Goal: Task Accomplishment & Management: Manage account settings

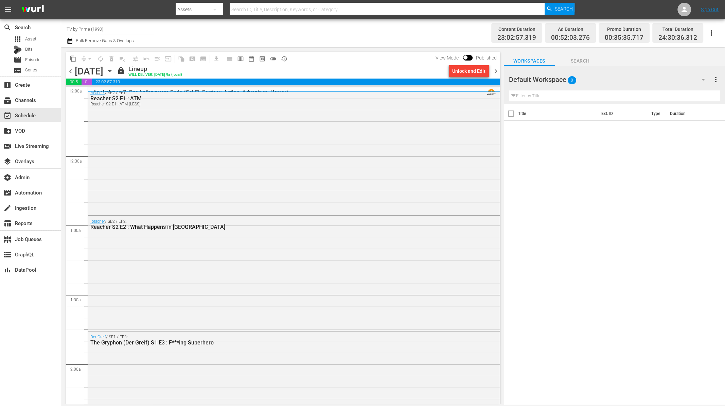
click at [113, 71] on icon "button" at bounding box center [109, 70] width 7 height 7
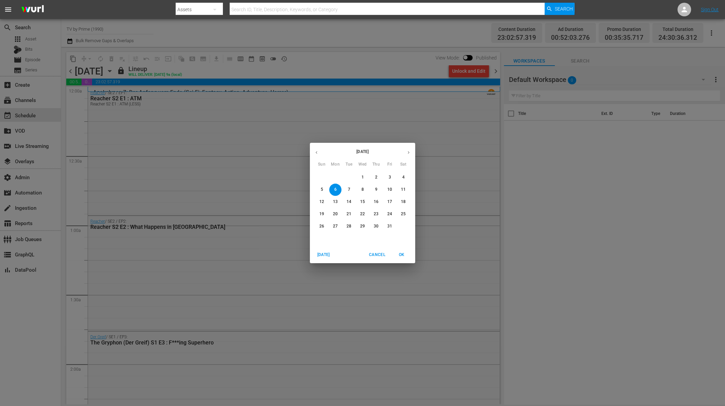
click at [335, 200] on p "13" at bounding box center [335, 202] width 5 height 6
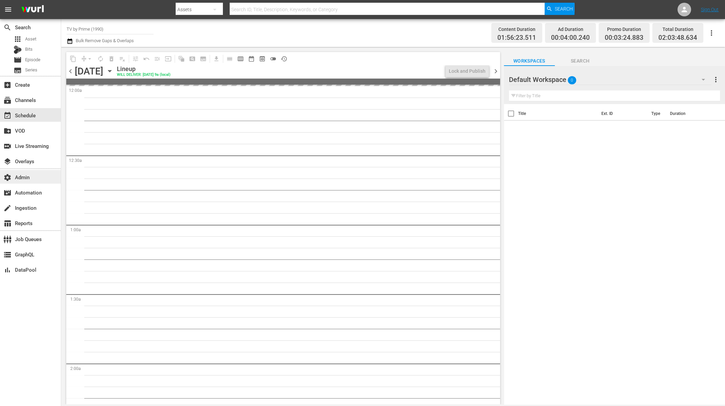
drag, startPoint x: 240, startPoint y: 58, endPoint x: 10, endPoint y: 179, distance: 259.9
click at [240, 58] on span "calendar_view_week_outlined" at bounding box center [240, 58] width 7 height 7
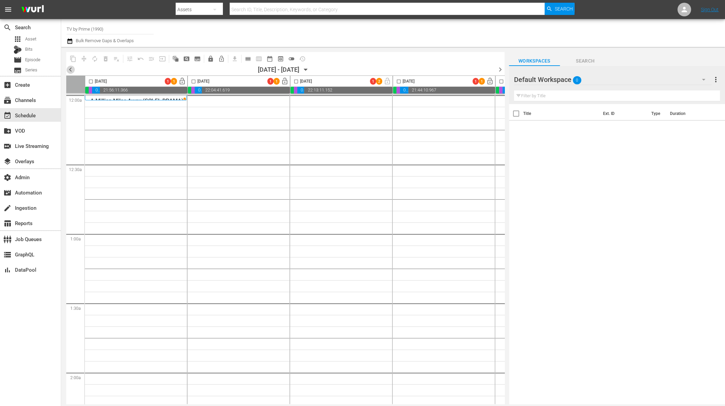
click at [69, 70] on span "chevron_left" at bounding box center [70, 69] width 8 height 8
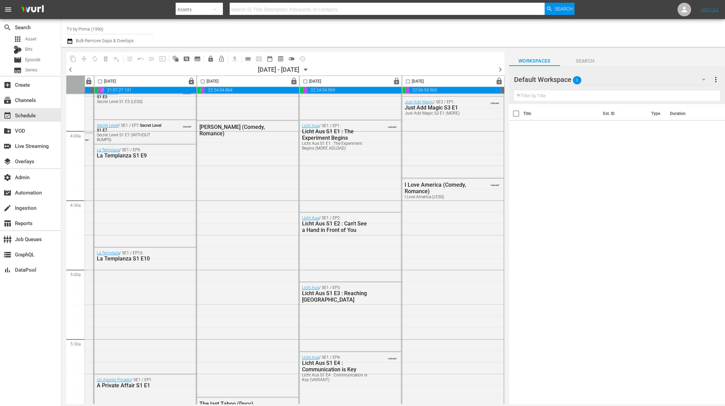
scroll to position [604, 301]
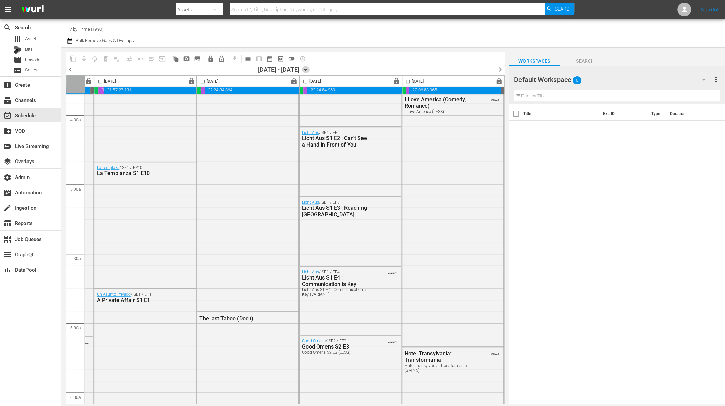
click at [307, 69] on icon "button" at bounding box center [305, 70] width 3 height 2
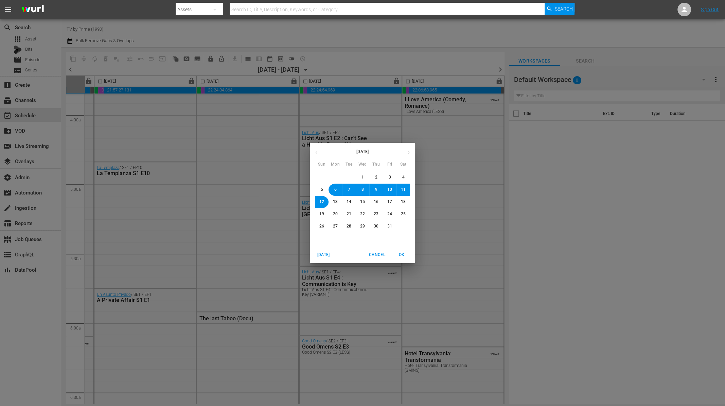
click at [335, 197] on button "13" at bounding box center [335, 202] width 12 height 12
click at [403, 253] on span "OK" at bounding box center [401, 254] width 16 height 7
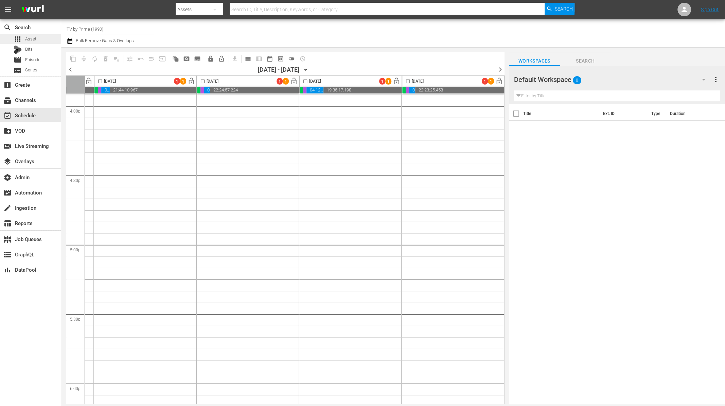
scroll to position [2201, 301]
click at [694, 79] on icon "button" at bounding box center [703, 79] width 8 height 8
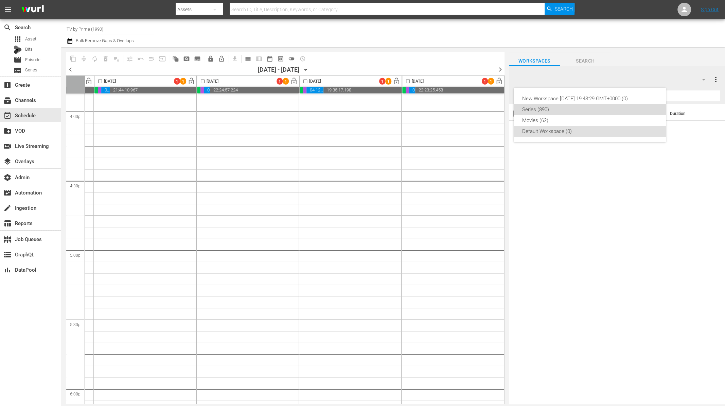
drag, startPoint x: 569, startPoint y: 107, endPoint x: 568, endPoint y: 120, distance: 12.9
click at [568, 120] on div "New Workspace Mon May 19 2025 19:43:29 GMT+0000 (0) Series (890) Movies (62) De…" at bounding box center [590, 115] width 152 height 54
click at [566, 119] on div "Movies (62)" at bounding box center [590, 120] width 136 height 11
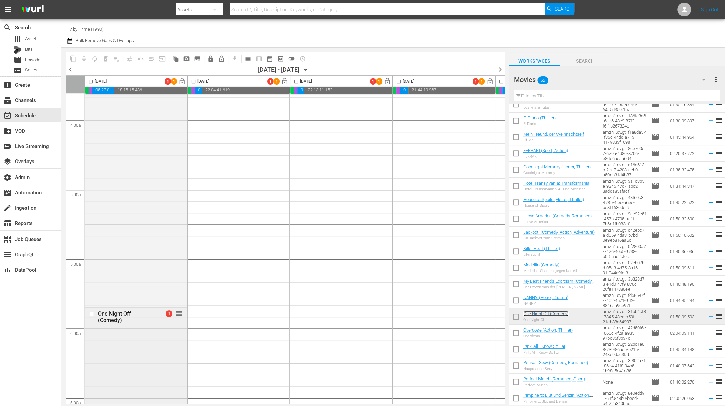
scroll to position [588, 0]
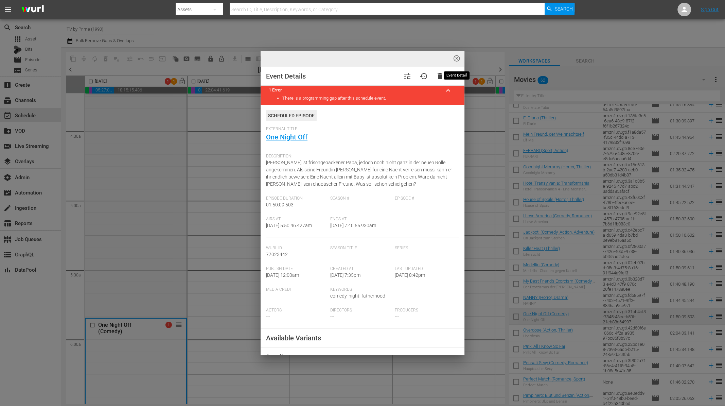
click at [455, 58] on span "highlight_off_icon" at bounding box center [457, 59] width 8 height 8
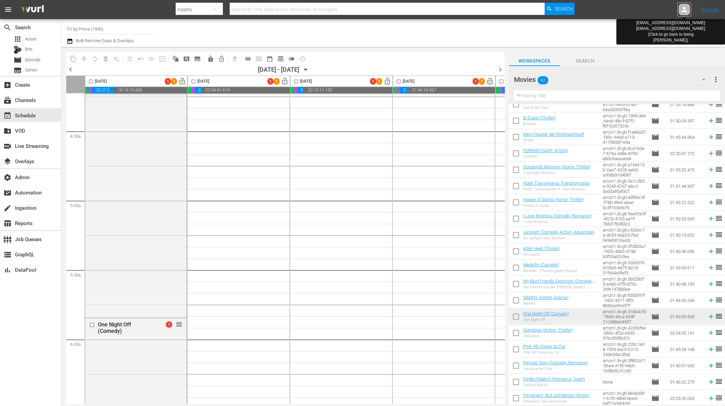
click at [685, 12] on icon at bounding box center [683, 9] width 5 height 5
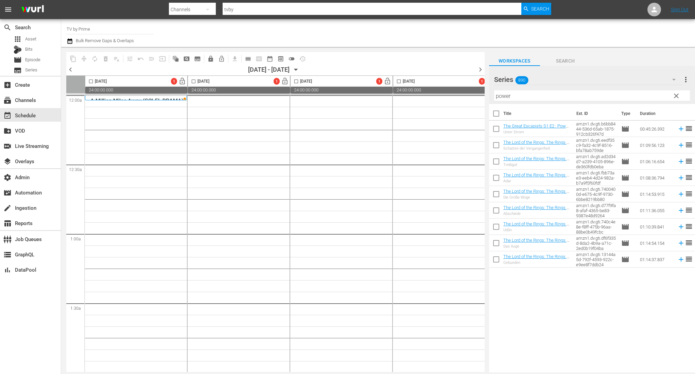
scroll to position [2747, 0]
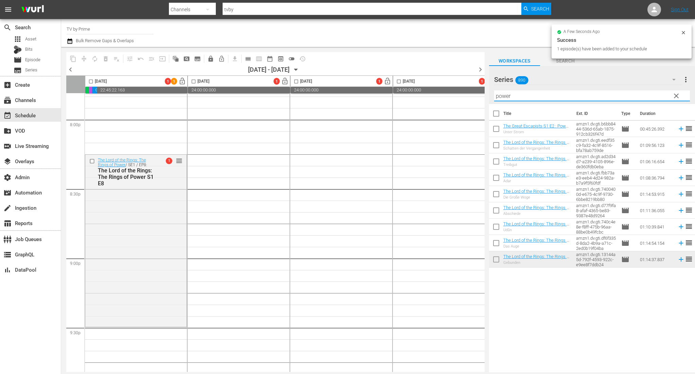
drag, startPoint x: 509, startPoint y: 96, endPoint x: 447, endPoint y: 87, distance: 62.2
click at [447, 87] on div "content_copy compress autorenew_outlined delete_forever_outlined playlist_remov…" at bounding box center [377, 209] width 633 height 325
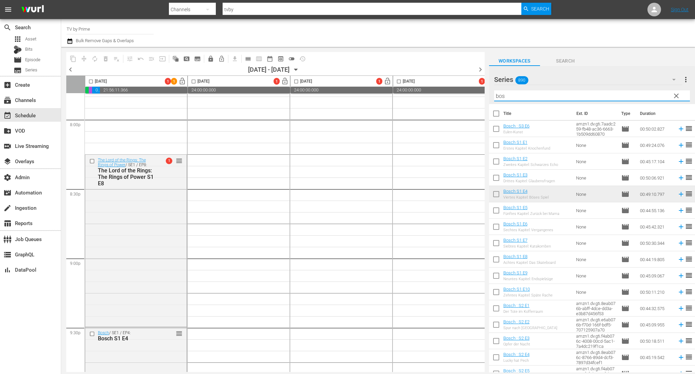
drag, startPoint x: 517, startPoint y: 96, endPoint x: 433, endPoint y: 85, distance: 84.2
click at [433, 87] on div "content_copy compress autorenew_outlined delete_forever_outlined playlist_remov…" at bounding box center [377, 209] width 633 height 325
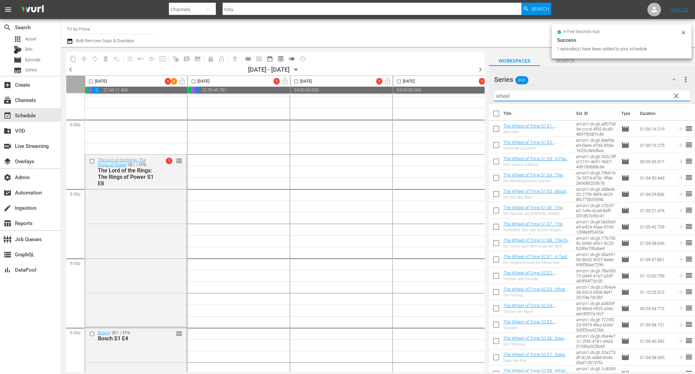
drag, startPoint x: 516, startPoint y: 95, endPoint x: 447, endPoint y: 93, distance: 69.0
click at [447, 94] on div "content_copy compress autorenew_outlined delete_forever_outlined playlist_remov…" at bounding box center [377, 209] width 633 height 325
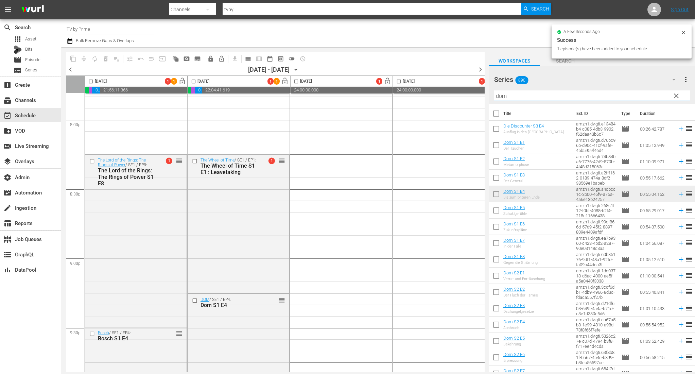
click at [428, 94] on div "content_copy compress autorenew_outlined delete_forever_outlined playlist_remov…" at bounding box center [377, 209] width 633 height 325
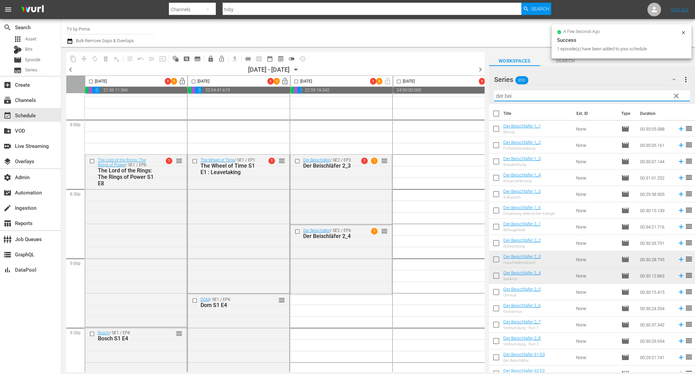
drag, startPoint x: 448, startPoint y: 92, endPoint x: 404, endPoint y: 73, distance: 48.1
click at [404, 80] on div "content_copy compress autorenew_outlined delete_forever_outlined playlist_remov…" at bounding box center [377, 209] width 633 height 325
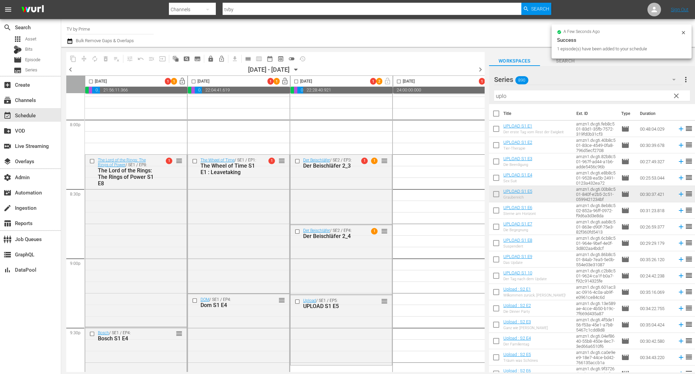
drag, startPoint x: 296, startPoint y: 368, endPoint x: 329, endPoint y: 372, distance: 33.5
click at [329, 372] on body "menu Search By Channels Search ID, Title, Description, Keywords, or Category tv…" at bounding box center [347, 187] width 695 height 374
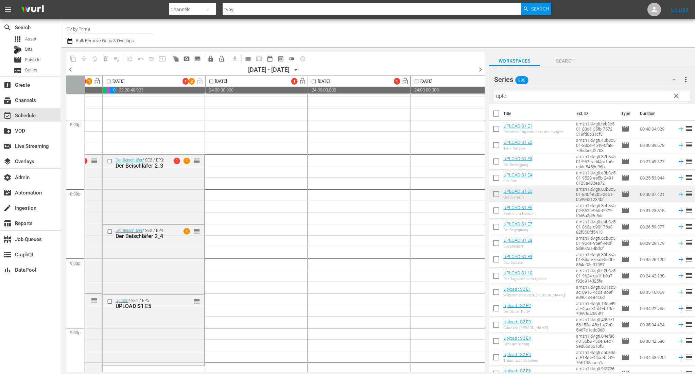
scroll to position [2747, 185]
drag, startPoint x: 521, startPoint y: 94, endPoint x: 471, endPoint y: 94, distance: 49.9
click at [471, 94] on div "content_copy compress autorenew_outlined delete_forever_outlined playlist_remov…" at bounding box center [377, 209] width 633 height 325
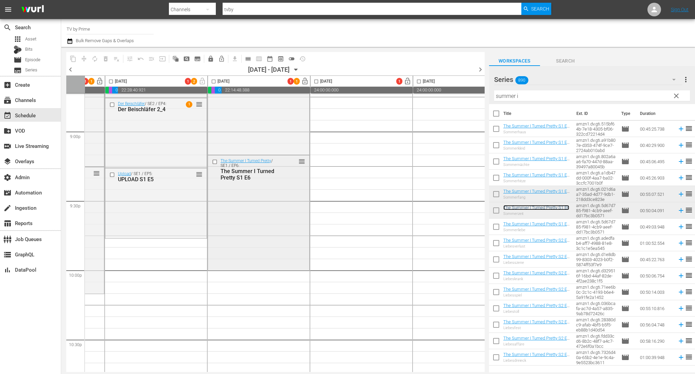
scroll to position [2879, 185]
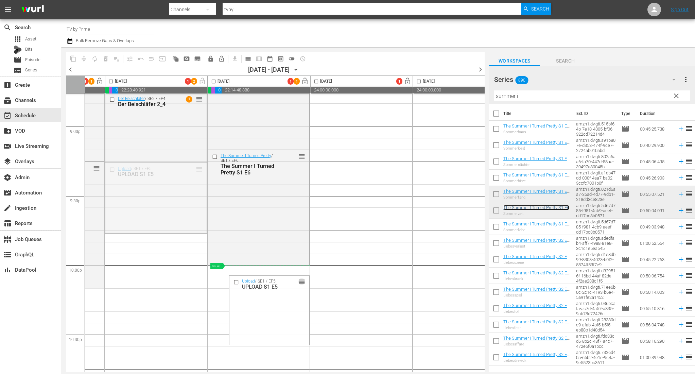
drag, startPoint x: 199, startPoint y: 168, endPoint x: 569, endPoint y: 96, distance: 376.2
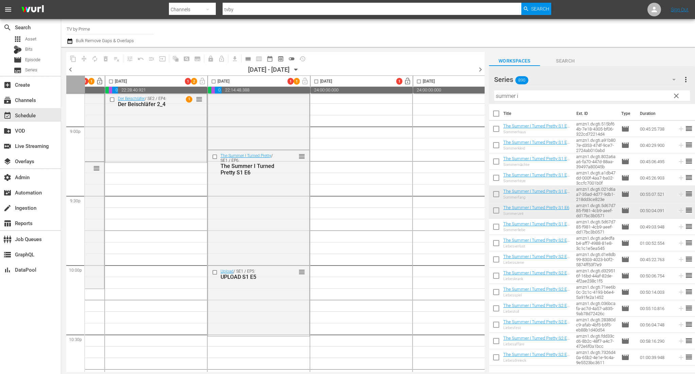
click at [385, 81] on div "content_copy compress autorenew_outlined delete_forever_outlined playlist_remov…" at bounding box center [377, 209] width 633 height 325
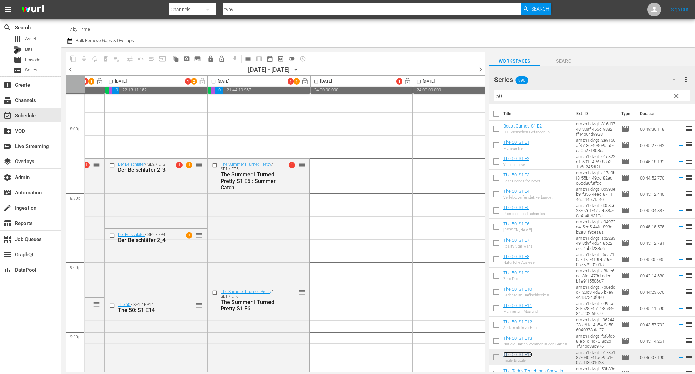
scroll to position [2749, 185]
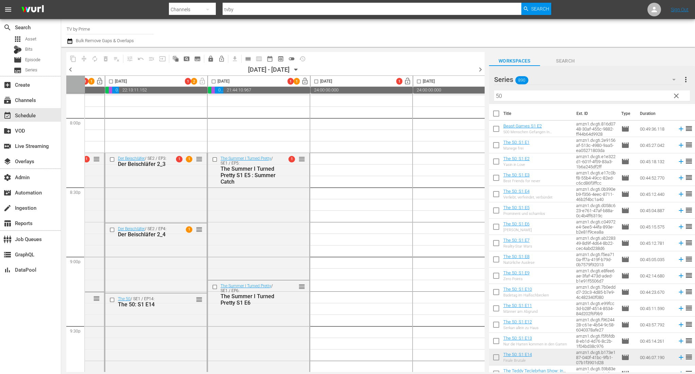
drag, startPoint x: 499, startPoint y: 89, endPoint x: 447, endPoint y: 81, distance: 52.0
click at [447, 81] on div "content_copy compress autorenew_outlined delete_forever_outlined playlist_remov…" at bounding box center [377, 209] width 633 height 325
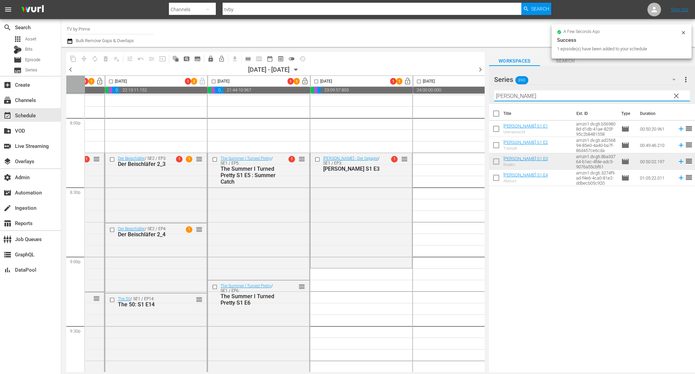
drag, startPoint x: 518, startPoint y: 95, endPoint x: 444, endPoint y: 89, distance: 74.0
click at [443, 93] on div "content_copy compress autorenew_outlined delete_forever_outlined playlist_remov…" at bounding box center [377, 209] width 633 height 325
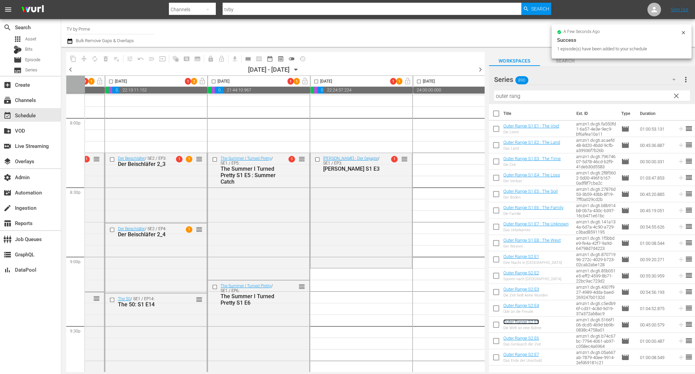
scroll to position [2749, 321]
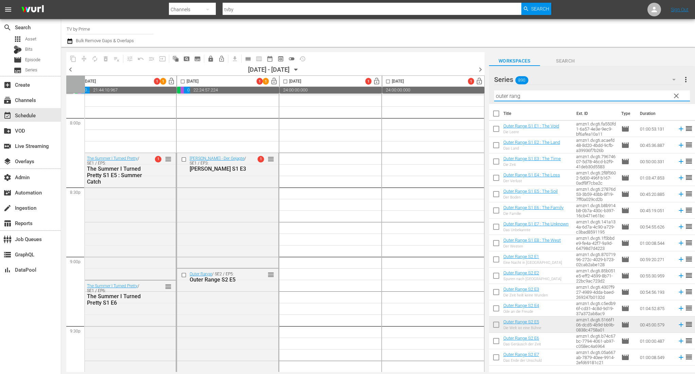
drag, startPoint x: 533, startPoint y: 99, endPoint x: 420, endPoint y: 85, distance: 114.0
click at [420, 85] on div "content_copy compress autorenew_outlined delete_forever_outlined playlist_remov…" at bounding box center [377, 209] width 633 height 325
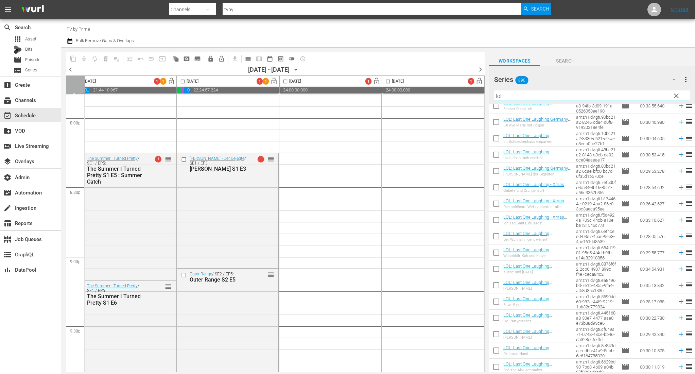
scroll to position [144, 0]
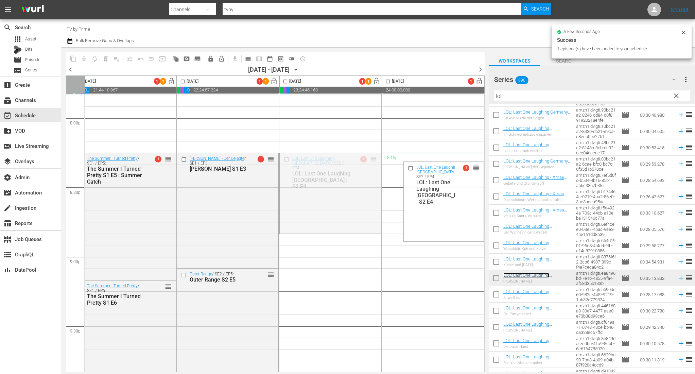
drag, startPoint x: 373, startPoint y: 159, endPoint x: 516, endPoint y: 88, distance: 159.5
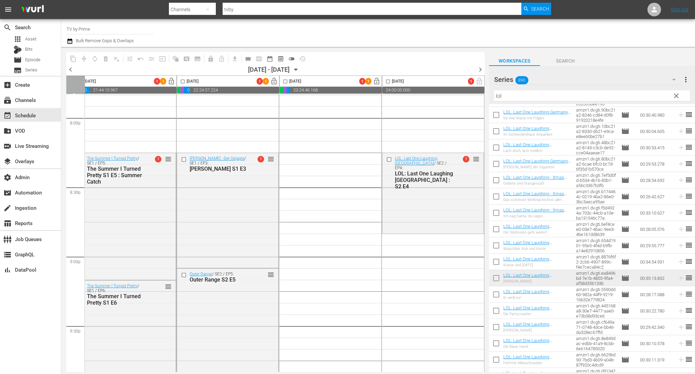
click at [430, 89] on div "content_copy compress autorenew_outlined delete_forever_outlined playlist_remov…" at bounding box center [377, 209] width 633 height 325
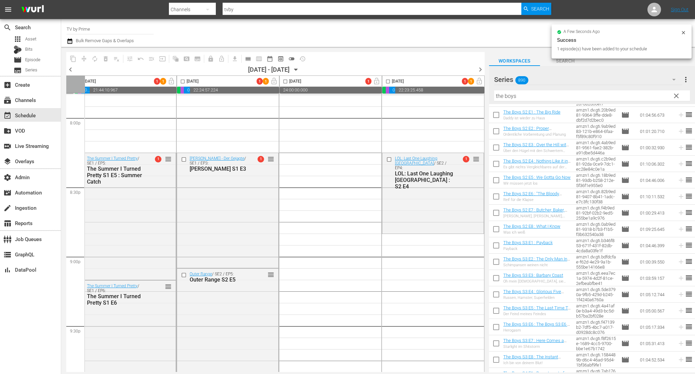
click at [674, 78] on icon "button" at bounding box center [673, 79] width 8 height 8
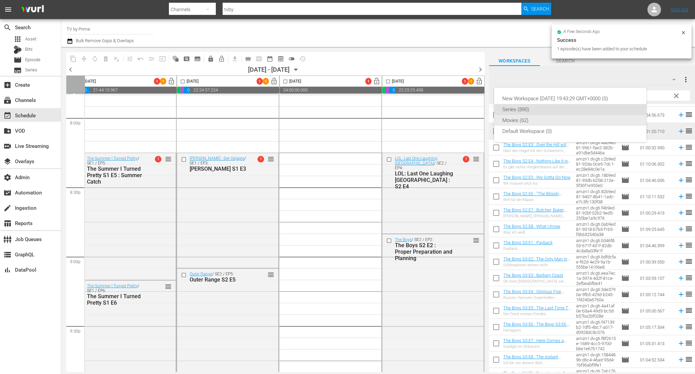
click at [515, 117] on div "Movies (62)" at bounding box center [570, 120] width 136 height 11
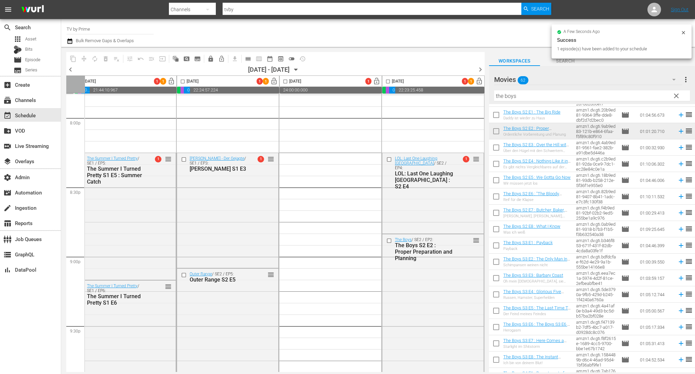
scroll to position [0, 0]
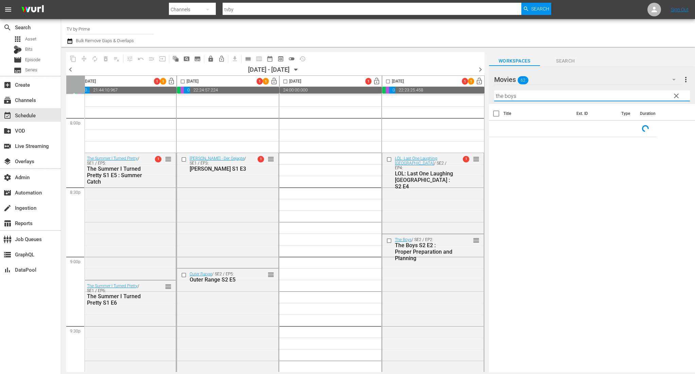
drag, startPoint x: 524, startPoint y: 96, endPoint x: 414, endPoint y: 91, distance: 110.5
click at [414, 91] on div "content_copy compress autorenew_outlined delete_forever_outlined playlist_remov…" at bounding box center [377, 209] width 633 height 325
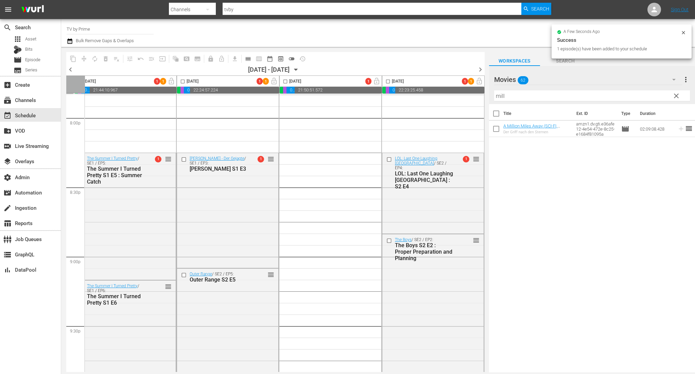
drag, startPoint x: 512, startPoint y: 98, endPoint x: 427, endPoint y: 86, distance: 85.8
click at [427, 86] on div "content_copy compress autorenew_outlined delete_forever_outlined playlist_remov…" at bounding box center [377, 209] width 633 height 325
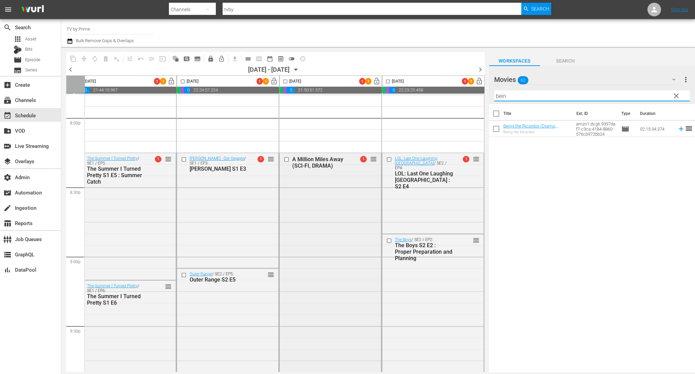
scroll to position [2859, 321]
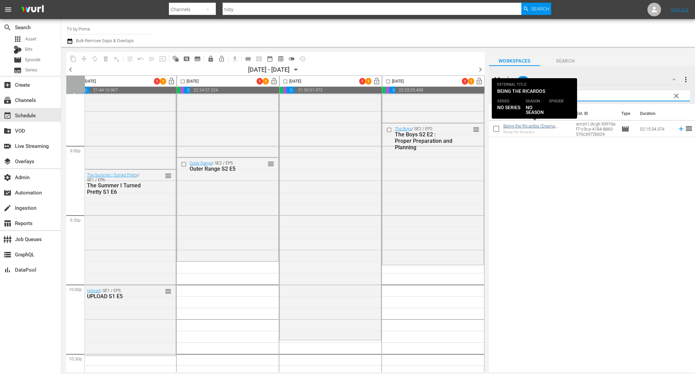
type input "bein"
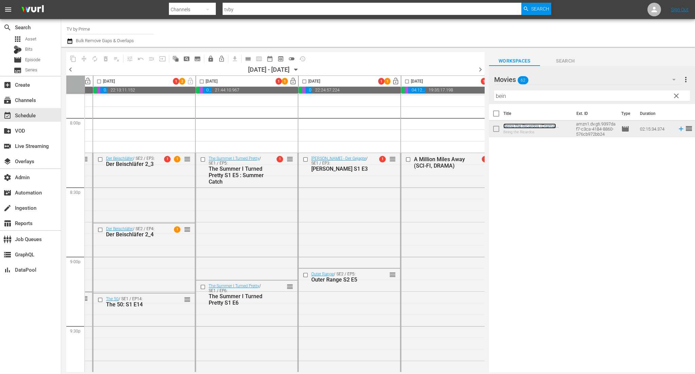
scroll to position [2749, 0]
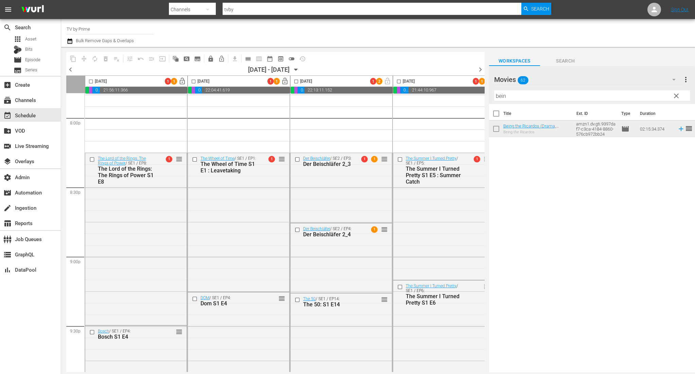
click at [676, 98] on span "clear" at bounding box center [676, 96] width 8 height 8
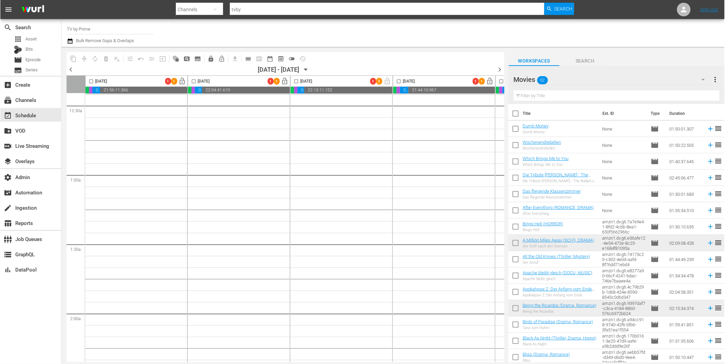
scroll to position [59, 0]
click at [246, 58] on span "calendar_view_day_outlined" at bounding box center [248, 58] width 7 height 7
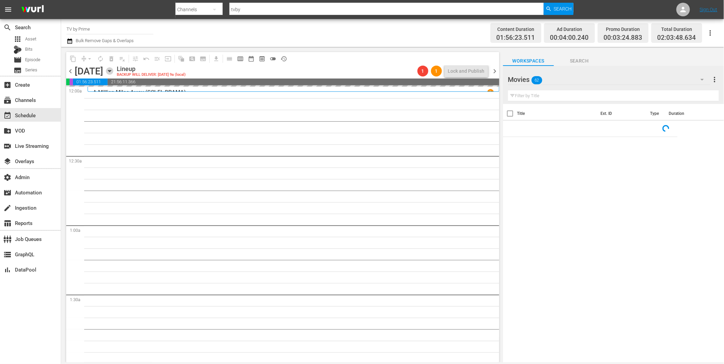
click at [111, 71] on icon "button" at bounding box center [109, 71] width 3 height 2
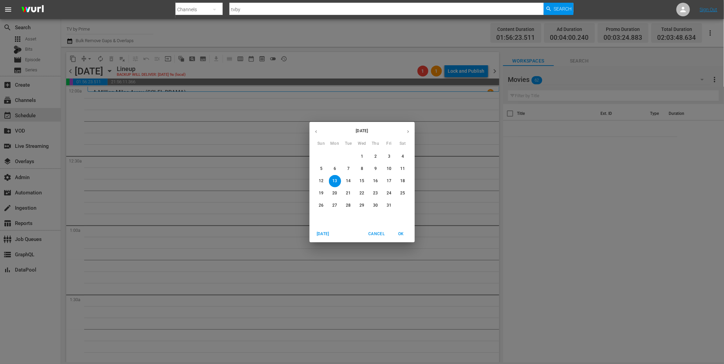
click at [338, 170] on span "6" at bounding box center [335, 169] width 12 height 6
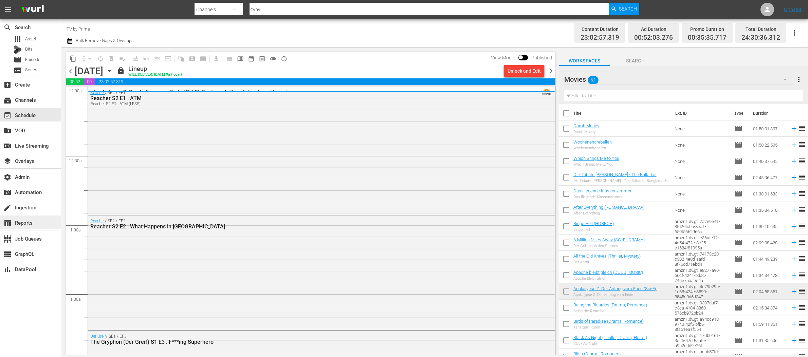
click at [23, 223] on div "table_chart Reports" at bounding box center [19, 222] width 38 height 6
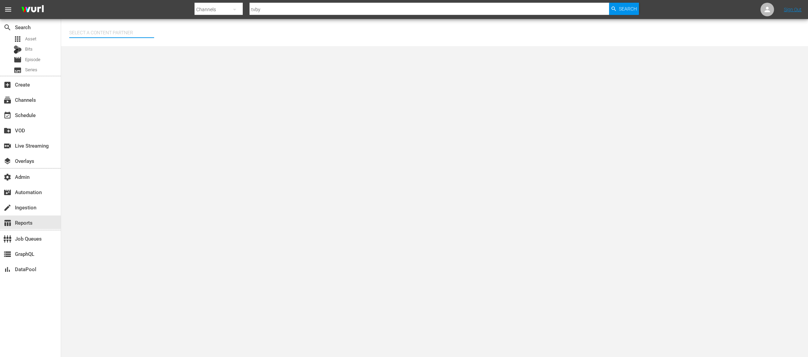
click at [95, 35] on input "text" at bounding box center [111, 32] width 85 height 16
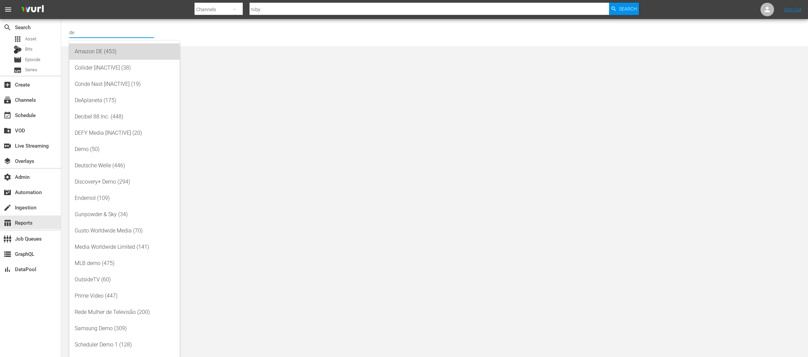
click at [108, 51] on div "Amazon DE (453)" at bounding box center [125, 51] width 100 height 16
type input "Amazon DE (453)"
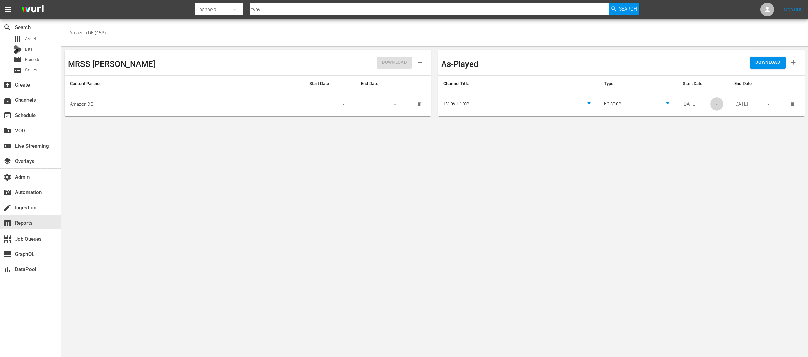
click at [694, 104] on icon "button" at bounding box center [717, 104] width 2 height 1
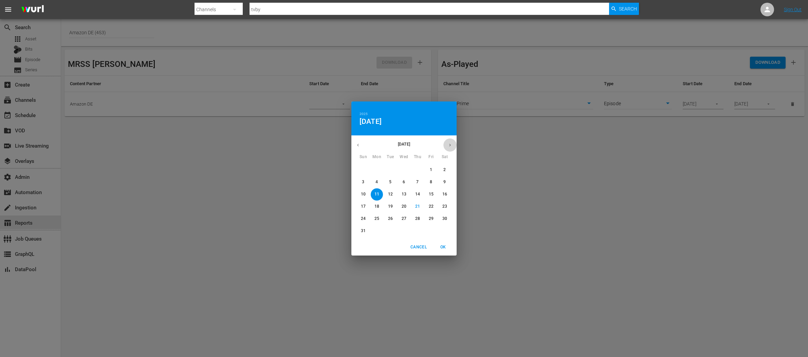
click at [448, 143] on icon "button" at bounding box center [450, 145] width 5 height 5
click at [451, 145] on icon "button" at bounding box center [450, 145] width 2 height 3
click at [359, 143] on icon "button" at bounding box center [358, 145] width 5 height 5
click at [375, 220] on p "29" at bounding box center [377, 219] width 5 height 6
click at [443, 247] on span "OK" at bounding box center [443, 247] width 16 height 7
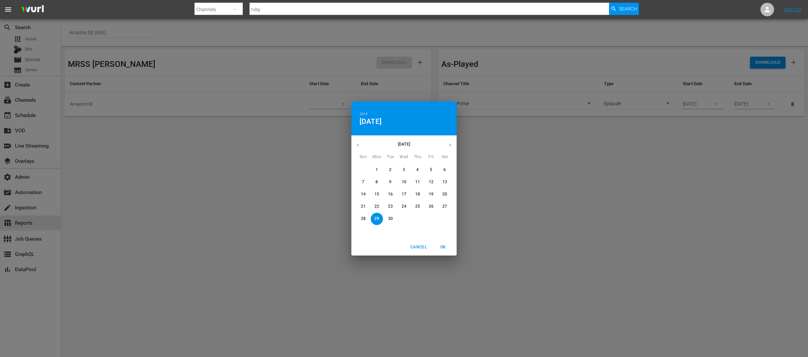
type input "09/29/2025"
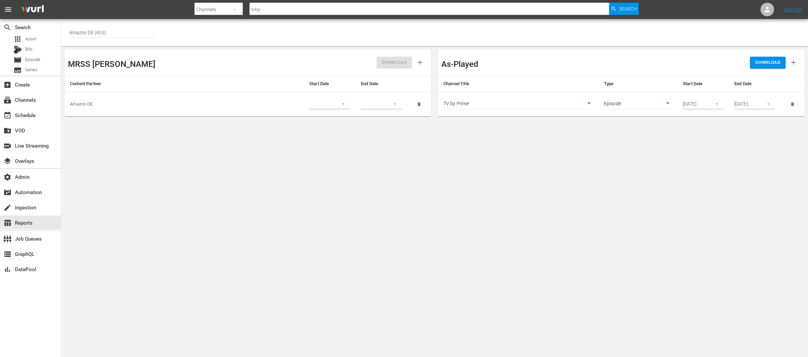
click at [694, 104] on icon "button" at bounding box center [768, 104] width 5 height 5
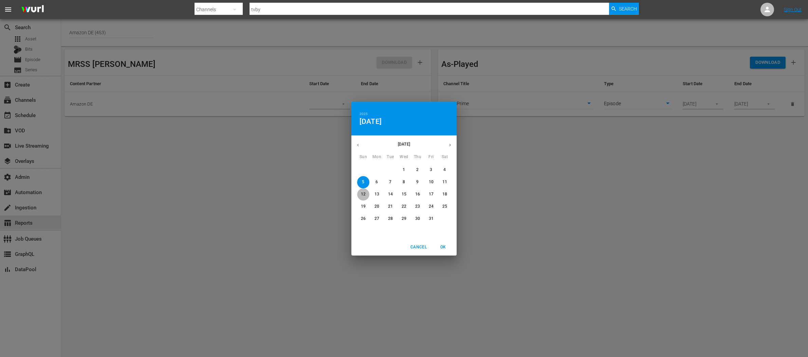
click at [364, 196] on p "12" at bounding box center [363, 195] width 5 height 6
click at [445, 249] on span "OK" at bounding box center [443, 247] width 16 height 7
type input "10/12/2025"
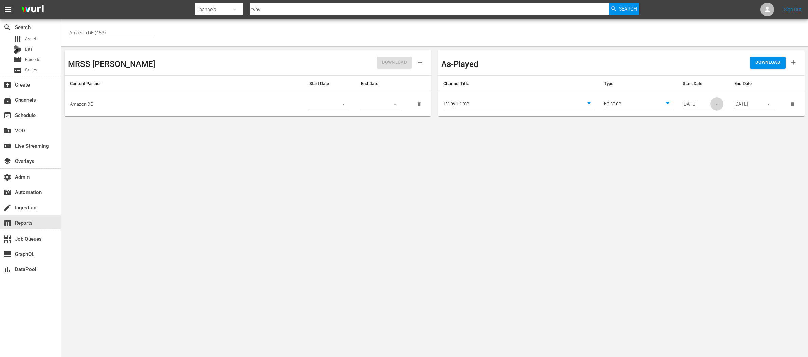
click at [694, 103] on icon "button" at bounding box center [717, 104] width 5 height 5
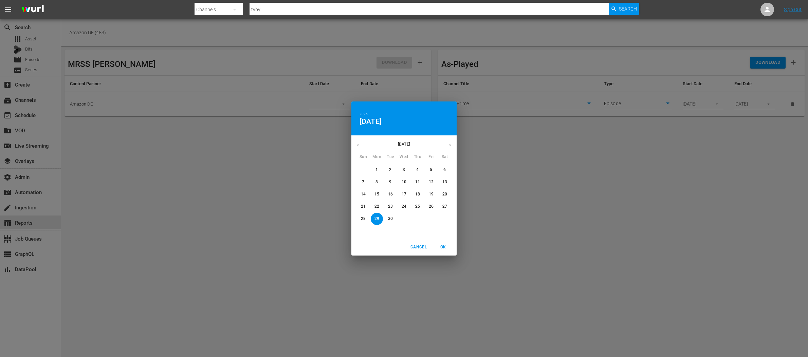
click at [449, 145] on icon "button" at bounding box center [450, 145] width 5 height 5
drag, startPoint x: 375, startPoint y: 182, endPoint x: 431, endPoint y: 227, distance: 71.6
click at [376, 182] on p "6" at bounding box center [377, 182] width 2 height 6
click at [445, 248] on span "OK" at bounding box center [443, 247] width 16 height 7
type input "10/06/2025"
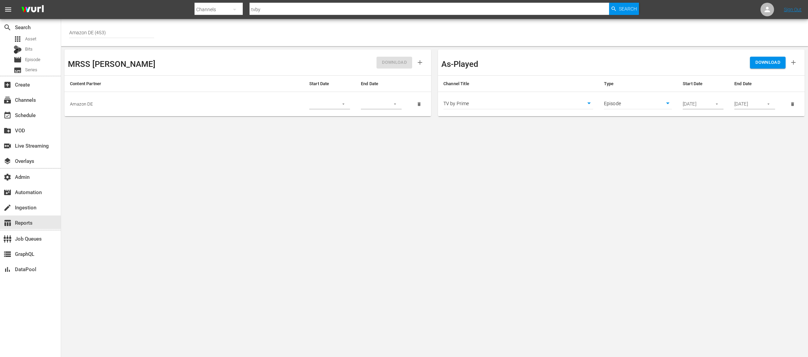
click at [694, 62] on span "DOWNLOAD" at bounding box center [768, 63] width 25 height 8
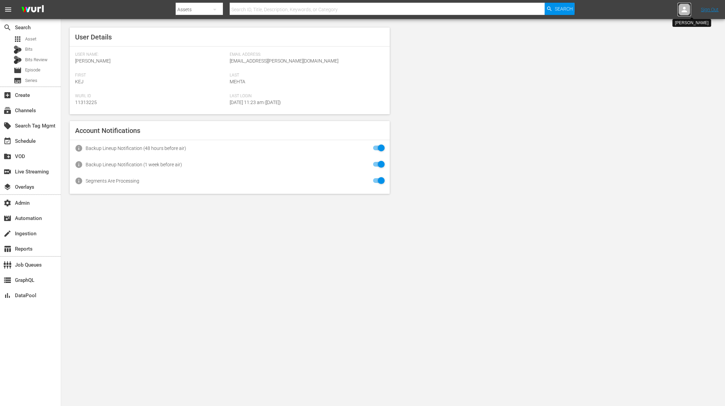
click at [683, 10] on icon at bounding box center [684, 9] width 8 height 8
click at [630, 10] on input "text" at bounding box center [666, 10] width 87 height 16
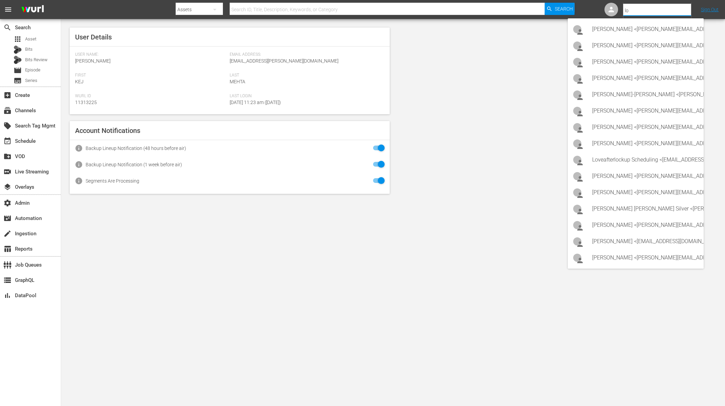
type input "l"
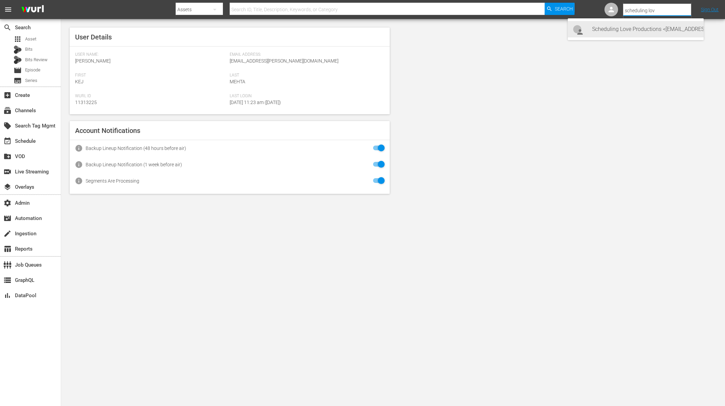
click at [619, 24] on div "Scheduling Love Productions <[EMAIL_ADDRESS][PERSON_NAME][DOMAIN_NAME]>" at bounding box center [645, 29] width 106 height 16
type input "Scheduling Love Productions (11314820)"
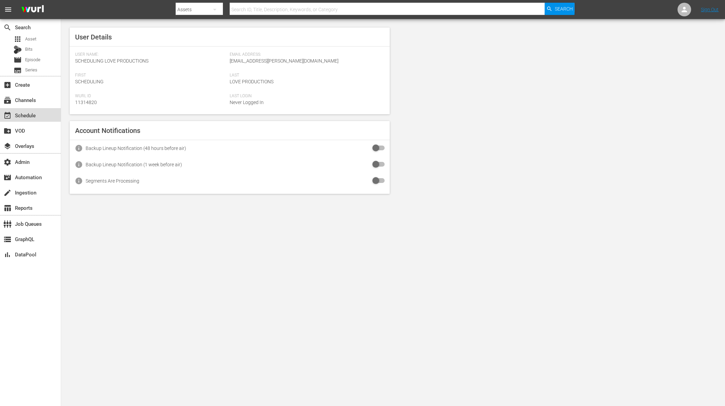
click at [34, 120] on div "event_available Schedule" at bounding box center [30, 115] width 61 height 14
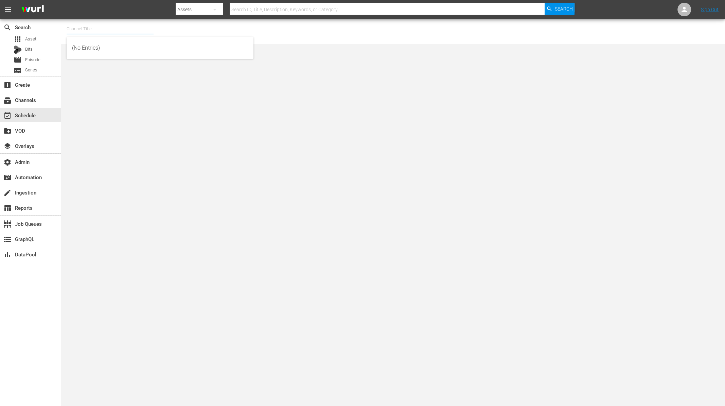
click at [100, 24] on input "text" at bounding box center [110, 29] width 87 height 16
click at [105, 51] on div "The Great British Competition Channel (2024 - love_productions_thegreatbritishc…" at bounding box center [160, 48] width 176 height 16
type input "The Great British Competition Channel (2024 - love_productions_thegreatbritishc…"
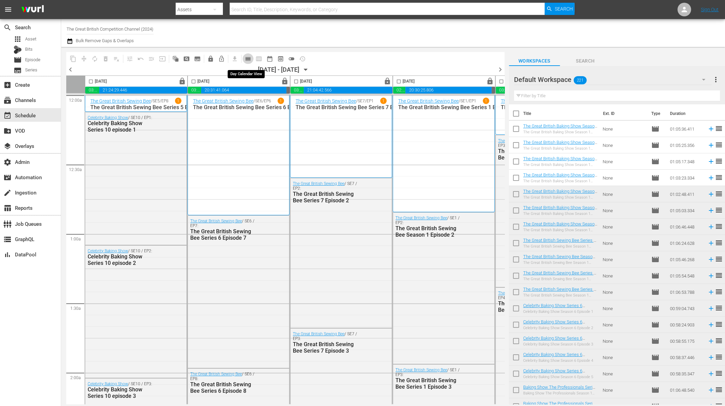
click at [250, 58] on span "calendar_view_day_outlined" at bounding box center [248, 58] width 7 height 7
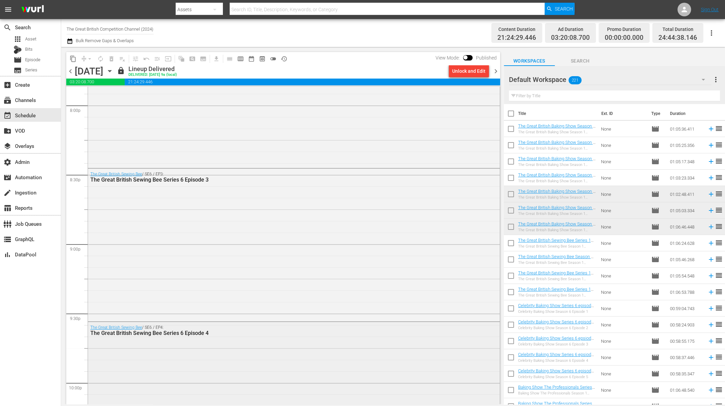
scroll to position [2760, 0]
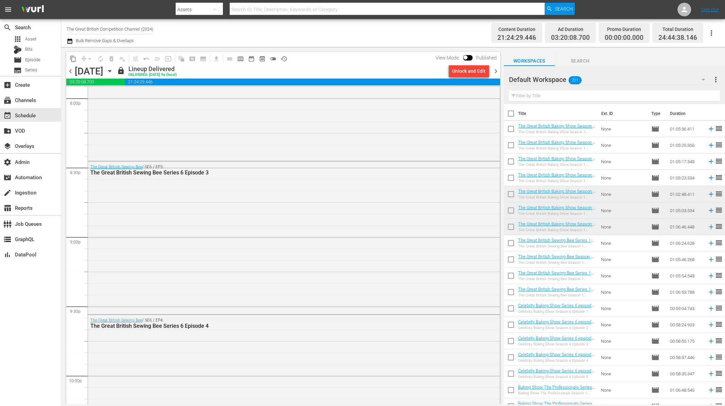
click at [565, 97] on input "text" at bounding box center [614, 95] width 211 height 11
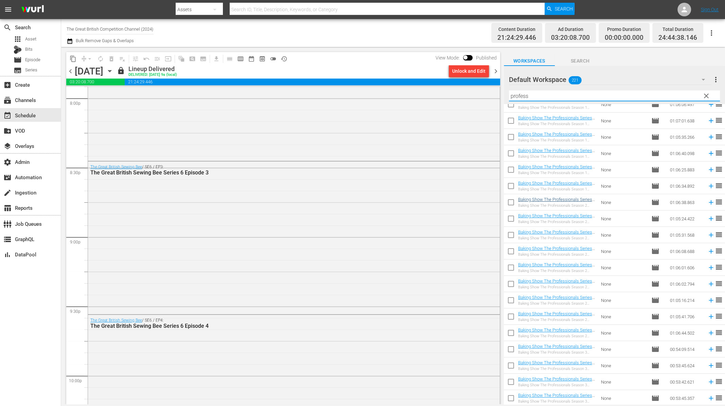
scroll to position [63, 0]
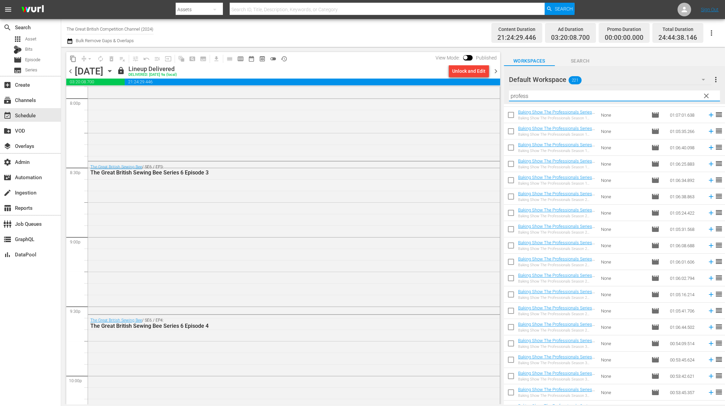
type input "profess"
click at [494, 71] on span "chevron_right" at bounding box center [495, 71] width 8 height 8
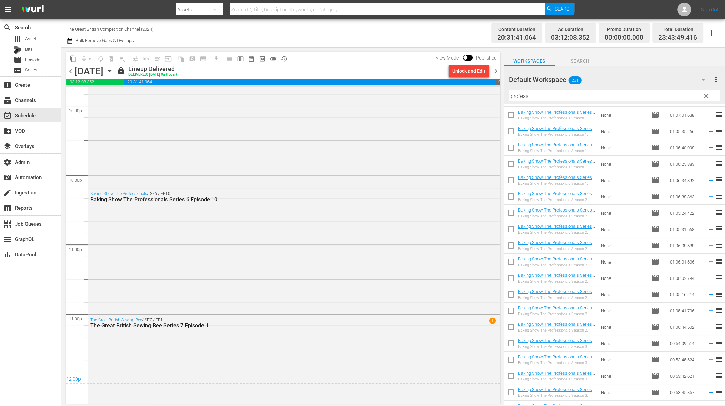
scroll to position [3091, 0]
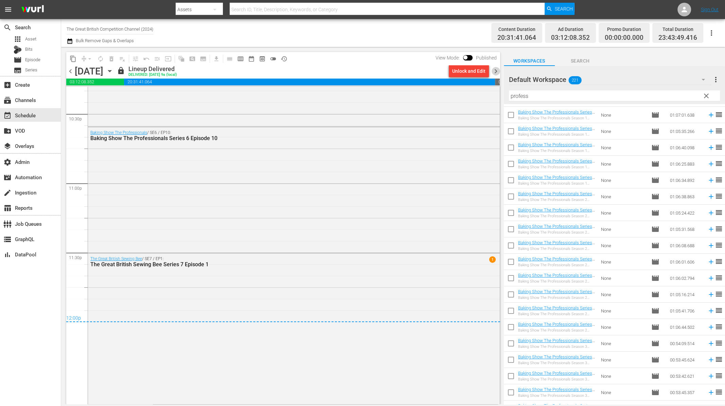
click at [495, 71] on span "chevron_right" at bounding box center [495, 71] width 8 height 8
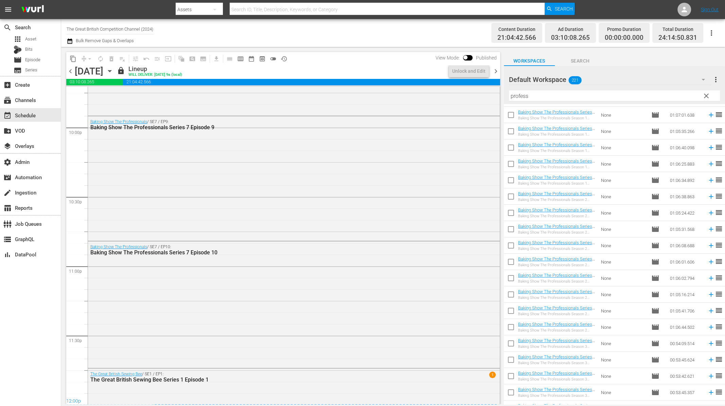
scroll to position [3102, 0]
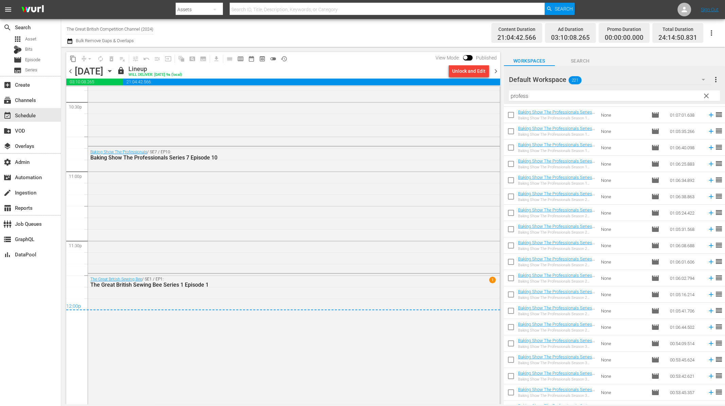
click at [495, 71] on span "chevron_right" at bounding box center [495, 71] width 8 height 8
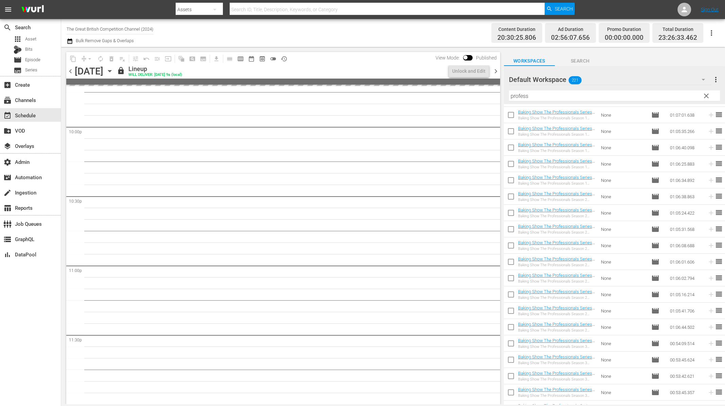
scroll to position [3048, 0]
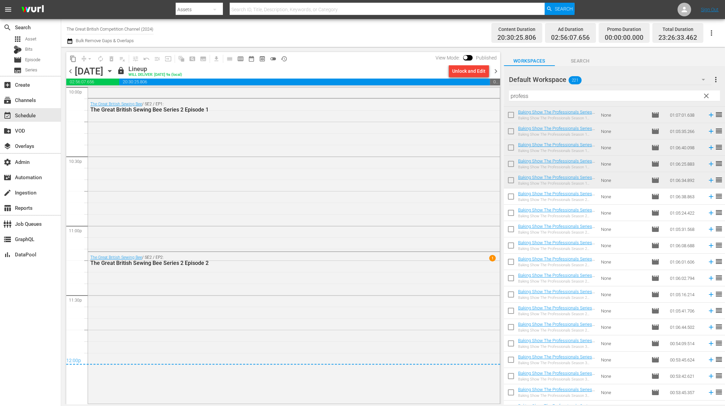
click at [497, 71] on span "chevron_right" at bounding box center [495, 71] width 8 height 8
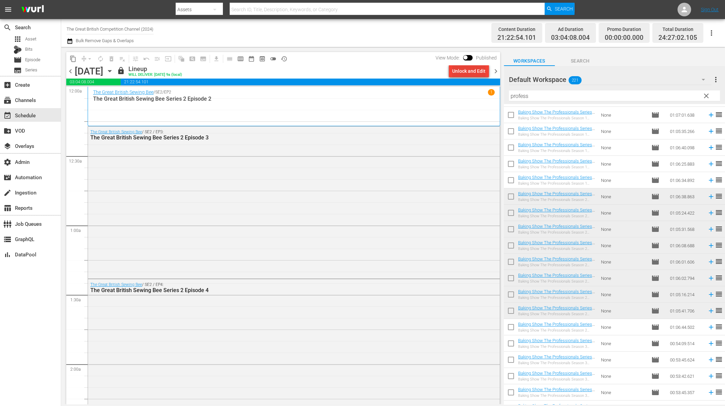
click at [464, 74] on div "Unlock and Edit" at bounding box center [468, 71] width 33 height 12
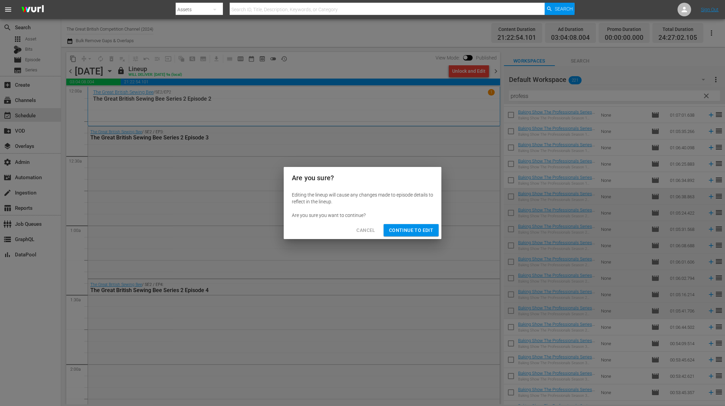
click at [415, 230] on span "Continue to Edit" at bounding box center [411, 230] width 44 height 8
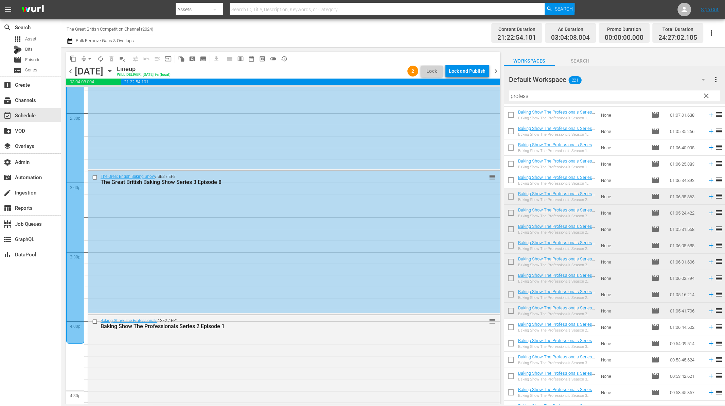
scroll to position [2116, 0]
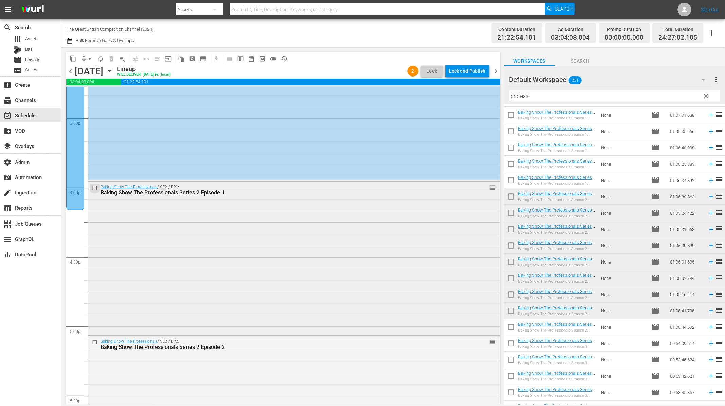
click at [95, 188] on input "checkbox" at bounding box center [95, 188] width 7 height 6
click at [93, 344] on input "checkbox" at bounding box center [95, 342] width 7 height 6
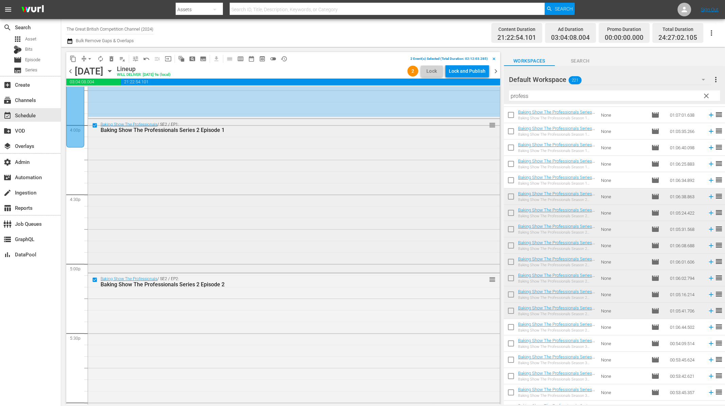
scroll to position [2273, 0]
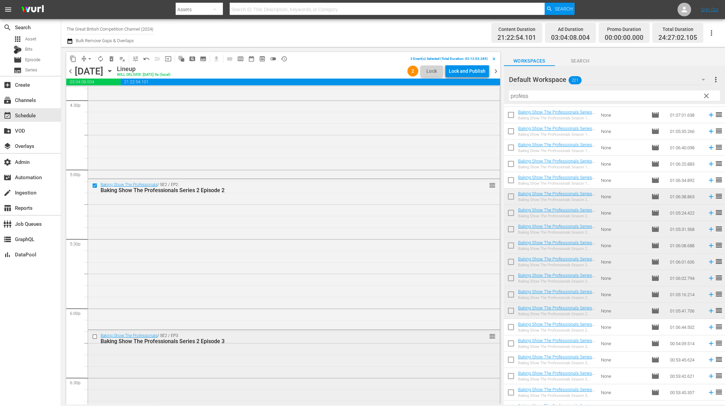
click at [95, 339] on div at bounding box center [95, 336] width 10 height 8
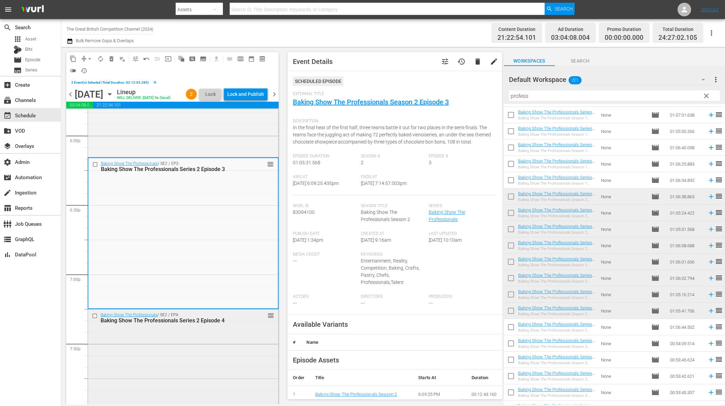
scroll to position [2473, 0]
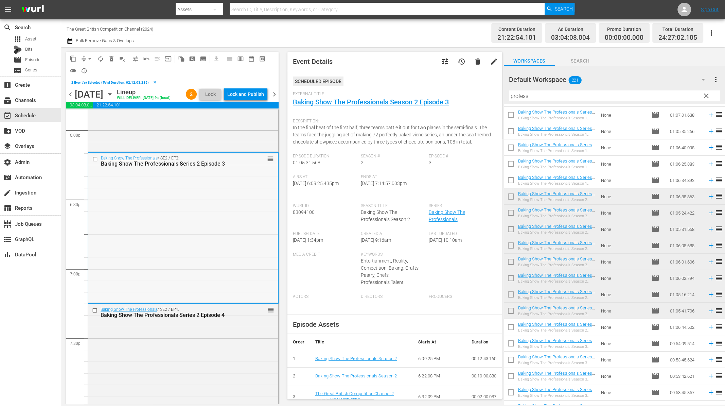
click at [95, 159] on input "checkbox" at bounding box center [95, 159] width 7 height 6
click at [96, 312] on div at bounding box center [95, 310] width 10 height 8
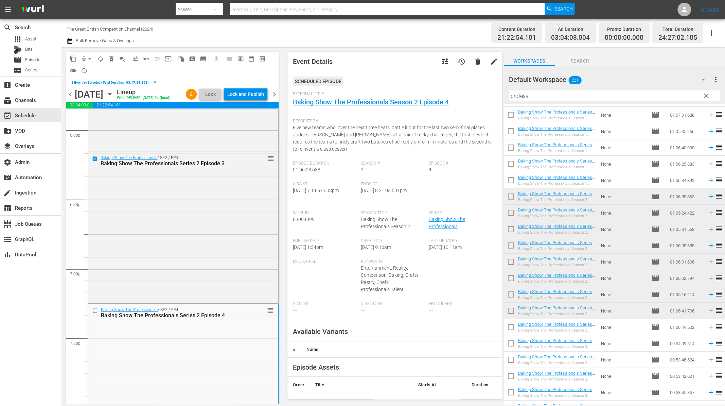
scroll to position [2665, 0]
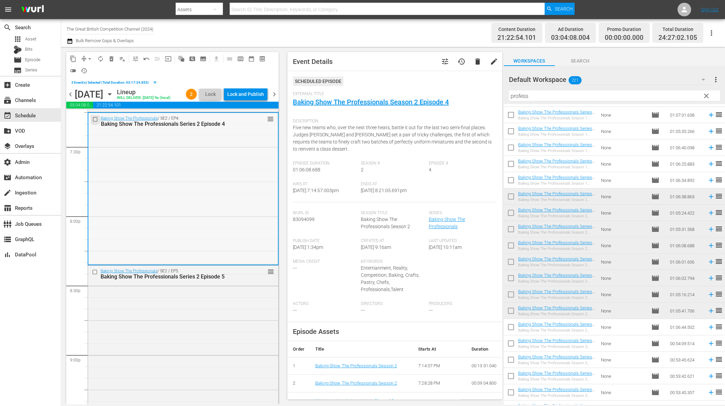
click at [95, 119] on input "checkbox" at bounding box center [95, 119] width 7 height 6
click at [97, 270] on input "checkbox" at bounding box center [95, 272] width 7 height 6
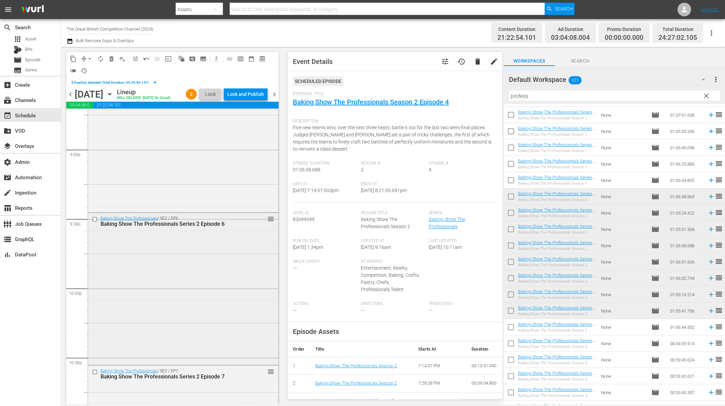
click at [96, 220] on input "checkbox" at bounding box center [95, 219] width 7 height 6
click at [94, 373] on input "checkbox" at bounding box center [95, 372] width 7 height 6
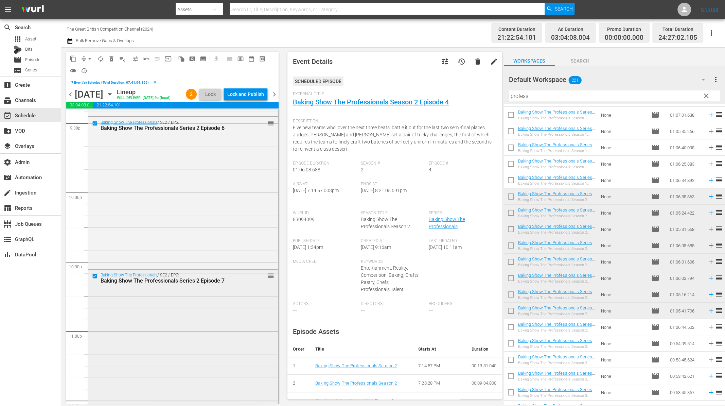
scroll to position [3013, 0]
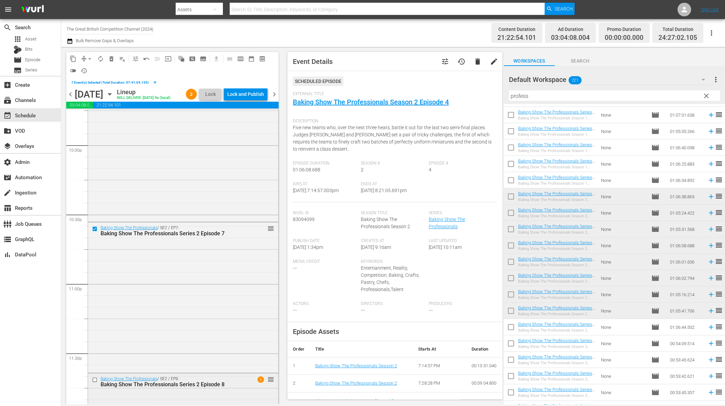
click at [94, 379] on input "checkbox" at bounding box center [95, 379] width 7 height 6
click at [113, 59] on span "delete_forever_outlined" at bounding box center [111, 58] width 7 height 7
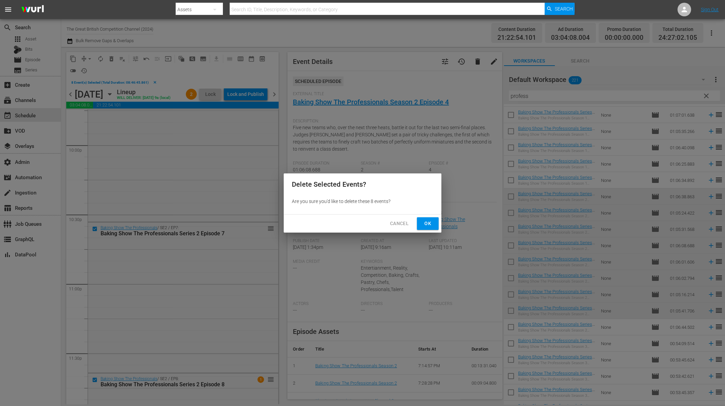
drag, startPoint x: 428, startPoint y: 224, endPoint x: 421, endPoint y: 221, distance: 7.3
click at [428, 224] on span "Ok" at bounding box center [427, 223] width 11 height 8
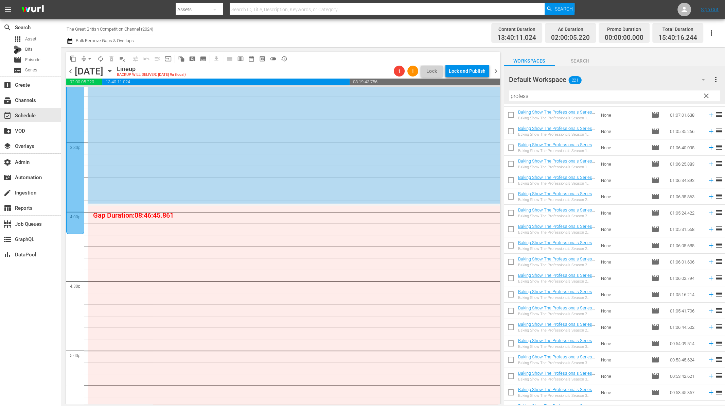
scroll to position [0, 0]
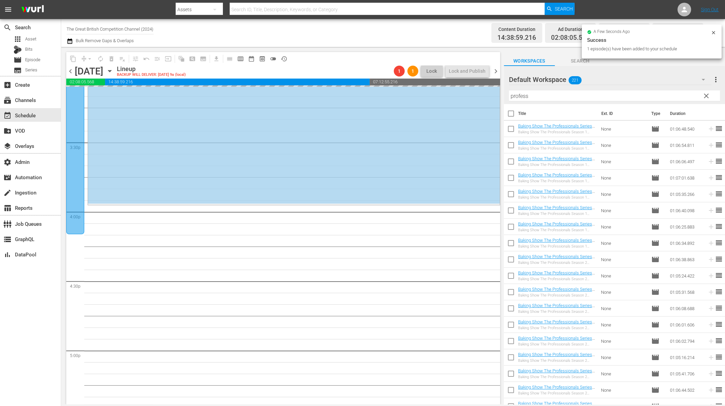
click at [513, 144] on input "checkbox" at bounding box center [511, 146] width 14 height 14
checkbox input "true"
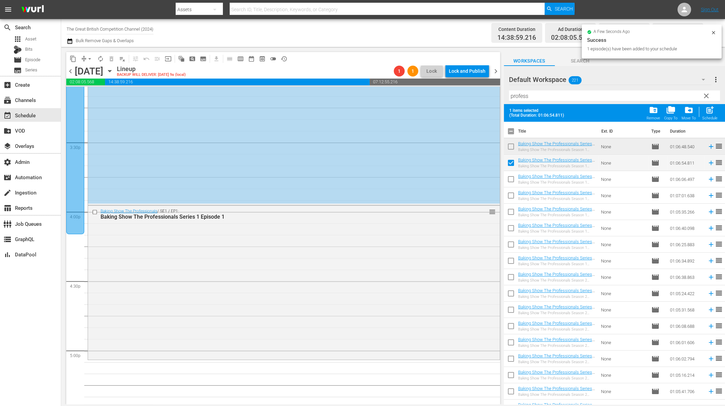
click at [512, 179] on input "checkbox" at bounding box center [511, 180] width 14 height 14
checkbox input "true"
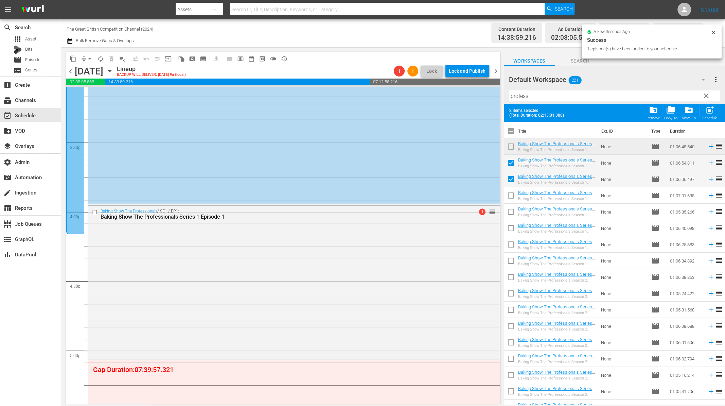
click at [509, 199] on input "checkbox" at bounding box center [511, 197] width 14 height 14
checkbox input "true"
click at [510, 215] on input "checkbox" at bounding box center [511, 213] width 14 height 14
checkbox input "true"
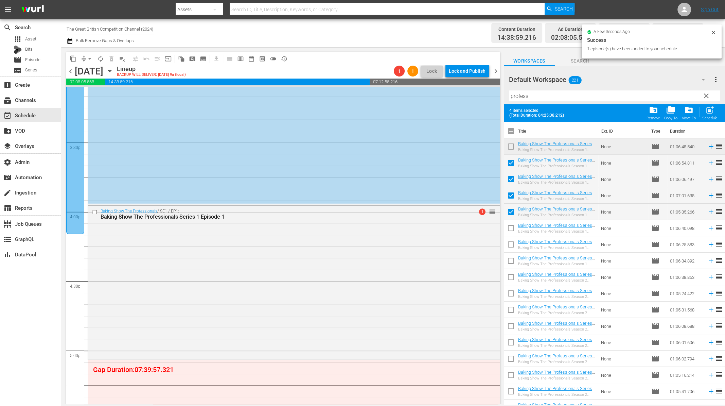
click at [510, 231] on input "checkbox" at bounding box center [511, 229] width 14 height 14
checkbox input "true"
click at [508, 246] on input "checkbox" at bounding box center [511, 245] width 14 height 14
checkbox input "true"
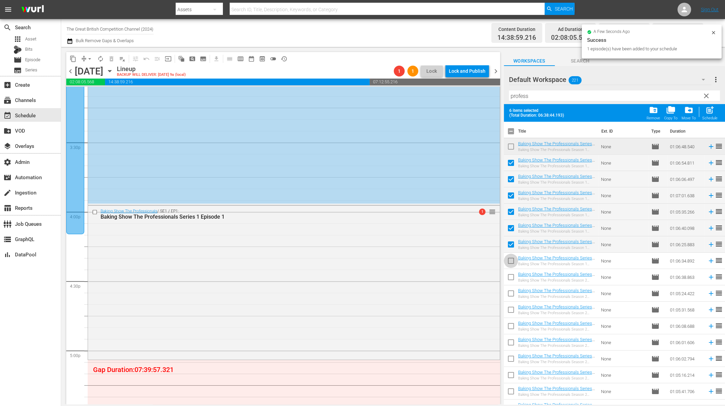
click at [508, 261] on input "checkbox" at bounding box center [511, 262] width 14 height 14
checkbox input "true"
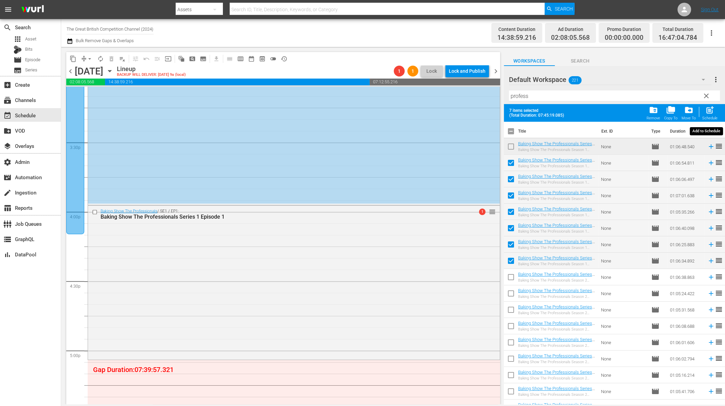
click at [709, 110] on span "post_add" at bounding box center [709, 109] width 9 height 9
checkbox input "false"
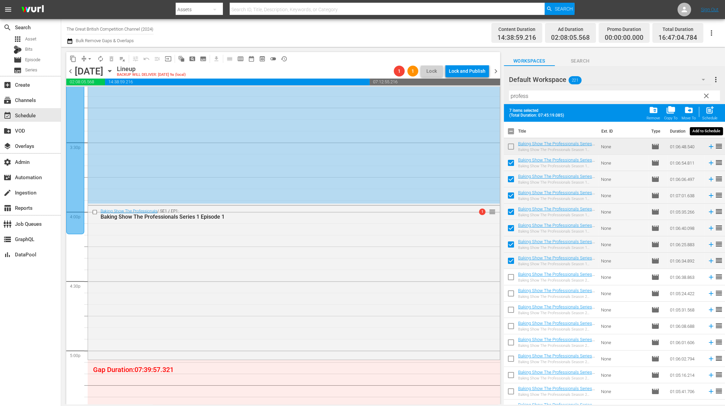
checkbox input "false"
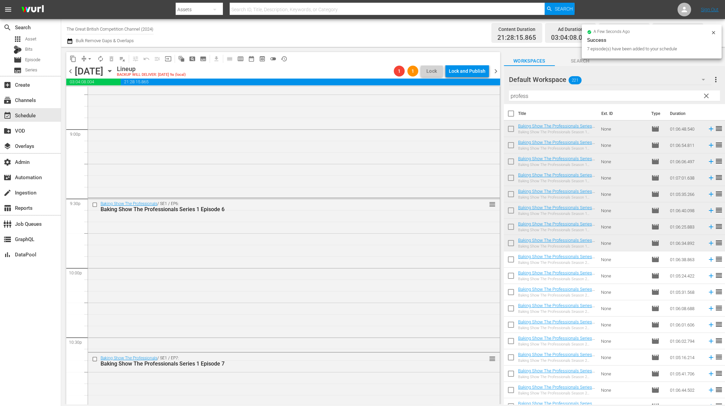
scroll to position [3123, 0]
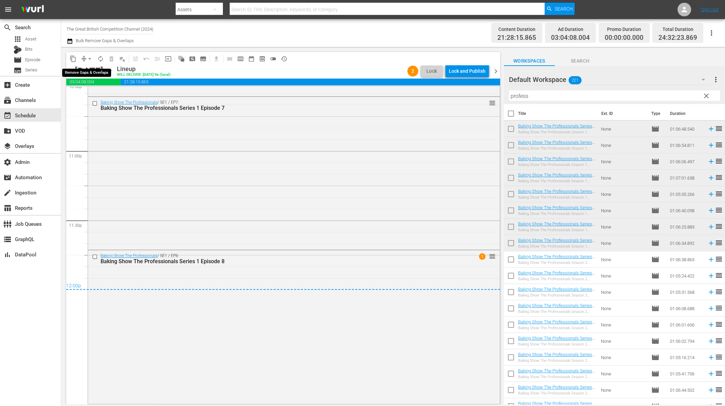
click at [86, 57] on span "arrow_drop_down" at bounding box center [89, 58] width 7 height 7
click at [95, 93] on li "Align to End of Previous Day" at bounding box center [89, 94] width 71 height 11
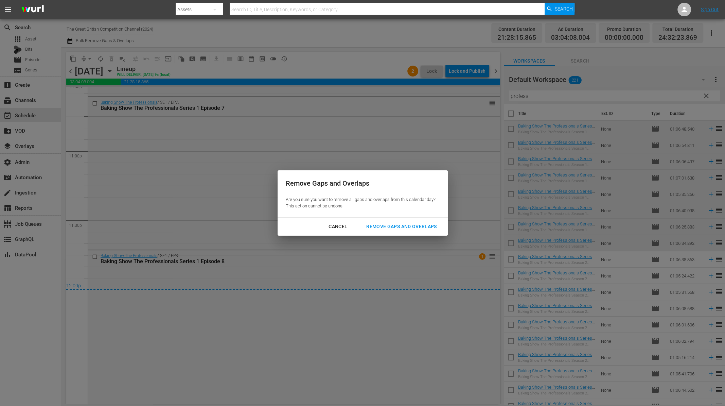
click at [397, 223] on div "Remove Gaps and Overlaps" at bounding box center [401, 226] width 81 height 8
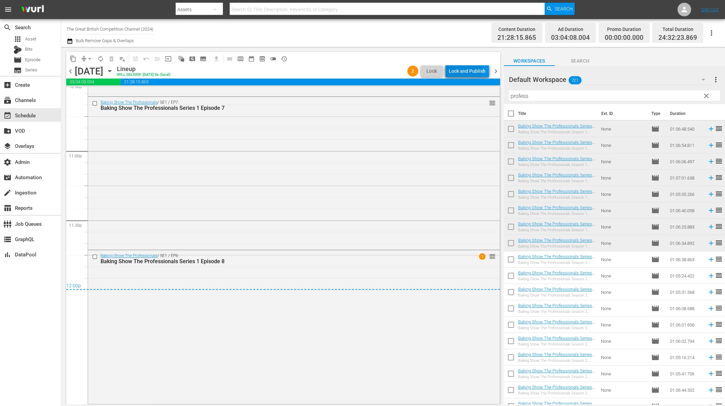
click at [462, 71] on div "Lock and Publish" at bounding box center [467, 71] width 37 height 12
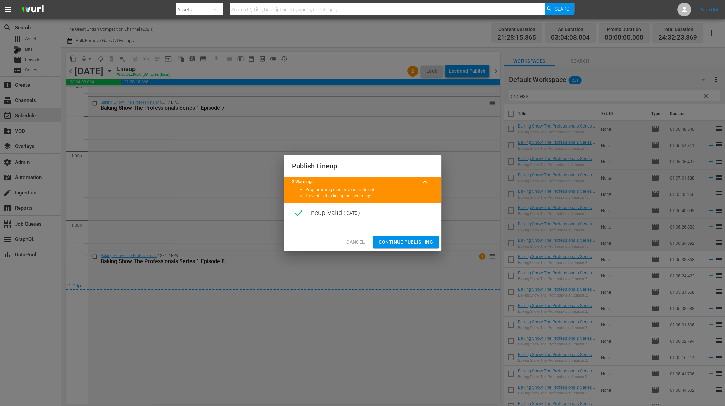
click at [410, 240] on span "Continue Publishing" at bounding box center [405, 242] width 55 height 8
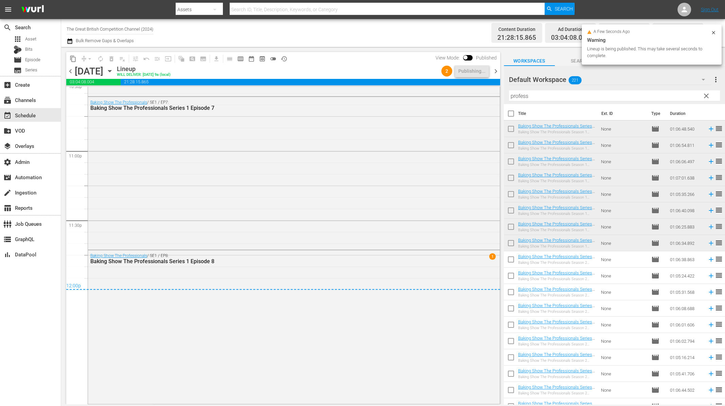
click at [495, 70] on span "chevron_right" at bounding box center [495, 71] width 8 height 8
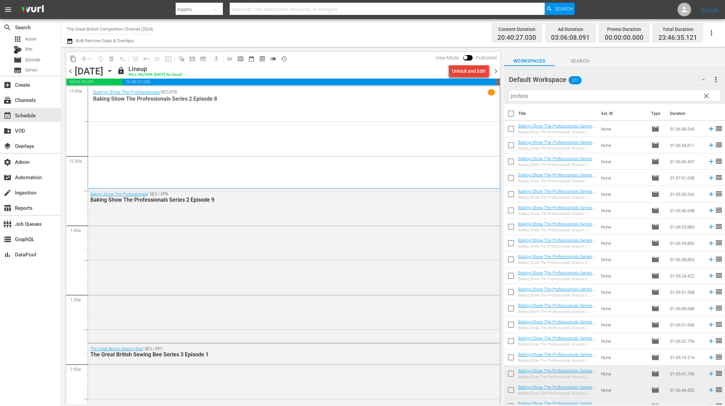
click at [468, 73] on div "Unlock and Edit" at bounding box center [468, 71] width 33 height 12
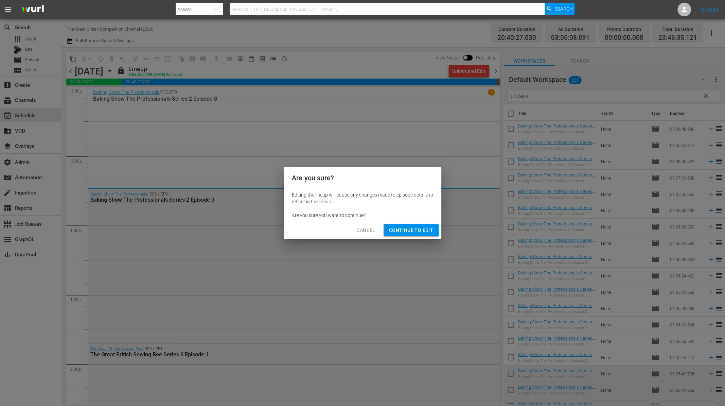
click at [419, 233] on span "Continue to Edit" at bounding box center [411, 230] width 44 height 8
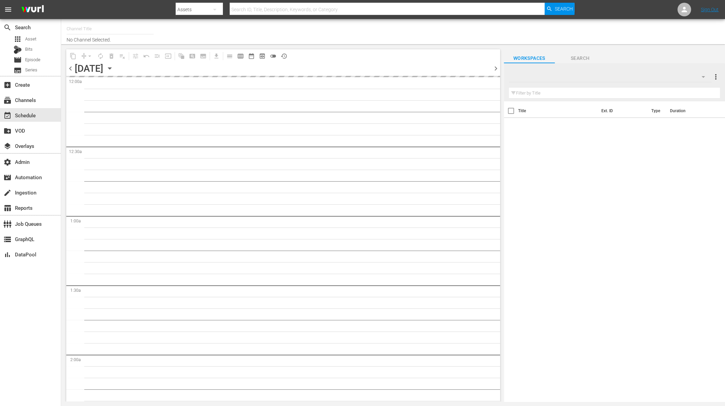
type input "The Great British Competition Channel (2024)"
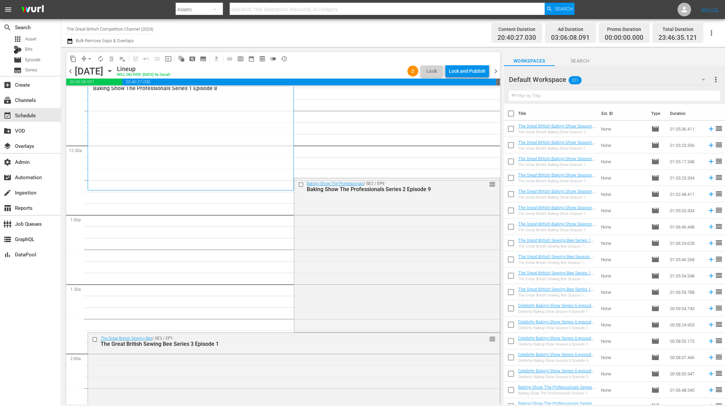
scroll to position [51, 0]
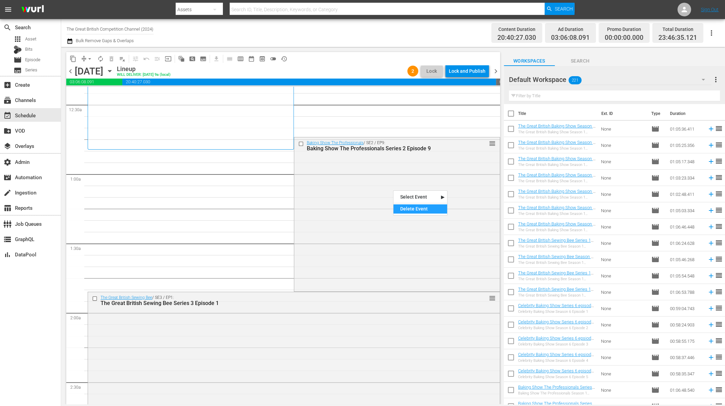
click at [405, 211] on div "Delete Event" at bounding box center [420, 208] width 54 height 9
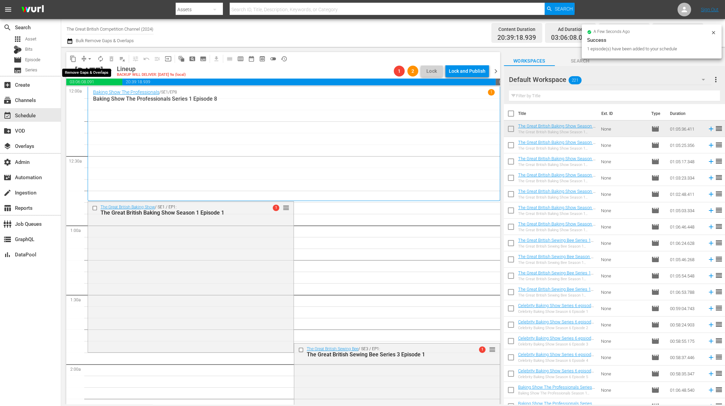
click at [88, 58] on span "arrow_drop_down" at bounding box center [89, 58] width 7 height 7
click at [95, 98] on li "Align to End of Previous Day" at bounding box center [89, 94] width 71 height 11
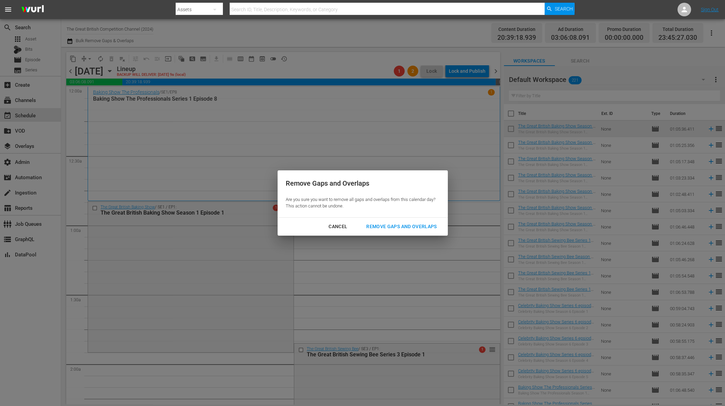
click at [387, 226] on div "Remove Gaps and Overlaps" at bounding box center [401, 226] width 81 height 8
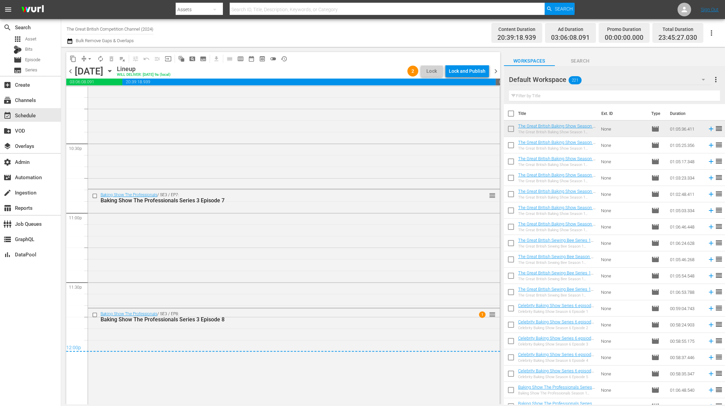
scroll to position [3089, 0]
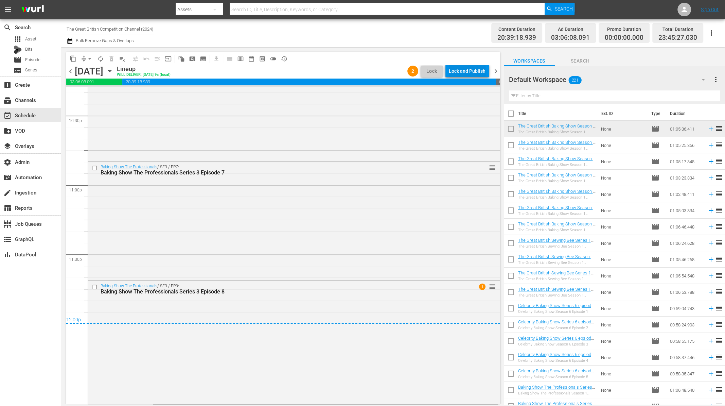
click at [465, 73] on div "Lock and Publish" at bounding box center [467, 71] width 37 height 12
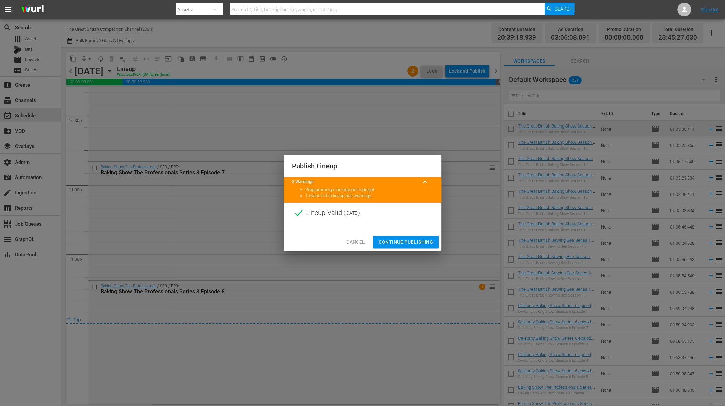
click at [356, 240] on span "Cancel" at bounding box center [355, 242] width 19 height 8
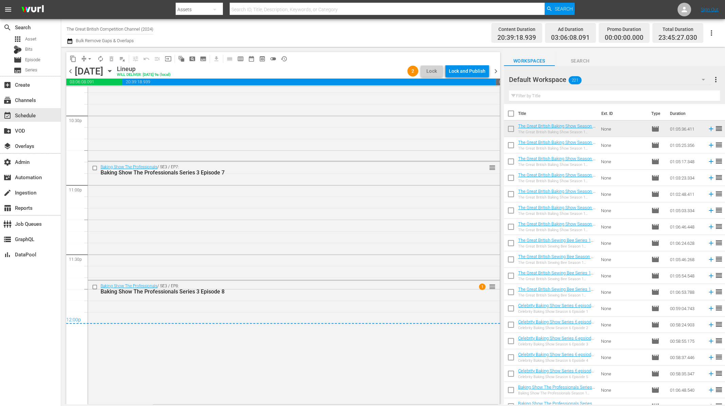
click at [535, 98] on input "text" at bounding box center [614, 95] width 211 height 11
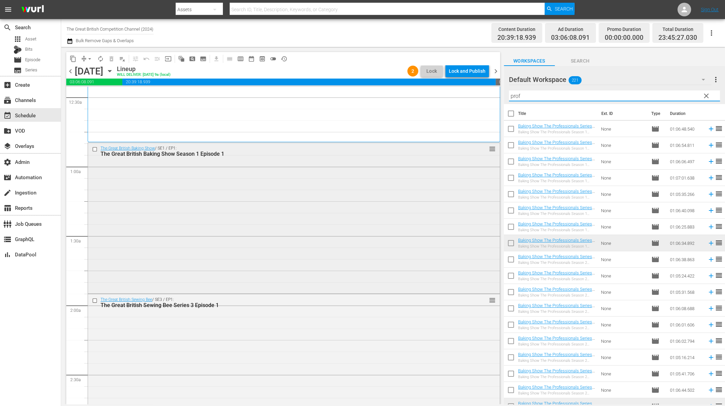
scroll to position [0, 0]
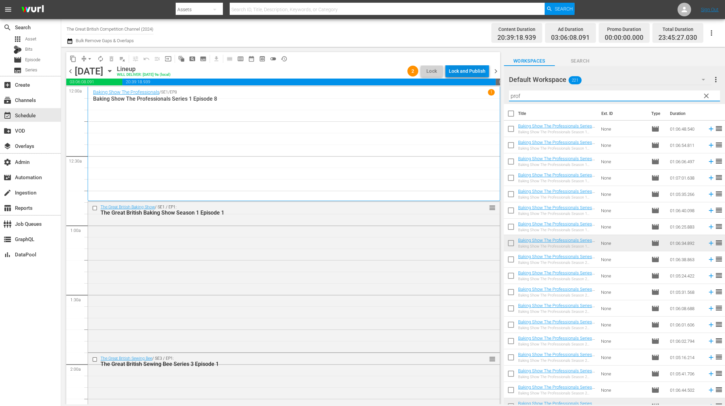
type input "prof"
click at [468, 72] on div "Lock and Publish" at bounding box center [467, 71] width 37 height 12
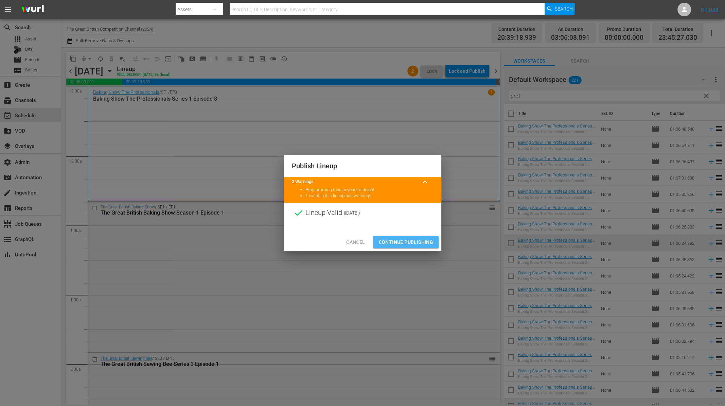
click at [406, 242] on span "Continue Publishing" at bounding box center [405, 242] width 55 height 8
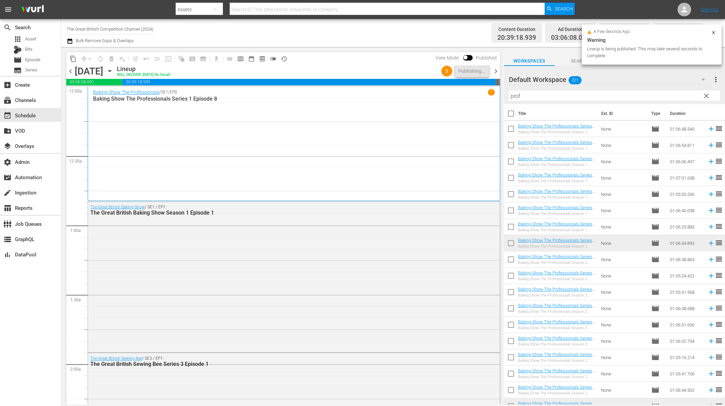
click at [497, 72] on span "chevron_right" at bounding box center [495, 71] width 8 height 8
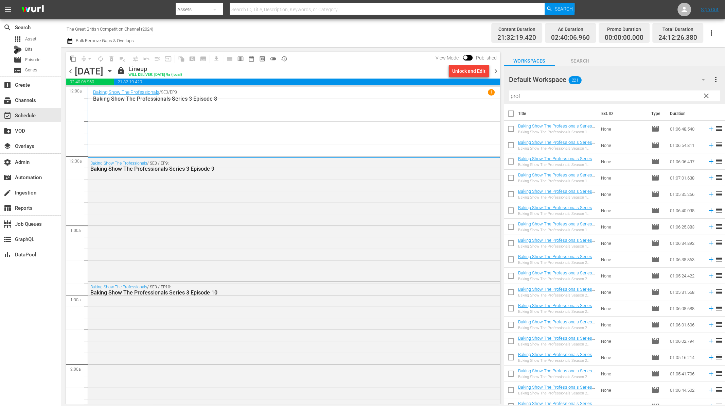
click at [68, 39] on icon "button" at bounding box center [69, 40] width 5 height 5
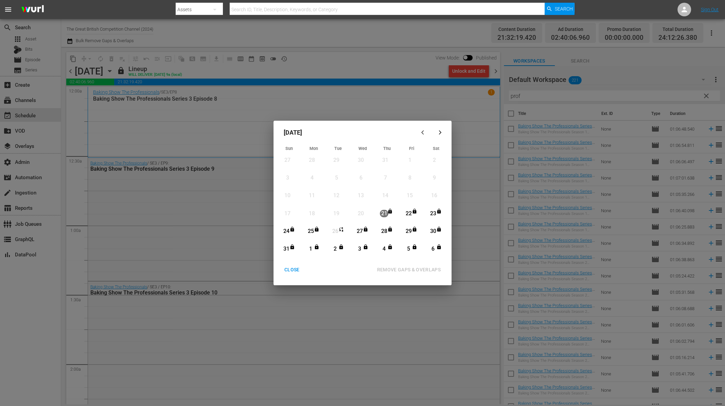
drag, startPoint x: 360, startPoint y: 233, endPoint x: 364, endPoint y: 235, distance: 4.3
click at [361, 233] on div "27" at bounding box center [359, 231] width 8 height 8
click at [432, 250] on div "6" at bounding box center [433, 249] width 8 height 8
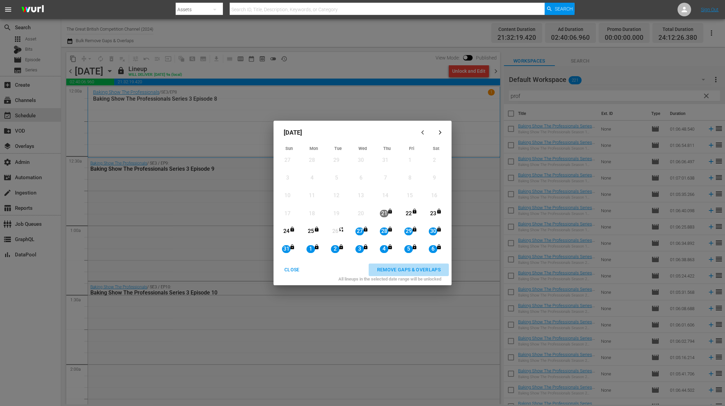
click at [423, 269] on div "REMOVE GAPS & OVERLAPS" at bounding box center [408, 269] width 75 height 8
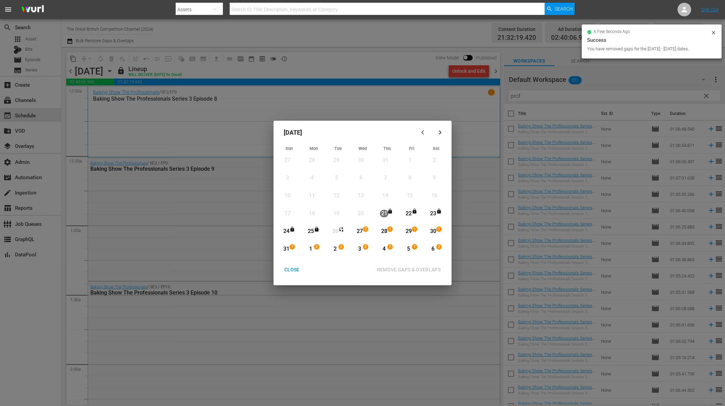
click at [287, 269] on div "CLOSE" at bounding box center [292, 269] width 26 height 8
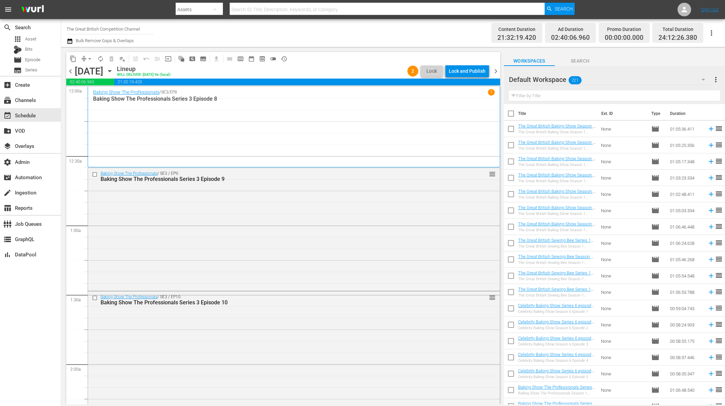
click at [527, 99] on input "text" at bounding box center [614, 95] width 211 height 11
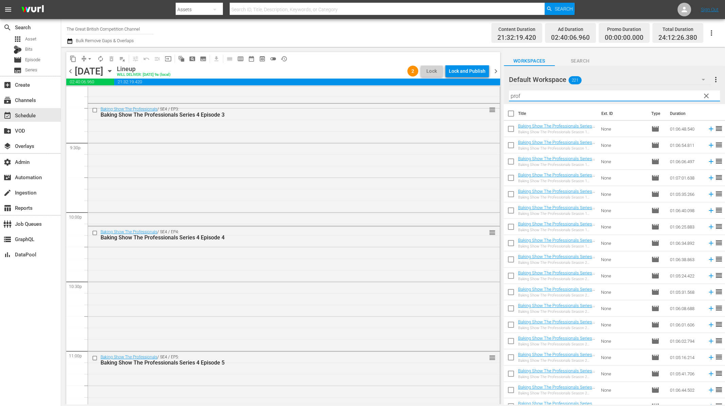
scroll to position [3118, 0]
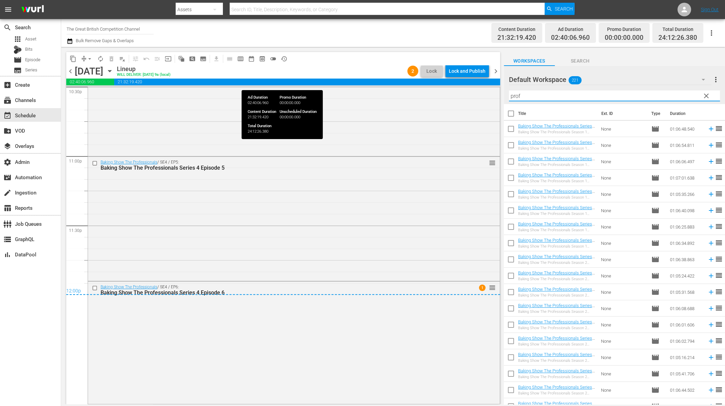
type input "prof"
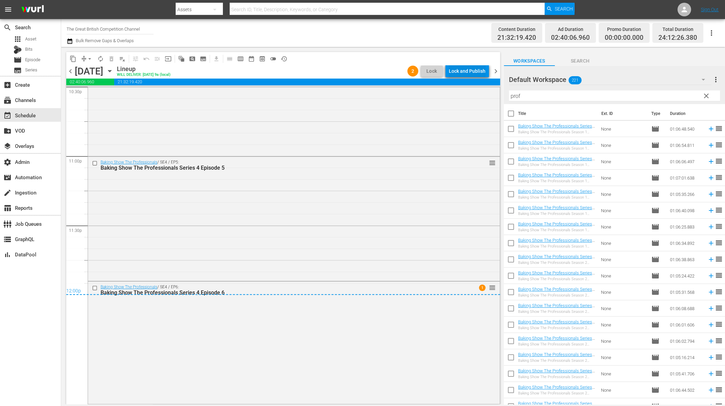
click at [457, 70] on div "Lock and Publish" at bounding box center [467, 71] width 37 height 12
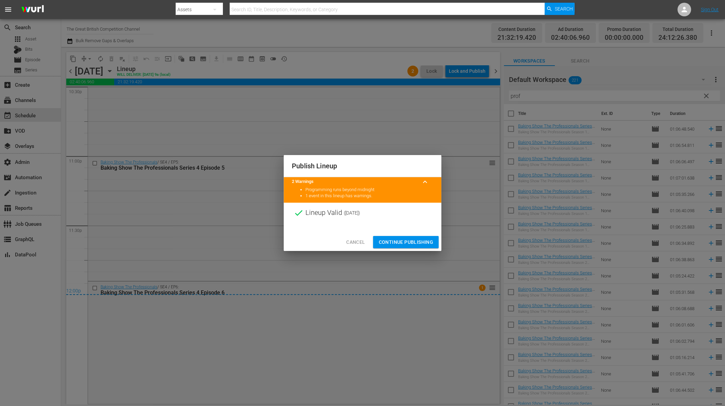
click at [423, 240] on span "Continue Publishing" at bounding box center [405, 242] width 55 height 8
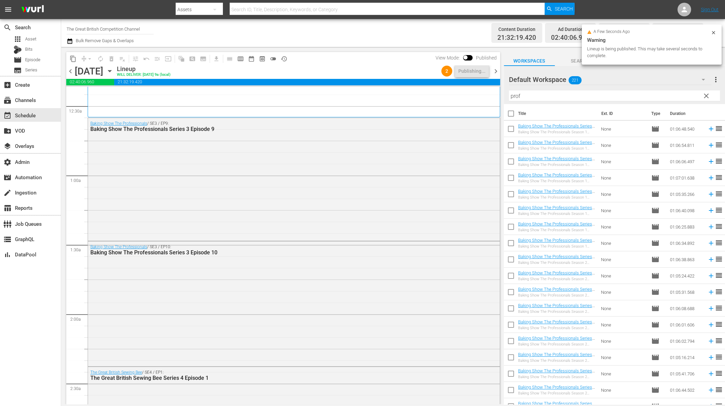
scroll to position [0, 0]
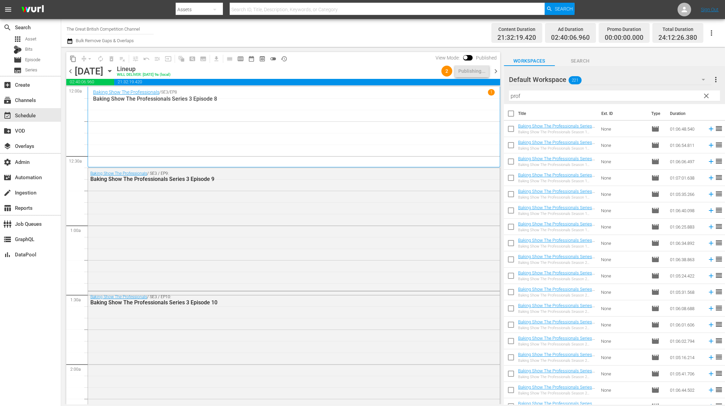
click at [497, 71] on span "chevron_right" at bounding box center [495, 71] width 8 height 8
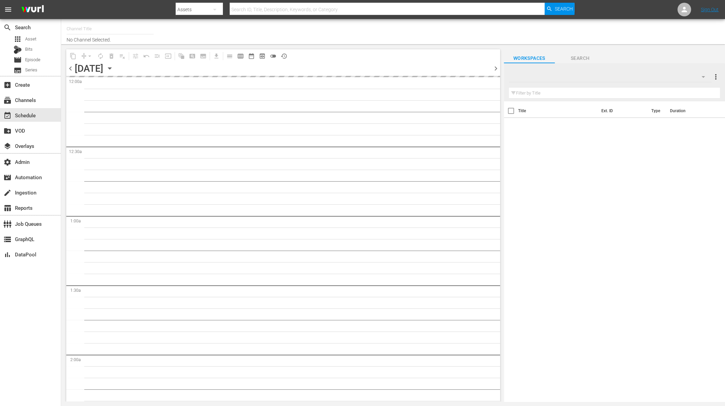
type input "The Great British Competition Channel (2024)"
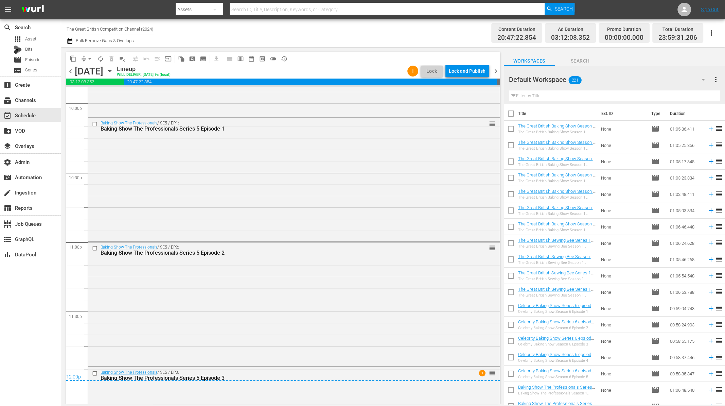
scroll to position [3116, 0]
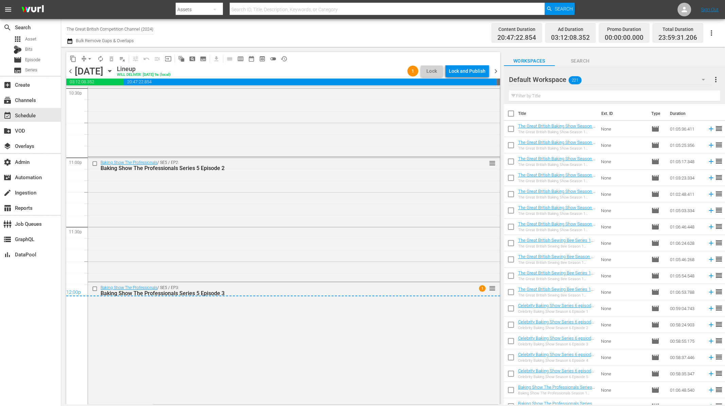
click at [457, 74] on div "Lock and Publish" at bounding box center [467, 71] width 37 height 12
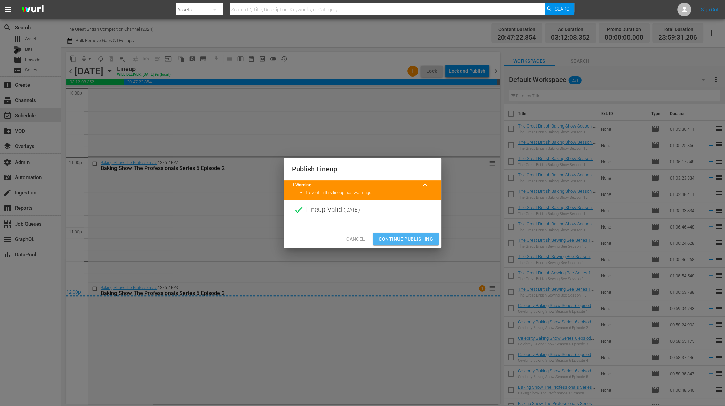
click at [403, 241] on span "Continue Publishing" at bounding box center [405, 239] width 55 height 8
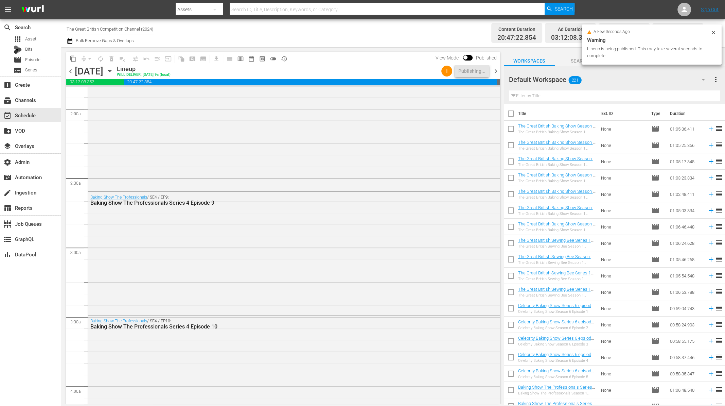
scroll to position [0, 0]
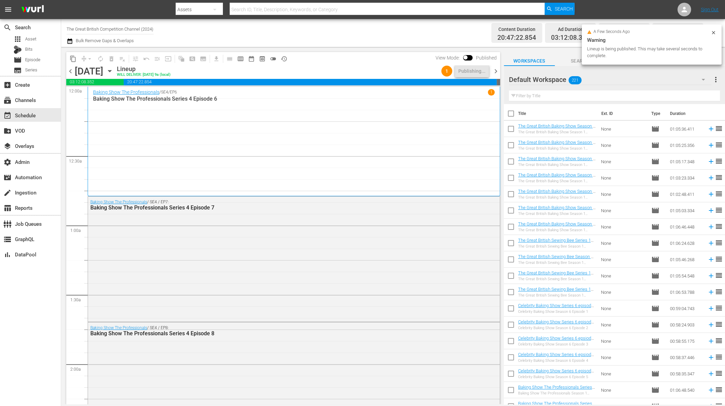
click at [498, 70] on span "chevron_right" at bounding box center [495, 71] width 8 height 8
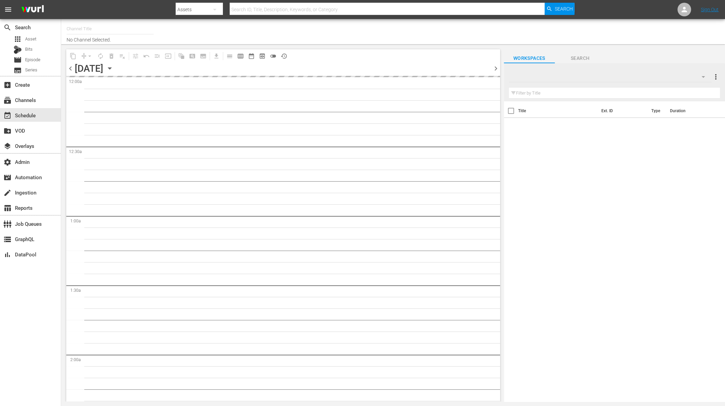
type input "The Great British Competition Channel (2024)"
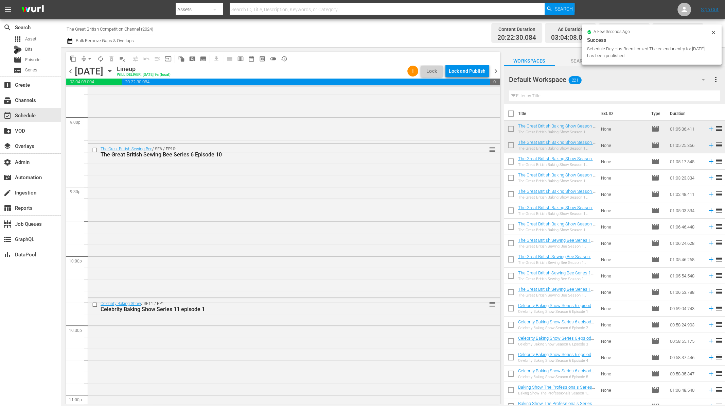
scroll to position [3040, 0]
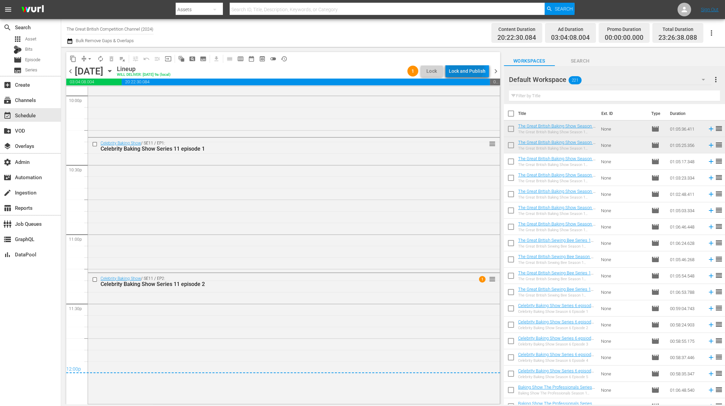
click at [465, 67] on div "Lock and Publish" at bounding box center [467, 71] width 37 height 12
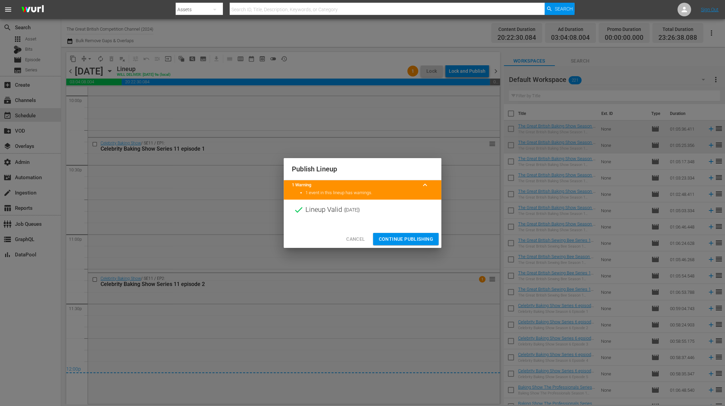
click at [402, 237] on span "Continue Publishing" at bounding box center [405, 239] width 55 height 8
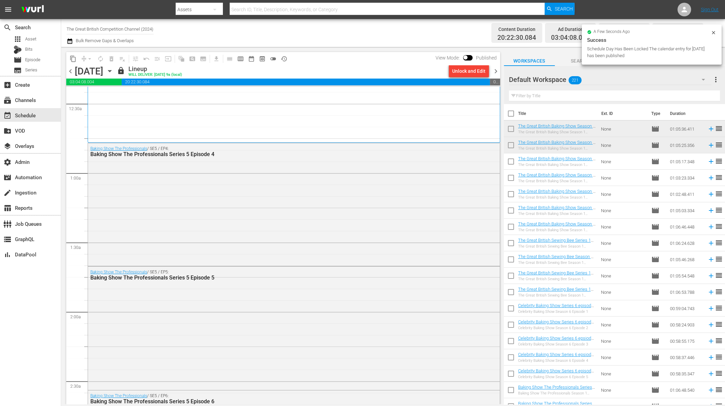
scroll to position [0, 0]
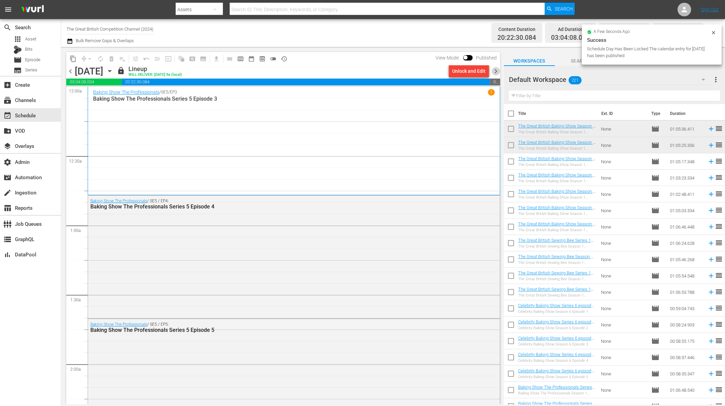
click at [494, 71] on span "chevron_right" at bounding box center [495, 71] width 8 height 8
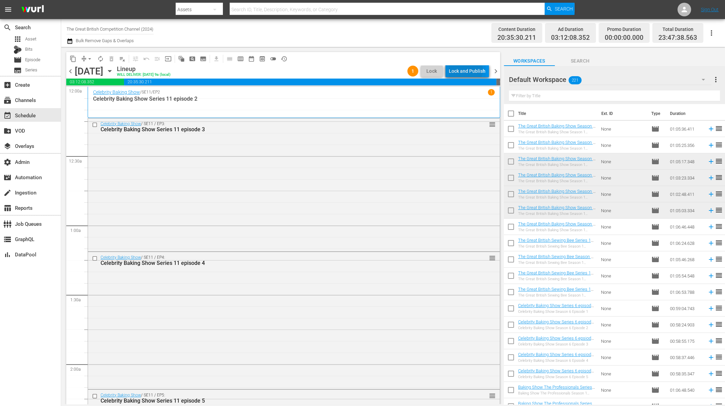
click at [465, 70] on div "Lock and Publish" at bounding box center [467, 71] width 37 height 12
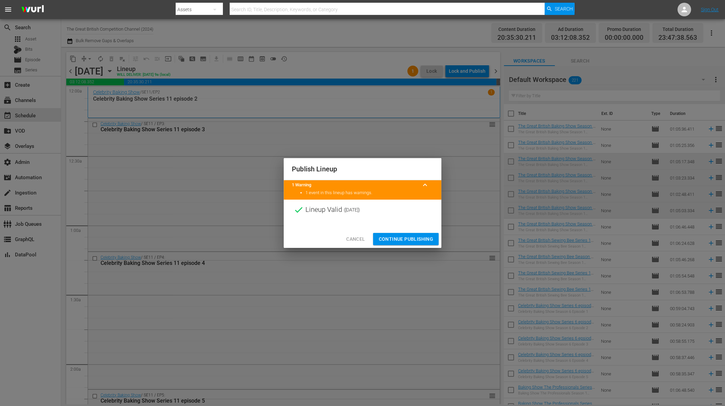
click at [406, 241] on span "Continue Publishing" at bounding box center [405, 239] width 55 height 8
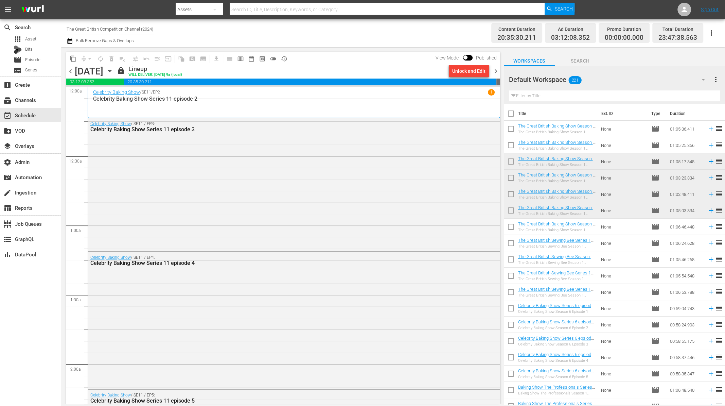
click at [71, 43] on icon "button" at bounding box center [70, 41] width 6 height 8
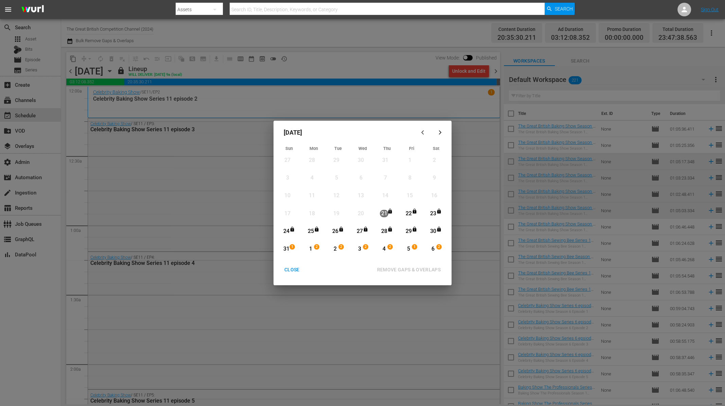
click at [285, 268] on div "CLOSE" at bounding box center [292, 269] width 26 height 8
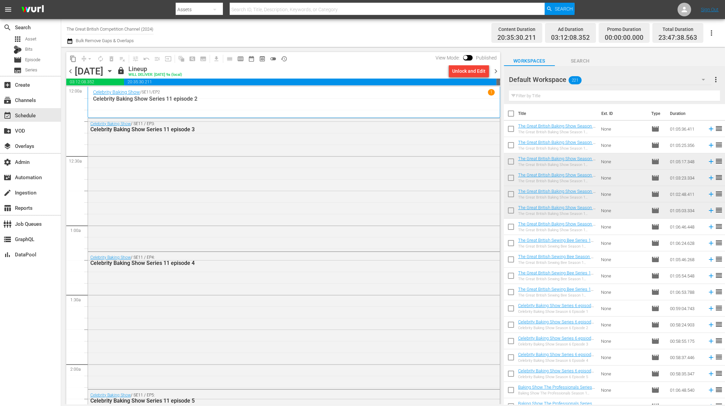
click at [497, 68] on span "chevron_right" at bounding box center [495, 71] width 8 height 8
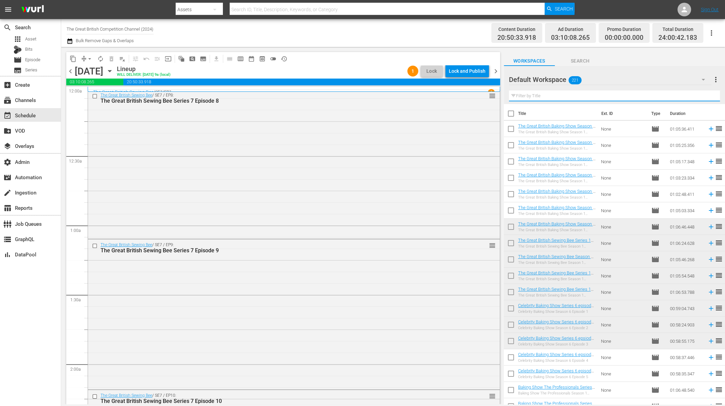
click at [533, 96] on input "text" at bounding box center [614, 95] width 211 height 11
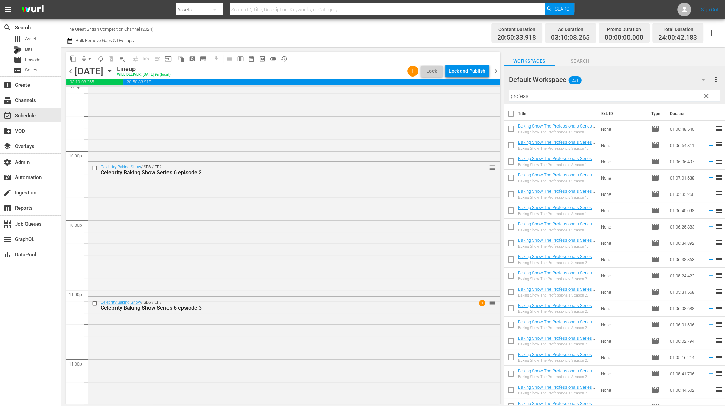
scroll to position [3012, 0]
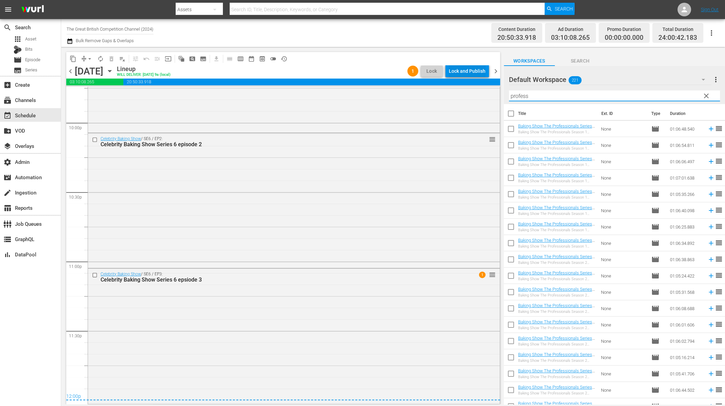
type input "profess"
click at [472, 71] on div "Lock and Publish" at bounding box center [467, 71] width 37 height 12
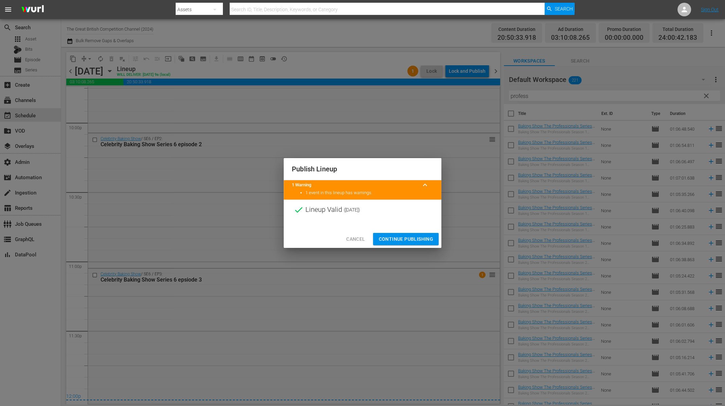
click at [413, 240] on span "Continue Publishing" at bounding box center [405, 239] width 55 height 8
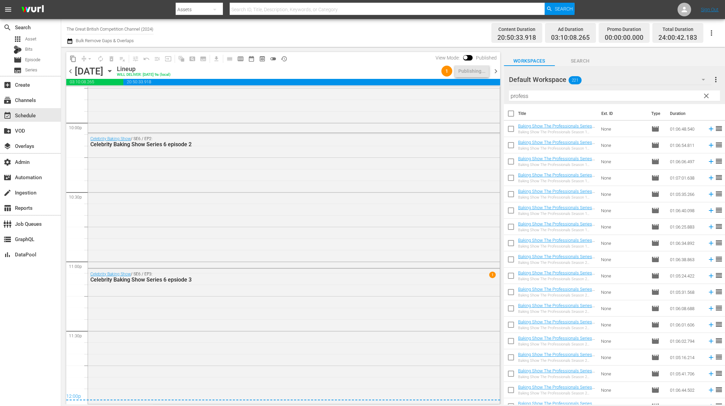
click at [496, 73] on span "chevron_right" at bounding box center [495, 71] width 8 height 8
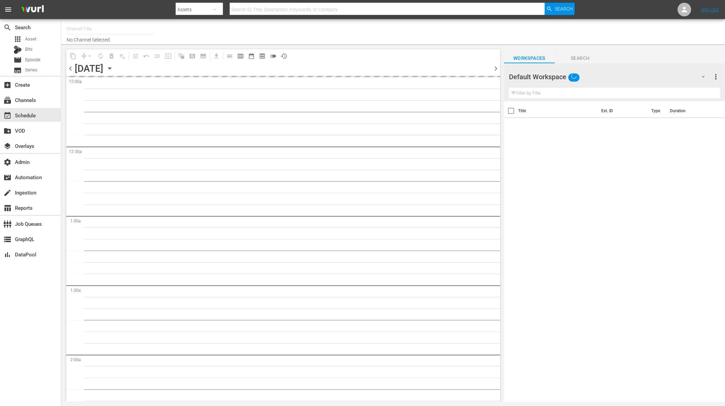
type input "The Great British Competition Channel (2024)"
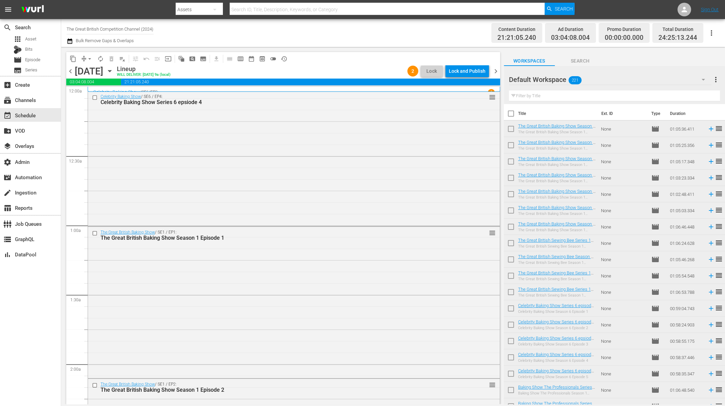
click at [70, 72] on span "chevron_left" at bounding box center [70, 71] width 8 height 8
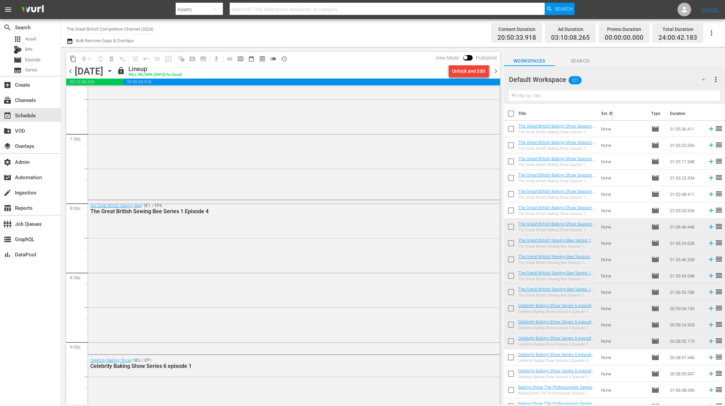
scroll to position [3012, 0]
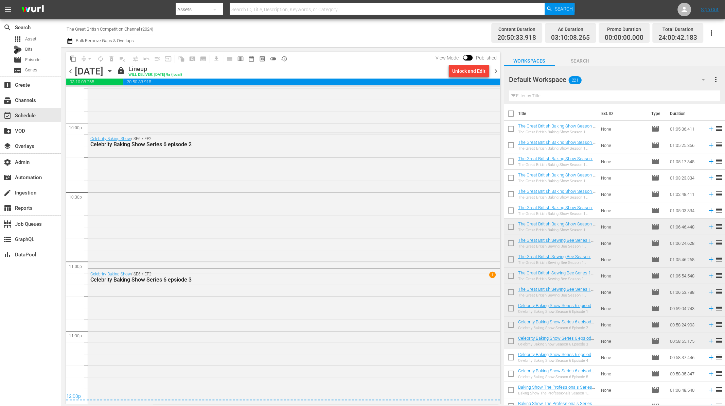
click at [497, 72] on span "chevron_right" at bounding box center [495, 71] width 8 height 8
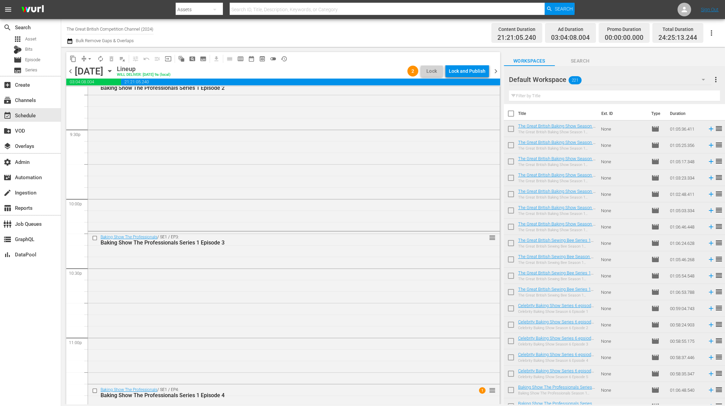
scroll to position [3071, 0]
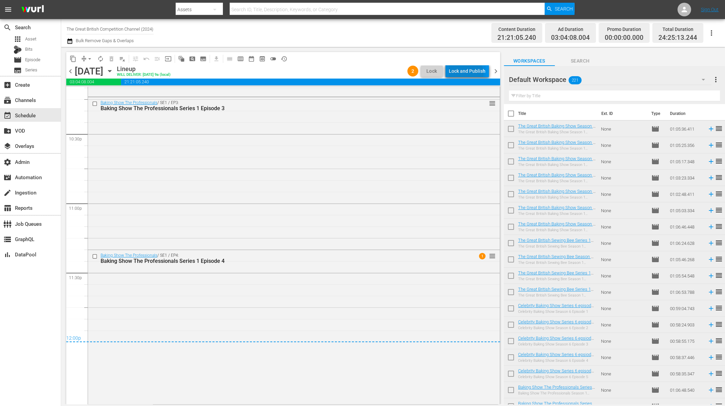
click at [467, 73] on div "Lock and Publish" at bounding box center [467, 71] width 37 height 12
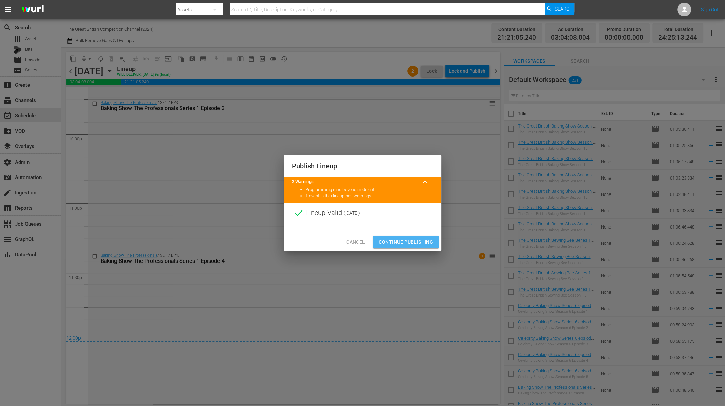
click at [412, 244] on span "Continue Publishing" at bounding box center [405, 242] width 55 height 8
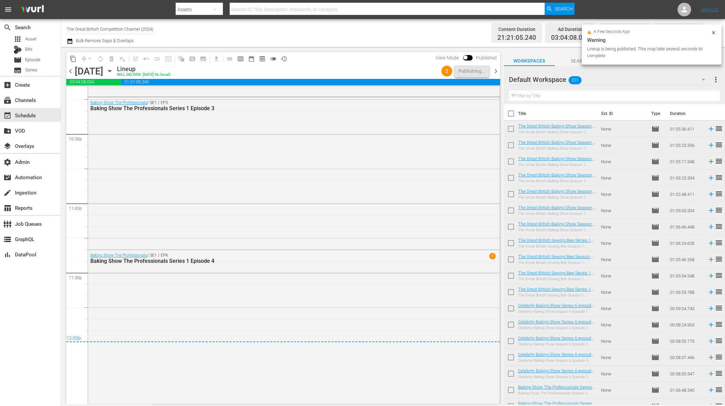
click at [496, 70] on span "chevron_right" at bounding box center [495, 71] width 8 height 8
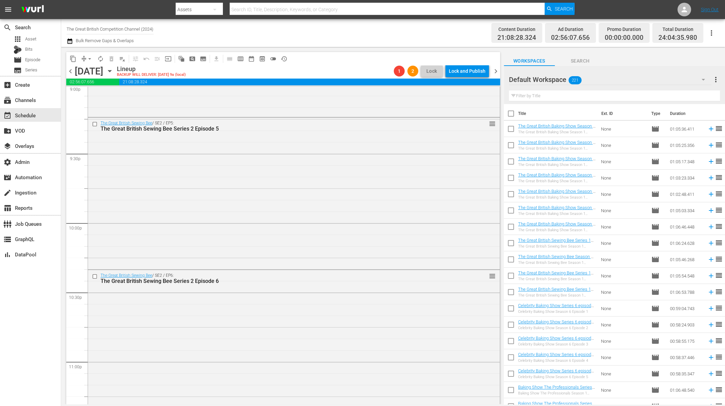
scroll to position [3081, 0]
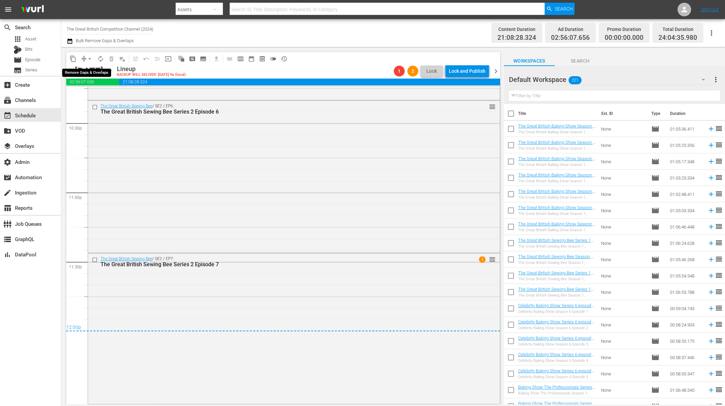
click at [88, 57] on span "arrow_drop_down" at bounding box center [89, 58] width 7 height 7
click at [94, 93] on li "Align to End of Previous Day" at bounding box center [89, 94] width 71 height 11
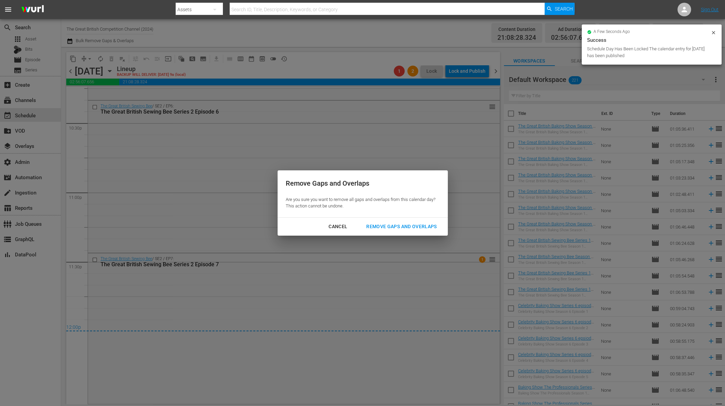
click at [414, 228] on div "Remove Gaps and Overlaps" at bounding box center [401, 226] width 81 height 8
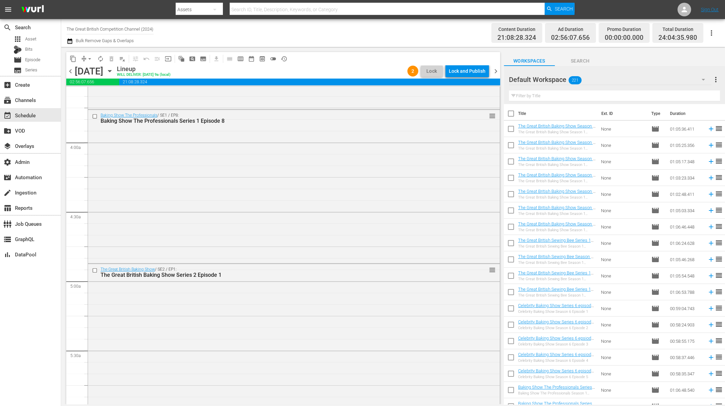
scroll to position [0, 0]
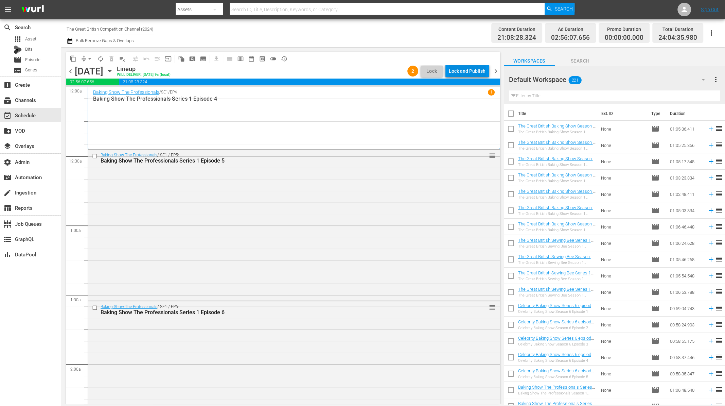
click at [472, 72] on div "Lock and Publish" at bounding box center [467, 71] width 37 height 12
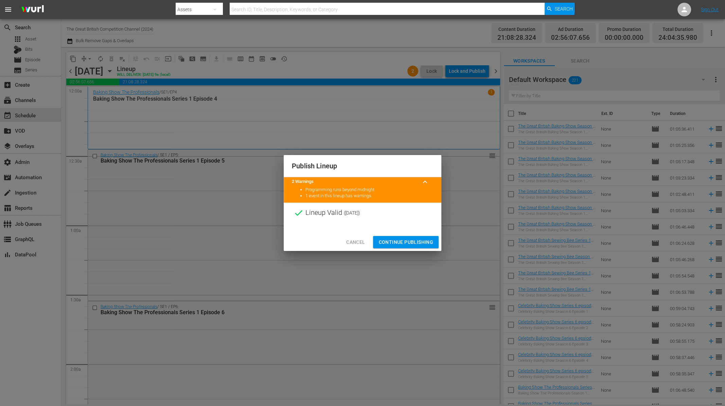
click at [407, 238] on span "Continue Publishing" at bounding box center [405, 242] width 55 height 8
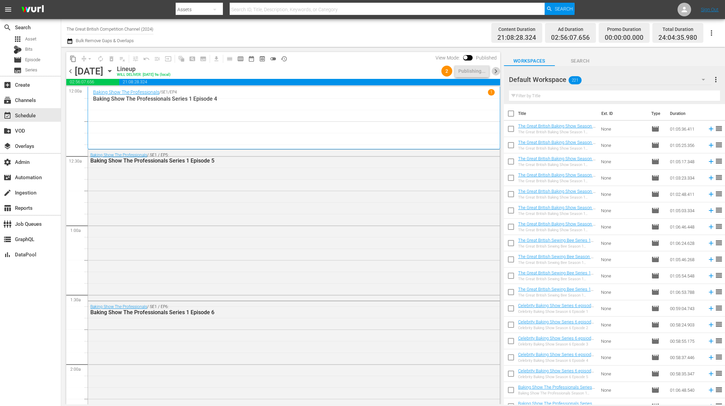
click at [496, 72] on span "chevron_right" at bounding box center [495, 71] width 8 height 8
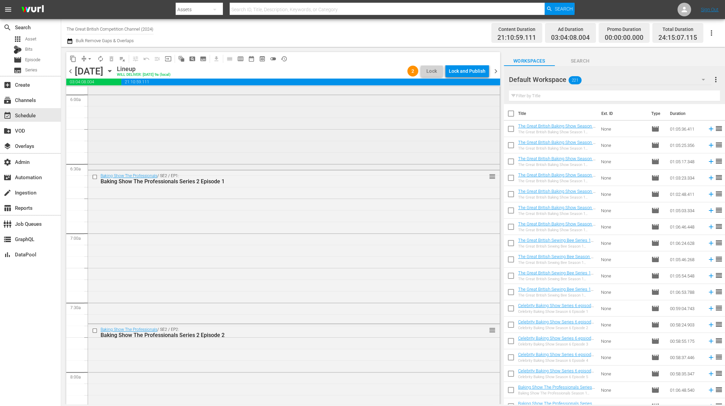
scroll to position [729, 0]
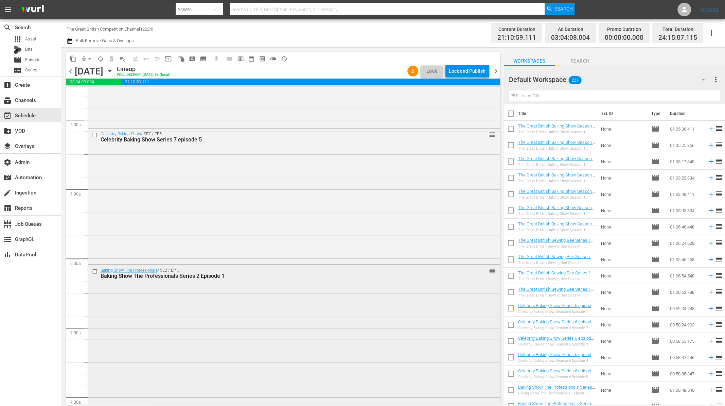
click at [94, 271] on input "checkbox" at bounding box center [95, 271] width 7 height 6
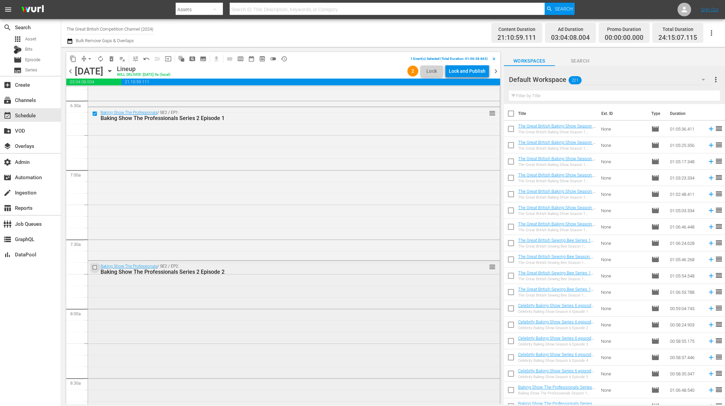
click at [93, 268] on input "checkbox" at bounding box center [95, 267] width 7 height 6
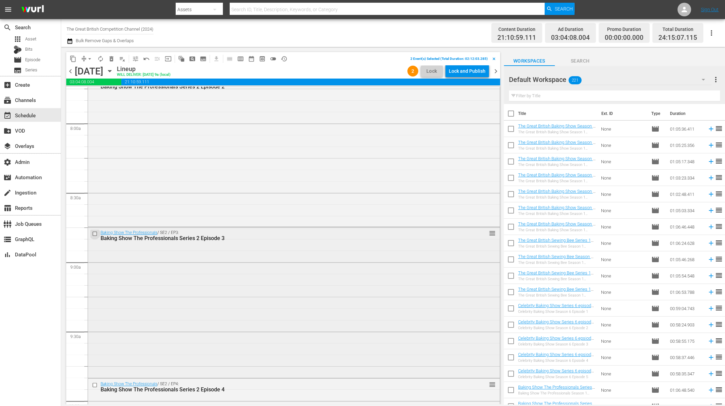
click at [95, 233] on input "checkbox" at bounding box center [95, 234] width 7 height 6
click at [96, 230] on input "checkbox" at bounding box center [95, 231] width 7 height 6
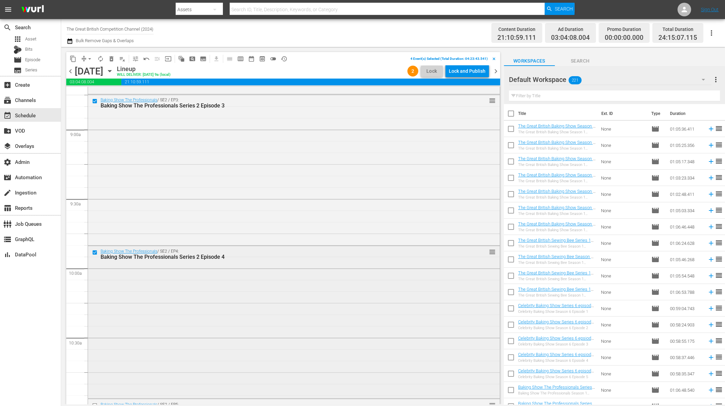
scroll to position [1350, 0]
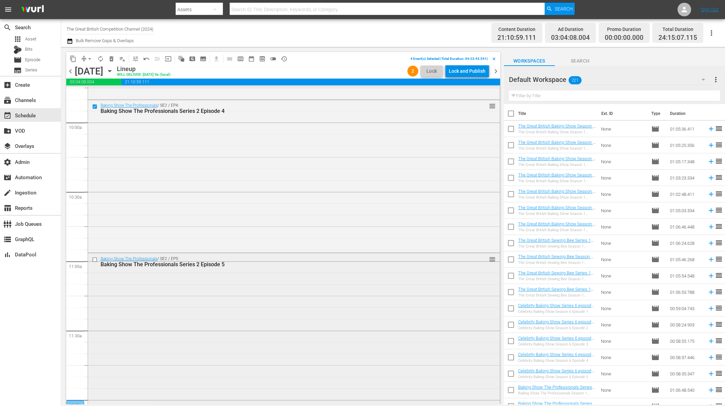
click at [94, 260] on input "checkbox" at bounding box center [95, 259] width 7 height 6
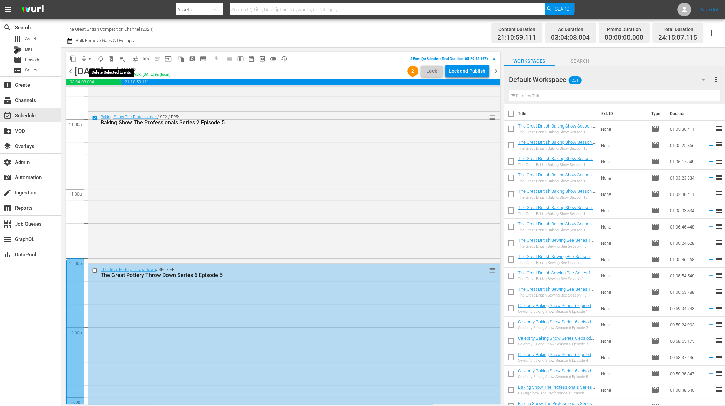
click at [112, 58] on span "delete_forever_outlined" at bounding box center [111, 58] width 7 height 7
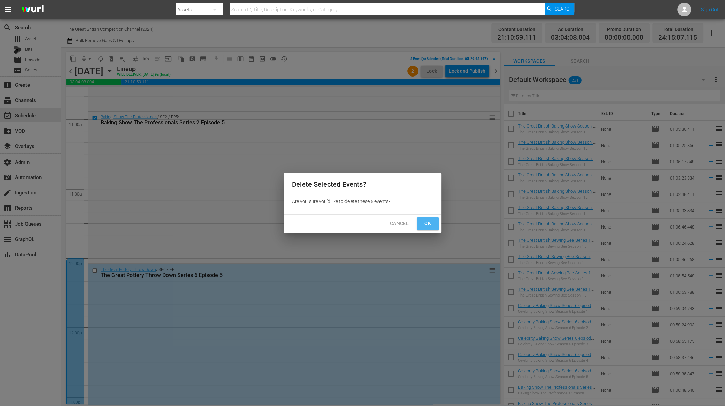
click at [431, 223] on span "Ok" at bounding box center [427, 223] width 11 height 8
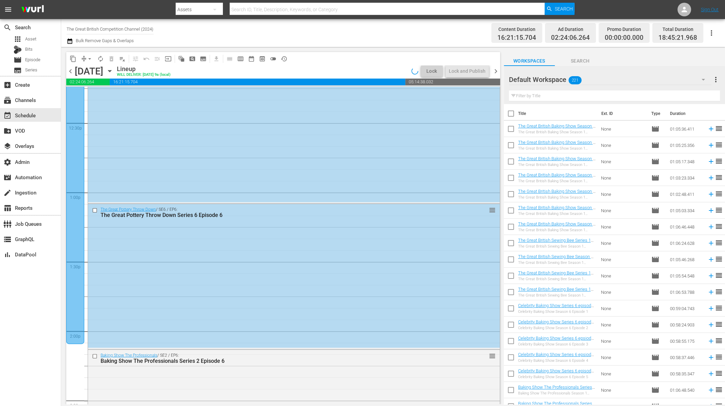
scroll to position [1884, 0]
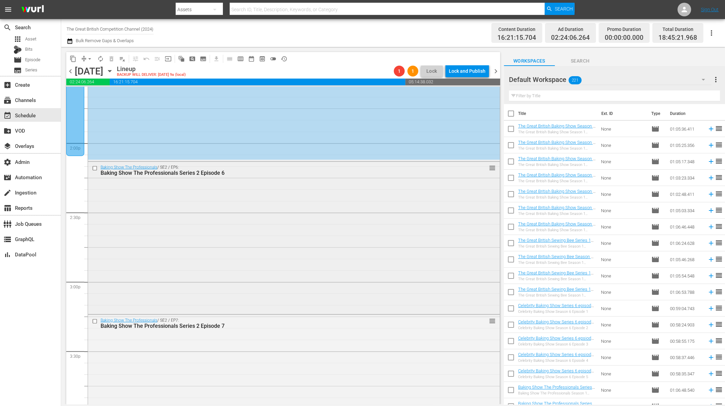
click at [96, 167] on input "checkbox" at bounding box center [95, 168] width 7 height 6
click at [94, 320] on input "checkbox" at bounding box center [95, 321] width 7 height 6
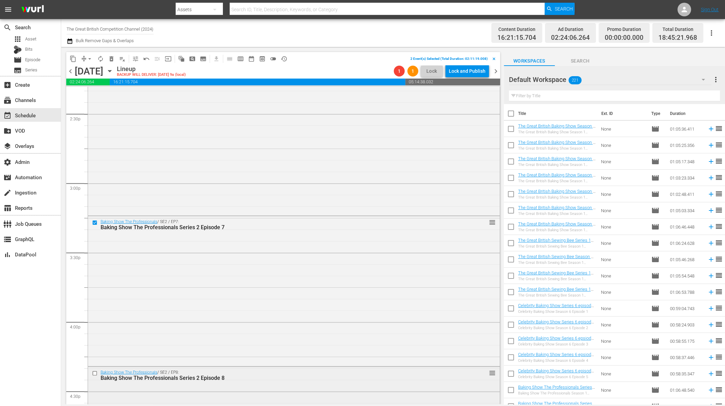
click at [95, 374] on input "checkbox" at bounding box center [95, 373] width 7 height 6
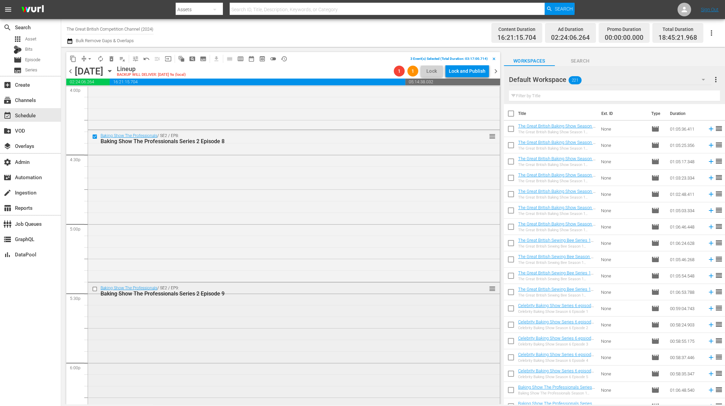
click at [94, 289] on input "checkbox" at bounding box center [95, 289] width 7 height 6
click at [112, 59] on span "delete_forever_outlined" at bounding box center [111, 58] width 7 height 7
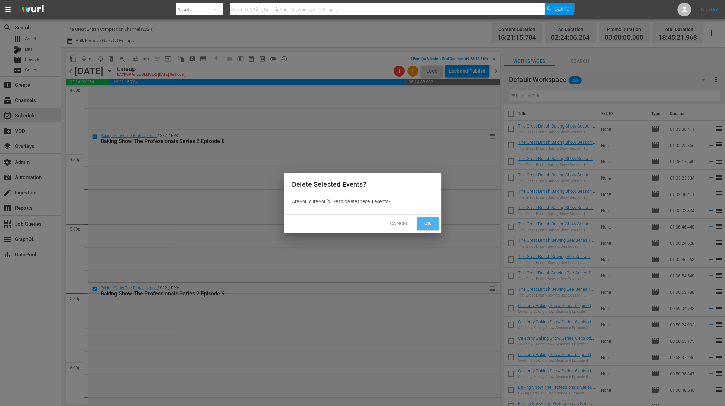
click at [427, 222] on span "Ok" at bounding box center [427, 223] width 11 height 8
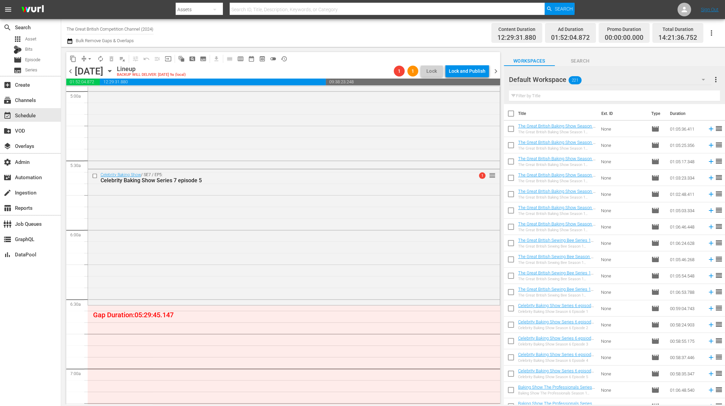
scroll to position [683, 0]
click at [539, 94] on input "text" at bounding box center [614, 95] width 211 height 11
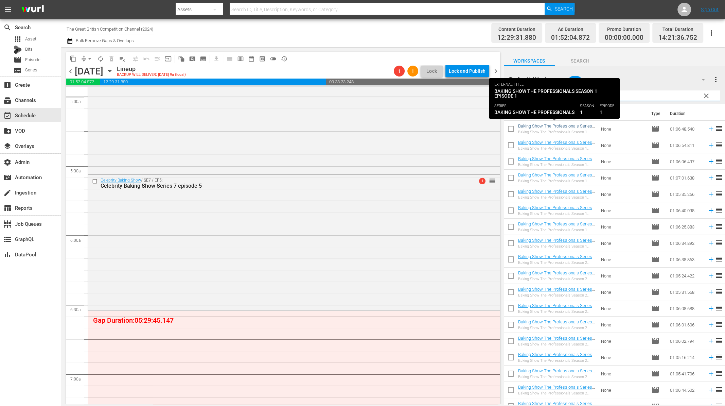
type input "prof"
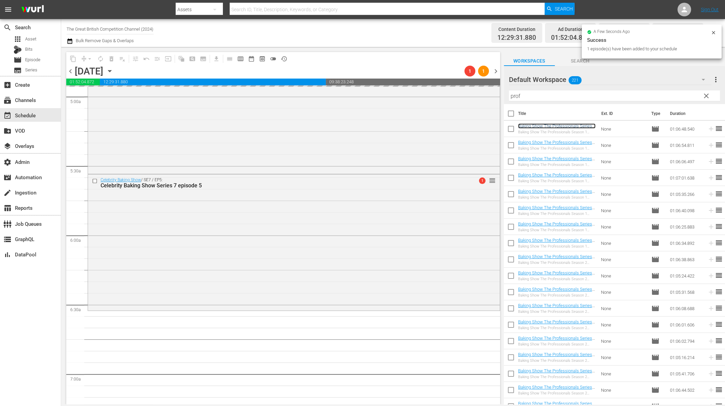
scroll to position [857, 0]
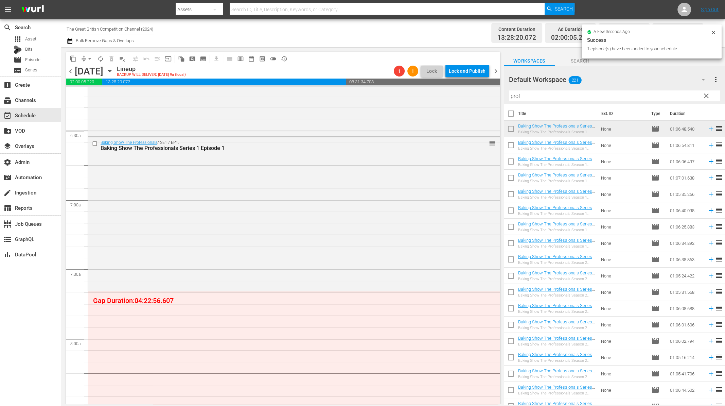
click at [512, 145] on input "checkbox" at bounding box center [511, 146] width 14 height 14
checkbox input "true"
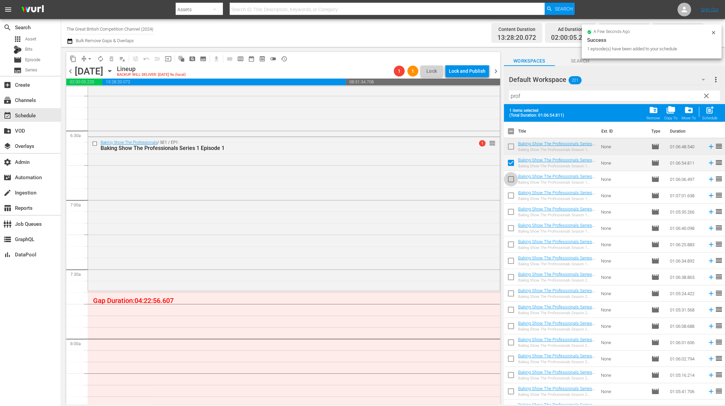
click at [510, 179] on input "checkbox" at bounding box center [511, 180] width 14 height 14
checkbox input "true"
click at [513, 198] on input "checkbox" at bounding box center [511, 197] width 14 height 14
checkbox input "true"
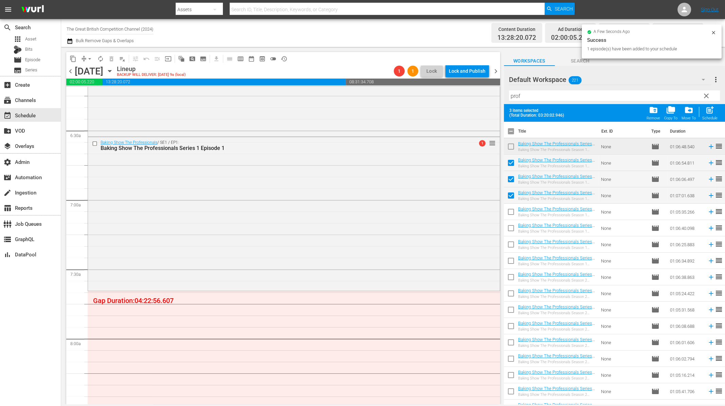
click at [513, 218] on input "checkbox" at bounding box center [511, 213] width 14 height 14
checkbox input "true"
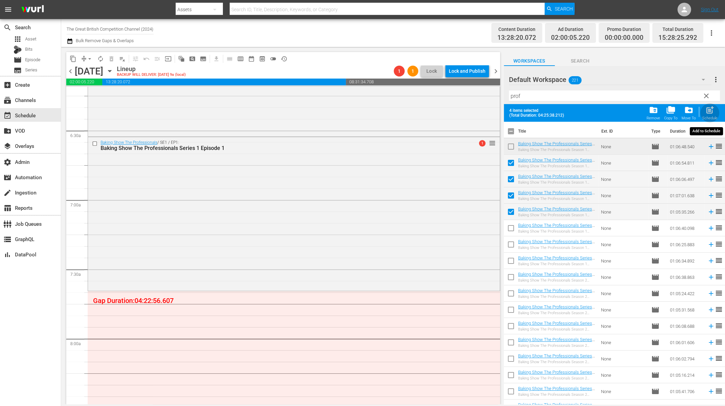
click at [715, 113] on div "post_add Schedule" at bounding box center [709, 112] width 15 height 15
checkbox input "false"
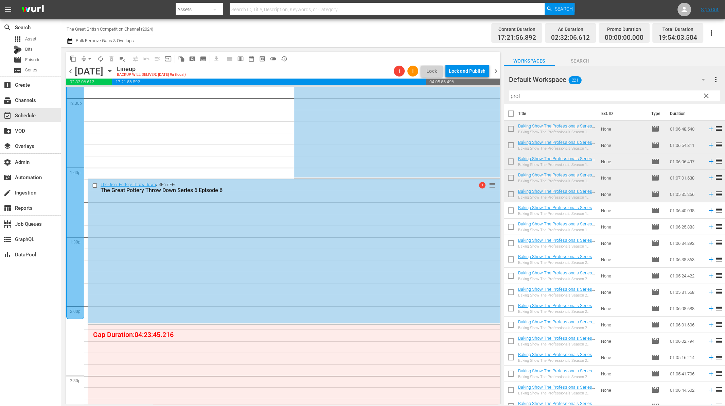
scroll to position [1920, 0]
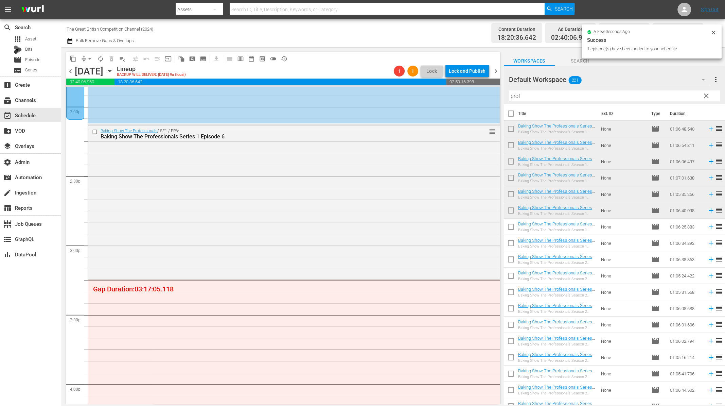
click at [514, 229] on input "checkbox" at bounding box center [511, 228] width 14 height 14
checkbox input "true"
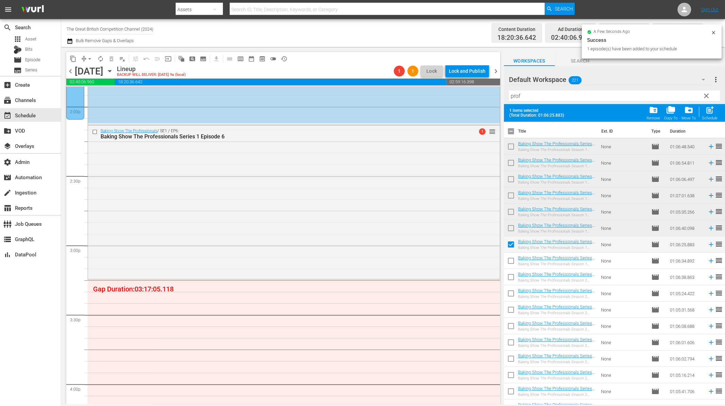
click at [512, 259] on input "checkbox" at bounding box center [511, 262] width 14 height 14
checkbox input "true"
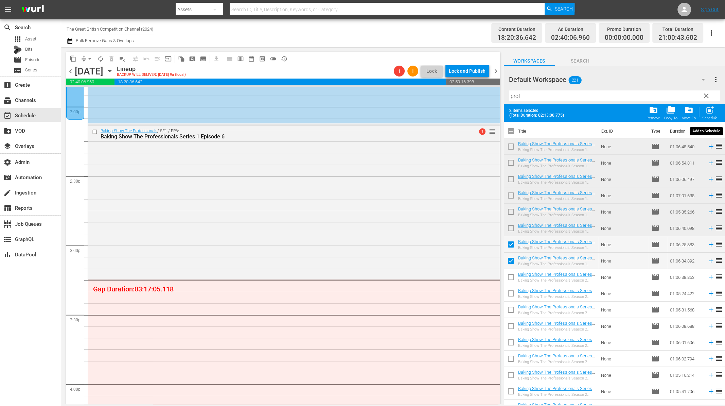
click at [711, 110] on span "post_add" at bounding box center [709, 109] width 9 height 9
checkbox input "false"
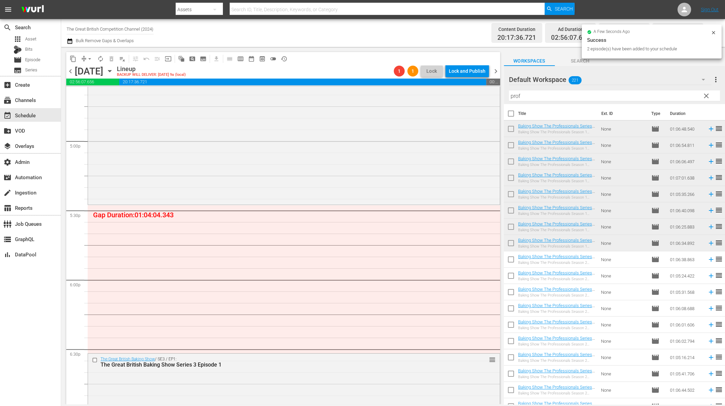
scroll to position [2348, 0]
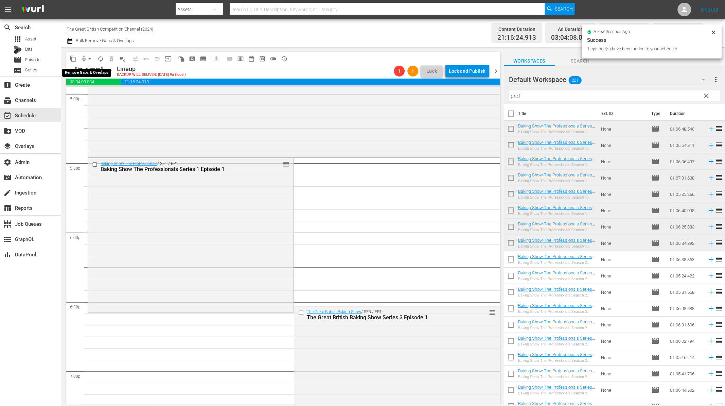
click at [88, 57] on span "arrow_drop_down" at bounding box center [89, 58] width 7 height 7
click at [102, 92] on li "Align to End of Previous Day" at bounding box center [89, 94] width 71 height 11
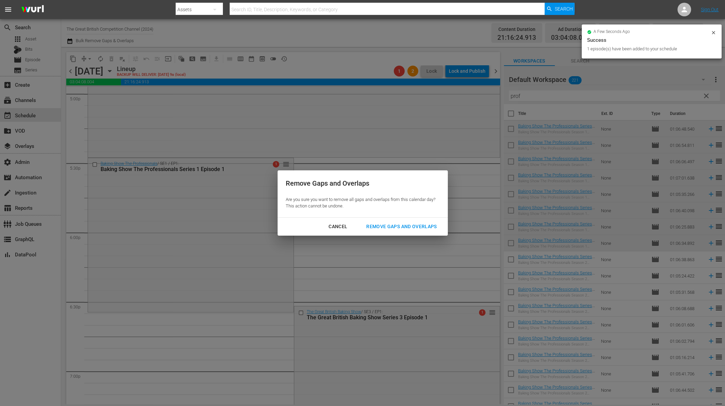
click at [418, 226] on div "Remove Gaps and Overlaps" at bounding box center [401, 226] width 81 height 8
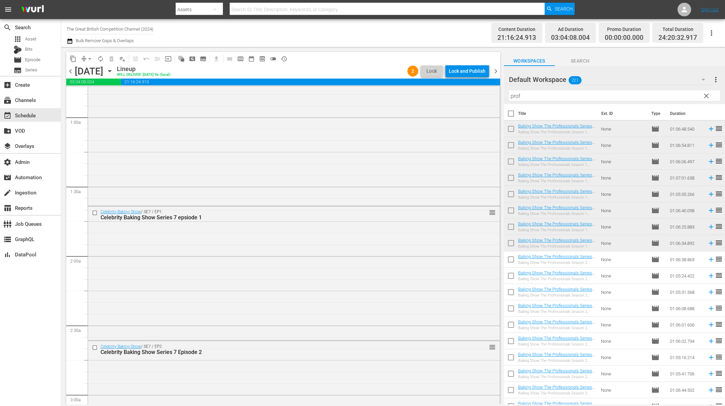
scroll to position [0, 0]
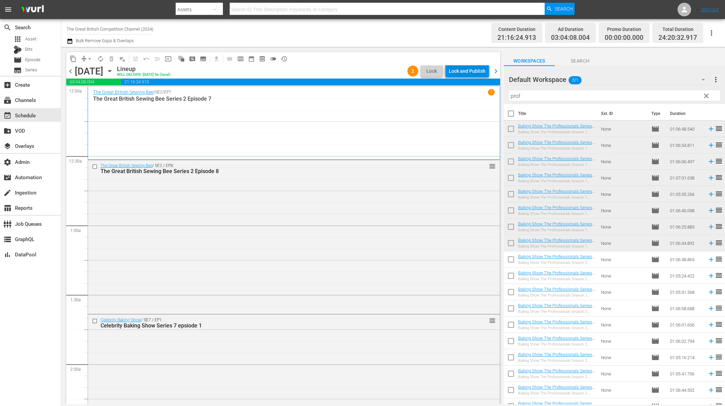
click at [468, 67] on div "Lock and Publish" at bounding box center [467, 71] width 37 height 12
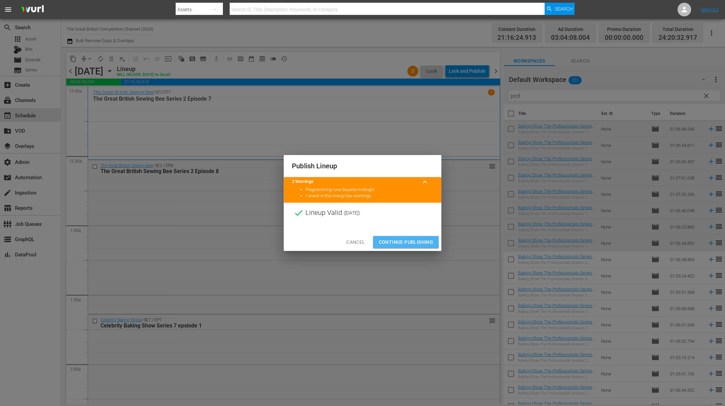
click at [408, 238] on span "Continue Publishing" at bounding box center [405, 242] width 55 height 8
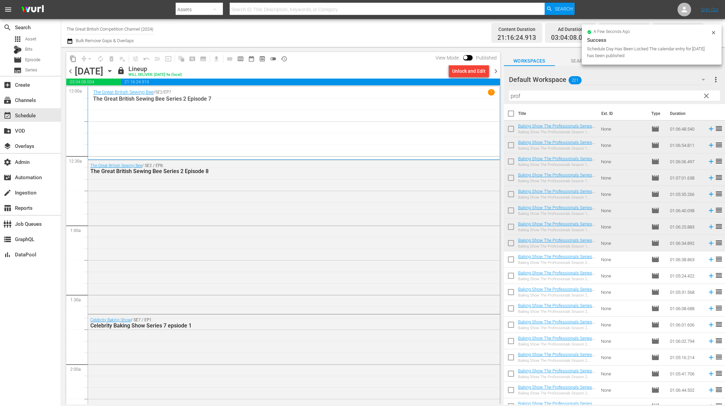
click at [496, 70] on span "chevron_right" at bounding box center [495, 71] width 8 height 8
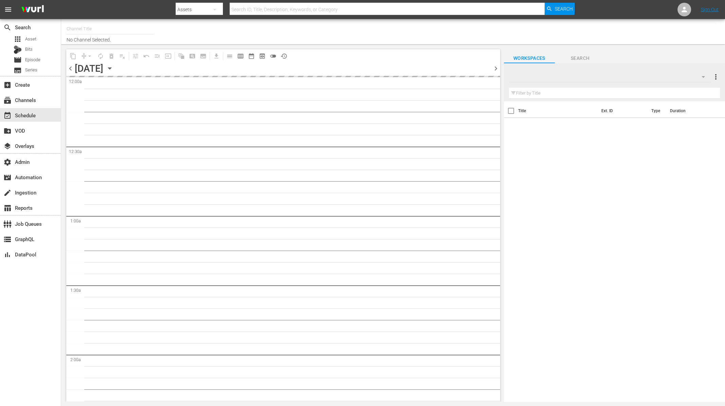
type input "The Great British Competition Channel (2024)"
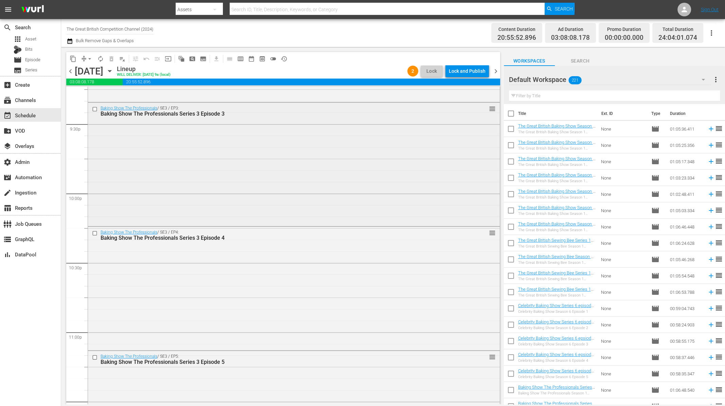
scroll to position [2987, 0]
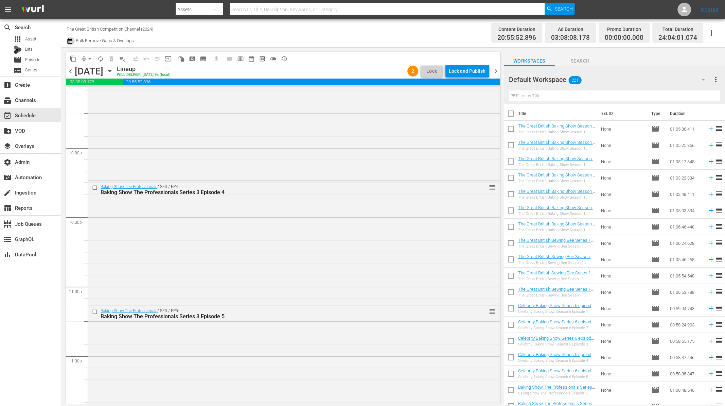
click at [70, 41] on icon "button" at bounding box center [69, 40] width 5 height 5
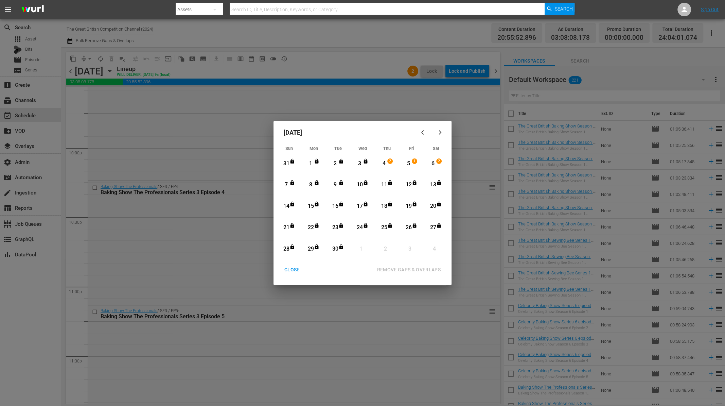
click at [287, 183] on div "7" at bounding box center [286, 185] width 8 height 8
click at [339, 249] on icon "Month View" at bounding box center [340, 246] width 5 height 5
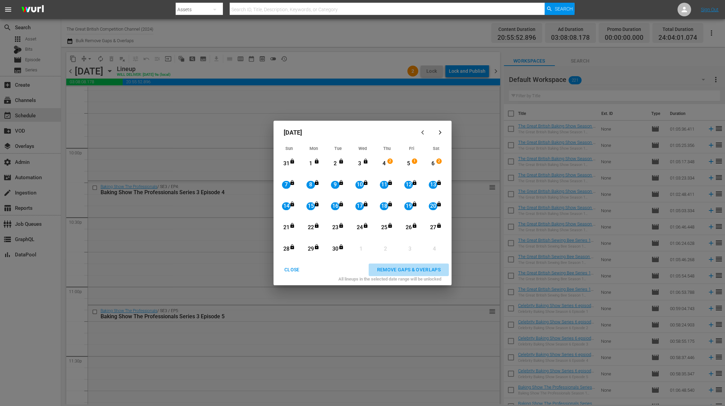
click at [402, 267] on div "REMOVE GAPS & OVERLAPS" at bounding box center [408, 269] width 75 height 8
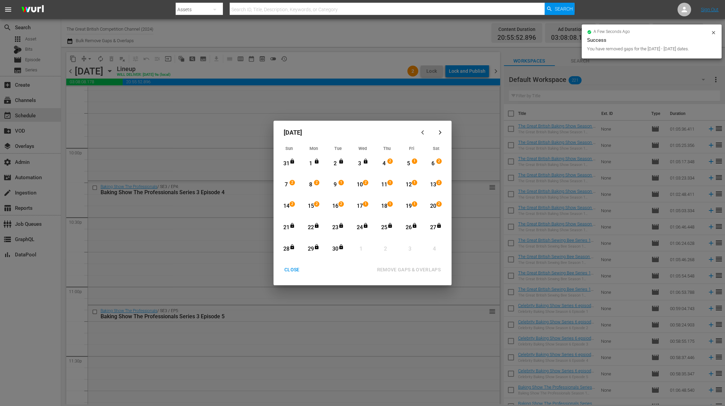
click at [288, 226] on div "21" at bounding box center [286, 227] width 8 height 8
click at [335, 245] on div "30" at bounding box center [335, 249] width 8 height 8
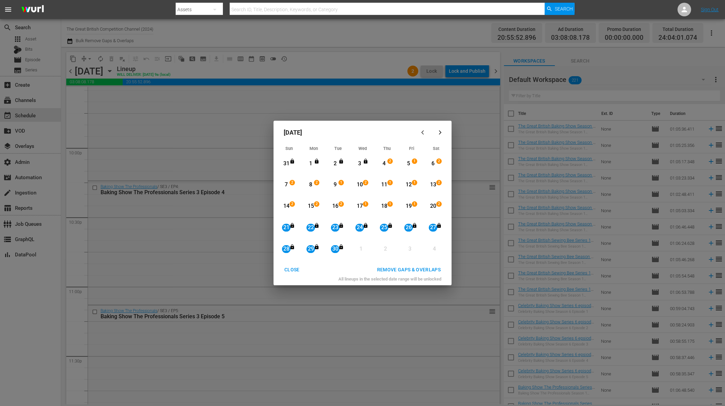
click at [398, 267] on div "REMOVE GAPS & OVERLAPS" at bounding box center [408, 269] width 75 height 8
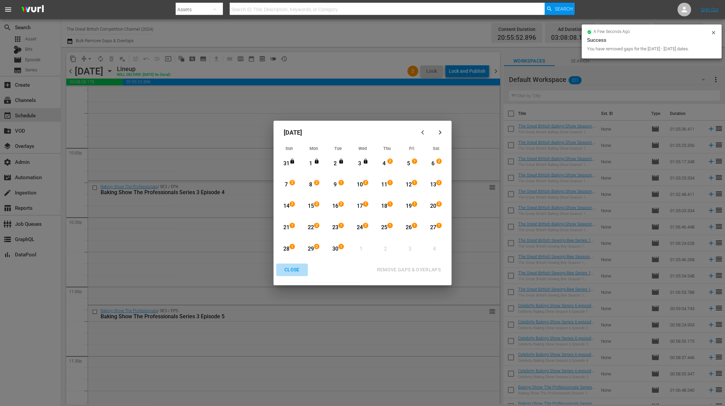
click at [290, 268] on div "CLOSE" at bounding box center [292, 269] width 26 height 8
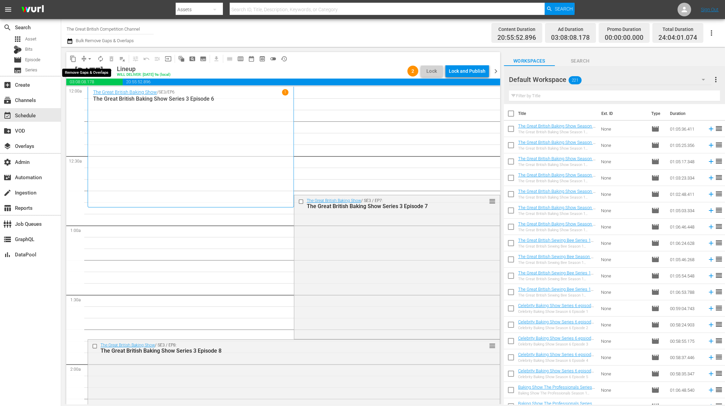
click at [87, 59] on span "arrow_drop_down" at bounding box center [89, 58] width 7 height 7
click at [95, 96] on li "Align to End of Previous Day" at bounding box center [89, 94] width 71 height 11
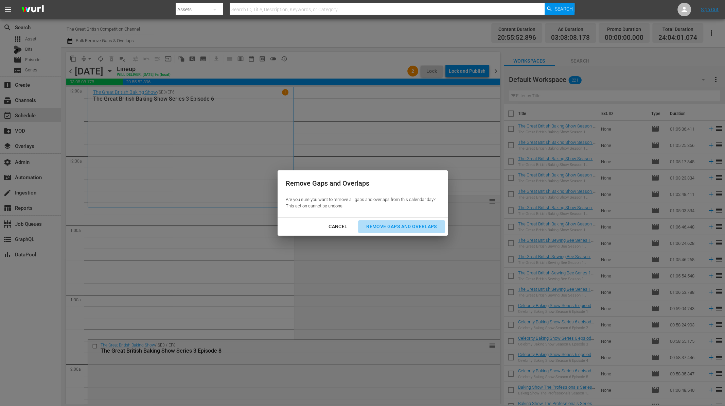
click at [404, 228] on div "Remove Gaps and Overlaps" at bounding box center [401, 226] width 81 height 8
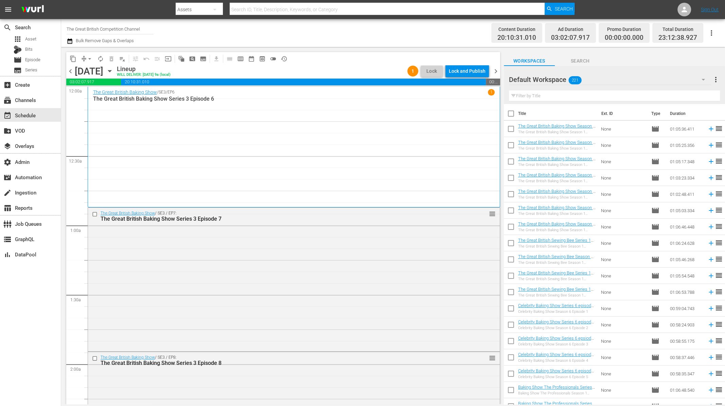
click at [75, 72] on div "[DATE]" at bounding box center [89, 71] width 29 height 11
click at [71, 70] on span "chevron_left" at bounding box center [70, 71] width 8 height 8
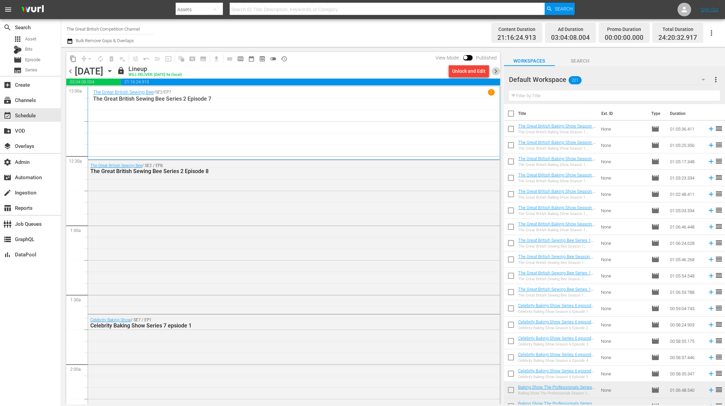
click at [496, 72] on span "chevron_right" at bounding box center [495, 71] width 8 height 8
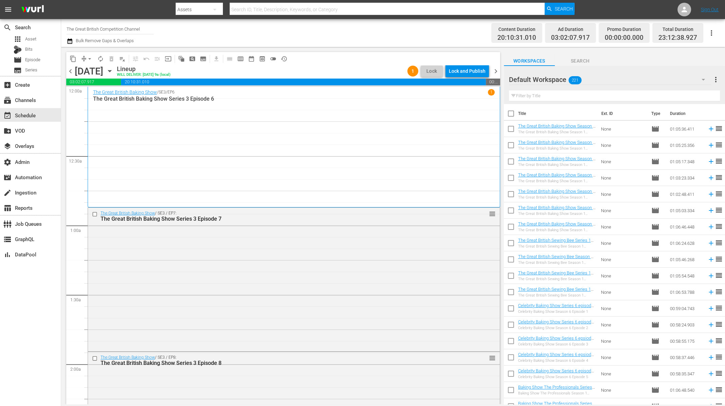
click at [471, 71] on div "Lock and Publish" at bounding box center [467, 71] width 37 height 12
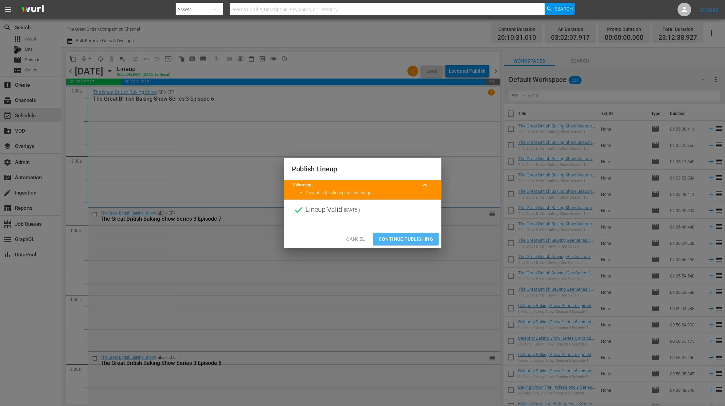
click at [410, 239] on span "Continue Publishing" at bounding box center [405, 239] width 55 height 8
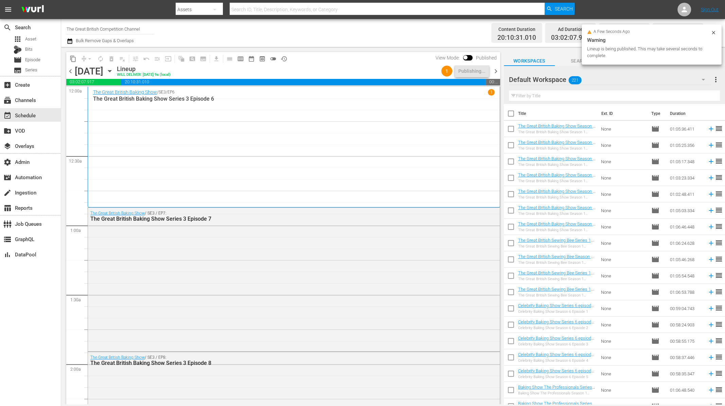
click at [495, 69] on span "chevron_right" at bounding box center [495, 71] width 8 height 8
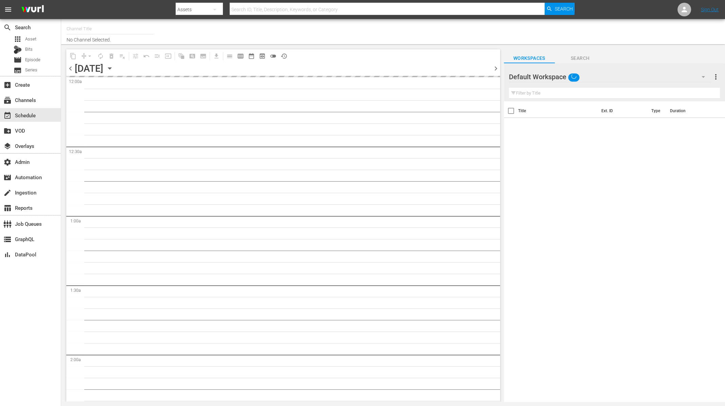
type input "The Great British Competition Channel (2024)"
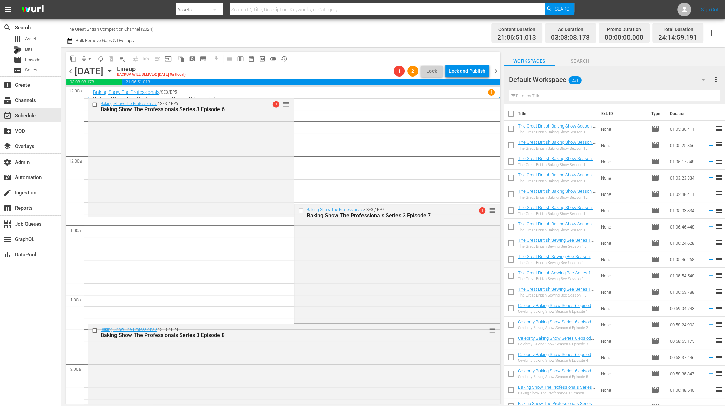
click at [221, 93] on div "Baking Show The Professionals / SE3 / EP5 1" at bounding box center [293, 92] width 401 height 6
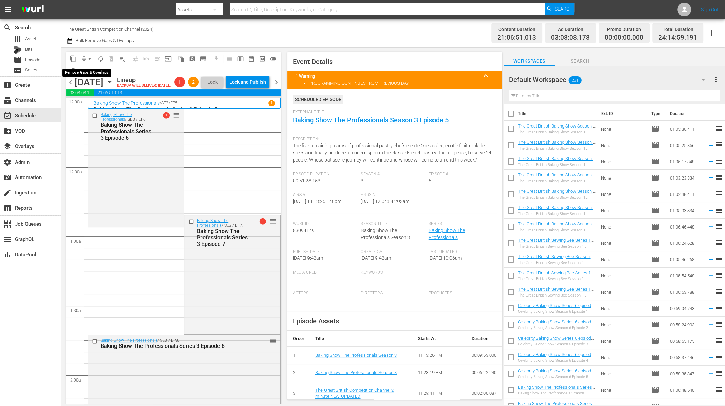
click at [88, 57] on span "arrow_drop_down" at bounding box center [89, 58] width 7 height 7
click at [101, 93] on li "Align to End of Previous Day" at bounding box center [89, 94] width 71 height 11
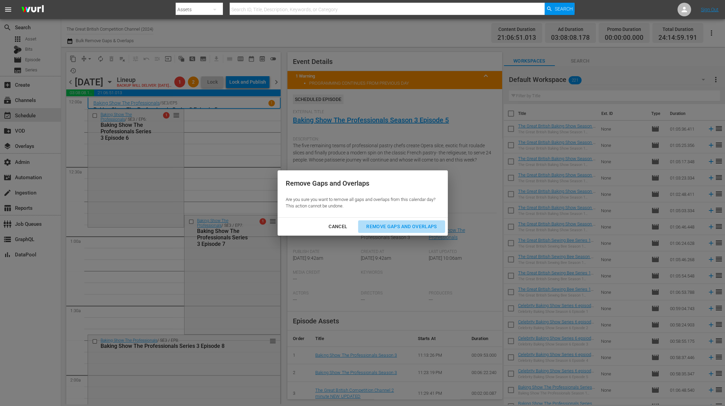
click at [398, 223] on div "Remove Gaps and Overlaps" at bounding box center [401, 226] width 81 height 8
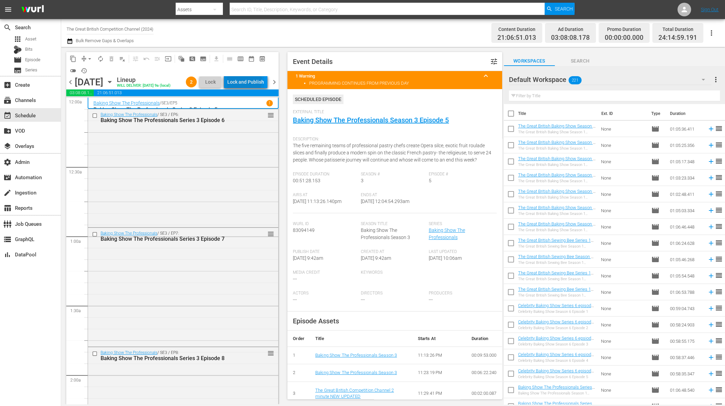
click at [246, 80] on div "Lock and Publish" at bounding box center [245, 82] width 37 height 12
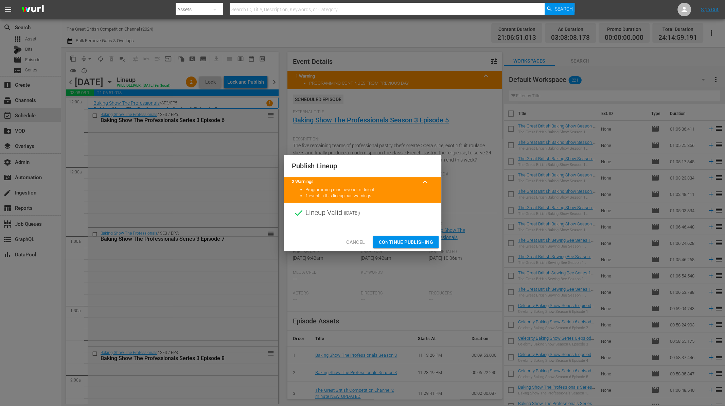
click at [391, 240] on span "Continue Publishing" at bounding box center [405, 242] width 55 height 8
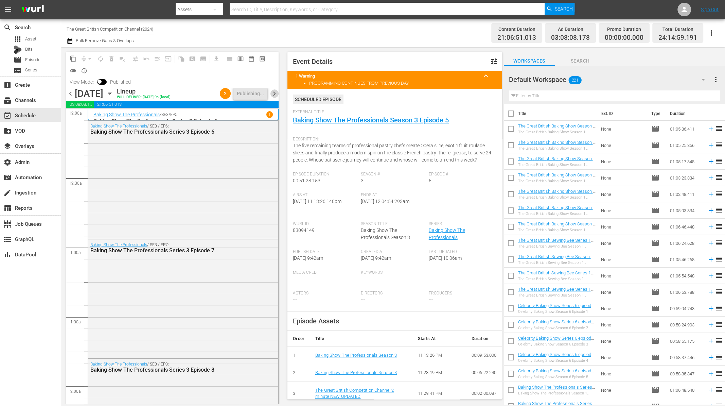
click at [275, 93] on span "chevron_right" at bounding box center [274, 93] width 8 height 8
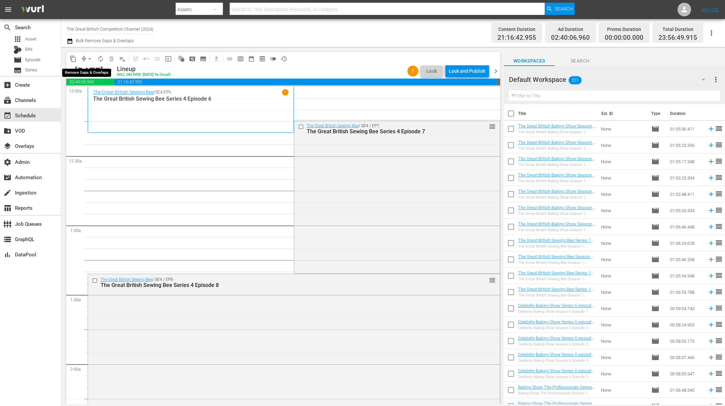
click at [88, 56] on span "arrow_drop_down" at bounding box center [89, 58] width 7 height 7
click at [92, 93] on li "Align to End of Previous Day" at bounding box center [89, 94] width 71 height 11
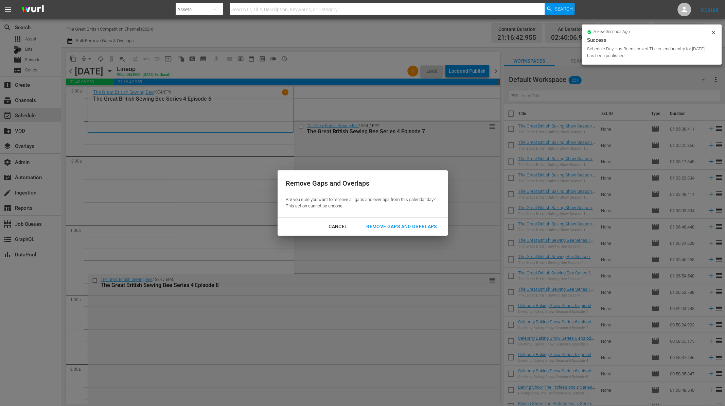
click at [374, 222] on div "Remove Gaps and Overlaps" at bounding box center [401, 226] width 81 height 8
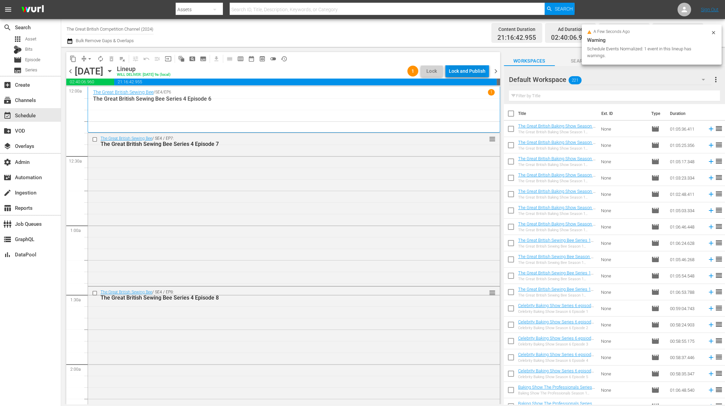
click at [463, 74] on div "Lock and Publish" at bounding box center [467, 71] width 37 height 12
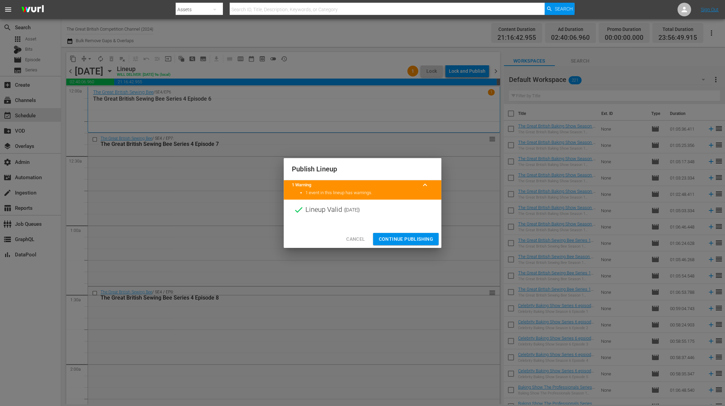
click at [392, 238] on span "Continue Publishing" at bounding box center [405, 239] width 55 height 8
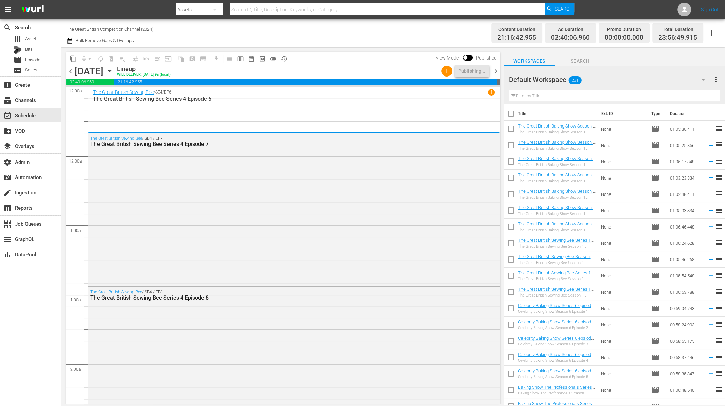
click at [495, 71] on span "chevron_right" at bounding box center [495, 71] width 8 height 8
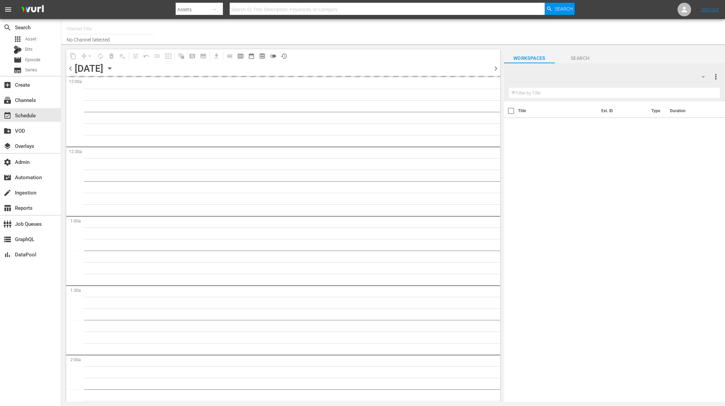
type input "The Great British Competition Channel (2024)"
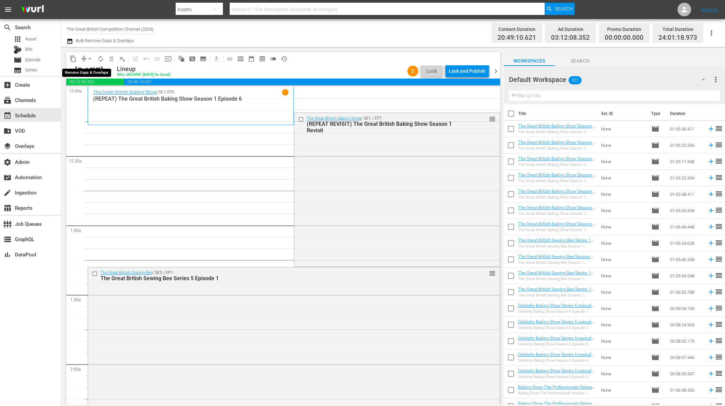
click at [90, 57] on span "arrow_drop_down" at bounding box center [89, 58] width 7 height 7
click at [91, 93] on li "Align to End of Previous Day" at bounding box center [89, 94] width 71 height 11
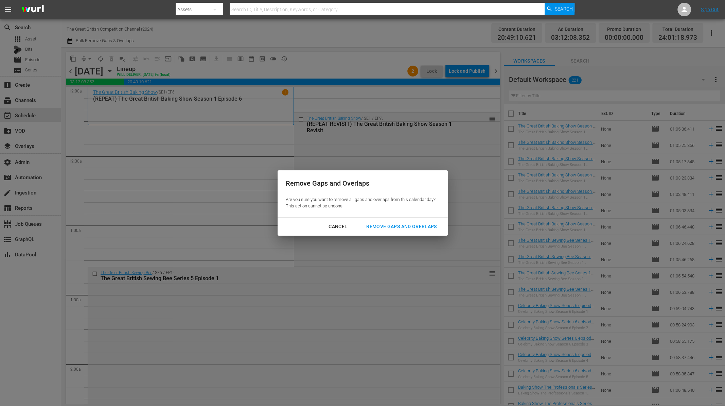
click at [378, 226] on div "Remove Gaps and Overlaps" at bounding box center [401, 226] width 81 height 8
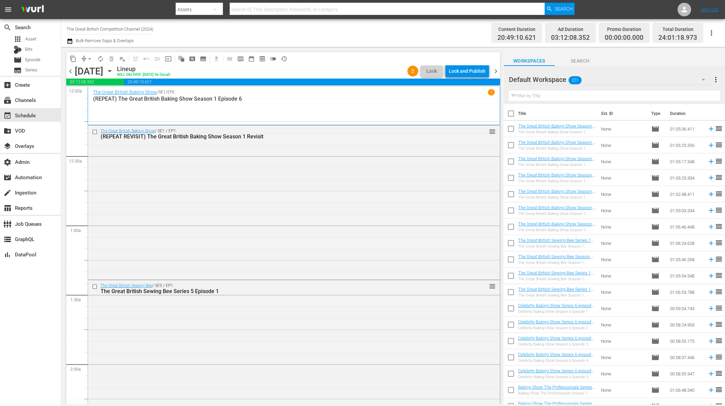
click at [464, 70] on div "Lock and Publish" at bounding box center [467, 71] width 37 height 12
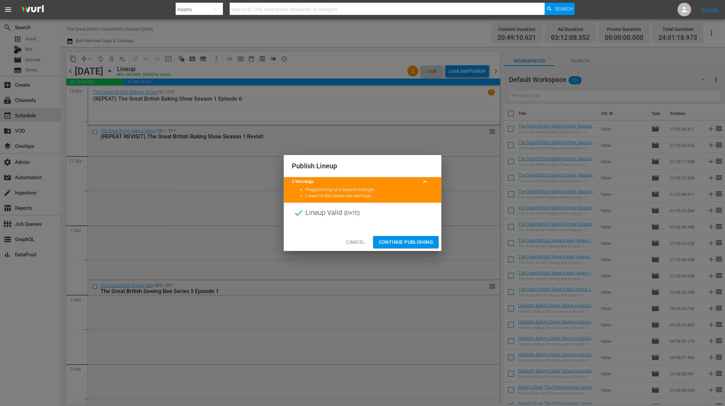
click at [399, 239] on span "Continue Publishing" at bounding box center [405, 242] width 55 height 8
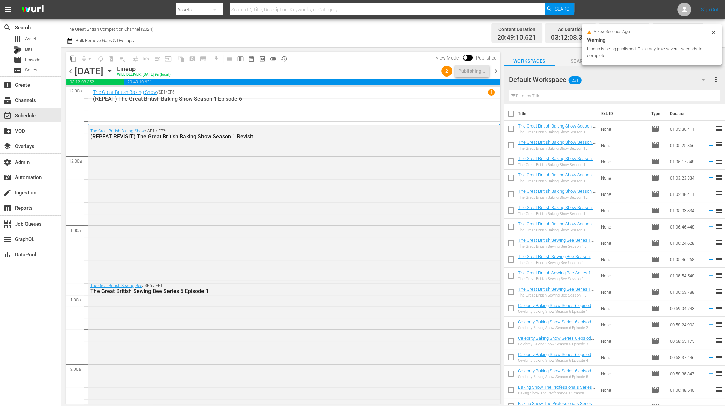
click at [497, 72] on span "chevron_right" at bounding box center [495, 71] width 8 height 8
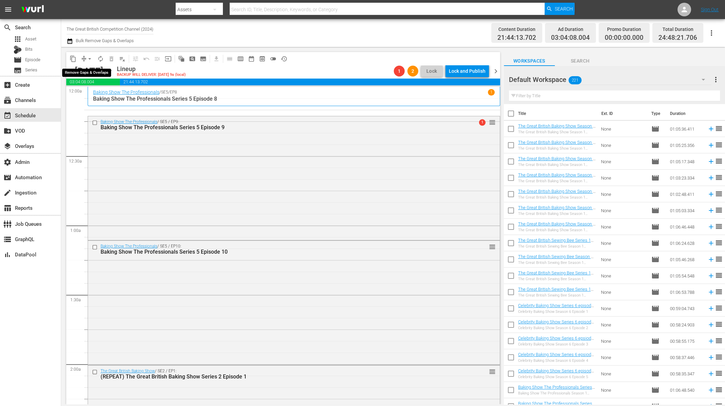
click at [87, 57] on span "arrow_drop_down" at bounding box center [89, 58] width 7 height 7
click at [92, 93] on li "Align to End of Previous Day" at bounding box center [89, 94] width 71 height 11
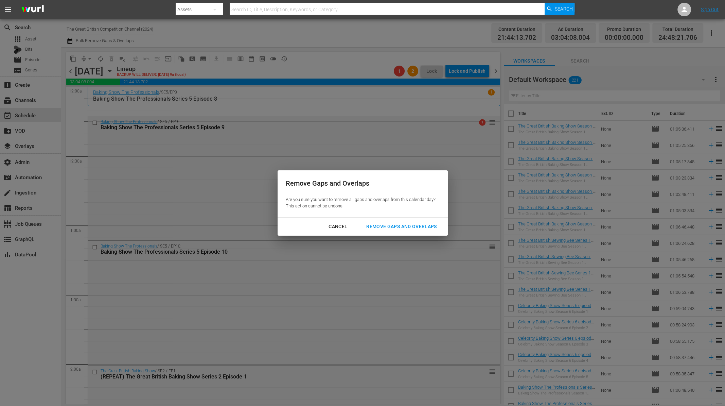
click at [400, 225] on div "Remove Gaps and Overlaps" at bounding box center [401, 226] width 81 height 8
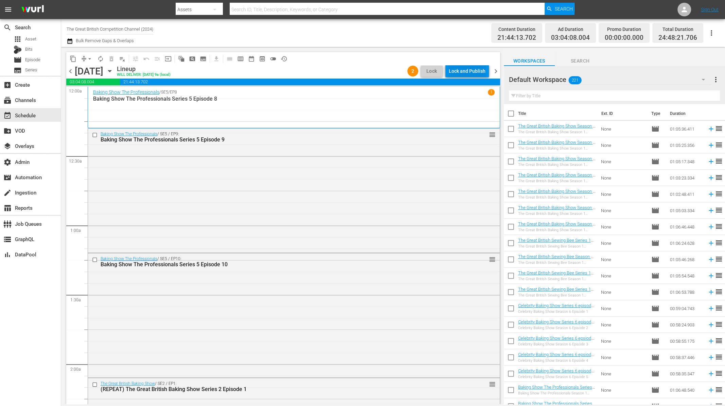
click at [465, 72] on div "Lock and Publish" at bounding box center [467, 71] width 37 height 12
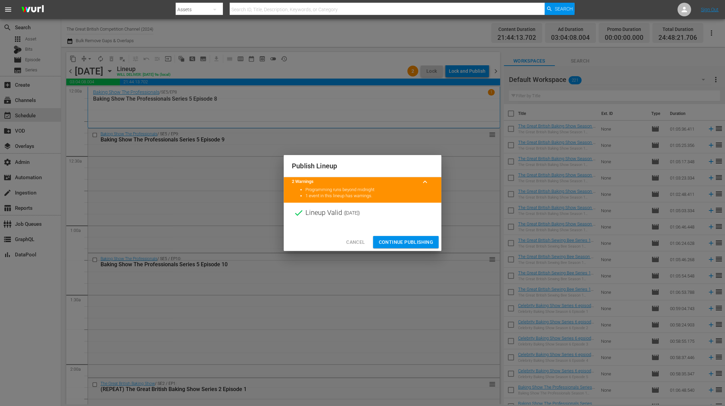
click at [411, 239] on span "Continue Publishing" at bounding box center [405, 242] width 55 height 8
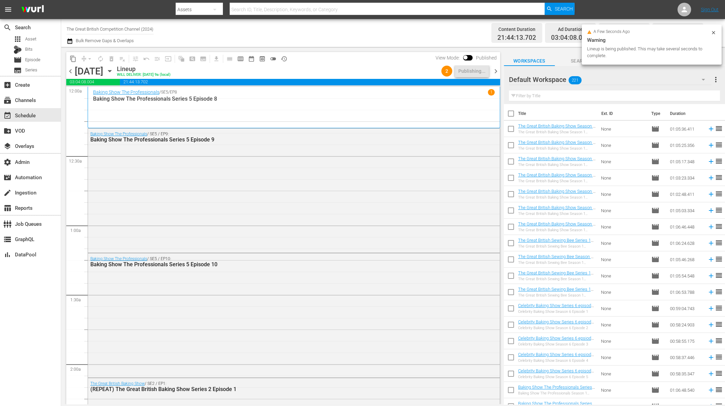
click at [497, 69] on span "chevron_right" at bounding box center [495, 71] width 8 height 8
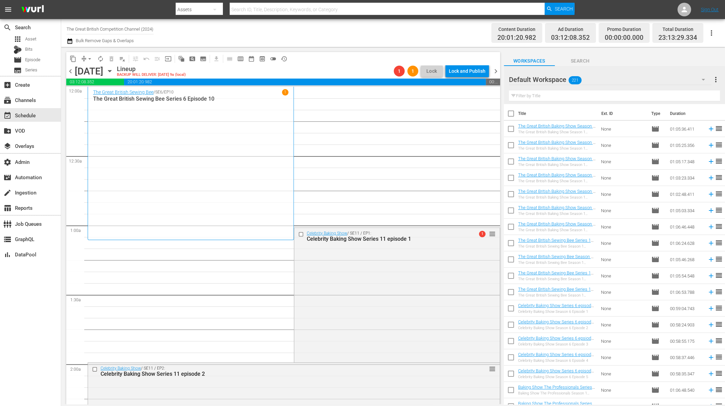
click at [113, 71] on icon "button" at bounding box center [109, 70] width 7 height 7
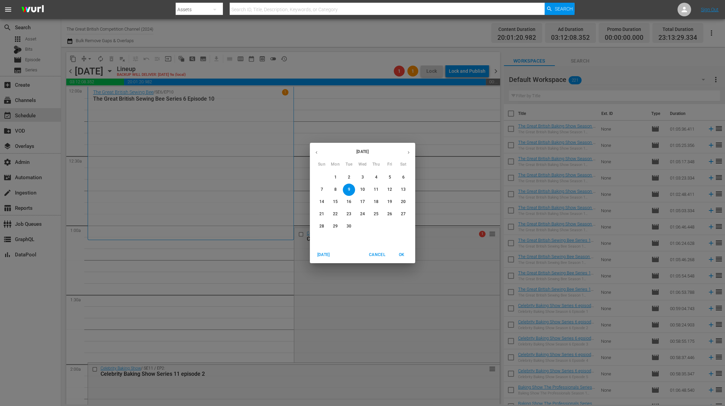
click at [376, 257] on span "Cancel" at bounding box center [377, 254] width 16 height 7
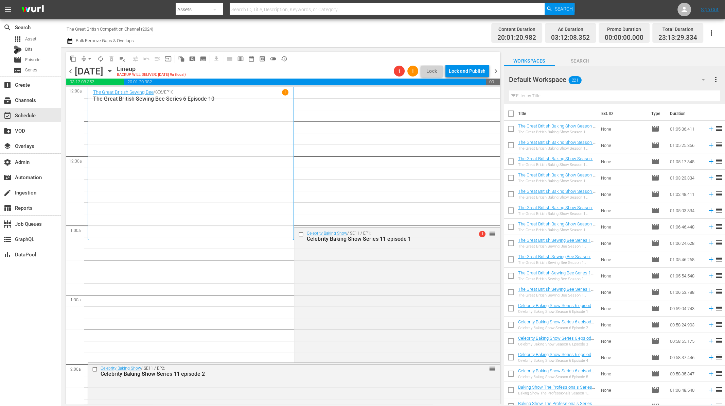
click at [113, 69] on icon "button" at bounding box center [109, 70] width 7 height 7
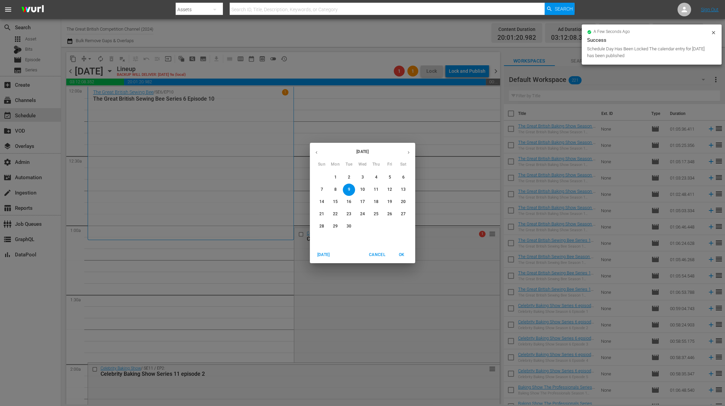
click at [383, 256] on span "Cancel" at bounding box center [377, 254] width 16 height 7
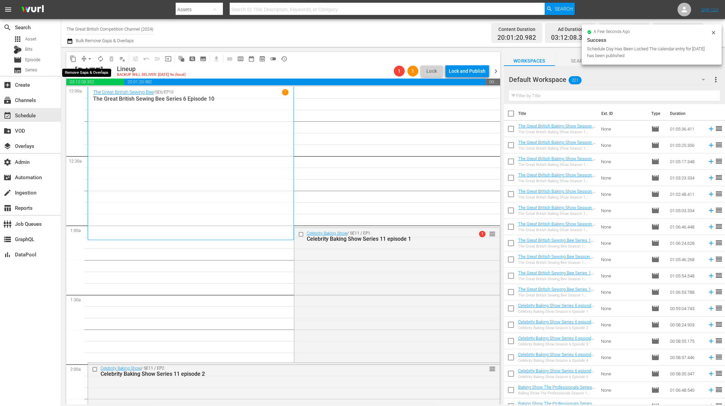
click at [87, 58] on span "arrow_drop_down" at bounding box center [89, 58] width 7 height 7
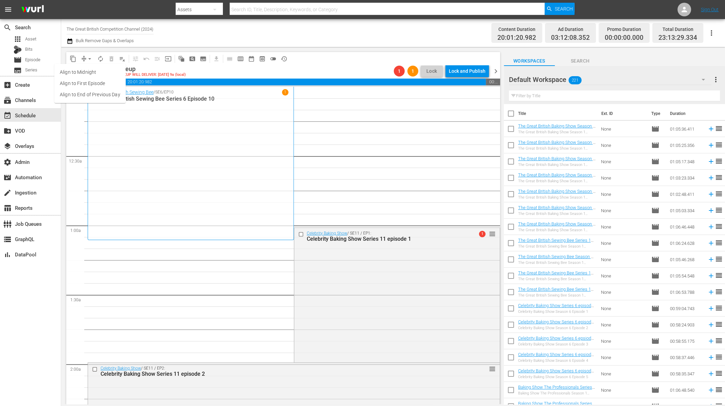
click at [93, 95] on li "Align to End of Previous Day" at bounding box center [89, 94] width 71 height 11
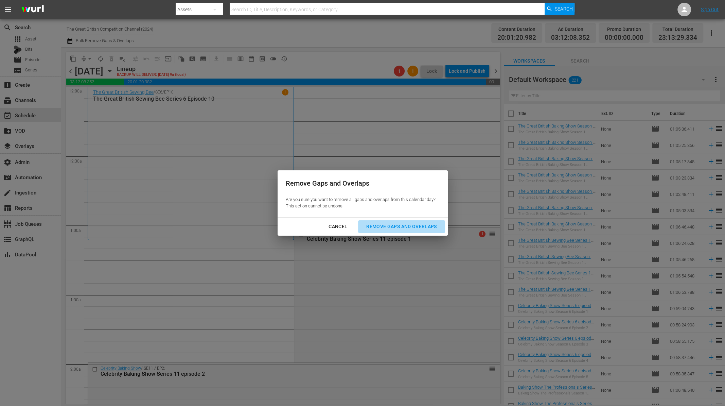
click at [422, 222] on div "Remove Gaps and Overlaps" at bounding box center [401, 226] width 81 height 8
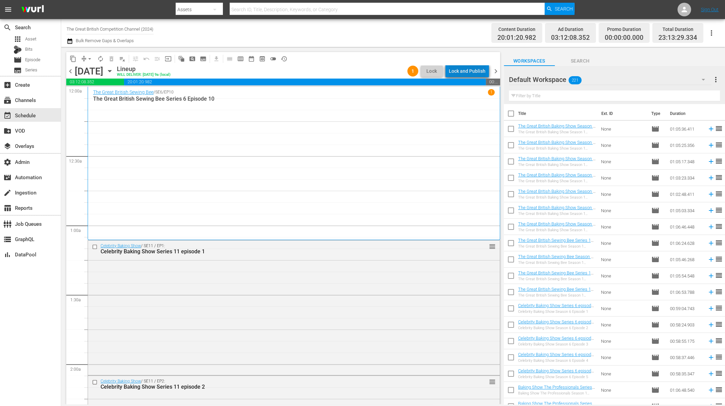
click at [472, 68] on div "Lock and Publish" at bounding box center [467, 71] width 37 height 12
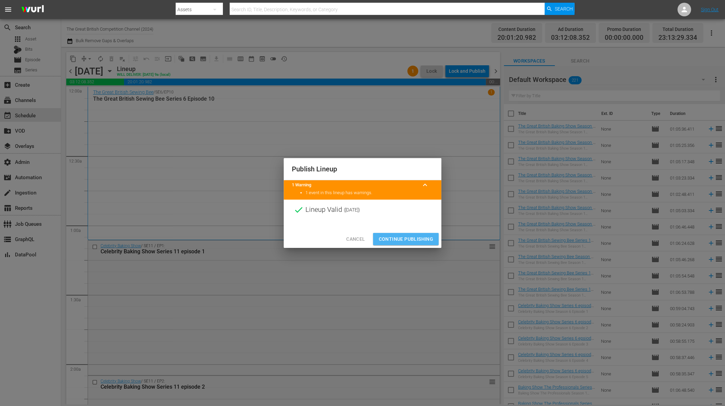
click at [405, 237] on span "Continue Publishing" at bounding box center [405, 239] width 55 height 8
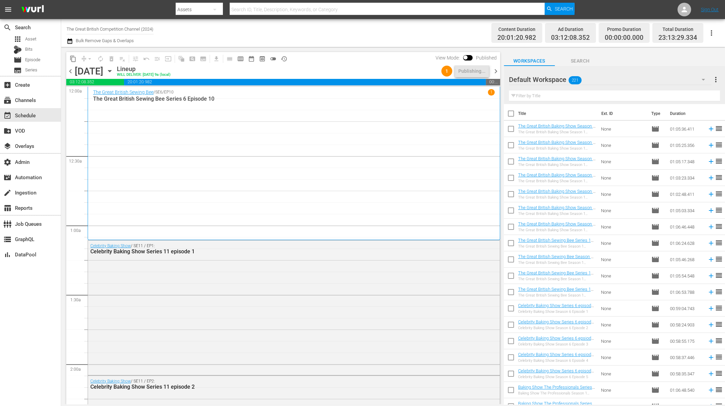
click at [498, 72] on span "chevron_right" at bounding box center [495, 71] width 8 height 8
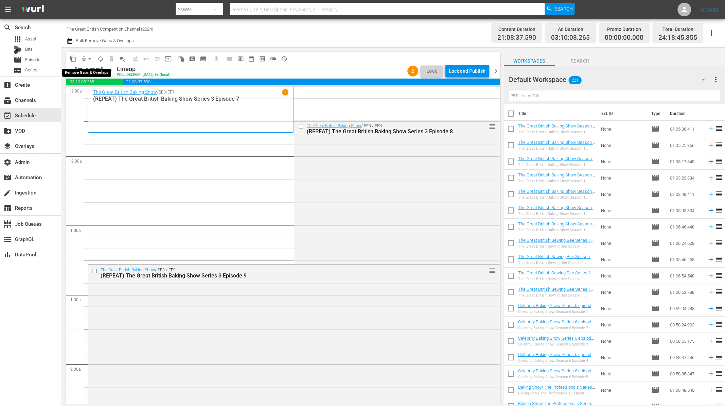
click at [88, 58] on span "arrow_drop_down" at bounding box center [89, 58] width 7 height 7
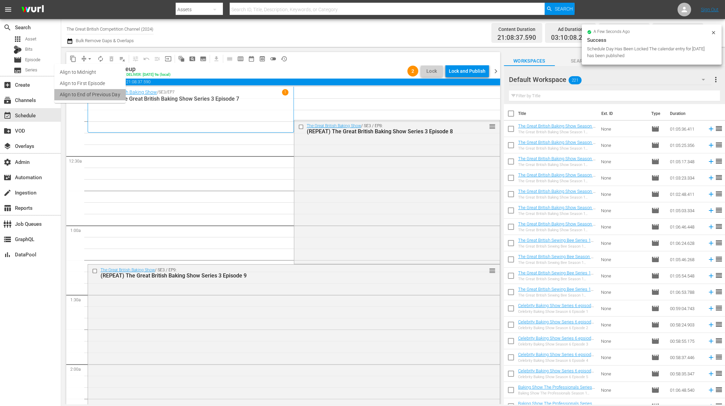
click at [97, 91] on li "Align to End of Previous Day" at bounding box center [89, 94] width 71 height 11
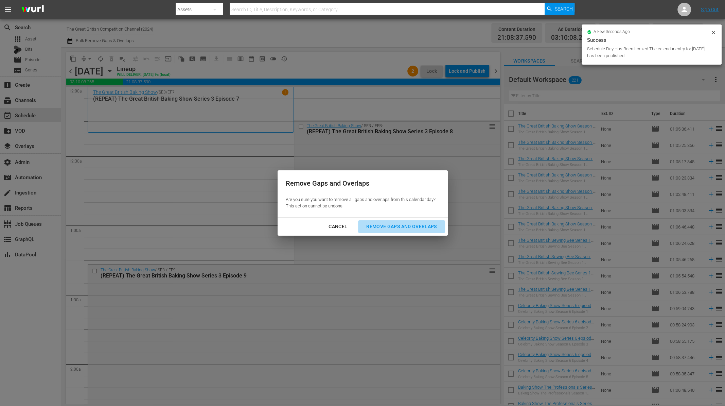
click at [418, 221] on button "Remove Gaps and Overlaps" at bounding box center [401, 226] width 87 height 13
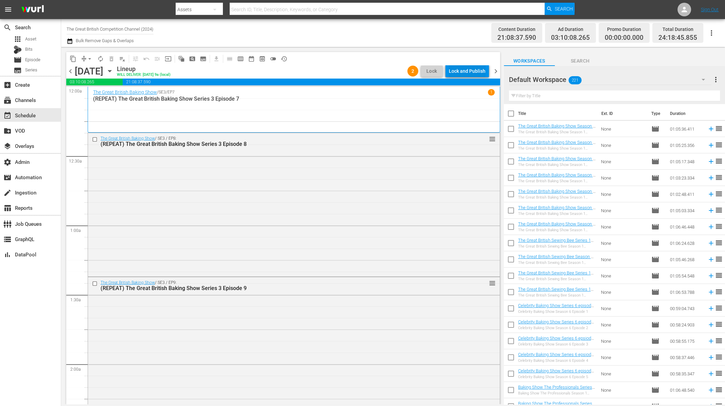
click at [466, 72] on div "Lock and Publish" at bounding box center [467, 71] width 37 height 12
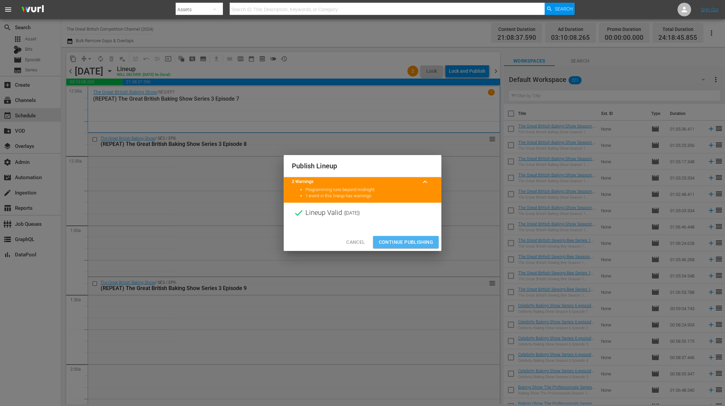
click at [412, 244] on span "Continue Publishing" at bounding box center [405, 242] width 55 height 8
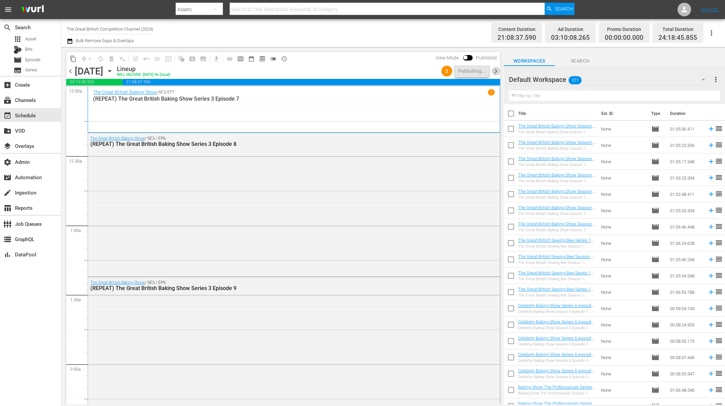
click at [495, 70] on span "chevron_right" at bounding box center [495, 71] width 8 height 8
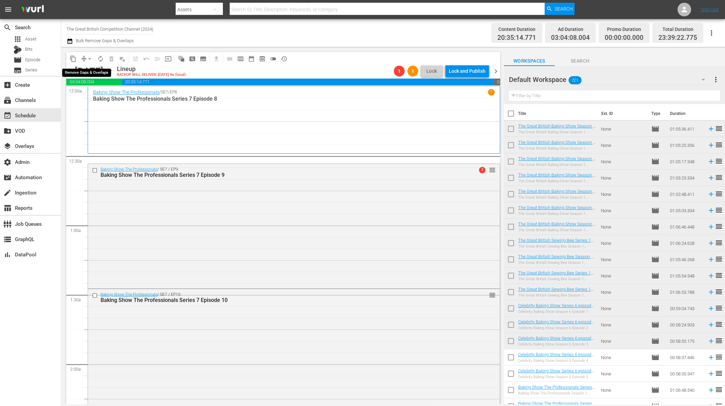
click at [88, 57] on span "arrow_drop_down" at bounding box center [89, 58] width 7 height 7
click at [98, 98] on li "Align to End of Previous Day" at bounding box center [89, 94] width 71 height 11
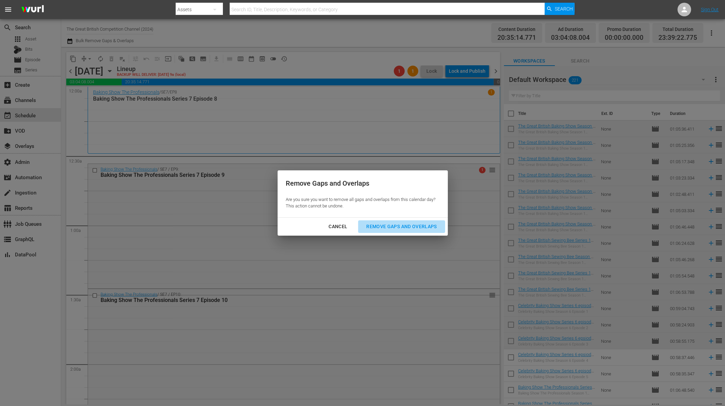
click at [397, 225] on div "Remove Gaps and Overlaps" at bounding box center [401, 226] width 81 height 8
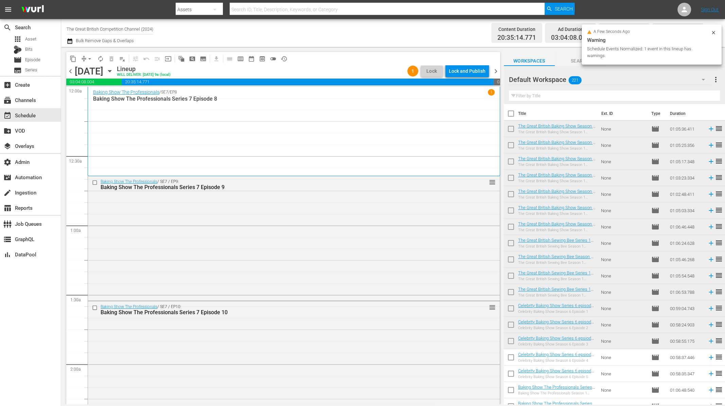
click at [460, 72] on div "Lock and Publish" at bounding box center [467, 71] width 37 height 12
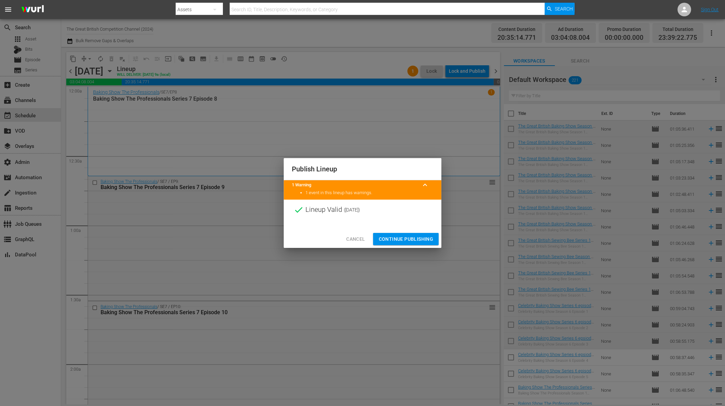
click at [404, 237] on span "Continue Publishing" at bounding box center [405, 239] width 55 height 8
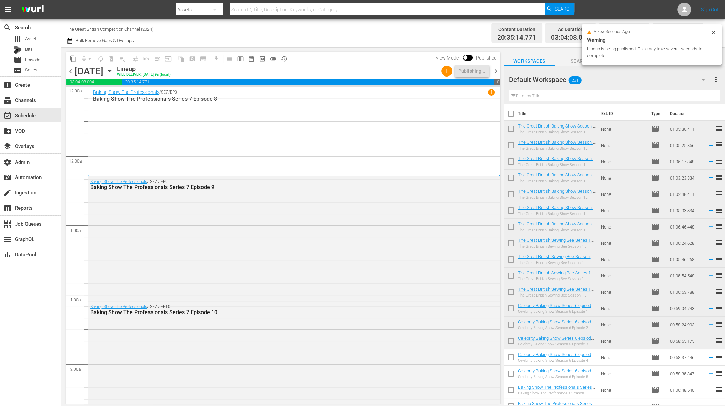
click at [496, 69] on span "chevron_right" at bounding box center [495, 71] width 8 height 8
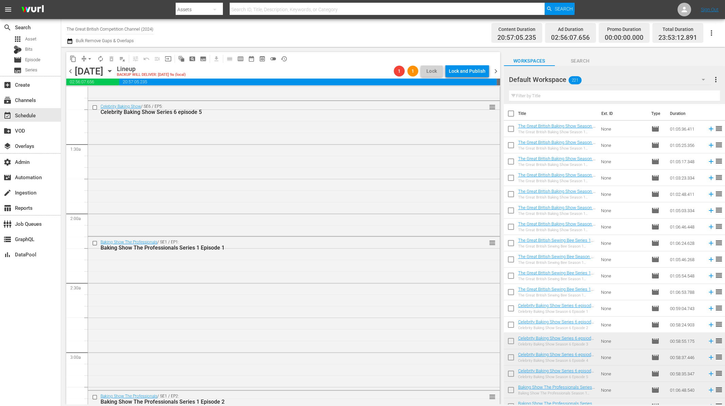
scroll to position [135, 0]
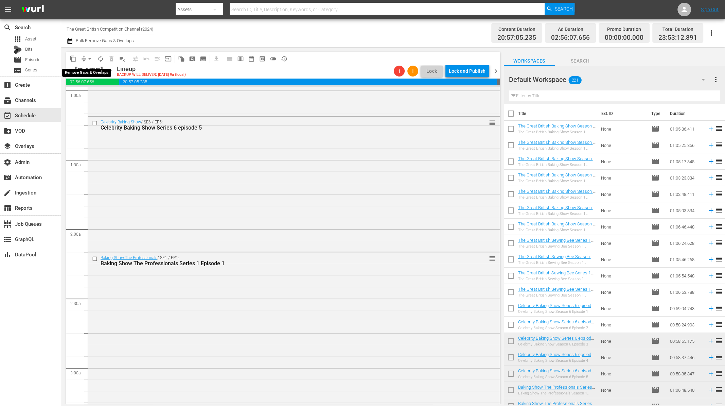
click at [87, 58] on span "arrow_drop_down" at bounding box center [89, 58] width 7 height 7
click at [96, 97] on li "Align to End of Previous Day" at bounding box center [89, 94] width 71 height 11
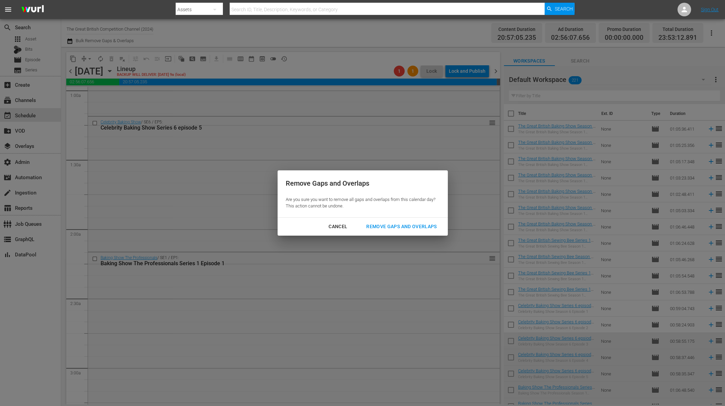
click at [409, 224] on div "Remove Gaps and Overlaps" at bounding box center [401, 226] width 81 height 8
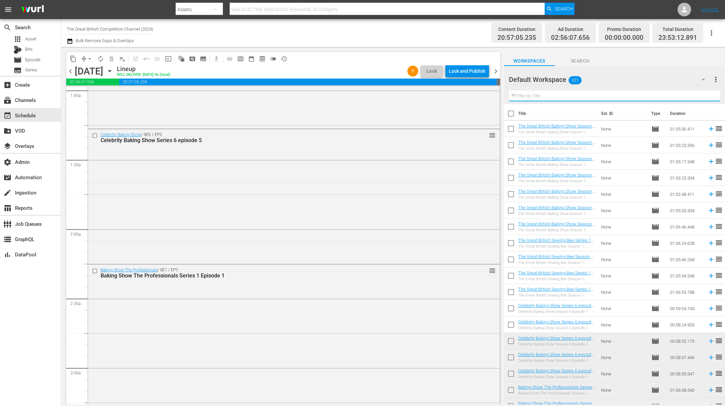
click at [526, 96] on input "text" at bounding box center [614, 95] width 211 height 11
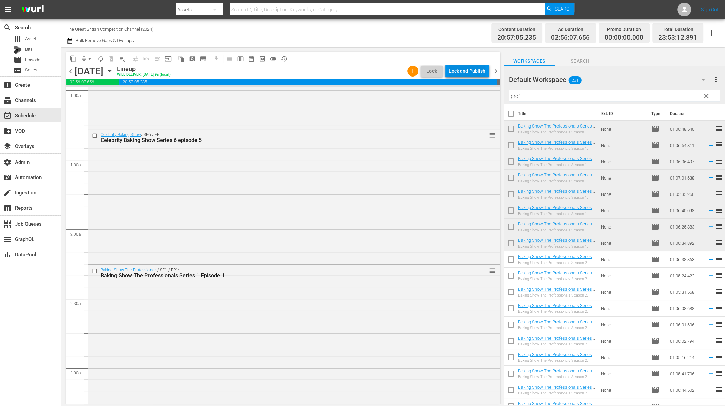
type input "prof"
click at [474, 66] on div "Lock and Publish" at bounding box center [467, 71] width 37 height 12
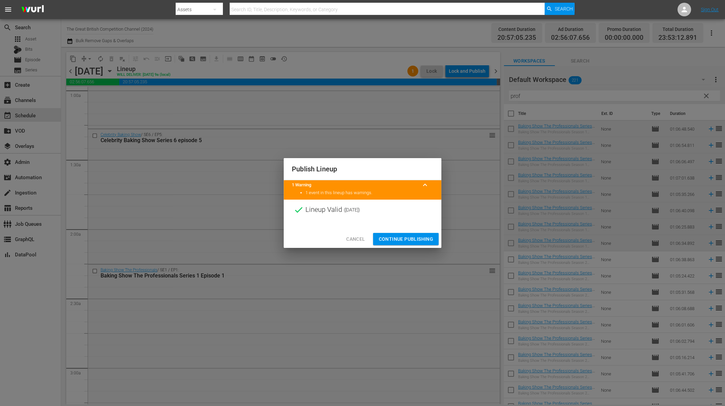
click at [404, 237] on span "Continue Publishing" at bounding box center [405, 239] width 55 height 8
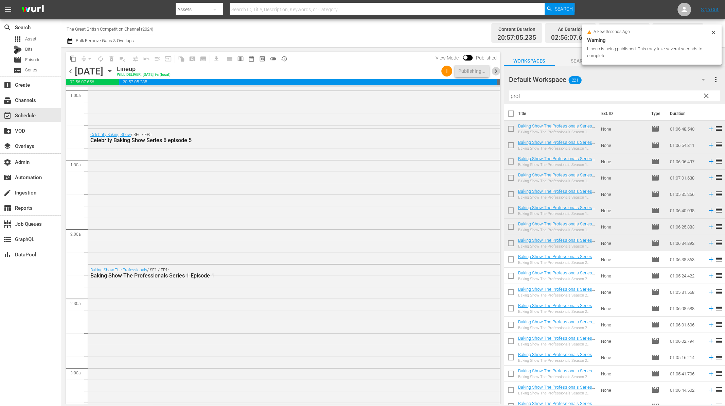
click at [496, 71] on span "chevron_right" at bounding box center [495, 71] width 8 height 8
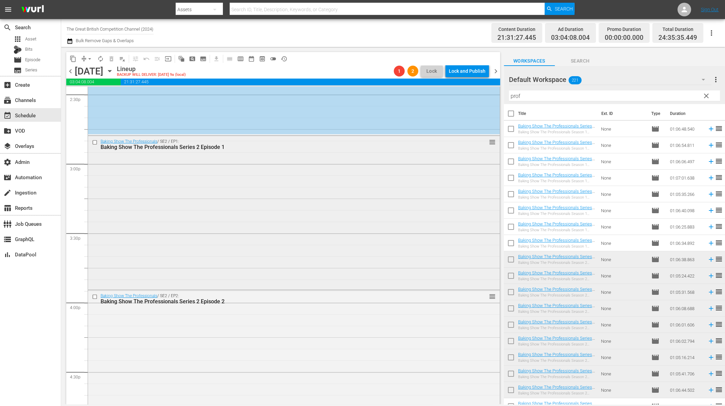
scroll to position [1996, 0]
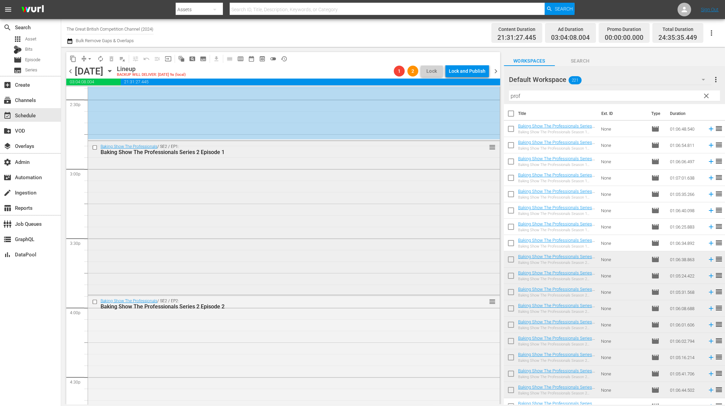
click at [98, 147] on input "checkbox" at bounding box center [95, 148] width 7 height 6
click at [96, 304] on div at bounding box center [95, 302] width 10 height 8
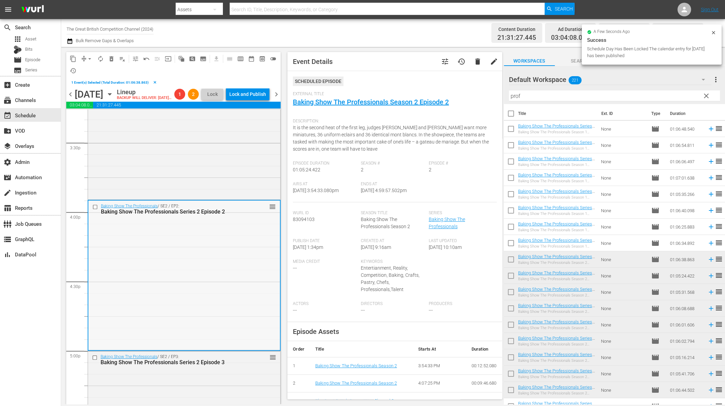
scroll to position [2120, 0]
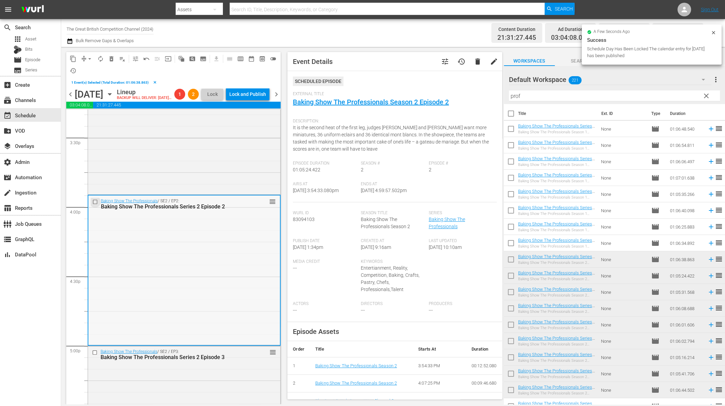
click at [95, 204] on input "checkbox" at bounding box center [95, 202] width 7 height 6
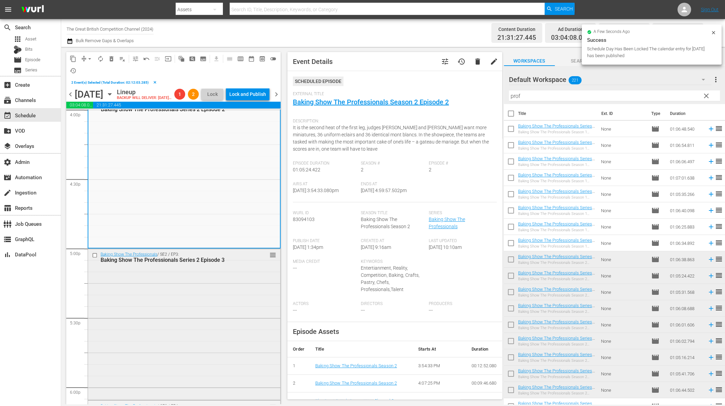
scroll to position [2264, 0]
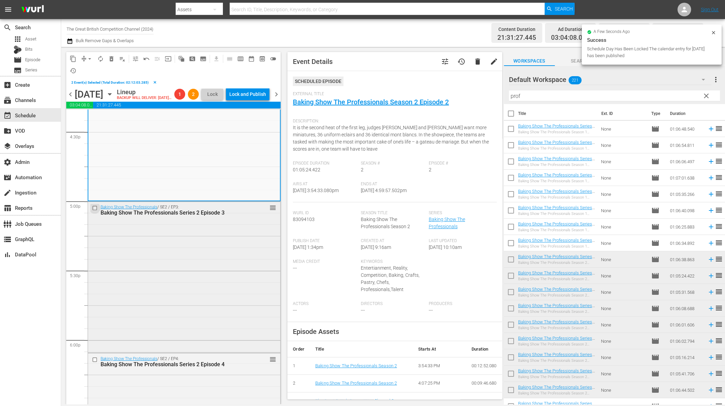
click at [95, 211] on input "checkbox" at bounding box center [95, 208] width 7 height 6
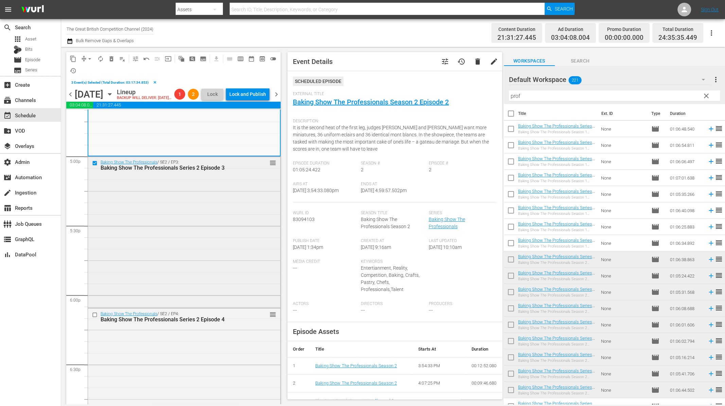
scroll to position [2356, 0]
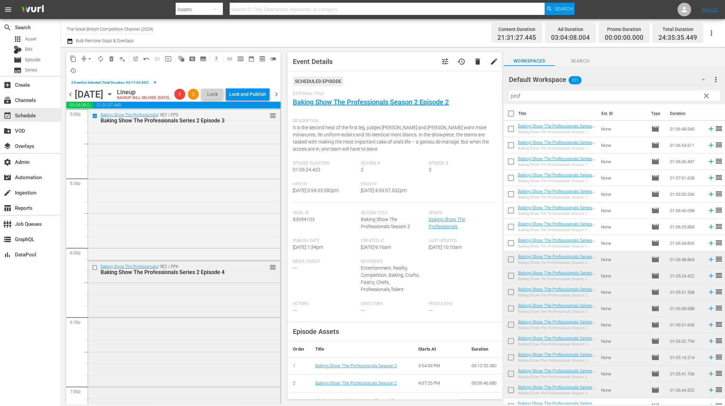
click at [94, 270] on input "checkbox" at bounding box center [95, 267] width 7 height 6
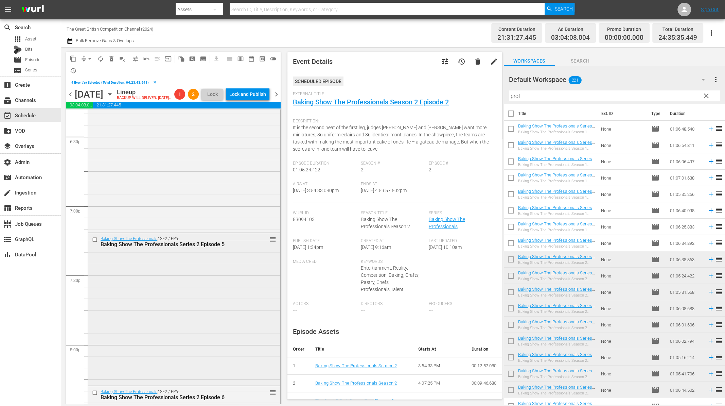
click at [94, 242] on input "checkbox" at bounding box center [95, 240] width 7 height 6
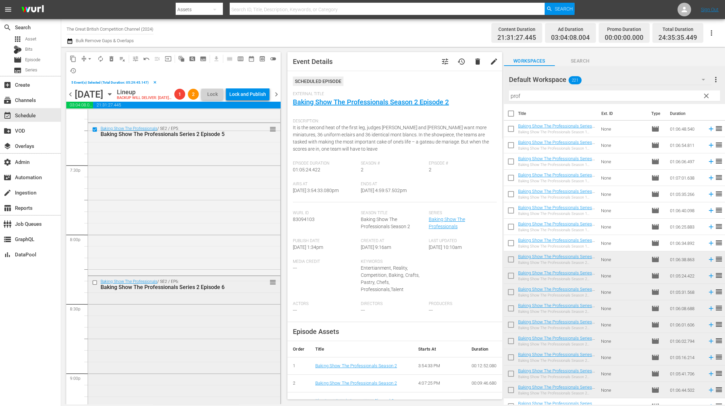
click at [96, 285] on input "checkbox" at bounding box center [95, 282] width 7 height 6
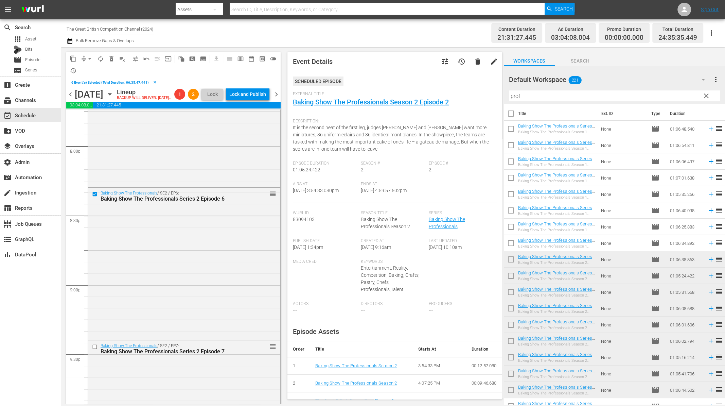
scroll to position [2782, 0]
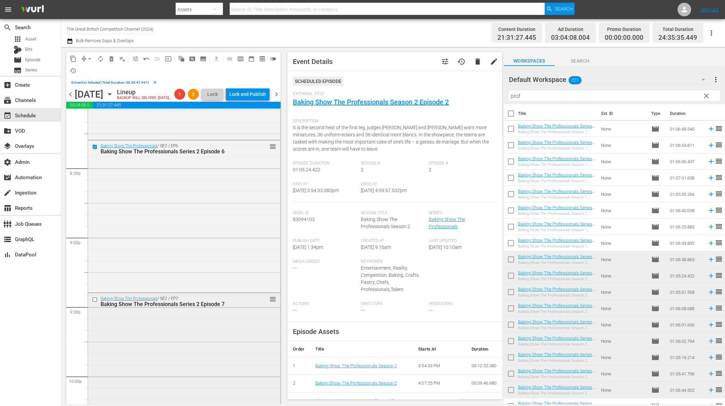
click at [94, 302] on input "checkbox" at bounding box center [95, 299] width 7 height 6
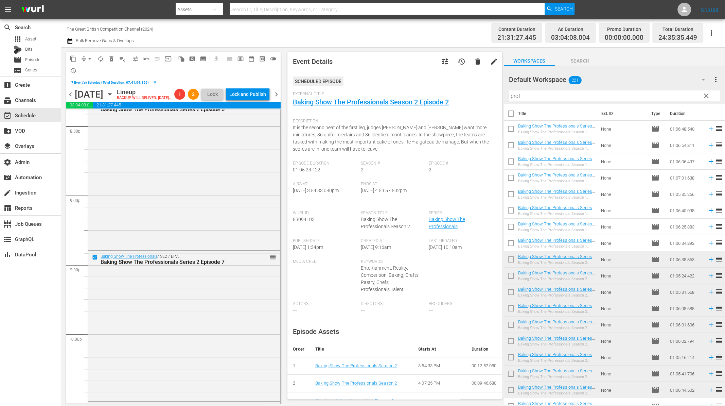
scroll to position [2965, 0]
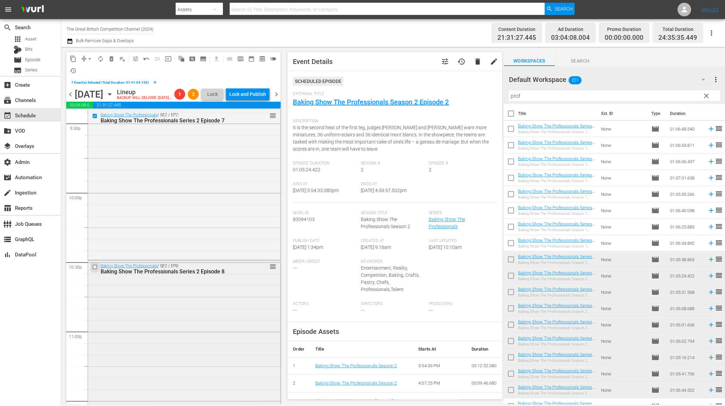
click at [94, 269] on input "checkbox" at bounding box center [95, 267] width 7 height 6
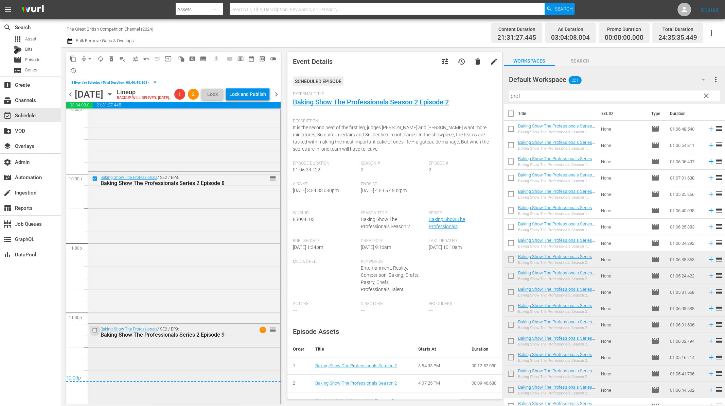
click at [93, 333] on input "checkbox" at bounding box center [95, 330] width 7 height 6
click at [111, 59] on span "delete_forever_outlined" at bounding box center [111, 58] width 7 height 7
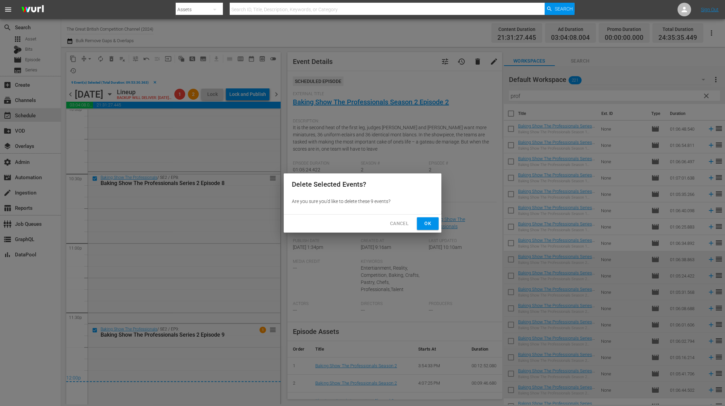
click at [435, 221] on button "Ok" at bounding box center [428, 223] width 22 height 13
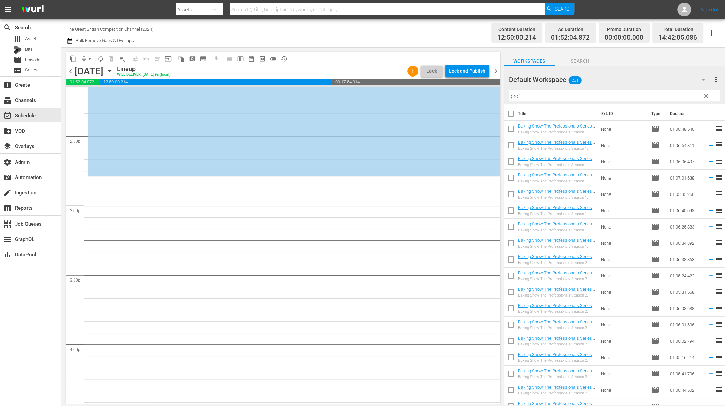
scroll to position [1912, 0]
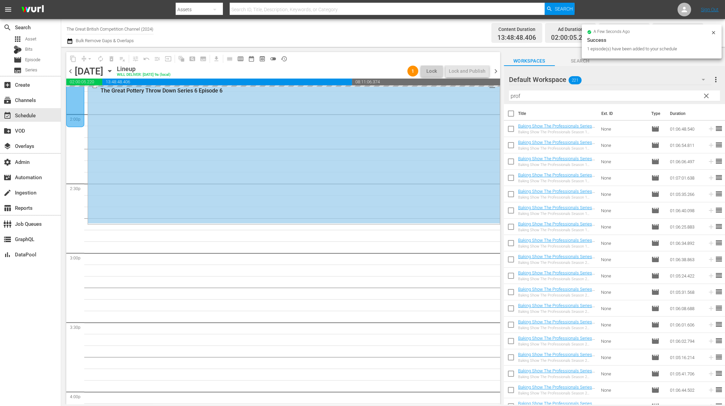
click at [511, 146] on input "checkbox" at bounding box center [511, 146] width 14 height 14
checkbox input "true"
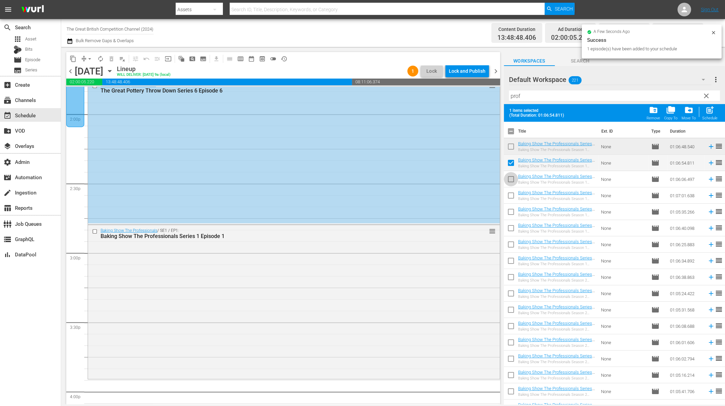
click at [514, 178] on input "checkbox" at bounding box center [511, 180] width 14 height 14
checkbox input "true"
click at [513, 201] on input "checkbox" at bounding box center [511, 197] width 14 height 14
checkbox input "true"
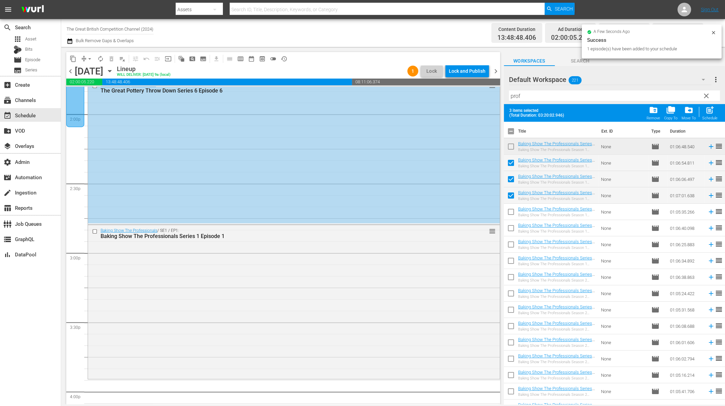
click at [511, 214] on input "checkbox" at bounding box center [511, 213] width 14 height 14
checkbox input "true"
click at [515, 228] on input "checkbox" at bounding box center [511, 229] width 14 height 14
checkbox input "true"
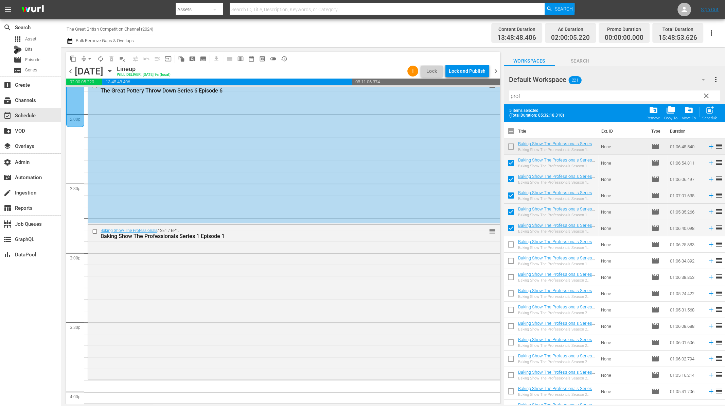
click at [513, 248] on input "checkbox" at bounding box center [511, 245] width 14 height 14
checkbox input "true"
click at [712, 114] on span "post_add" at bounding box center [709, 109] width 9 height 9
checkbox input "false"
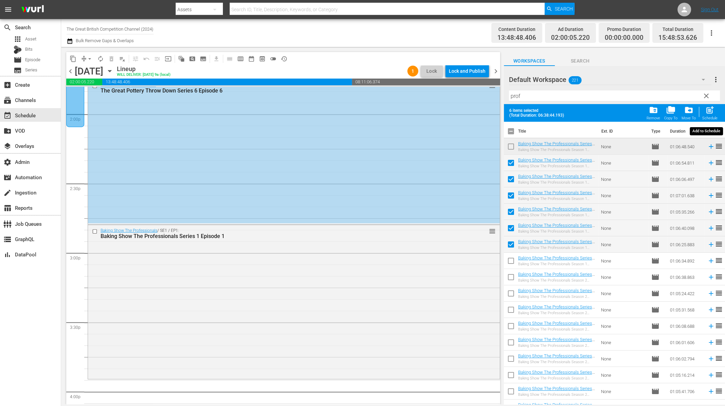
checkbox input "false"
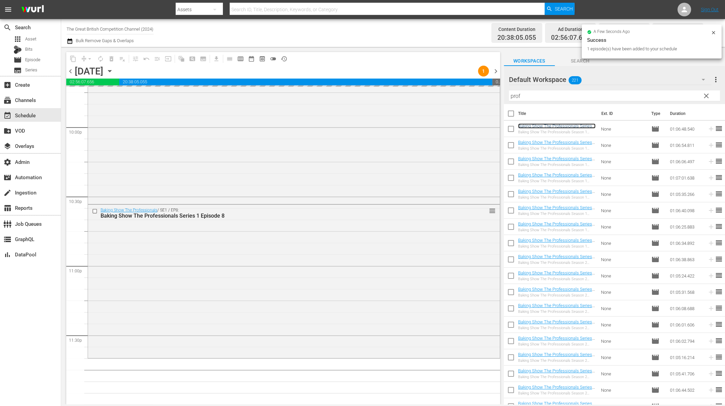
scroll to position [3008, 0]
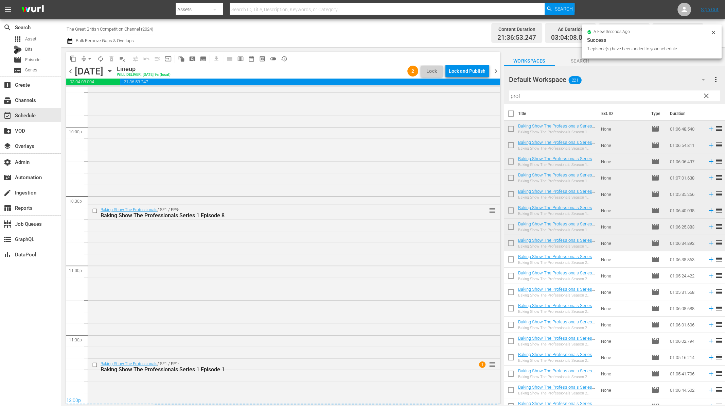
click at [88, 58] on span "arrow_drop_down" at bounding box center [89, 58] width 7 height 7
click at [87, 94] on li "Align to End of Previous Day" at bounding box center [89, 94] width 71 height 11
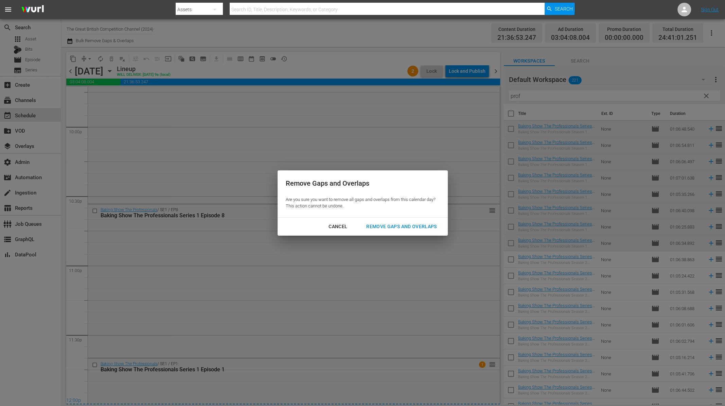
click at [420, 230] on div "Remove Gaps and Overlaps" at bounding box center [401, 226] width 81 height 8
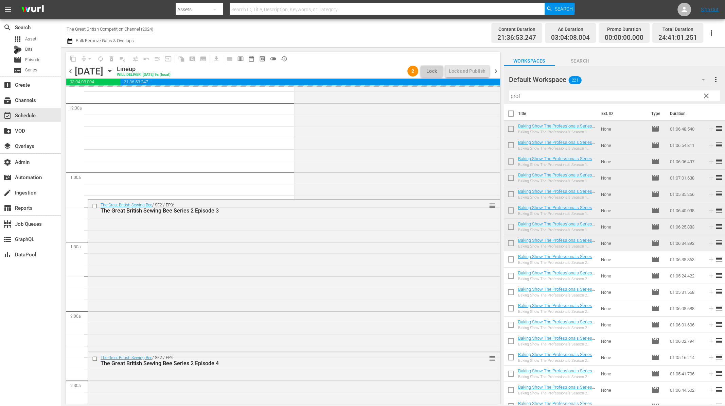
scroll to position [0, 0]
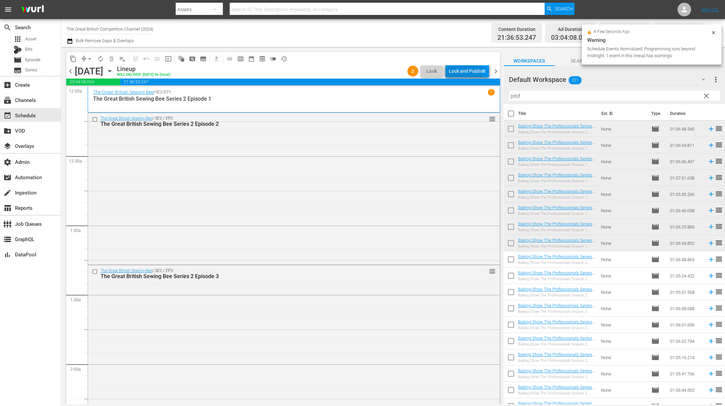
click at [454, 72] on div "Lock and Publish" at bounding box center [467, 71] width 37 height 12
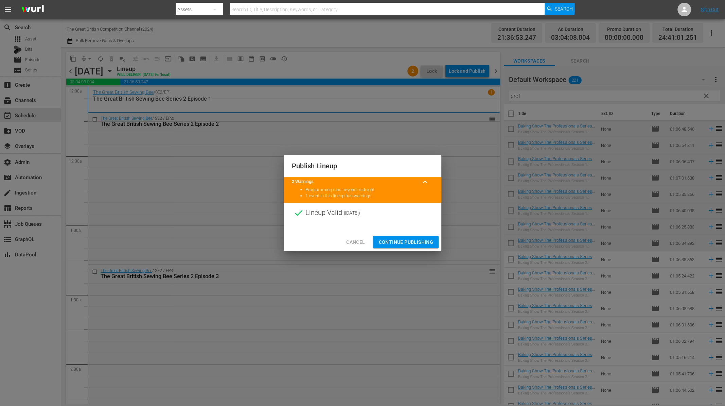
click at [394, 238] on span "Continue Publishing" at bounding box center [405, 242] width 55 height 8
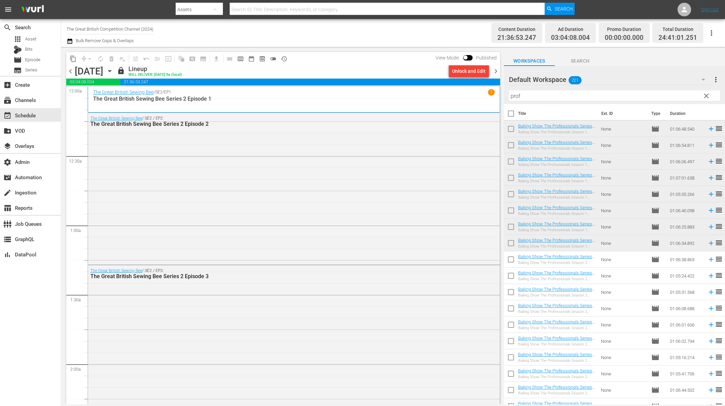
click at [494, 71] on span "chevron_right" at bounding box center [495, 71] width 8 height 8
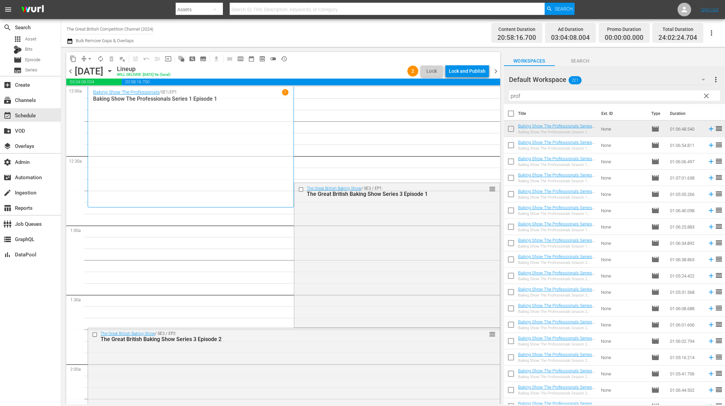
click at [70, 41] on icon "button" at bounding box center [70, 41] width 6 height 8
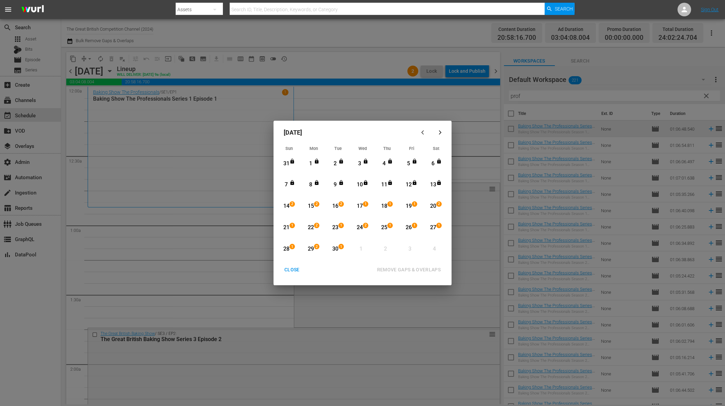
click at [286, 208] on div "14" at bounding box center [286, 206] width 8 height 8
click at [336, 248] on div "30" at bounding box center [335, 249] width 8 height 8
click at [402, 270] on div "REMOVE GAPS & OVERLAPS" at bounding box center [408, 269] width 75 height 8
click at [293, 270] on div "CLOSE" at bounding box center [292, 269] width 26 height 8
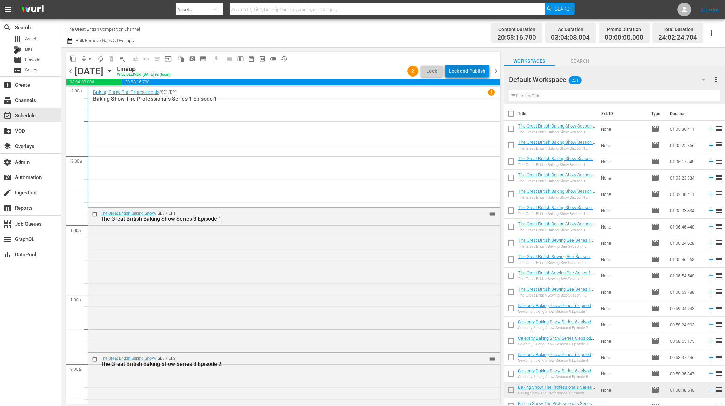
click at [461, 70] on div "Lock and Publish" at bounding box center [467, 71] width 37 height 12
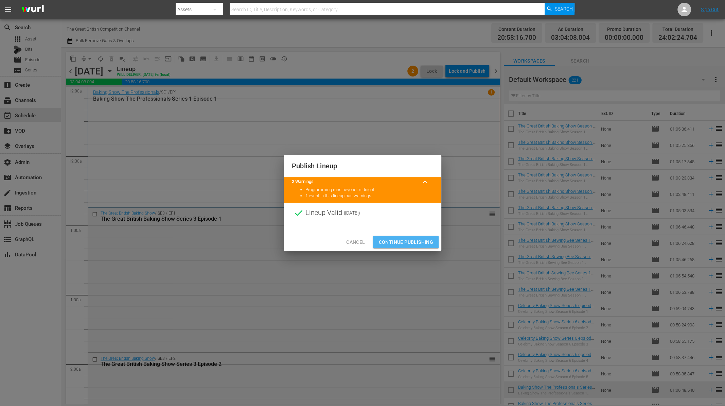
click at [409, 239] on span "Continue Publishing" at bounding box center [405, 242] width 55 height 8
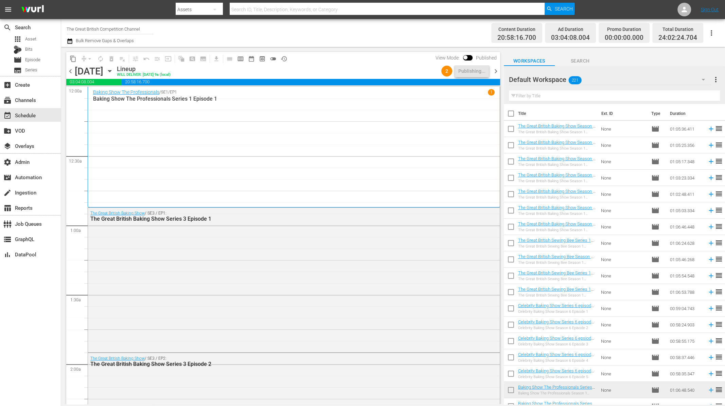
click at [494, 72] on span "chevron_right" at bounding box center [495, 71] width 8 height 8
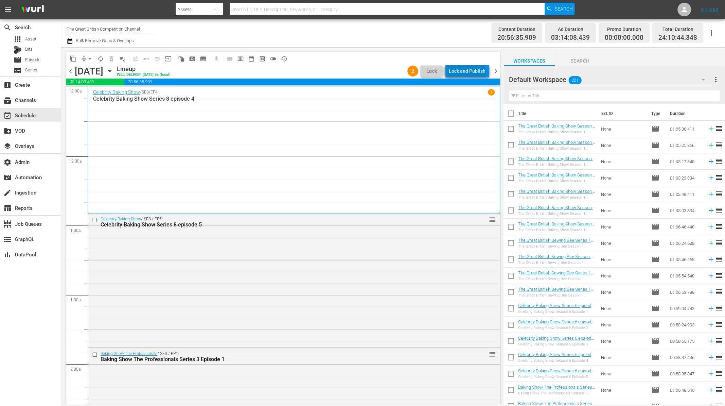
click at [469, 73] on div "Lock and Publish" at bounding box center [467, 71] width 37 height 12
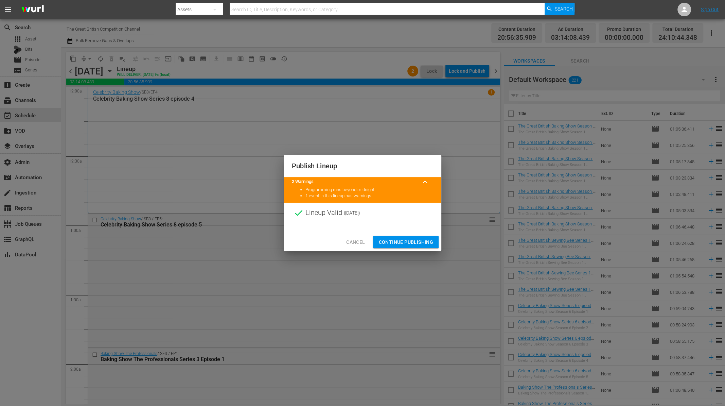
click at [416, 242] on span "Continue Publishing" at bounding box center [405, 242] width 55 height 8
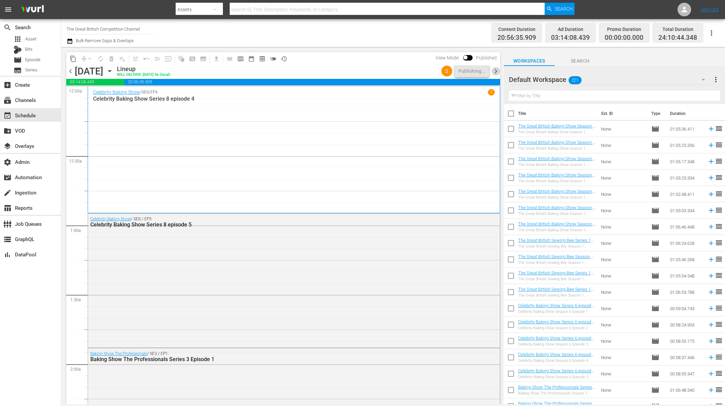
click at [496, 70] on span "chevron_right" at bounding box center [495, 71] width 8 height 8
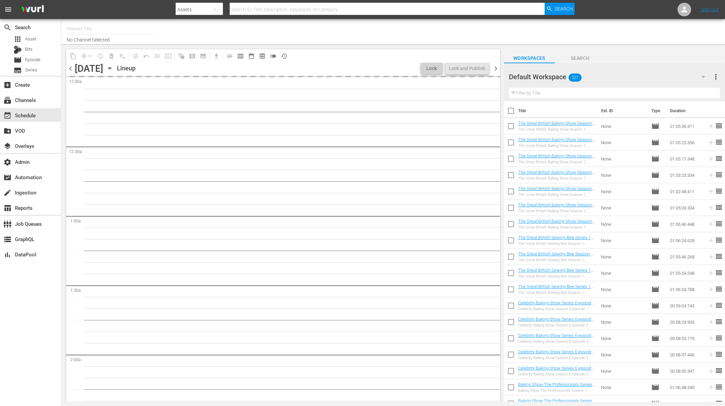
type input "The Great British Competition Channel (2024)"
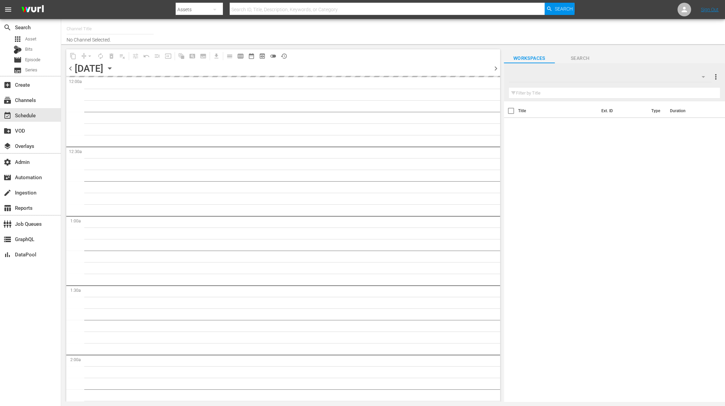
type input "The Great British Competition Channel (2024)"
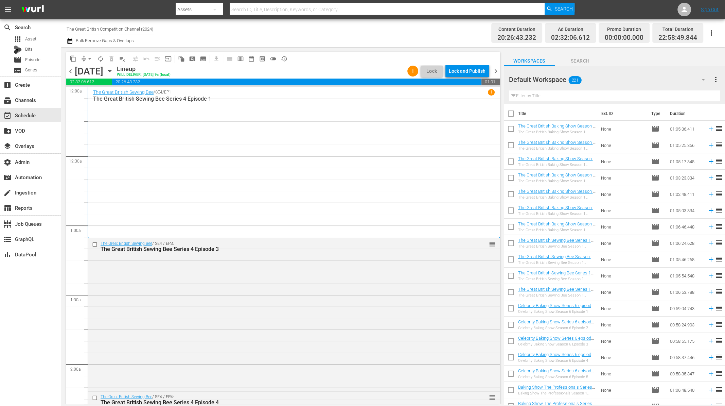
click at [69, 70] on span "chevron_left" at bounding box center [70, 71] width 8 height 8
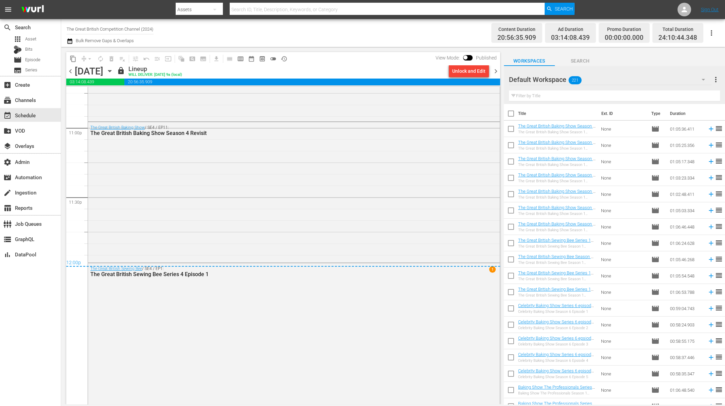
scroll to position [3159, 0]
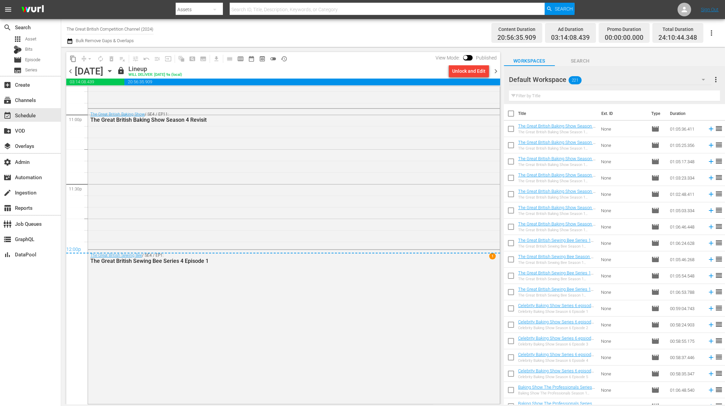
click at [495, 71] on span "chevron_right" at bounding box center [495, 71] width 8 height 8
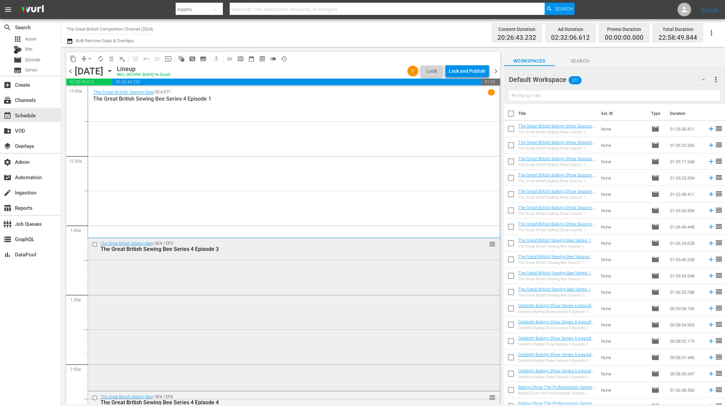
scroll to position [11, 0]
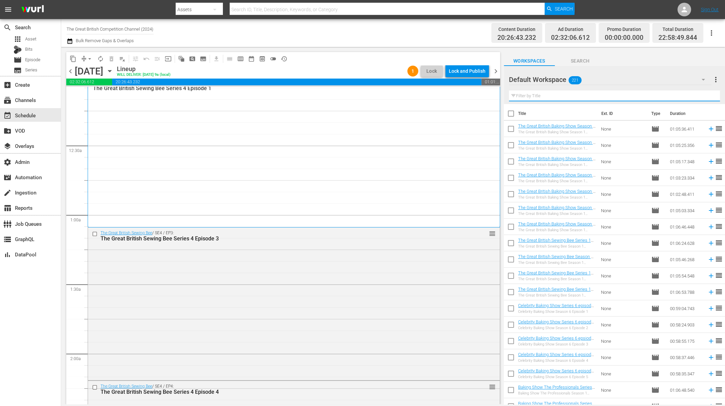
click at [524, 97] on input "text" at bounding box center [614, 95] width 211 height 11
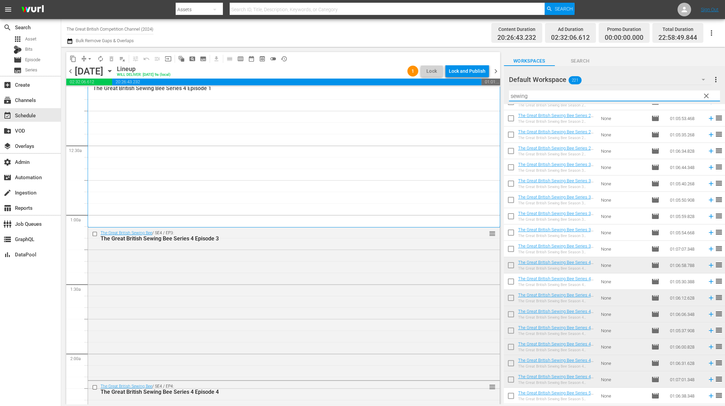
scroll to position [257, 0]
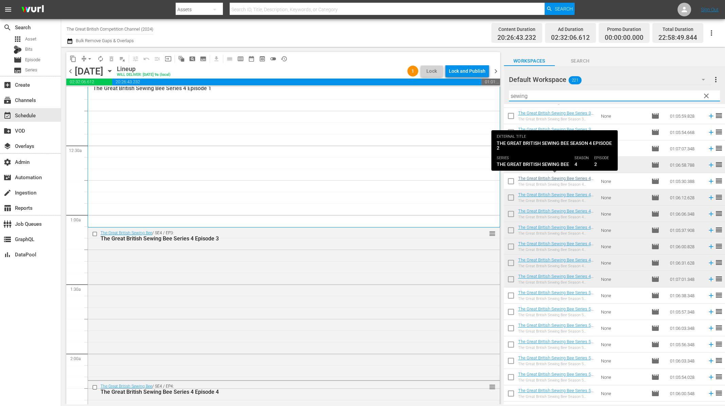
type input "sewing"
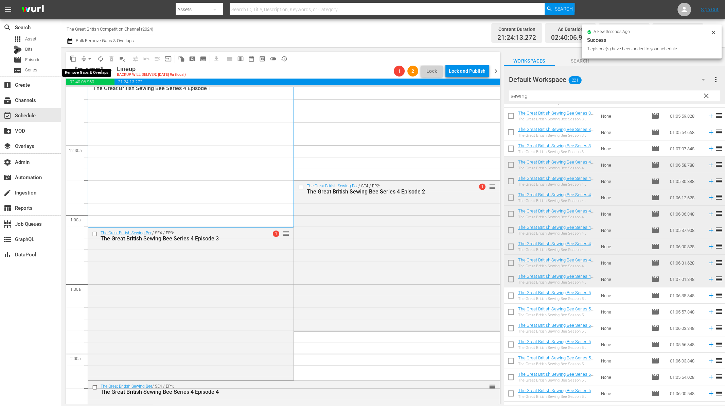
click at [87, 59] on span "arrow_drop_down" at bounding box center [89, 58] width 7 height 7
click at [96, 97] on li "Align to End of Previous Day" at bounding box center [89, 94] width 71 height 11
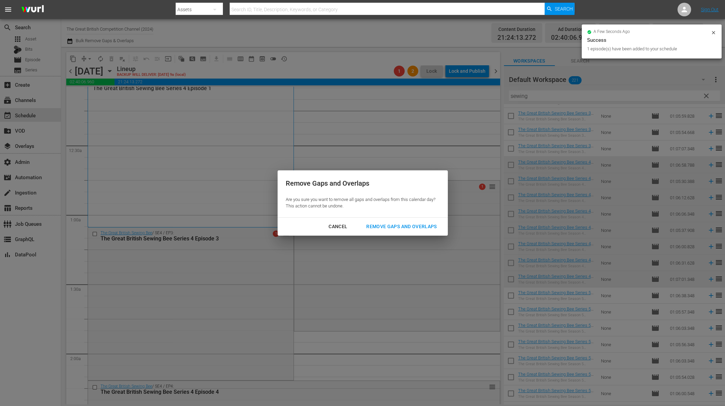
click at [374, 229] on div "Remove Gaps and Overlaps" at bounding box center [401, 226] width 81 height 8
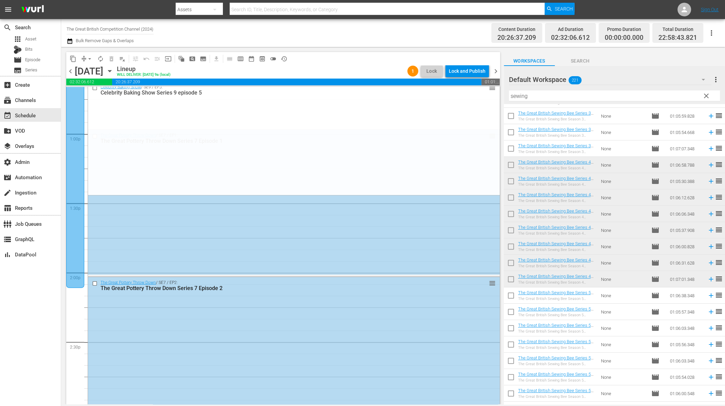
scroll to position [1865, 0]
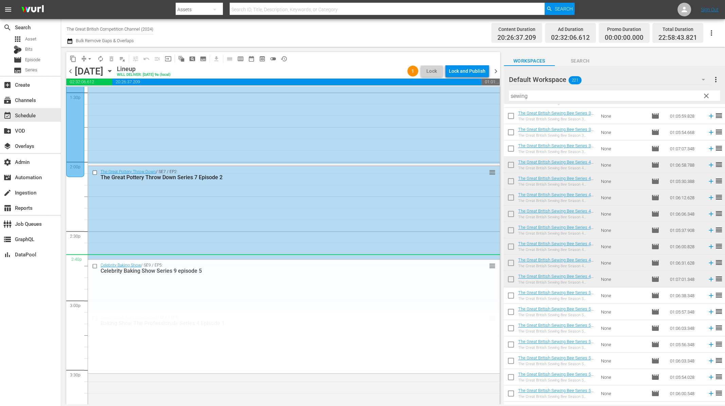
drag, startPoint x: 480, startPoint y: 249, endPoint x: 466, endPoint y: 258, distance: 16.1
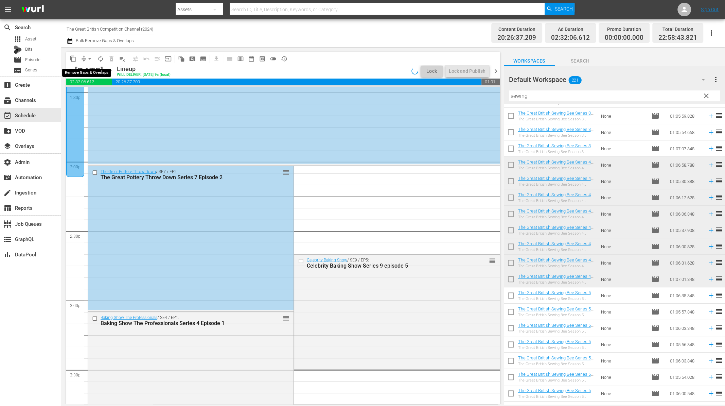
scroll to position [1876, 0]
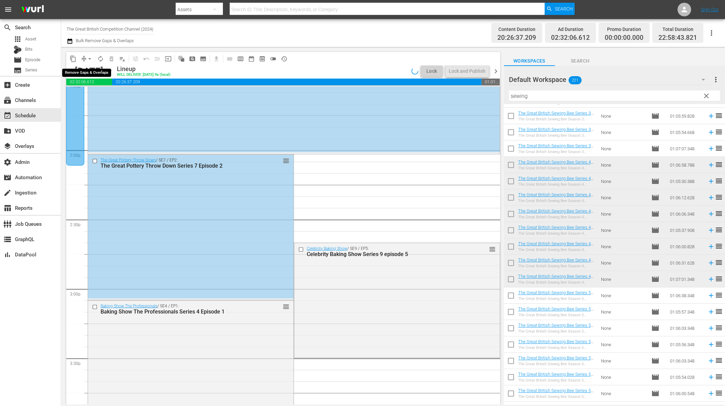
click at [88, 59] on span "arrow_drop_down" at bounding box center [89, 58] width 7 height 7
click at [93, 96] on li "Align to End of Previous Day" at bounding box center [89, 94] width 71 height 11
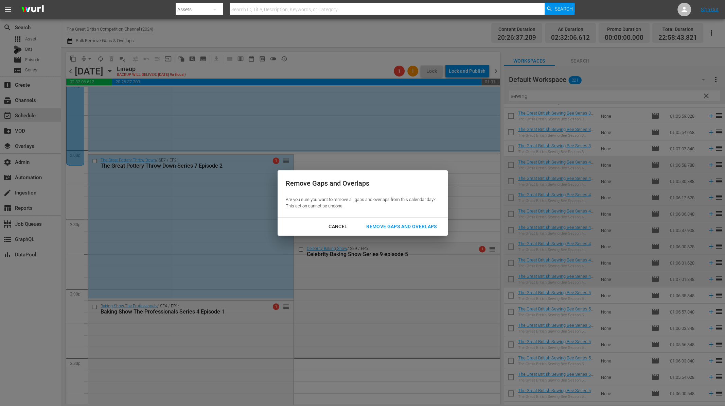
click at [385, 224] on div "Remove Gaps and Overlaps" at bounding box center [401, 226] width 81 height 8
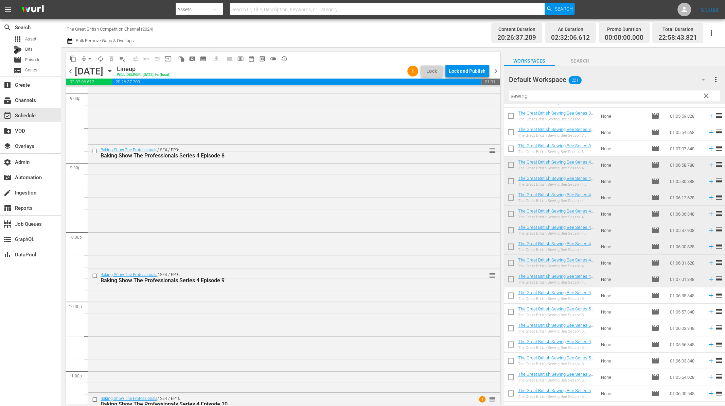
scroll to position [3018, 0]
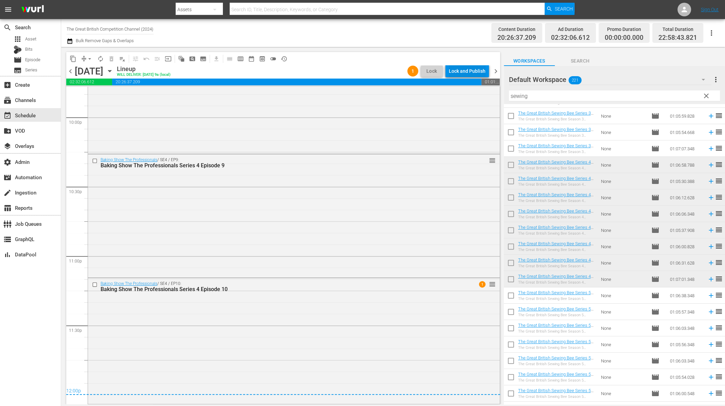
click at [453, 67] on div "Lock and Publish" at bounding box center [467, 71] width 37 height 12
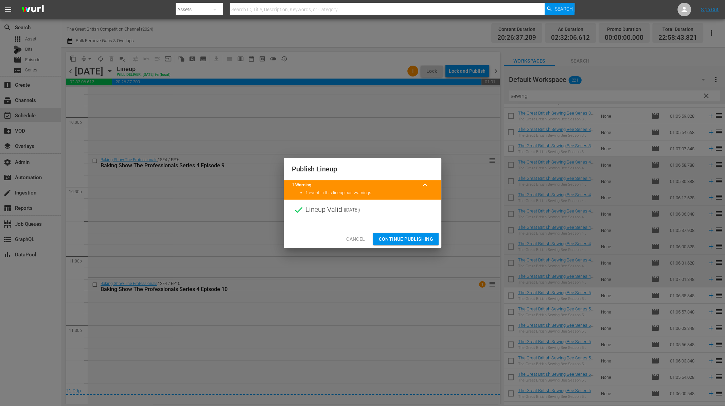
click at [420, 235] on span "Continue Publishing" at bounding box center [405, 239] width 55 height 8
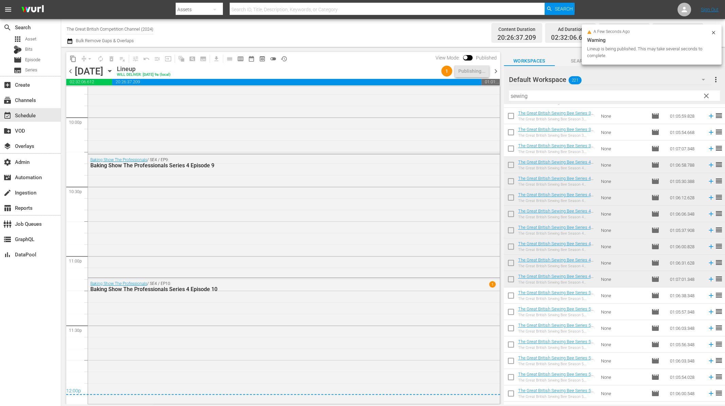
click at [495, 70] on span "chevron_right" at bounding box center [495, 71] width 8 height 8
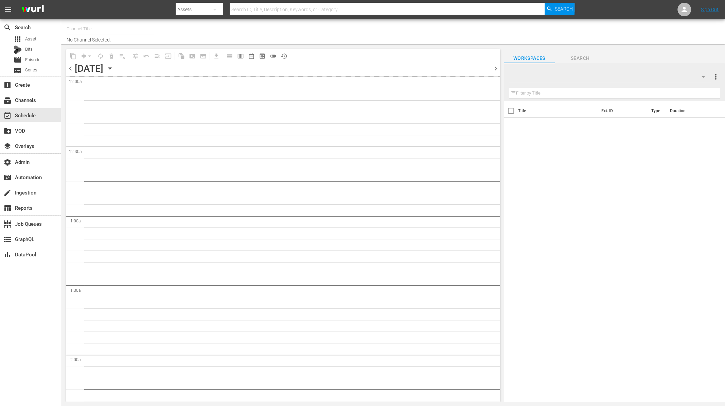
type input "The Great British Competition Channel (2024)"
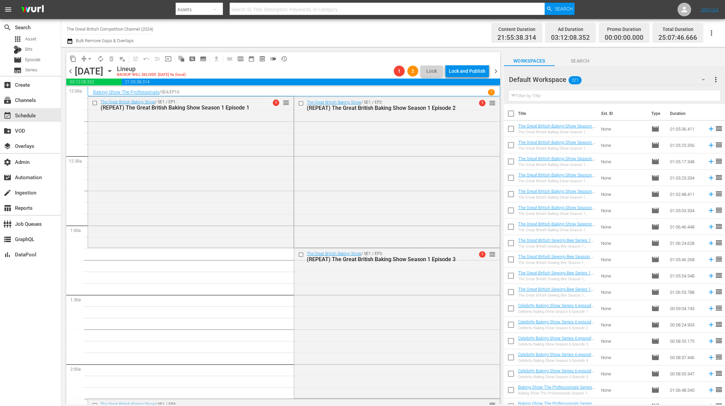
click at [71, 40] on icon "button" at bounding box center [69, 40] width 5 height 5
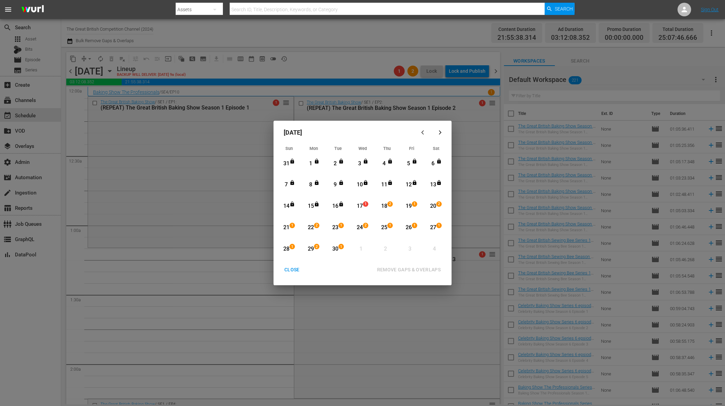
click at [359, 206] on div "17" at bounding box center [359, 206] width 8 height 8
click at [334, 247] on div "30" at bounding box center [335, 249] width 8 height 8
click at [388, 269] on div "REMOVE GAPS & OVERLAPS" at bounding box center [408, 269] width 75 height 8
click at [295, 268] on div "CLOSE" at bounding box center [292, 269] width 26 height 8
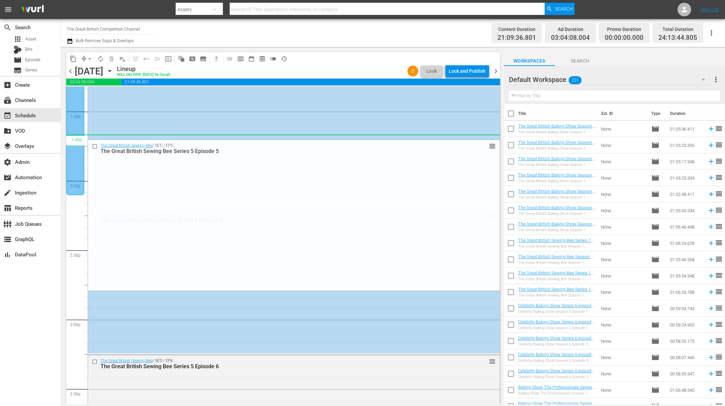
scroll to position [1893, 0]
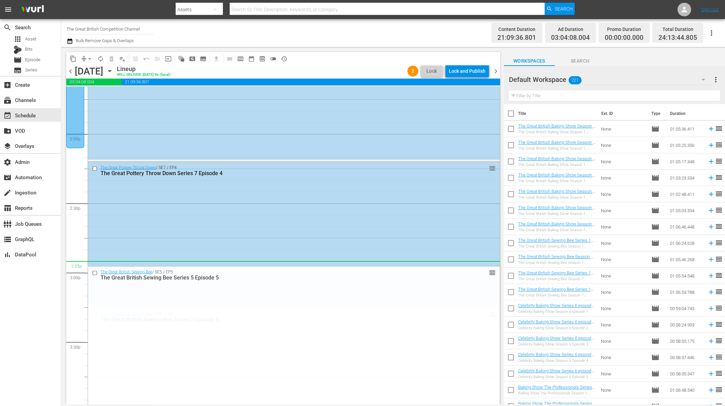
drag, startPoint x: 488, startPoint y: 217, endPoint x: 451, endPoint y: 265, distance: 61.1
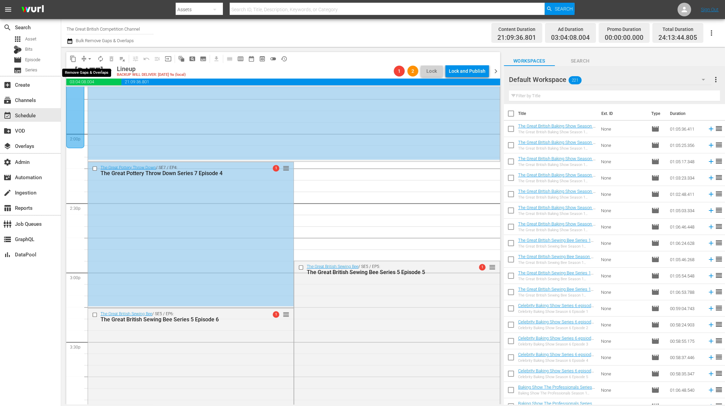
click at [87, 58] on span "arrow_drop_down" at bounding box center [89, 58] width 7 height 7
click at [89, 96] on li "Align to End of Previous Day" at bounding box center [89, 94] width 71 height 11
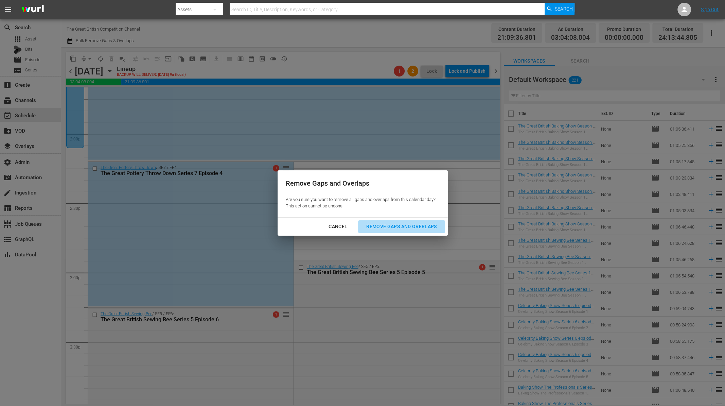
click at [398, 224] on div "Remove Gaps and Overlaps" at bounding box center [401, 226] width 81 height 8
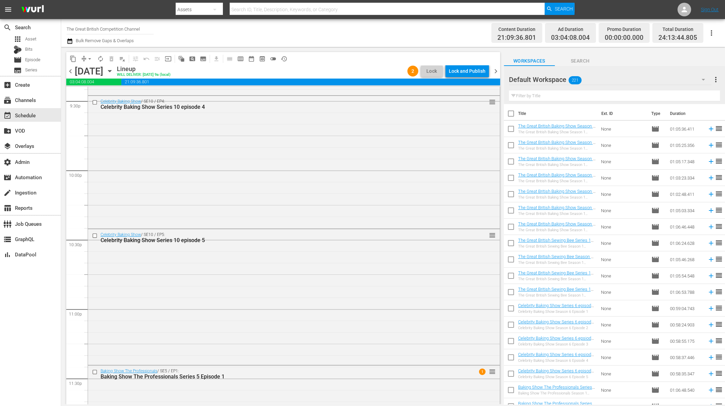
scroll to position [3049, 0]
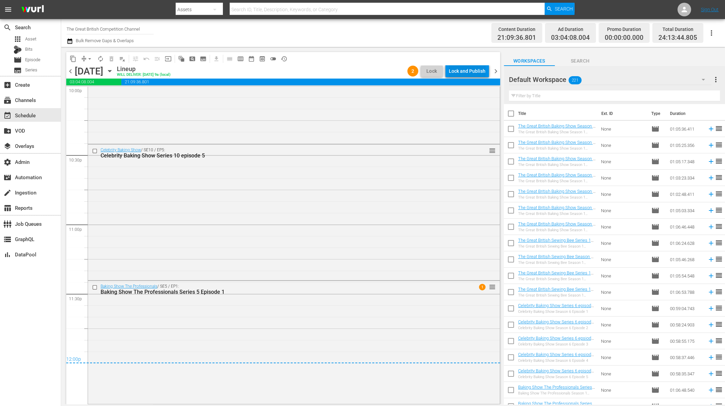
click at [464, 72] on div "Lock and Publish" at bounding box center [467, 71] width 37 height 12
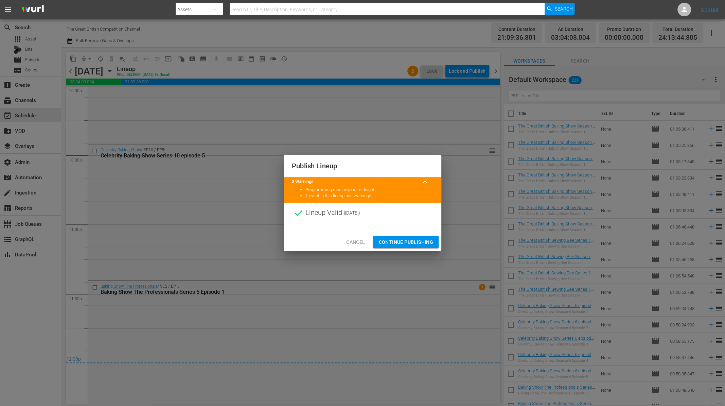
click at [421, 241] on span "Continue Publishing" at bounding box center [405, 242] width 55 height 8
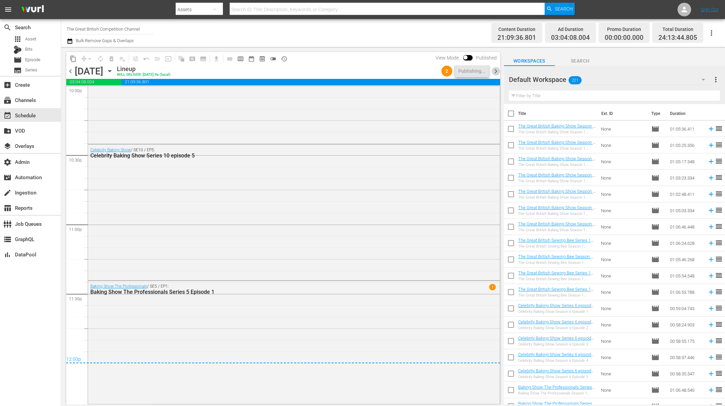
click at [495, 71] on span "chevron_right" at bounding box center [495, 71] width 8 height 8
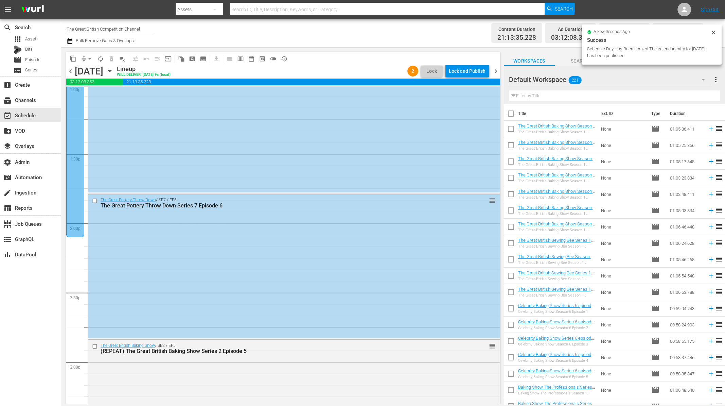
scroll to position [1898, 0]
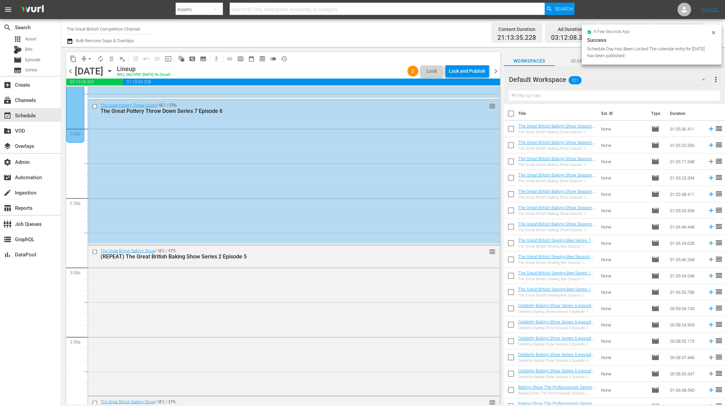
drag, startPoint x: 485, startPoint y: 103, endPoint x: 439, endPoint y: 165, distance: 77.3
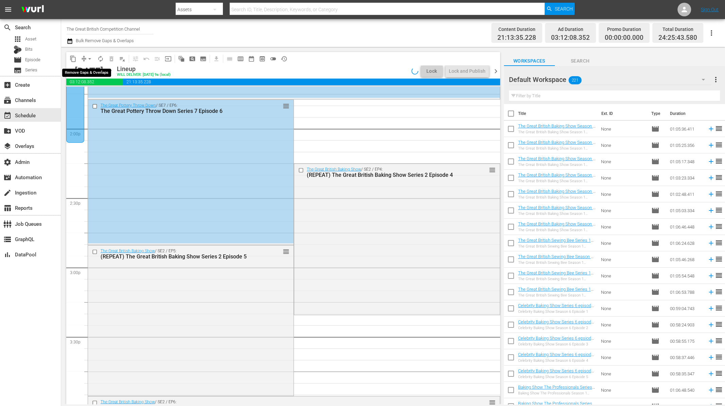
click at [88, 58] on span "arrow_drop_down" at bounding box center [89, 58] width 7 height 7
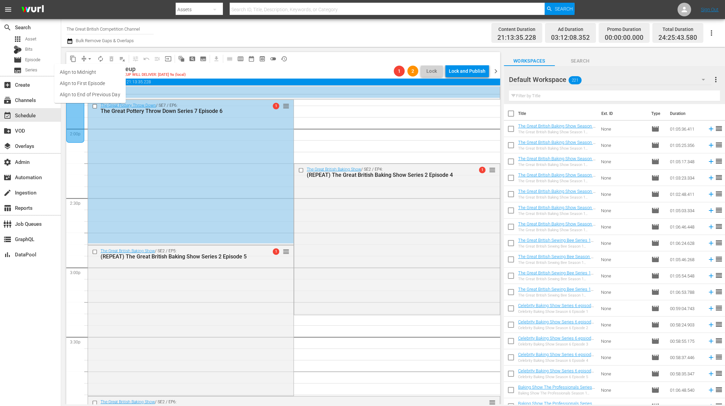
click at [92, 93] on li "Align to End of Previous Day" at bounding box center [89, 94] width 71 height 11
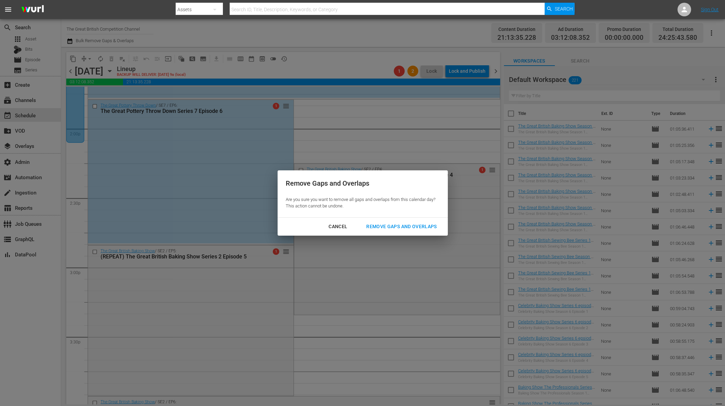
click at [383, 227] on div "Remove Gaps and Overlaps" at bounding box center [401, 226] width 81 height 8
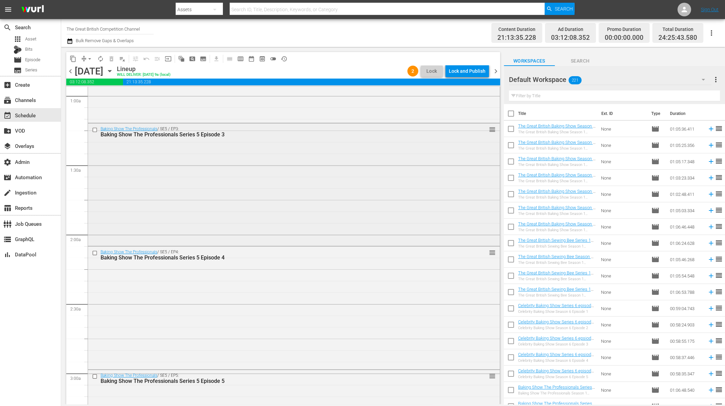
scroll to position [0, 0]
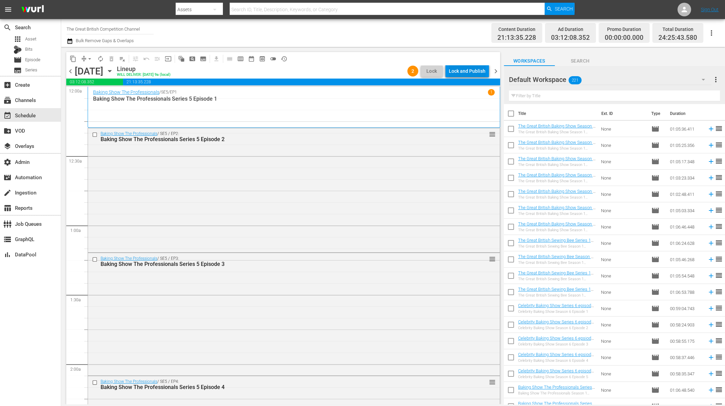
click at [459, 74] on div "Lock and Publish" at bounding box center [467, 71] width 37 height 12
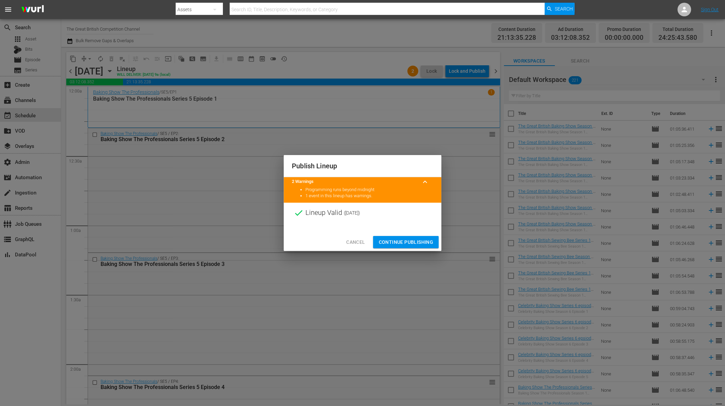
click at [416, 244] on span "Continue Publishing" at bounding box center [405, 242] width 55 height 8
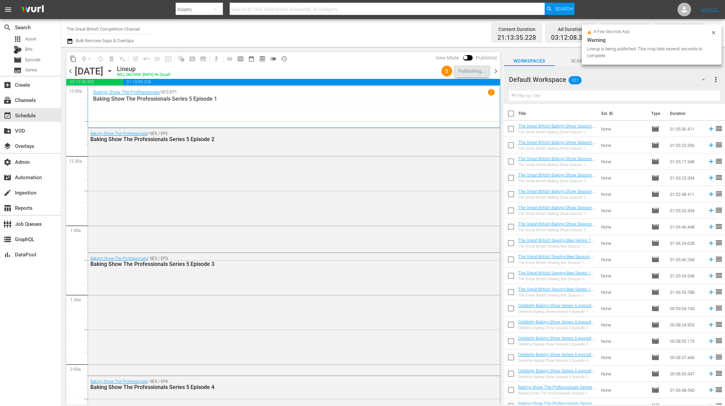
click at [495, 71] on span "chevron_right" at bounding box center [495, 71] width 8 height 8
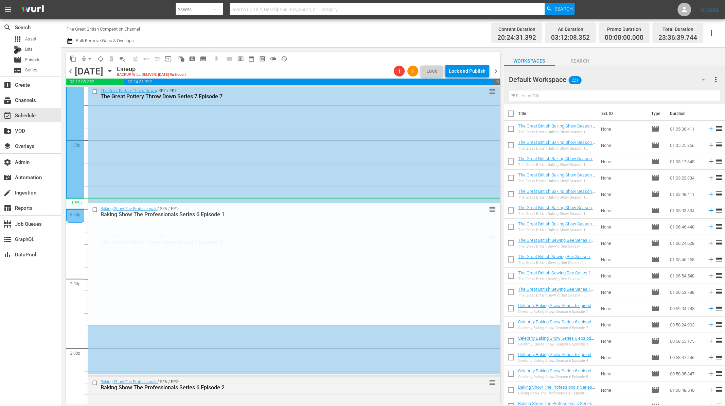
scroll to position [1911, 0]
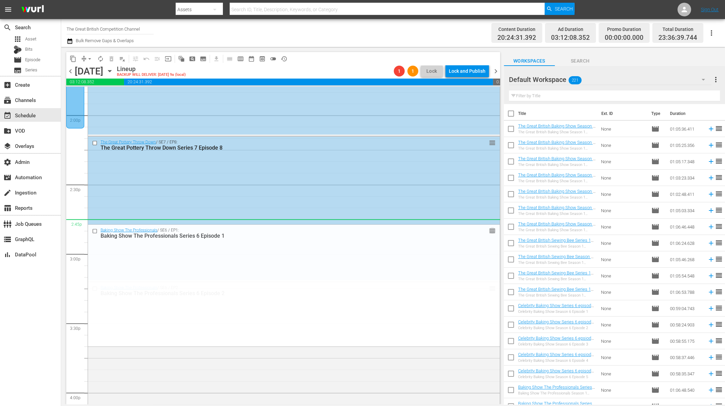
drag, startPoint x: 485, startPoint y: 172, endPoint x: 446, endPoint y: 218, distance: 60.5
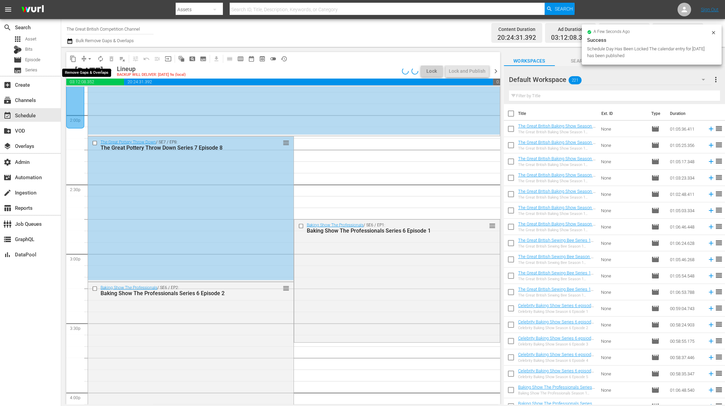
click at [88, 58] on span "arrow_drop_down" at bounding box center [89, 58] width 7 height 7
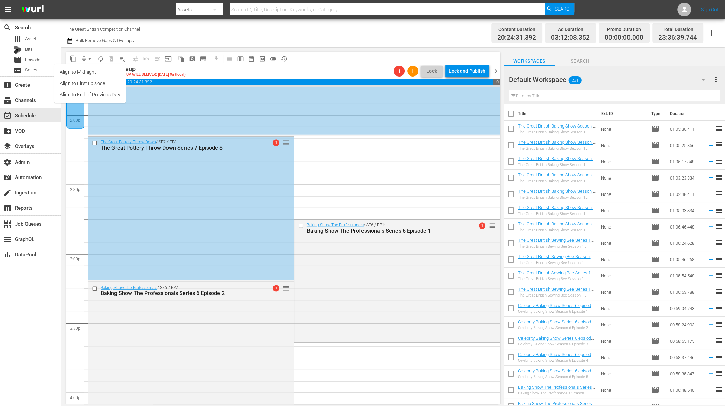
click at [86, 95] on li "Align to End of Previous Day" at bounding box center [89, 94] width 71 height 11
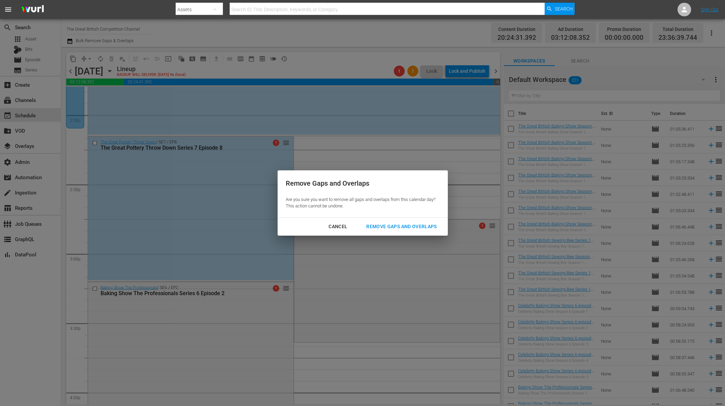
click at [389, 224] on div "Remove Gaps and Overlaps" at bounding box center [401, 226] width 81 height 8
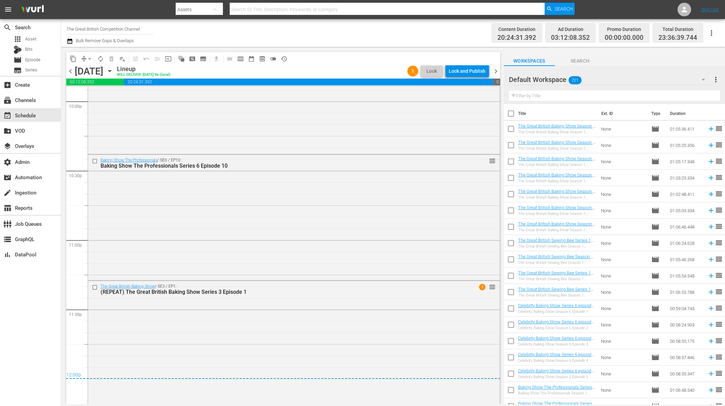
scroll to position [3016, 0]
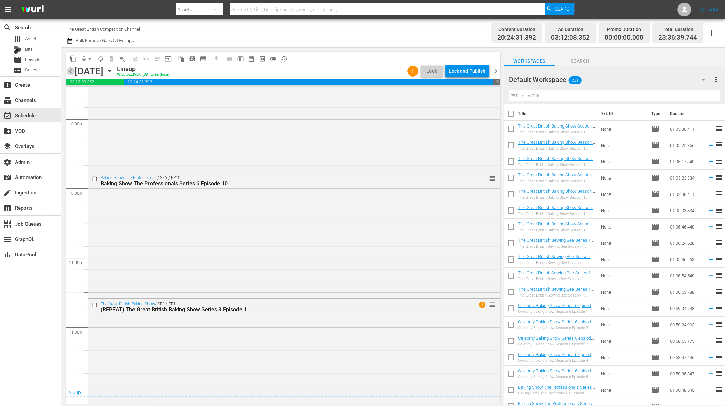
click at [70, 69] on span "chevron_left" at bounding box center [70, 71] width 8 height 8
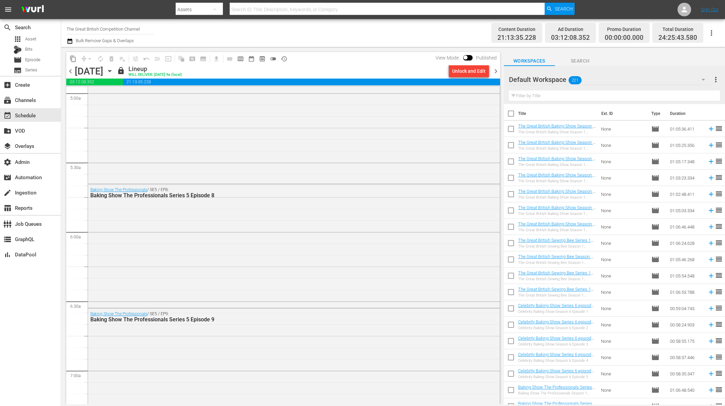
scroll to position [640, 0]
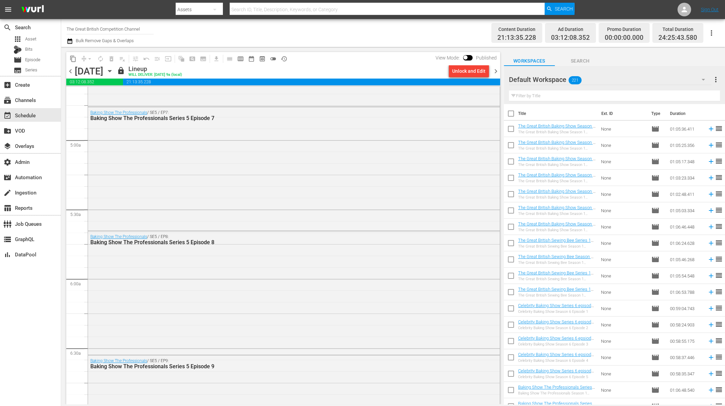
click at [493, 70] on span "chevron_right" at bounding box center [495, 71] width 8 height 8
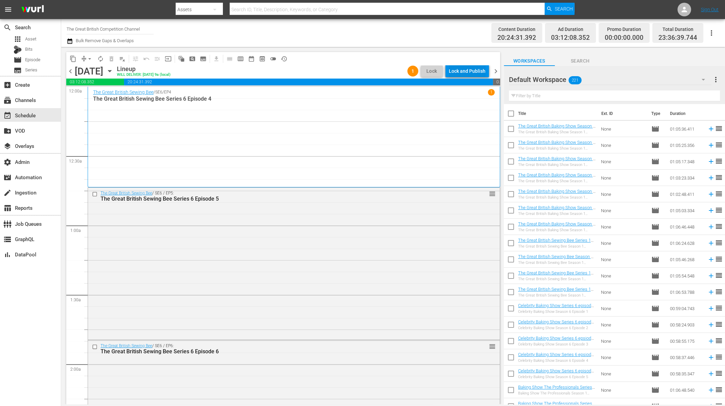
click at [476, 69] on div "Lock and Publish" at bounding box center [467, 71] width 37 height 12
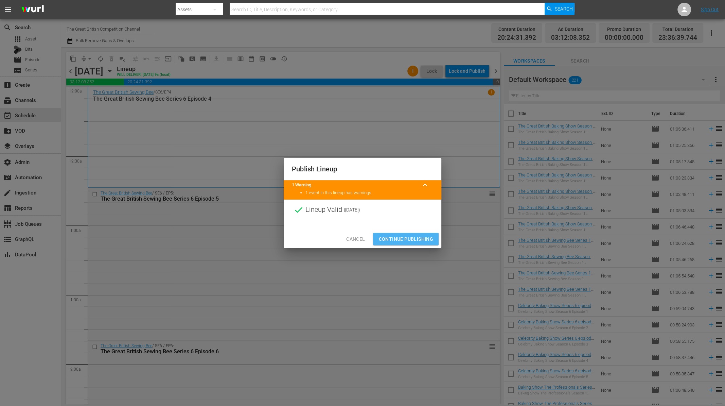
click at [409, 238] on span "Continue Publishing" at bounding box center [405, 239] width 55 height 8
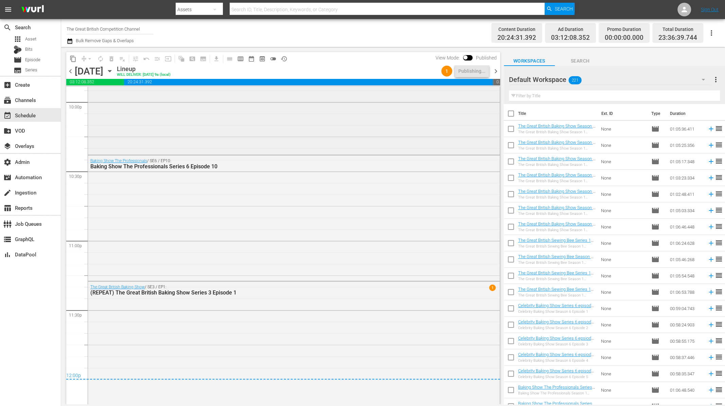
scroll to position [3039, 0]
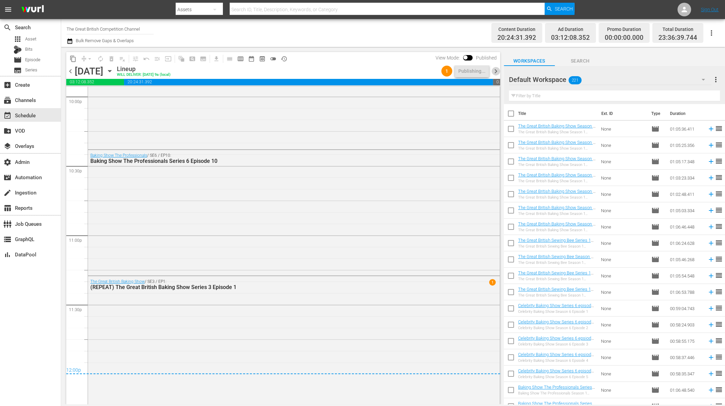
click at [494, 72] on span "chevron_right" at bounding box center [495, 71] width 8 height 8
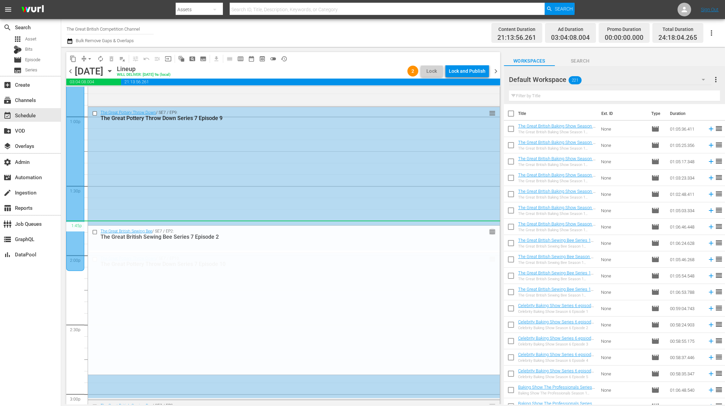
scroll to position [1915, 0]
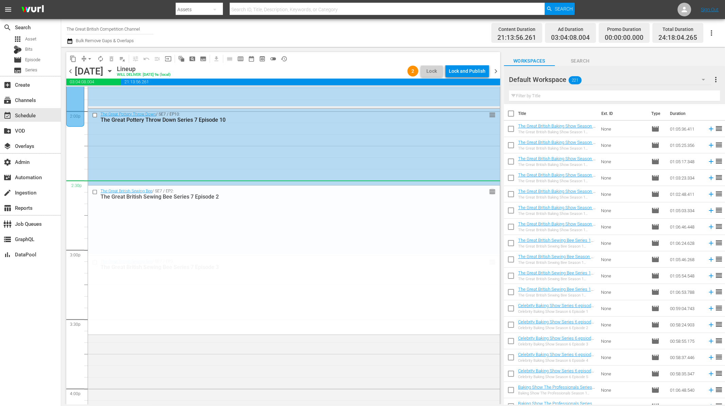
drag, startPoint x: 485, startPoint y: 160, endPoint x: 445, endPoint y: 186, distance: 46.9
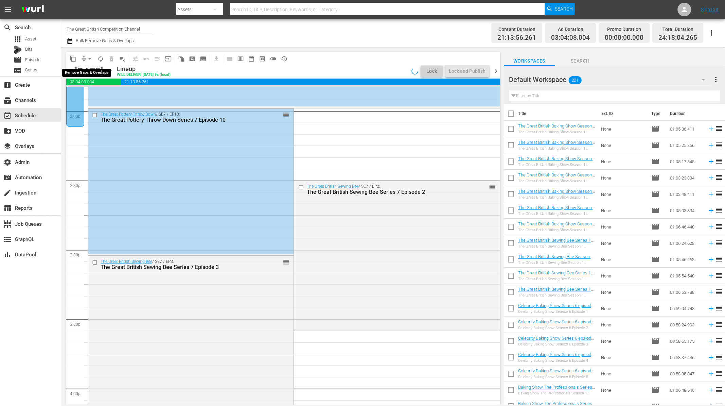
click at [86, 57] on span "arrow_drop_down" at bounding box center [89, 58] width 7 height 7
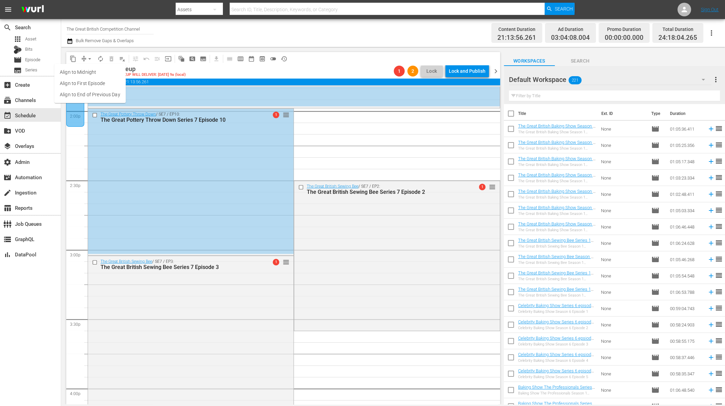
click at [99, 92] on li "Align to End of Previous Day" at bounding box center [89, 94] width 71 height 11
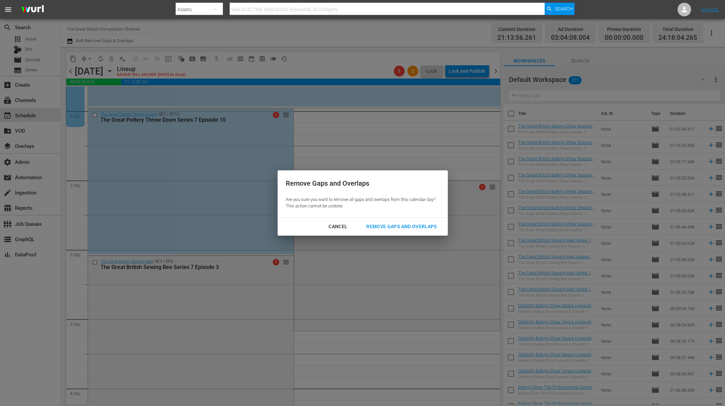
click at [408, 225] on div "Remove Gaps and Overlaps" at bounding box center [401, 226] width 81 height 8
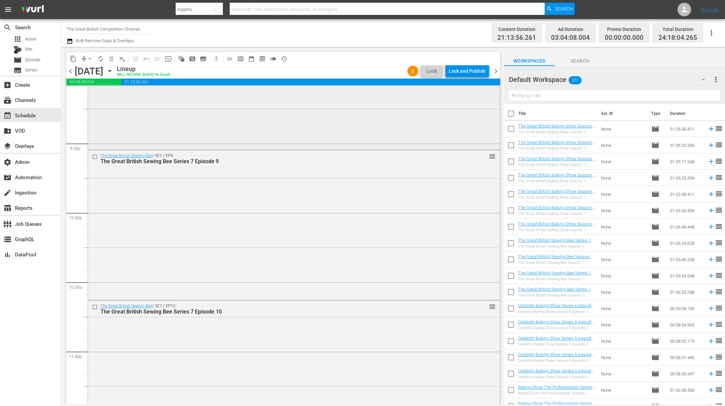
scroll to position [3097, 0]
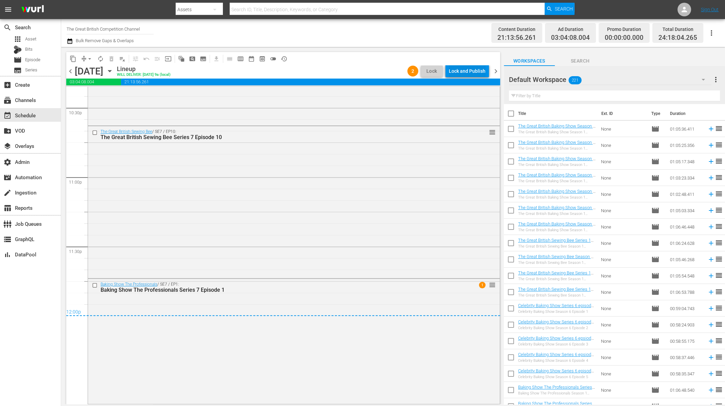
click at [463, 71] on div "Lock and Publish" at bounding box center [467, 71] width 37 height 12
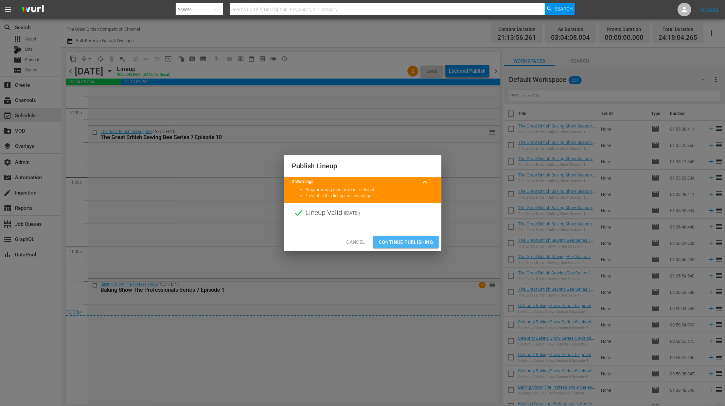
click at [401, 238] on span "Continue Publishing" at bounding box center [405, 242] width 55 height 8
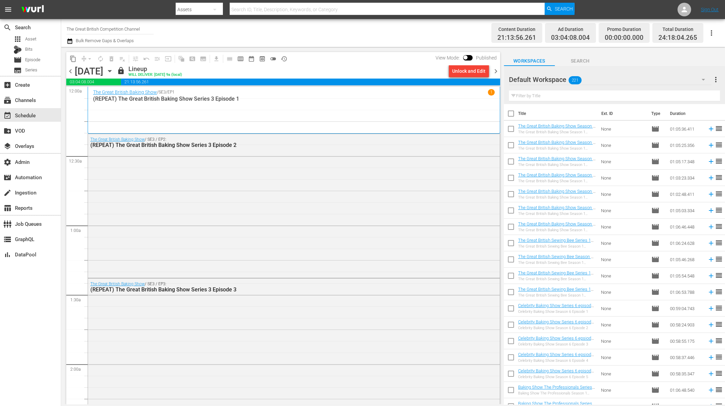
scroll to position [11, 0]
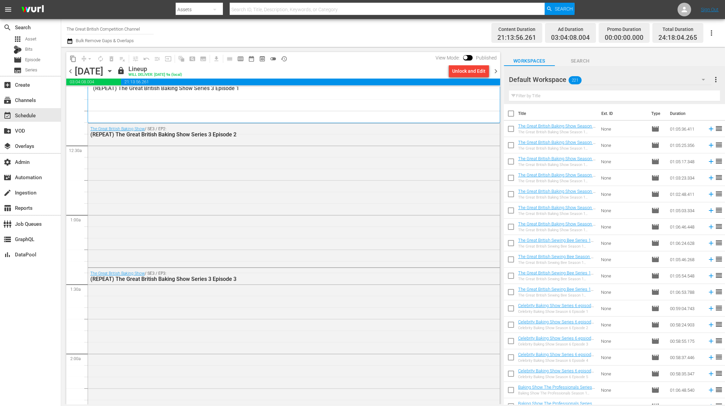
click at [493, 69] on span "chevron_right" at bounding box center [495, 71] width 8 height 8
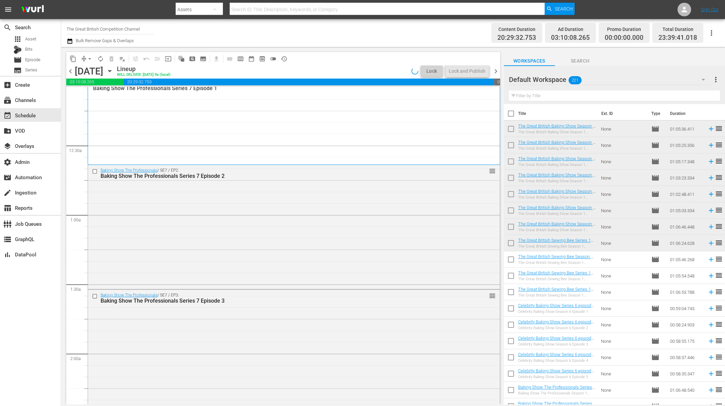
click at [536, 96] on input "text" at bounding box center [614, 95] width 211 height 11
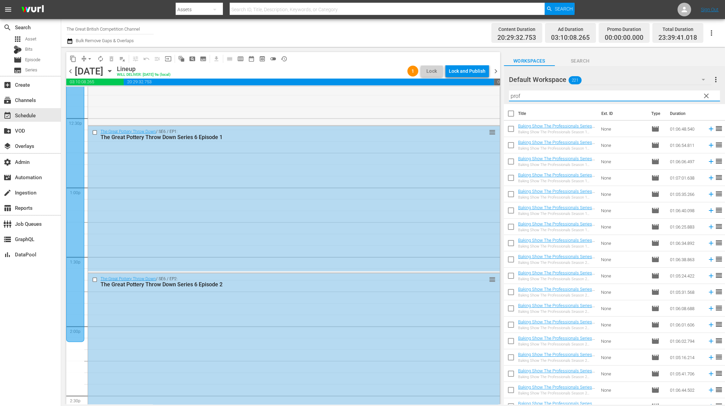
scroll to position [1853, 0]
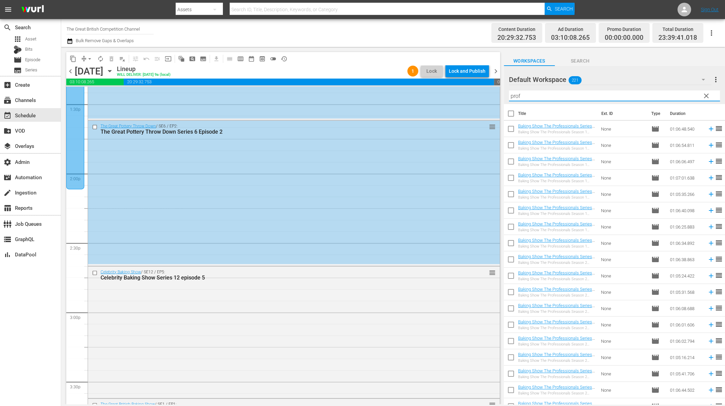
drag, startPoint x: 486, startPoint y: 156, endPoint x: 452, endPoint y: 197, distance: 53.1
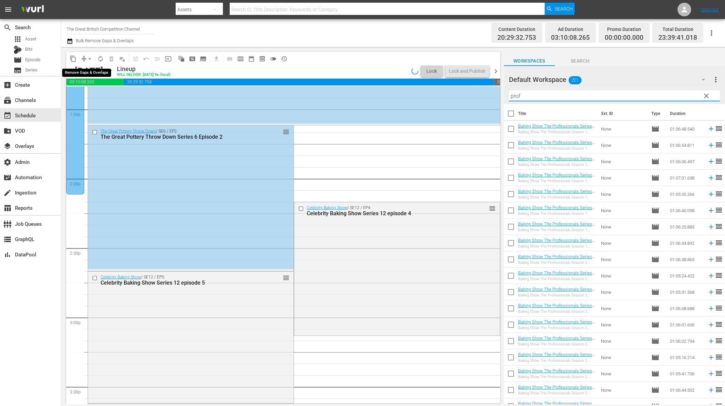
scroll to position [1859, 0]
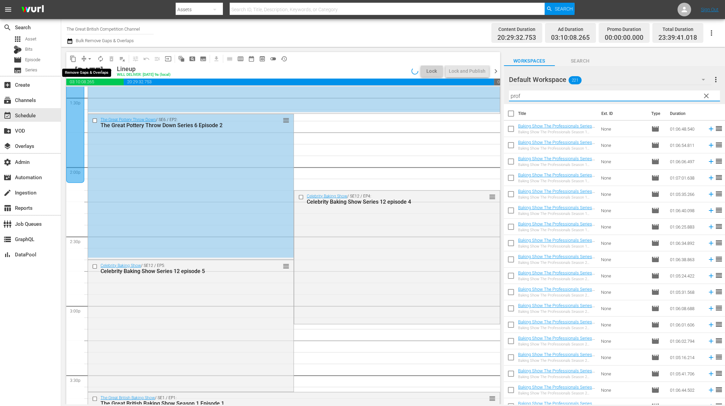
type input "prof"
click at [87, 57] on span "arrow_drop_down" at bounding box center [89, 58] width 7 height 7
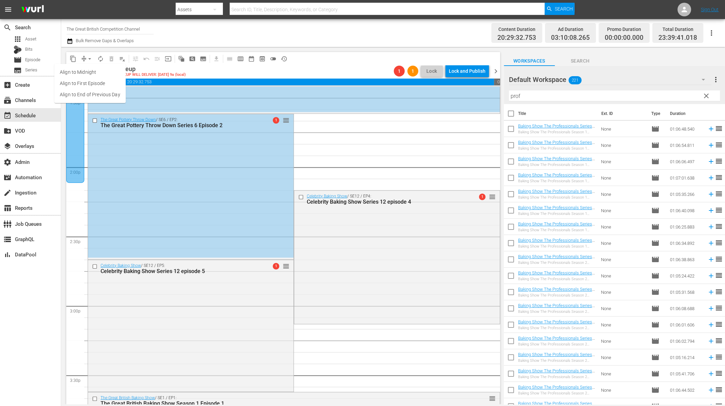
click at [91, 97] on li "Align to End of Previous Day" at bounding box center [89, 94] width 71 height 11
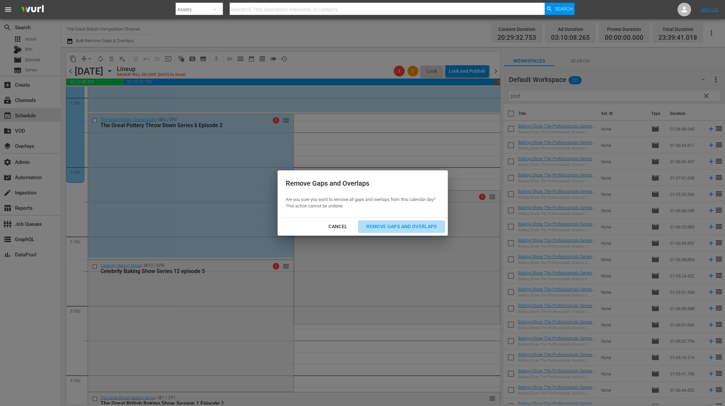
click at [417, 229] on div "Remove Gaps and Overlaps" at bounding box center [401, 226] width 81 height 8
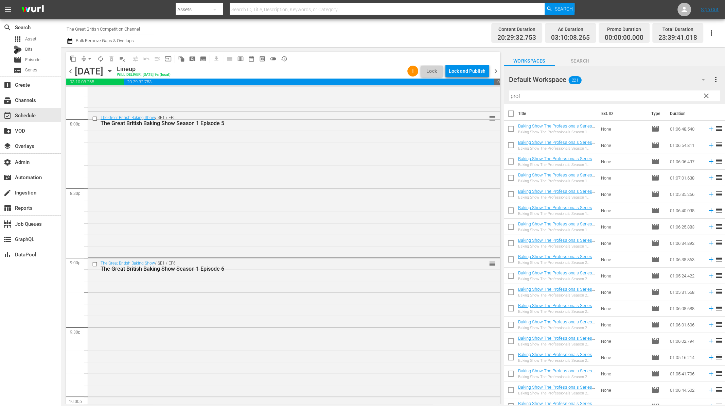
scroll to position [3022, 0]
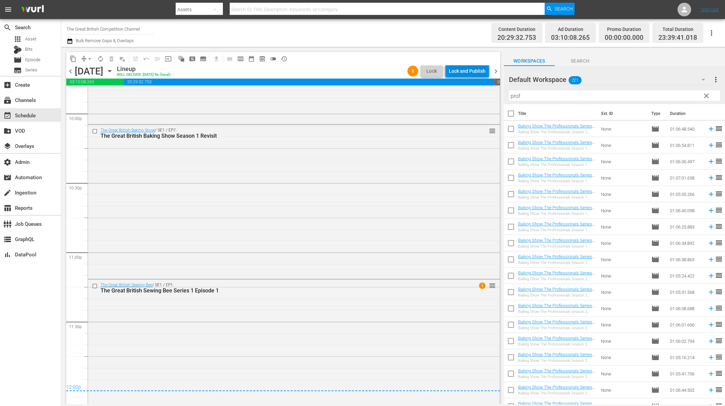
click at [478, 70] on div "Lock and Publish" at bounding box center [467, 71] width 37 height 12
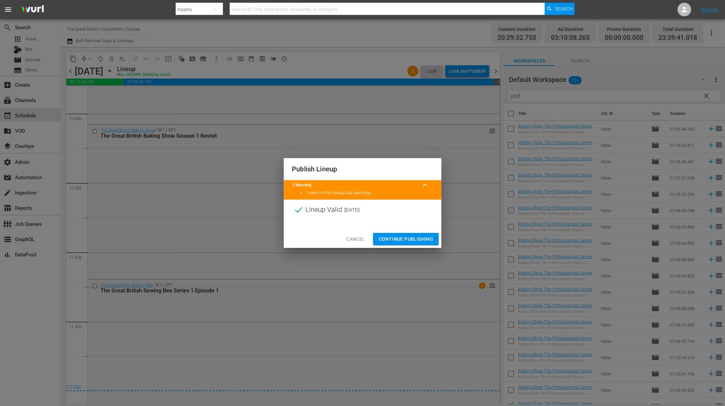
click at [409, 238] on span "Continue Publishing" at bounding box center [405, 239] width 55 height 8
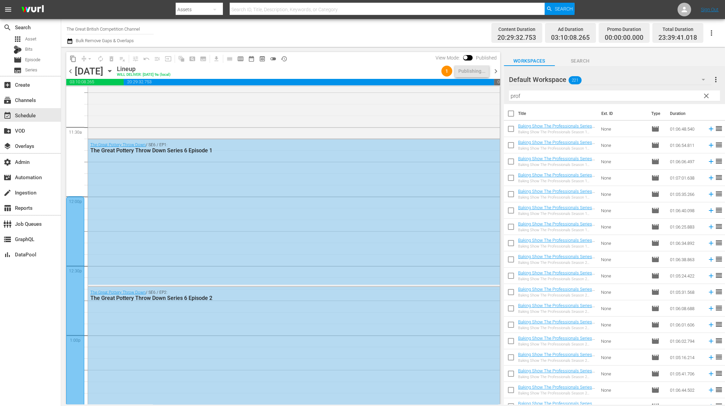
scroll to position [1547, 0]
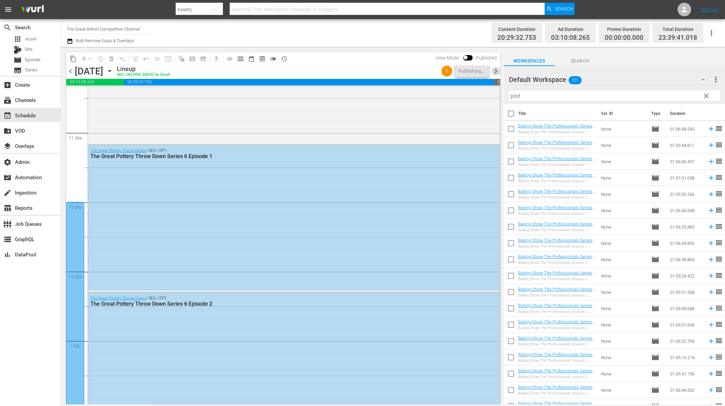
click at [497, 70] on span "chevron_right" at bounding box center [495, 71] width 8 height 8
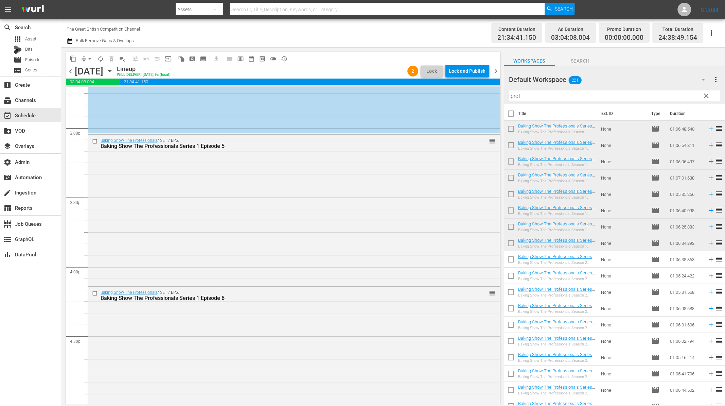
scroll to position [2032, 0]
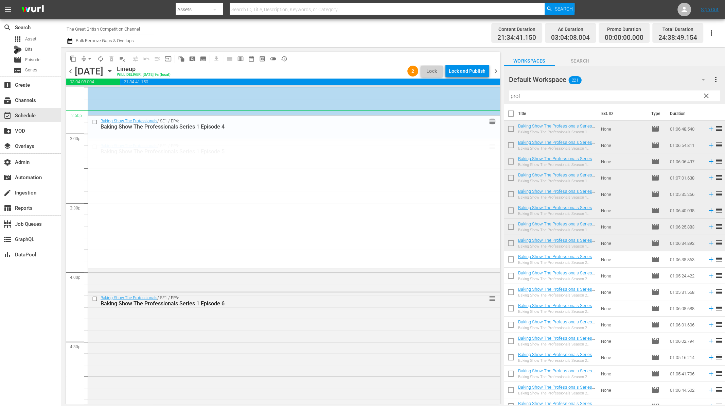
drag, startPoint x: 485, startPoint y: 94, endPoint x: 426, endPoint y: 106, distance: 60.4
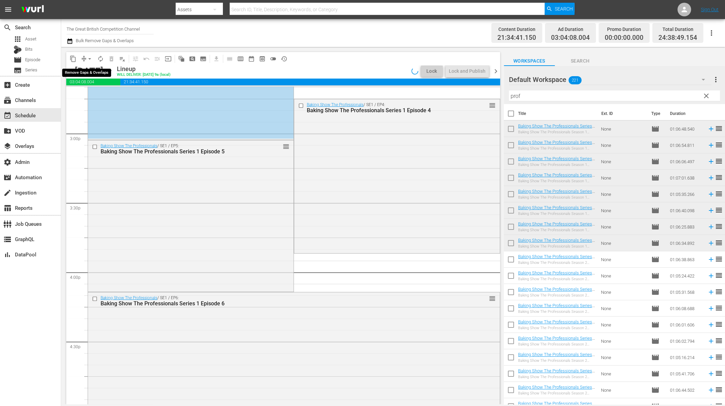
scroll to position [2043, 0]
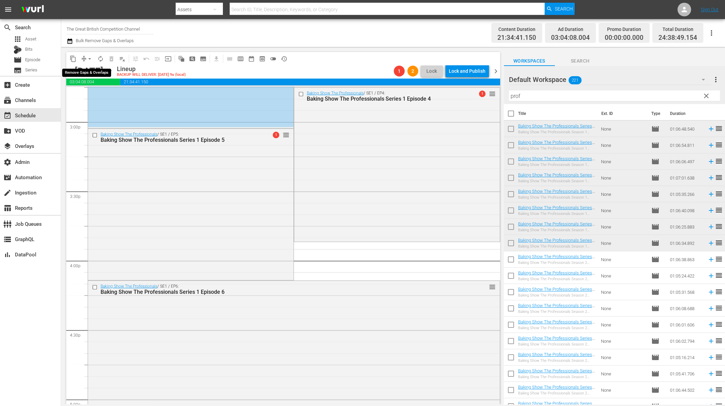
click at [88, 59] on span "arrow_drop_down" at bounding box center [89, 58] width 7 height 7
click at [85, 91] on li "Align to End of Previous Day" at bounding box center [89, 94] width 71 height 11
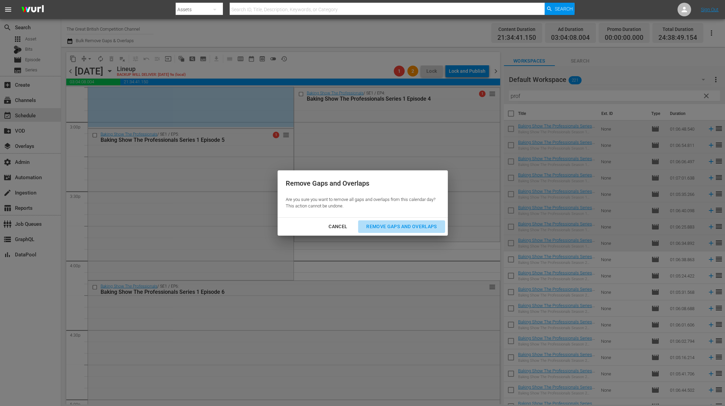
click at [392, 226] on div "Remove Gaps and Overlaps" at bounding box center [401, 226] width 81 height 8
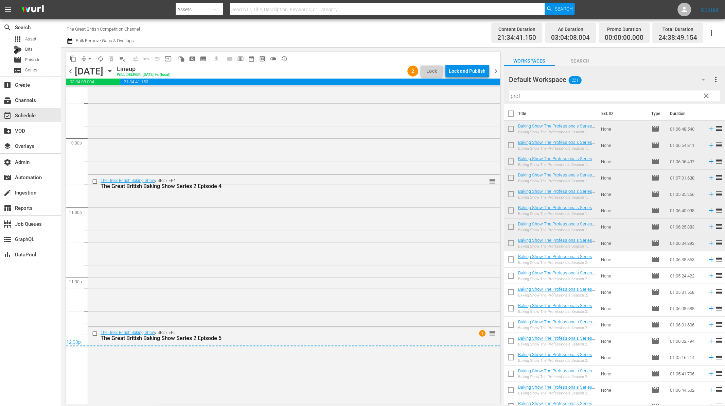
scroll to position [3140, 0]
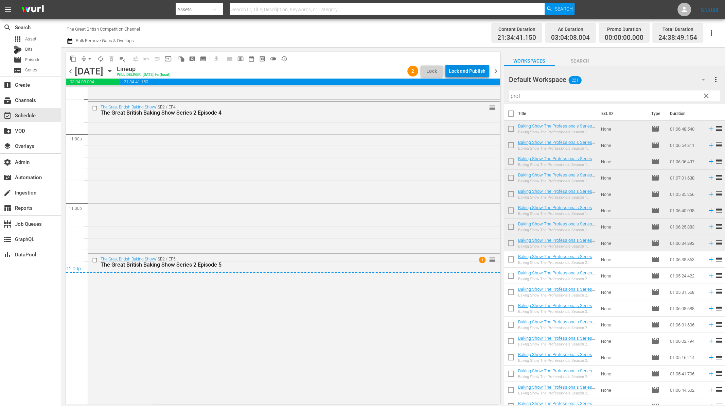
click at [454, 69] on div "Lock and Publish" at bounding box center [467, 71] width 37 height 12
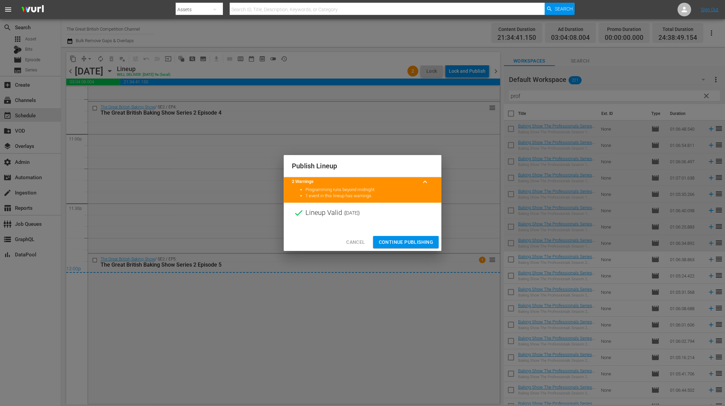
click at [418, 243] on span "Continue Publishing" at bounding box center [405, 242] width 55 height 8
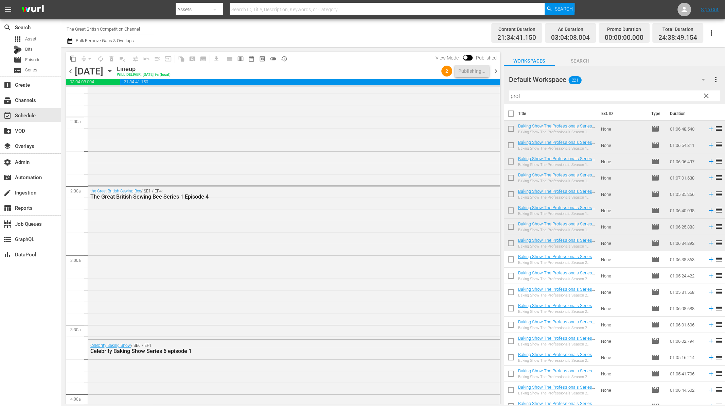
scroll to position [0, 0]
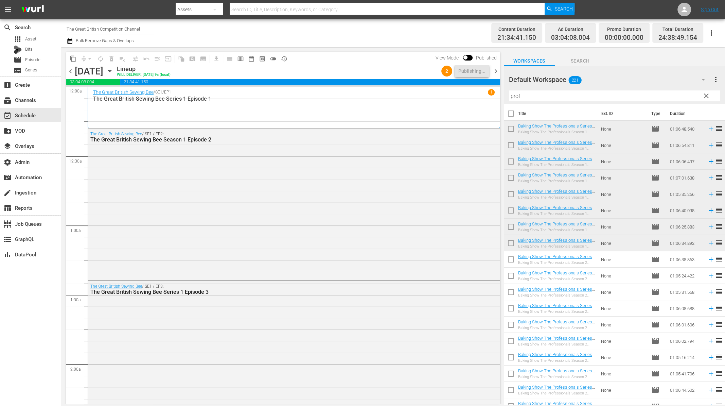
click at [494, 69] on span "chevron_right" at bounding box center [495, 71] width 8 height 8
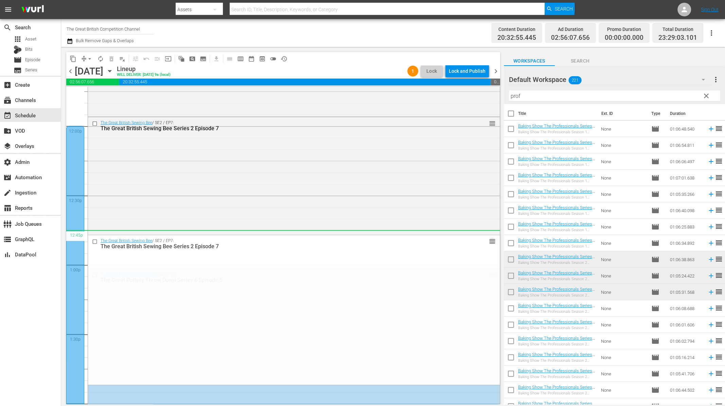
scroll to position [1828, 0]
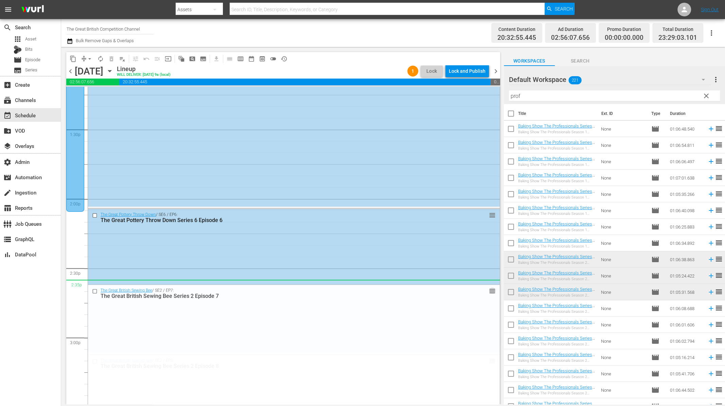
drag, startPoint x: 484, startPoint y: 126, endPoint x: 452, endPoint y: 285, distance: 162.4
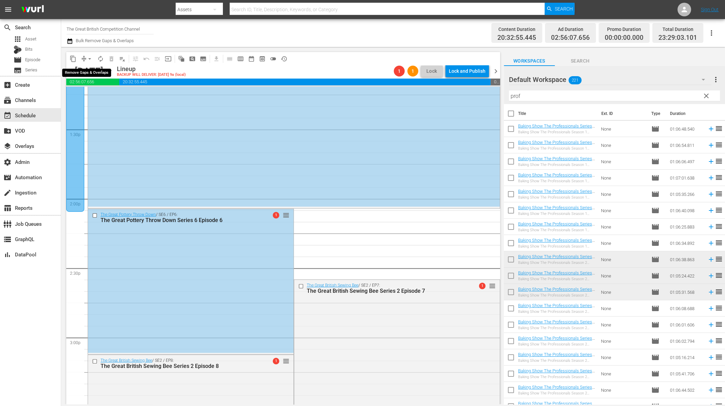
click at [87, 57] on span "arrow_drop_down" at bounding box center [89, 58] width 7 height 7
click at [94, 92] on li "Align to End of Previous Day" at bounding box center [89, 94] width 71 height 11
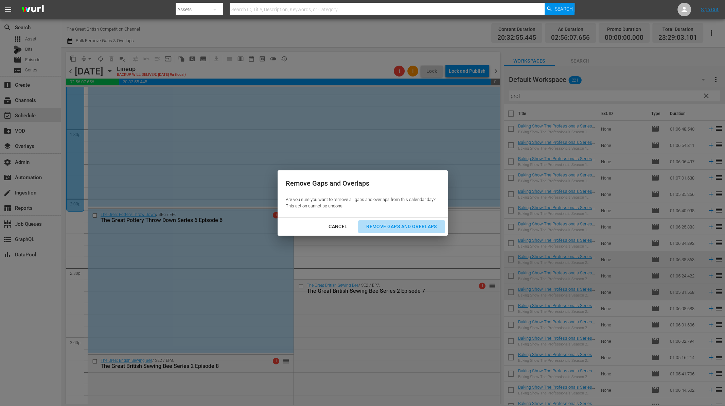
click at [387, 226] on div "Remove Gaps and Overlaps" at bounding box center [401, 226] width 81 height 8
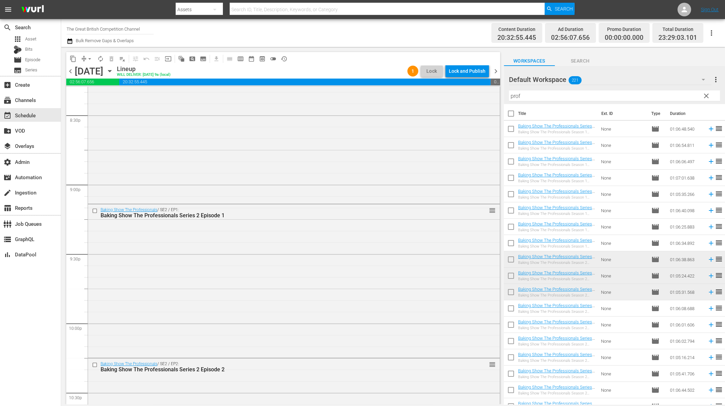
scroll to position [2863, 0]
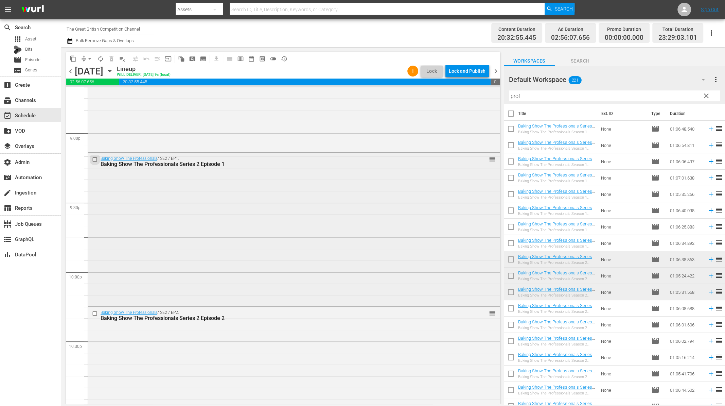
click at [96, 160] on input "checkbox" at bounding box center [95, 159] width 7 height 6
click at [94, 314] on input "checkbox" at bounding box center [95, 313] width 7 height 6
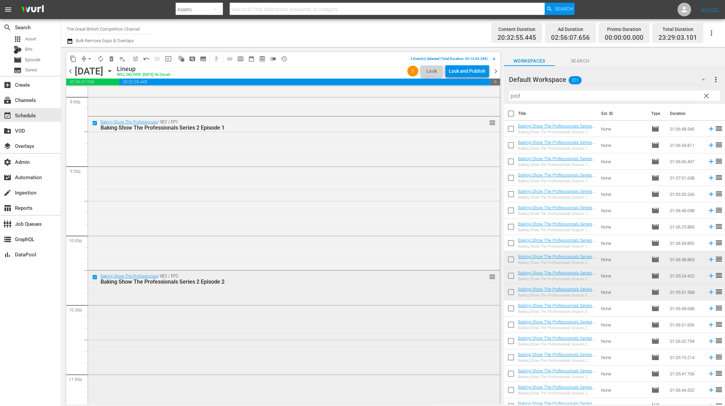
scroll to position [2994, 0]
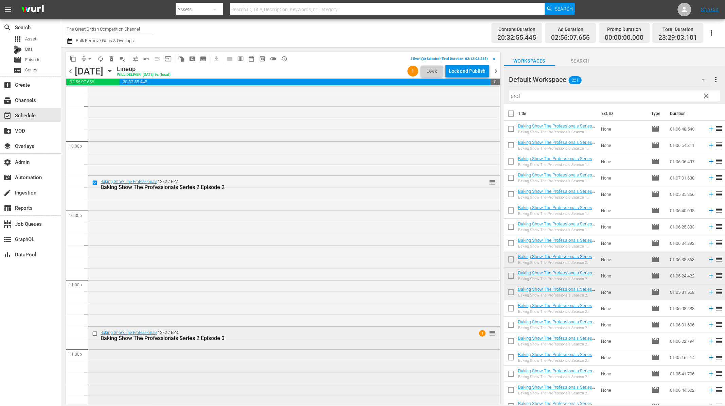
click at [94, 335] on input "checkbox" at bounding box center [95, 333] width 7 height 6
click at [113, 59] on span "delete_forever_outlined" at bounding box center [111, 58] width 7 height 7
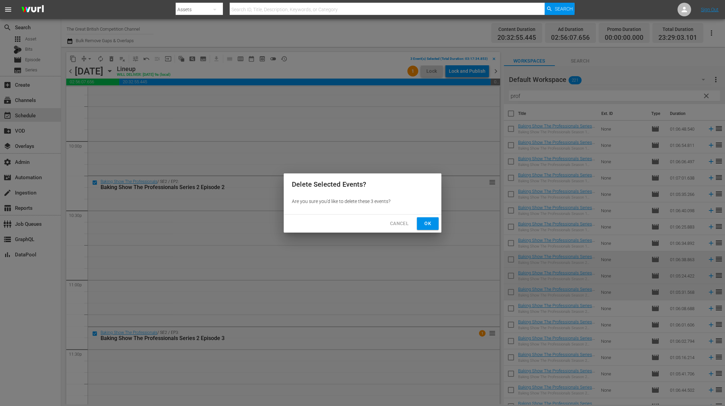
click at [426, 220] on span "Ok" at bounding box center [427, 223] width 11 height 8
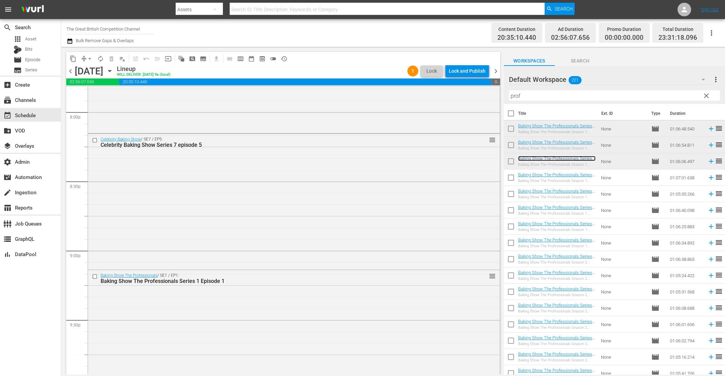
scroll to position [2734, 0]
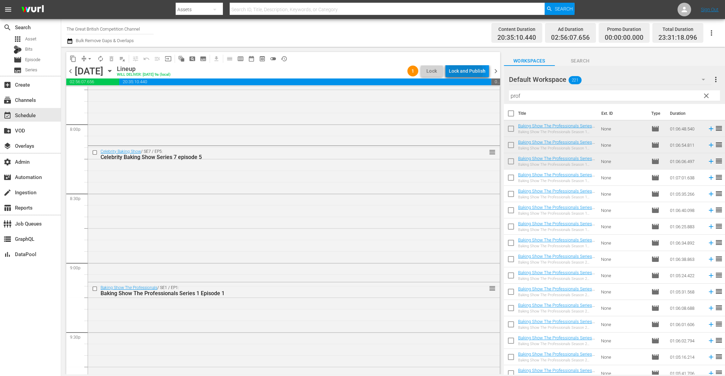
click at [464, 72] on div "Lock and Publish" at bounding box center [467, 71] width 37 height 12
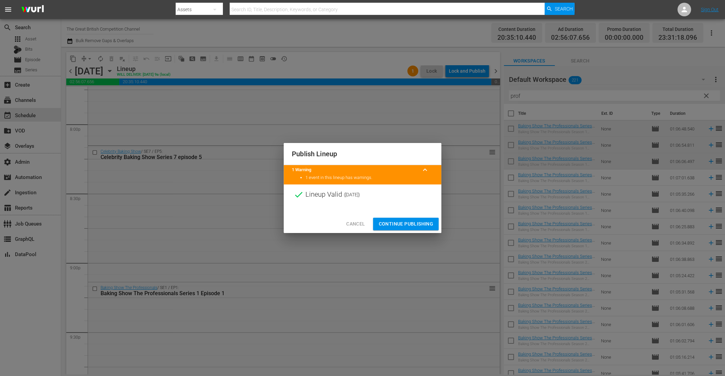
click at [396, 224] on span "Continue Publishing" at bounding box center [405, 224] width 55 height 8
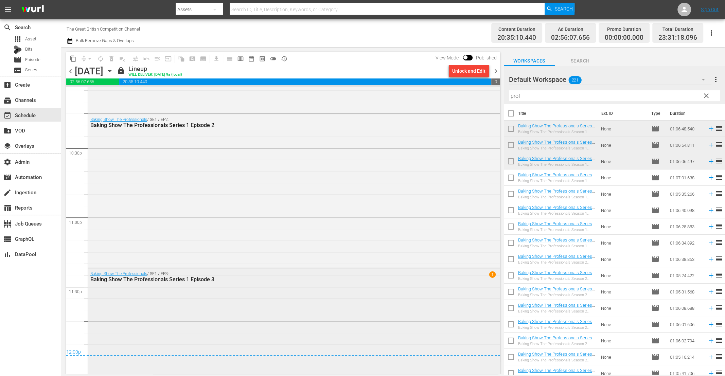
scroll to position [3102, 0]
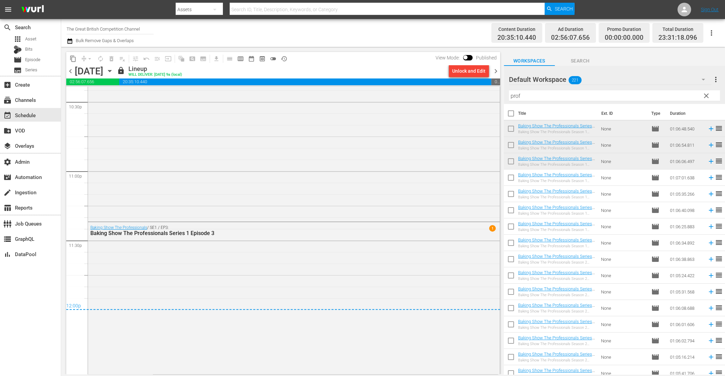
click at [496, 70] on span "chevron_right" at bounding box center [495, 71] width 8 height 8
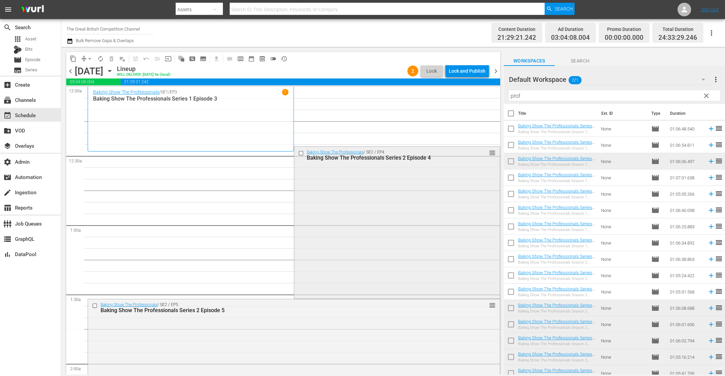
click at [299, 153] on input "checkbox" at bounding box center [301, 153] width 7 height 6
click at [96, 306] on input "checkbox" at bounding box center [95, 306] width 7 height 6
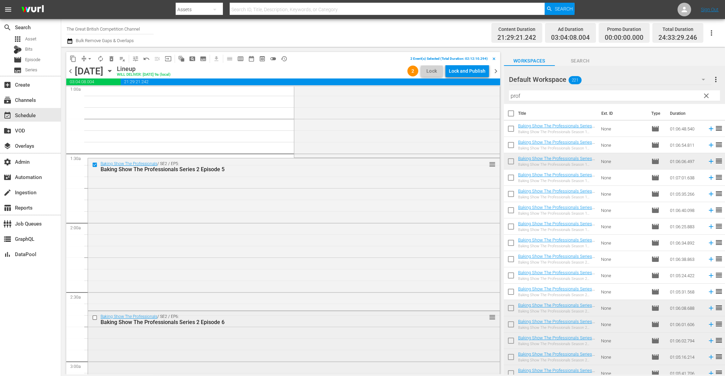
click at [95, 316] on input "checkbox" at bounding box center [95, 317] width 7 height 6
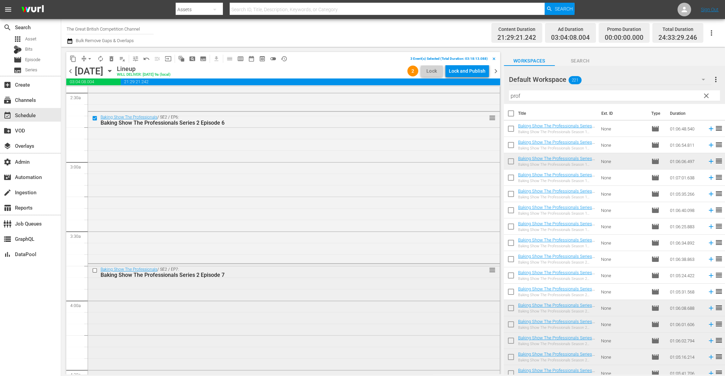
scroll to position [335, 0]
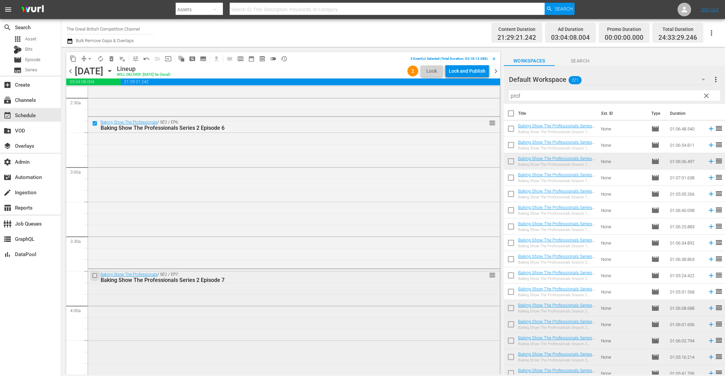
click at [94, 273] on input "checkbox" at bounding box center [95, 276] width 7 height 6
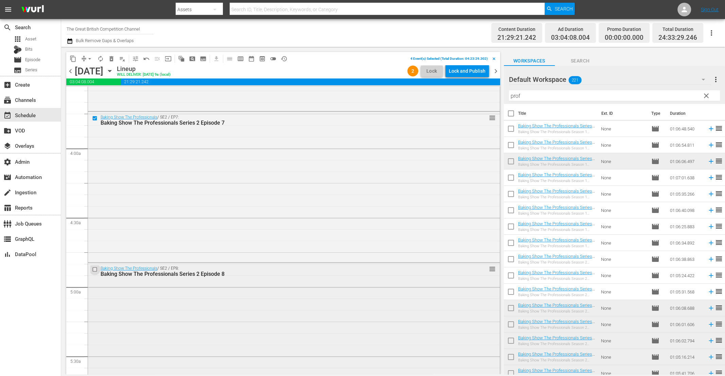
click at [96, 268] on input "checkbox" at bounding box center [95, 269] width 7 height 6
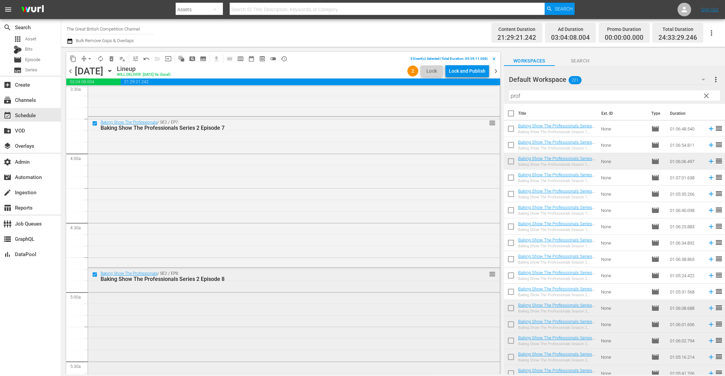
scroll to position [576, 0]
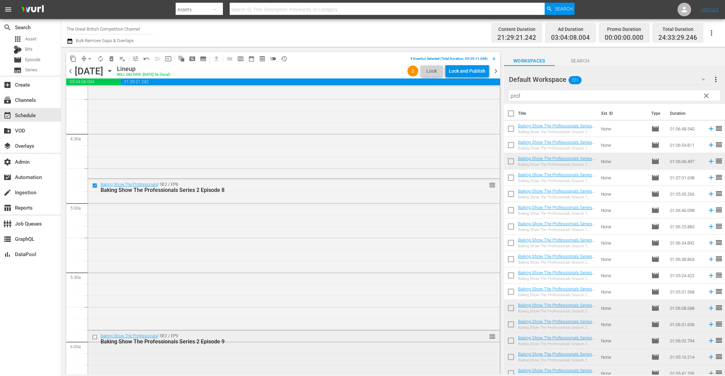
click at [94, 337] on input "checkbox" at bounding box center [95, 337] width 7 height 6
click at [112, 56] on span "delete_forever_outlined" at bounding box center [111, 58] width 7 height 7
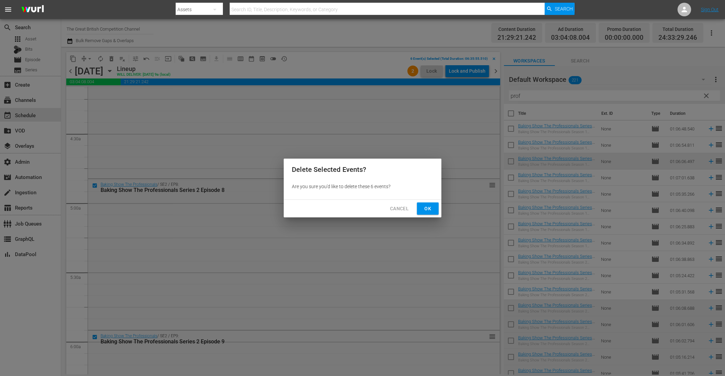
click at [437, 209] on button "Ok" at bounding box center [428, 208] width 22 height 13
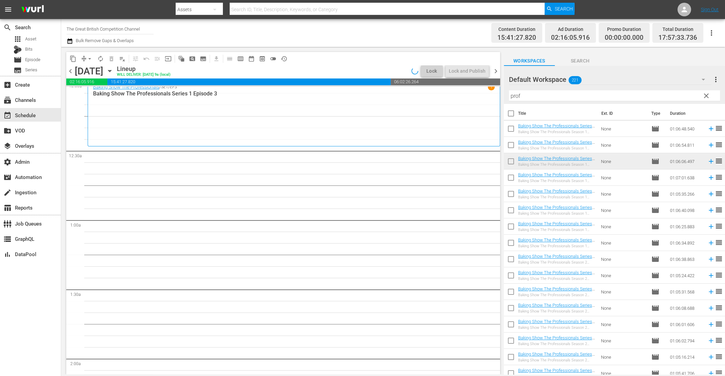
scroll to position [16, 0]
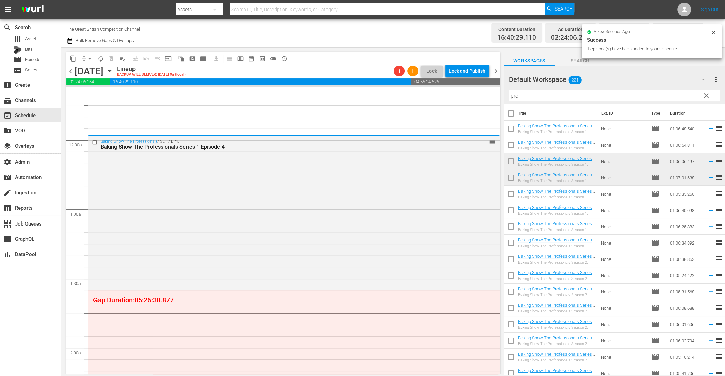
click at [514, 195] on input "checkbox" at bounding box center [511, 195] width 14 height 14
checkbox input "true"
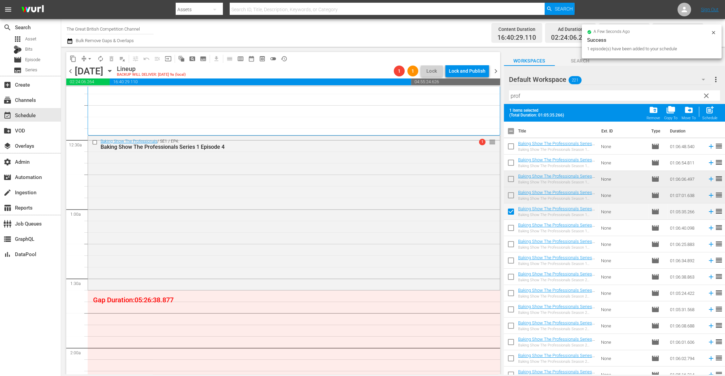
click at [508, 228] on input "checkbox" at bounding box center [511, 229] width 14 height 14
checkbox input "true"
click at [510, 248] on input "checkbox" at bounding box center [511, 245] width 14 height 14
checkbox input "true"
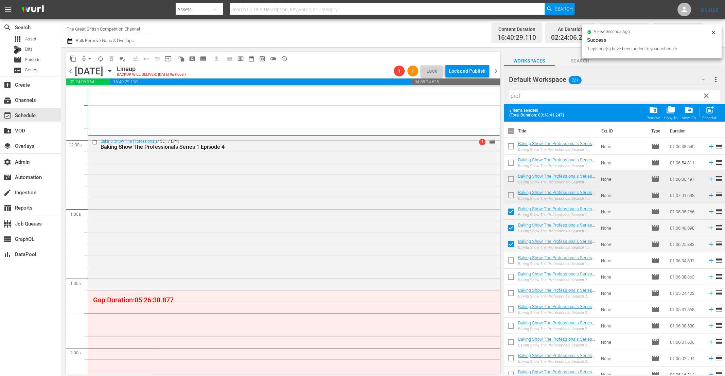
click at [508, 266] on input "checkbox" at bounding box center [511, 262] width 14 height 14
checkbox input "true"
drag, startPoint x: 511, startPoint y: 276, endPoint x: 511, endPoint y: 280, distance: 4.1
click at [511, 276] on input "checkbox" at bounding box center [511, 278] width 14 height 14
checkbox input "true"
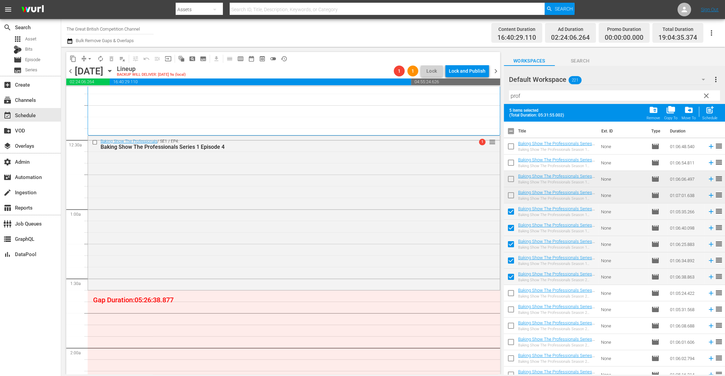
click at [511, 293] on input "checkbox" at bounding box center [511, 294] width 14 height 14
click at [510, 290] on input "checkbox" at bounding box center [511, 294] width 14 height 14
checkbox input "false"
click at [510, 276] on input "checkbox" at bounding box center [511, 278] width 14 height 14
checkbox input "false"
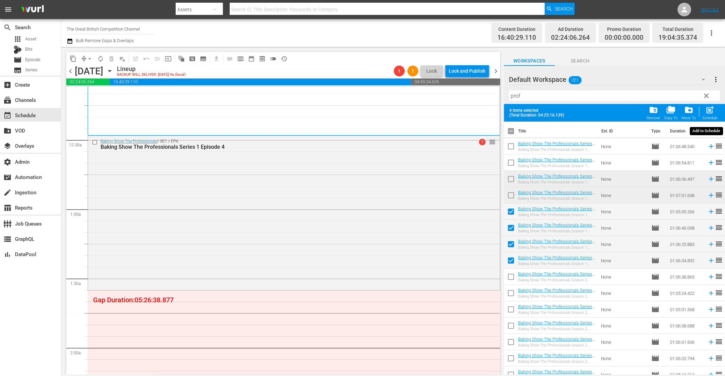
click at [708, 115] on div "post_add Schedule" at bounding box center [709, 112] width 15 height 15
checkbox input "false"
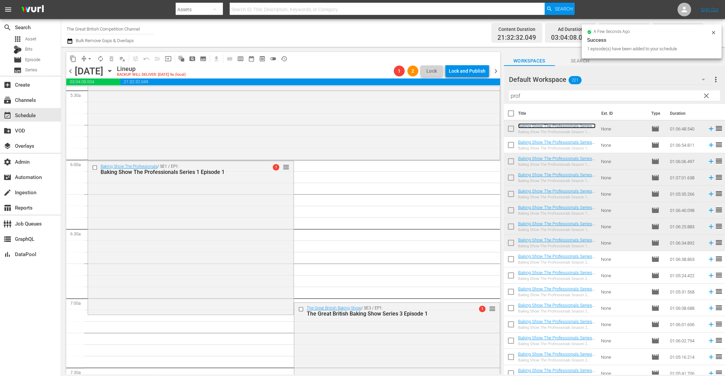
scroll to position [786, 0]
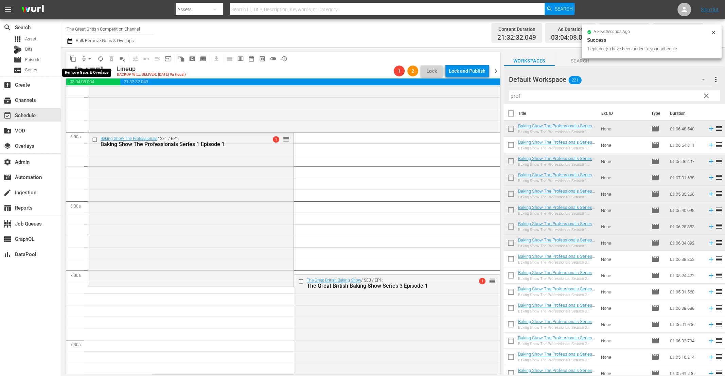
click at [89, 57] on span "arrow_drop_down" at bounding box center [89, 58] width 7 height 7
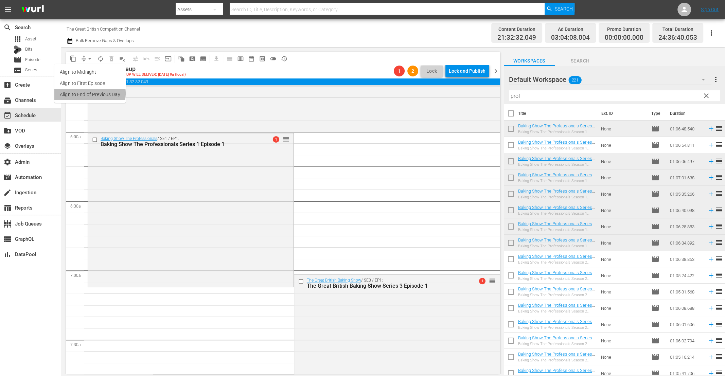
click at [88, 93] on li "Align to End of Previous Day" at bounding box center [89, 94] width 71 height 11
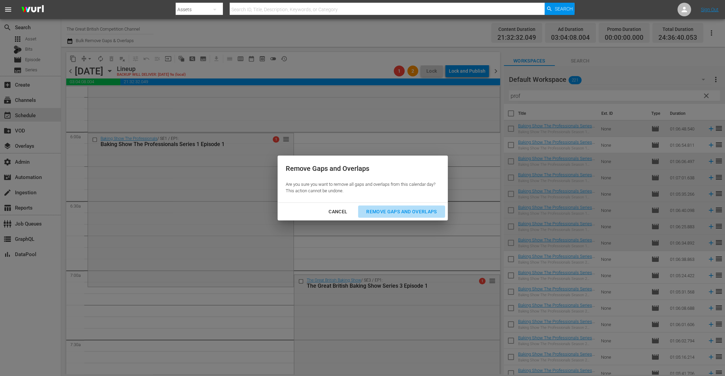
click at [411, 208] on div "Remove Gaps and Overlaps" at bounding box center [401, 212] width 81 height 8
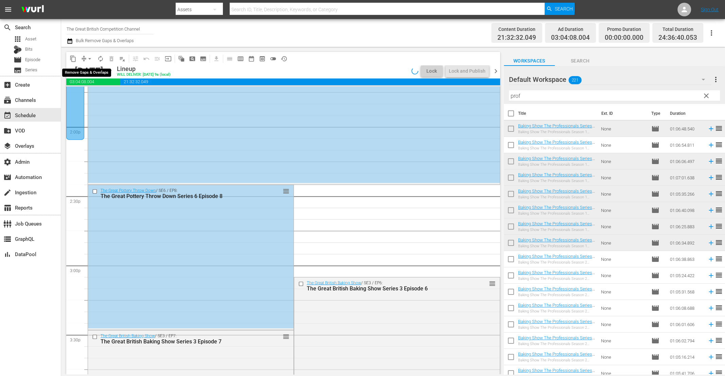
scroll to position [1911, 0]
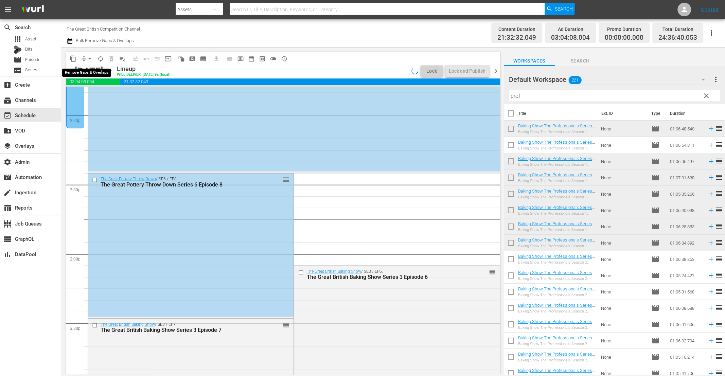
click at [87, 59] on span "arrow_drop_down" at bounding box center [89, 58] width 7 height 7
click at [94, 96] on li "Align to End of Previous Day" at bounding box center [89, 94] width 71 height 11
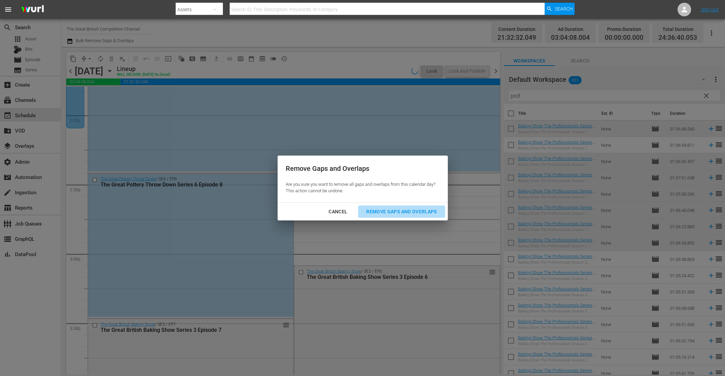
click at [388, 212] on div "Remove Gaps and Overlaps" at bounding box center [401, 212] width 81 height 8
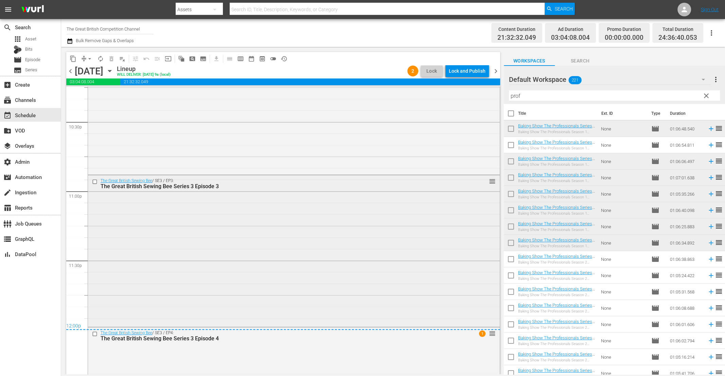
scroll to position [3187, 0]
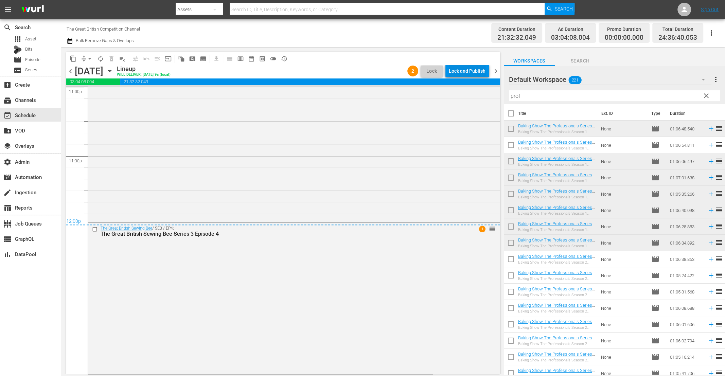
click at [467, 65] on div "Lock and Publish" at bounding box center [467, 71] width 37 height 12
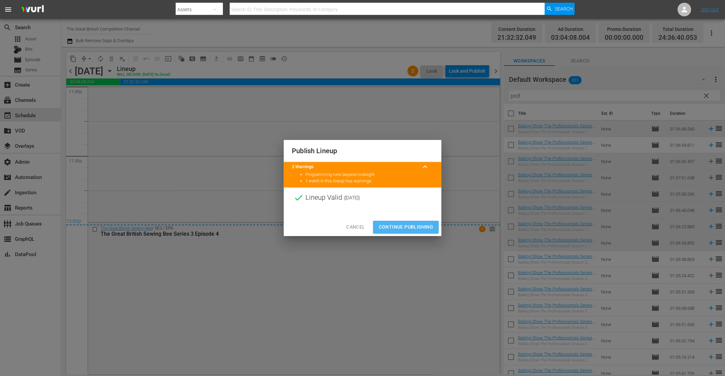
click at [411, 230] on span "Continue Publishing" at bounding box center [405, 227] width 55 height 8
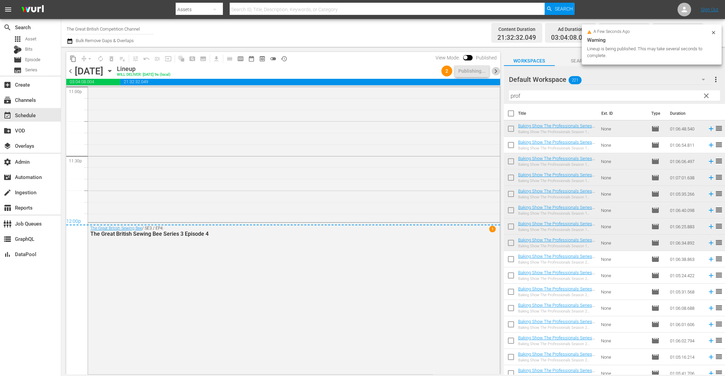
click at [496, 71] on span "chevron_right" at bounding box center [495, 71] width 8 height 8
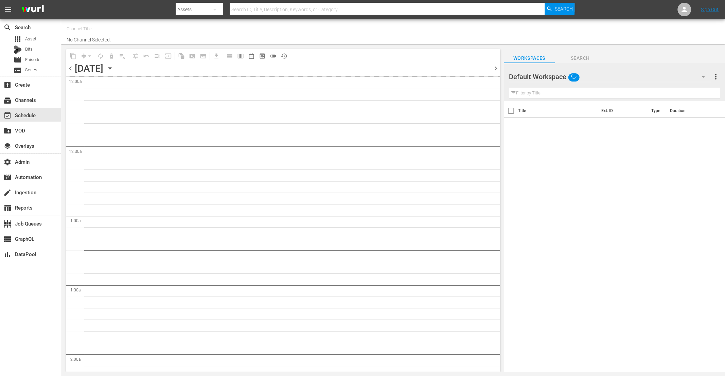
type input "The Great British Competition Channel (2024)"
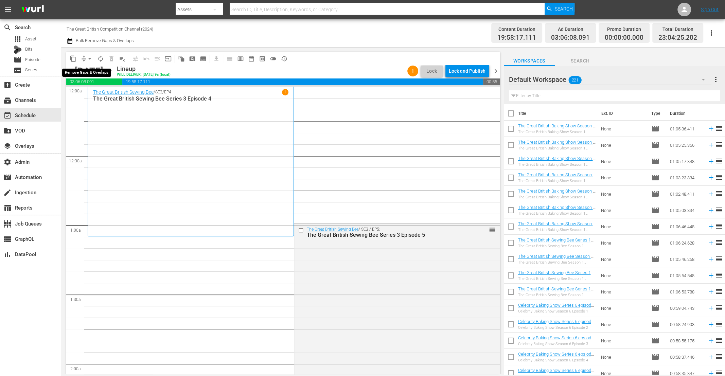
click at [90, 58] on span "arrow_drop_down" at bounding box center [89, 58] width 7 height 7
click at [97, 92] on li "Align to End of Previous Day" at bounding box center [89, 94] width 71 height 11
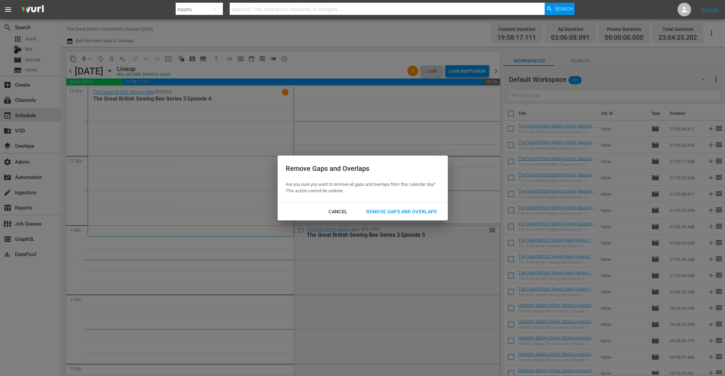
click at [389, 214] on div "Remove Gaps and Overlaps" at bounding box center [401, 212] width 81 height 8
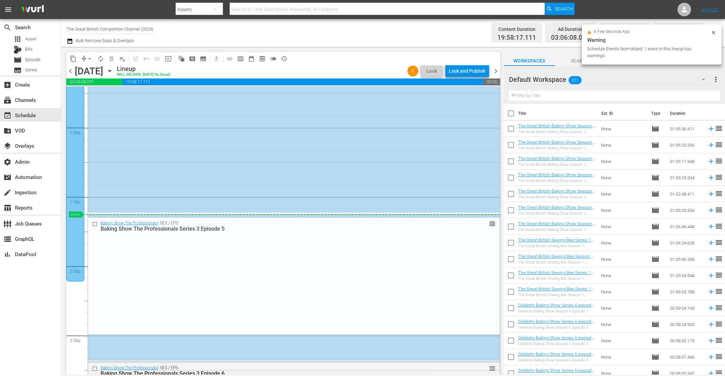
scroll to position [1790, 0]
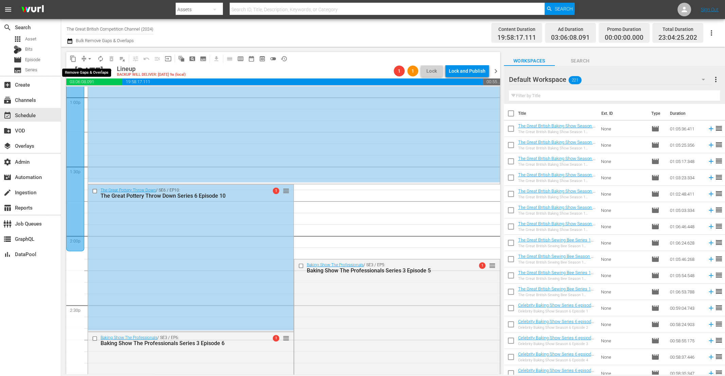
click at [87, 59] on span "arrow_drop_down" at bounding box center [89, 58] width 7 height 7
click at [90, 93] on li "Align to End of Previous Day" at bounding box center [89, 94] width 71 height 11
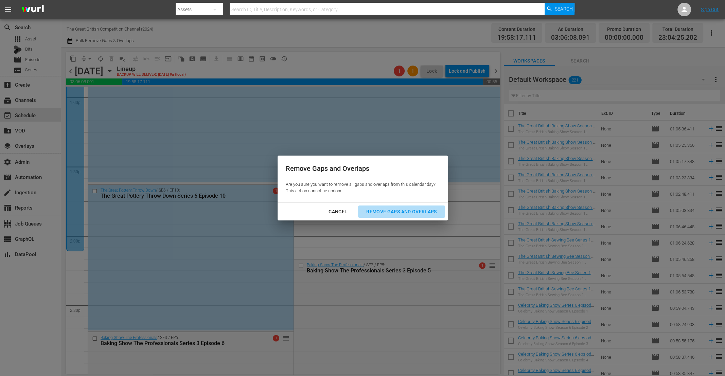
click at [380, 211] on div "Remove Gaps and Overlaps" at bounding box center [401, 212] width 81 height 8
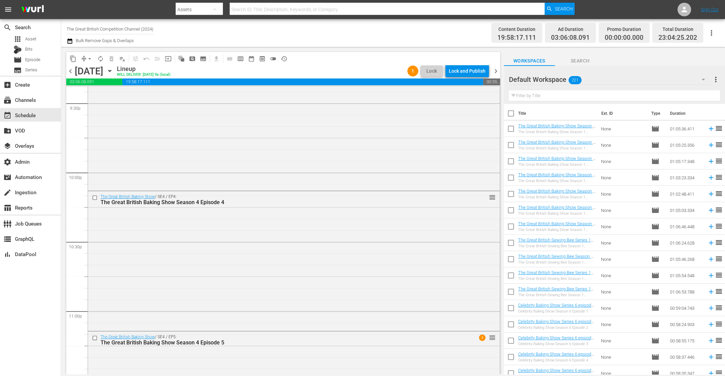
scroll to position [3059, 0]
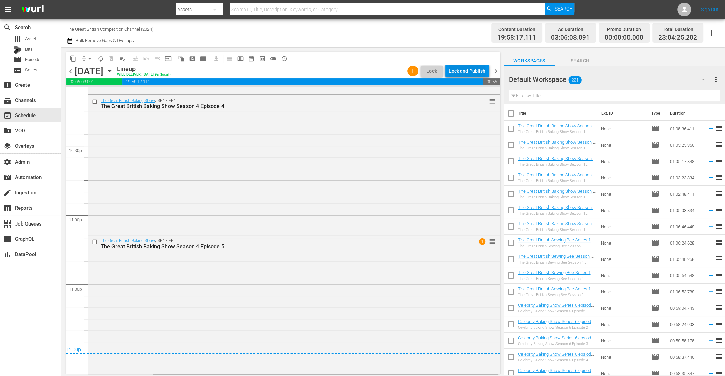
click at [466, 72] on div "Lock and Publish" at bounding box center [467, 71] width 37 height 12
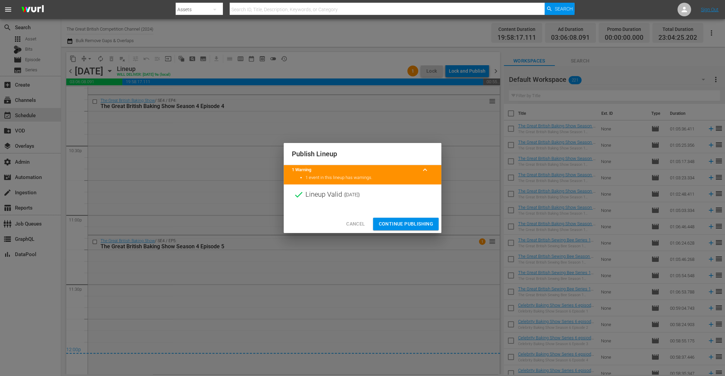
click at [402, 221] on span "Continue Publishing" at bounding box center [405, 224] width 55 height 8
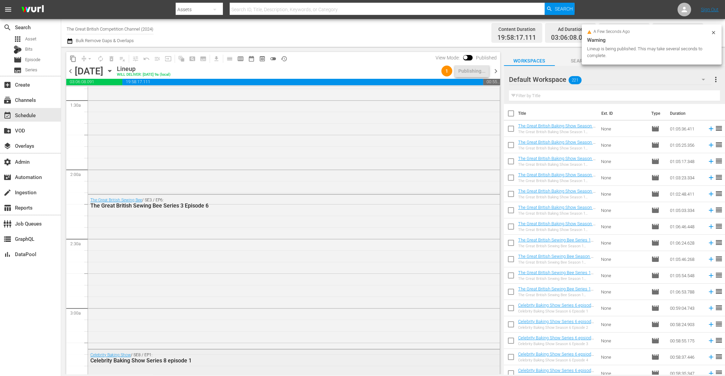
scroll to position [0, 0]
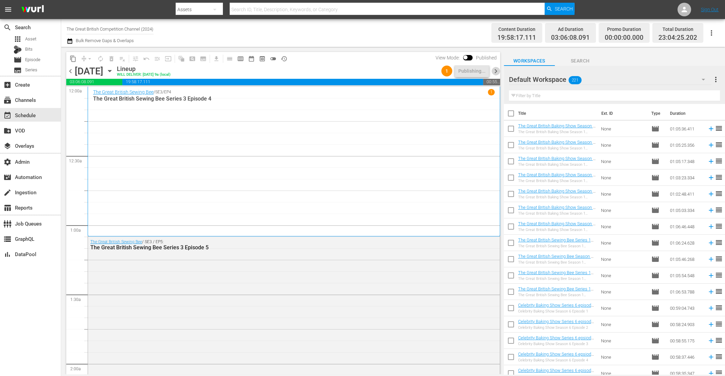
click at [494, 71] on span "chevron_right" at bounding box center [495, 71] width 8 height 8
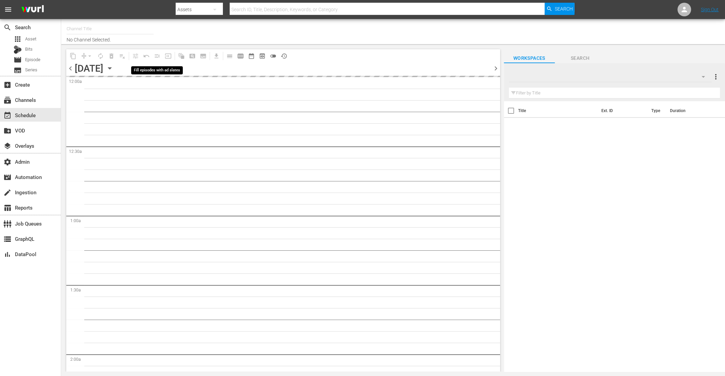
type input "The Great British Competition Channel (2024)"
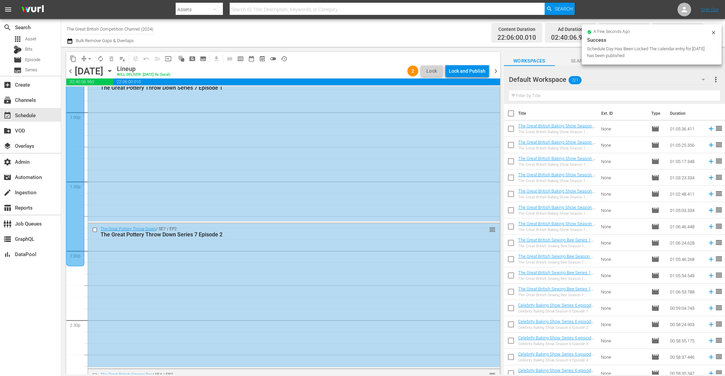
scroll to position [1964, 0]
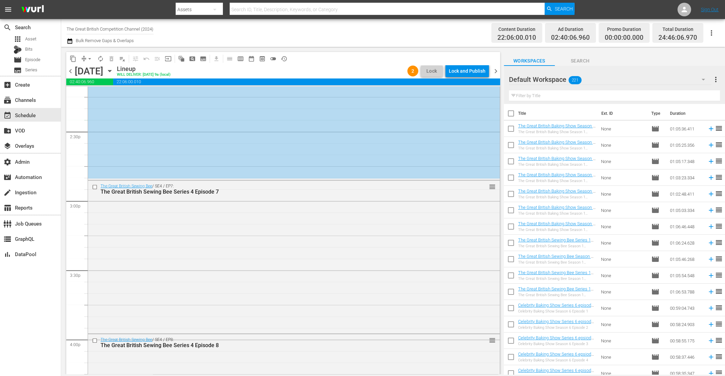
drag, startPoint x: 486, startPoint y: 102, endPoint x: 445, endPoint y: 130, distance: 50.3
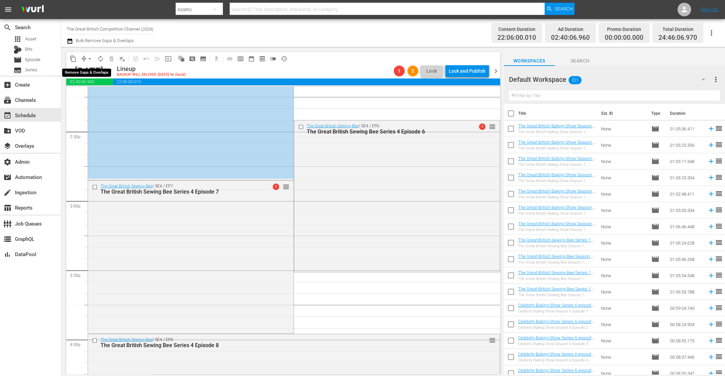
click at [89, 59] on span "arrow_drop_down" at bounding box center [89, 58] width 7 height 7
click at [89, 93] on li "Align to End of Previous Day" at bounding box center [89, 94] width 71 height 11
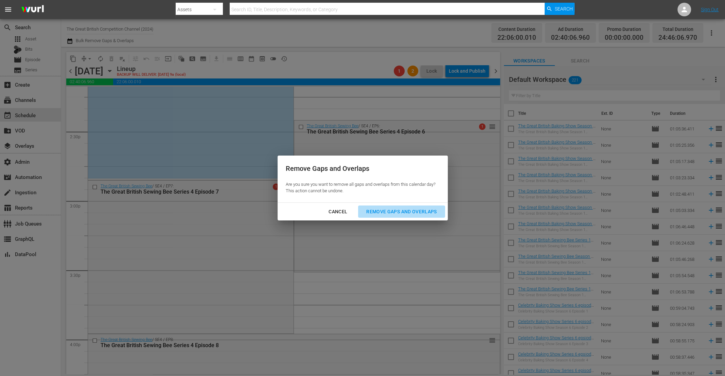
click at [381, 209] on div "Remove Gaps and Overlaps" at bounding box center [401, 212] width 81 height 8
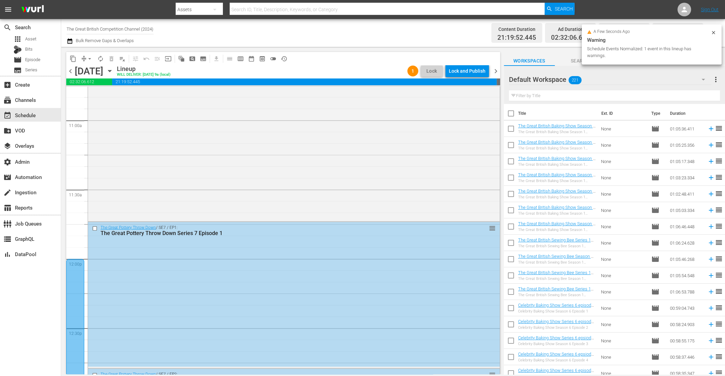
scroll to position [1381, 0]
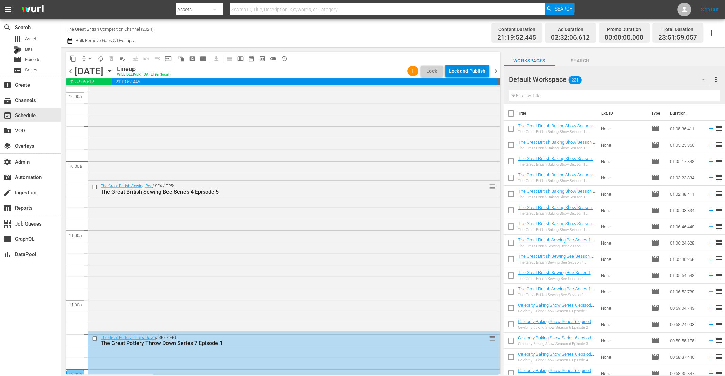
click at [463, 73] on div "Lock and Publish" at bounding box center [467, 71] width 37 height 12
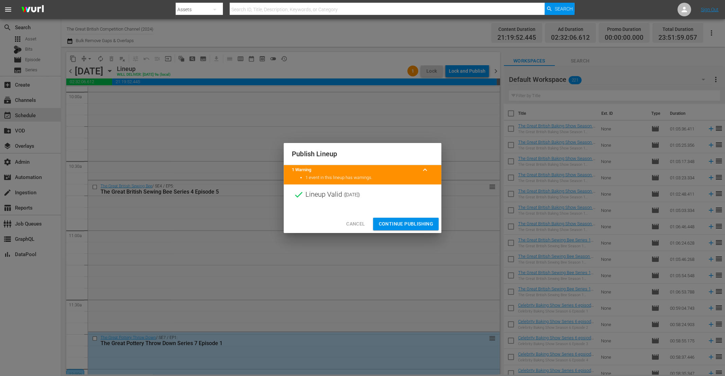
click at [409, 224] on span "Continue Publishing" at bounding box center [405, 224] width 55 height 8
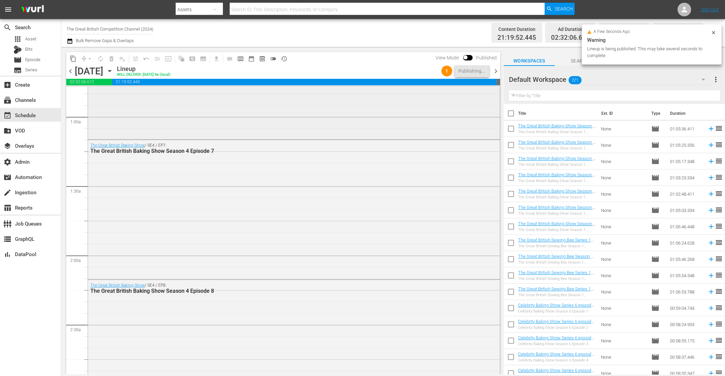
scroll to position [0, 0]
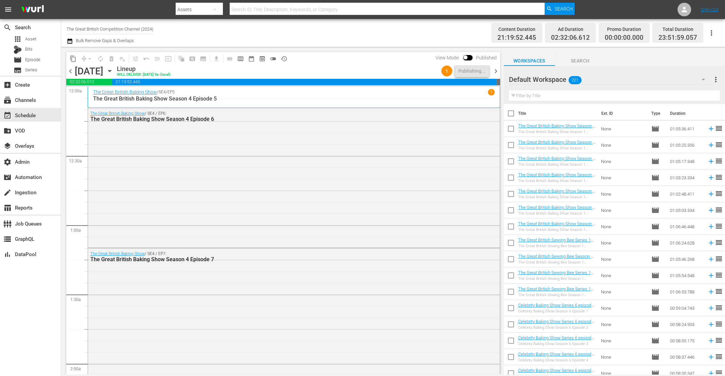
click at [496, 72] on span "chevron_right" at bounding box center [495, 71] width 8 height 8
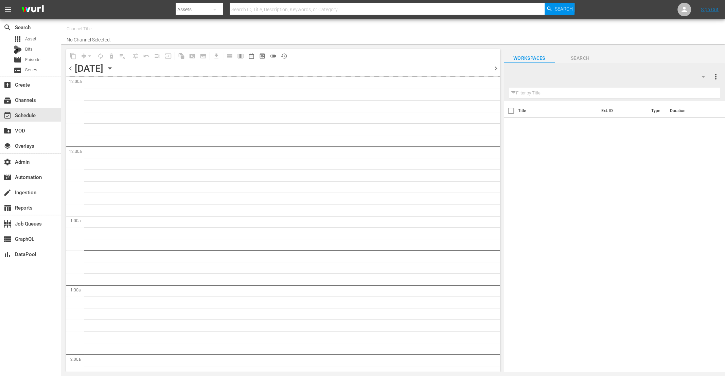
type input "The Great British Competition Channel (2024)"
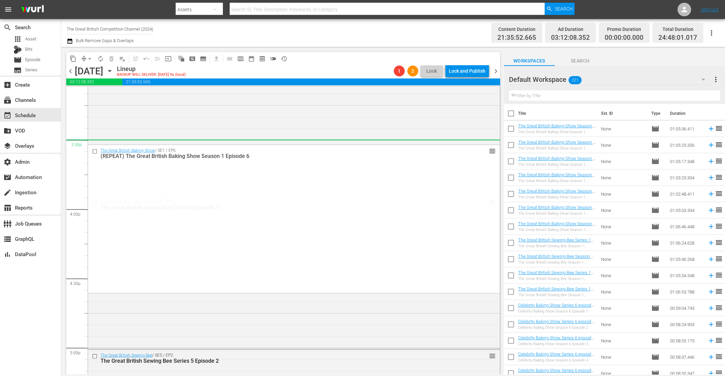
scroll to position [1915, 0]
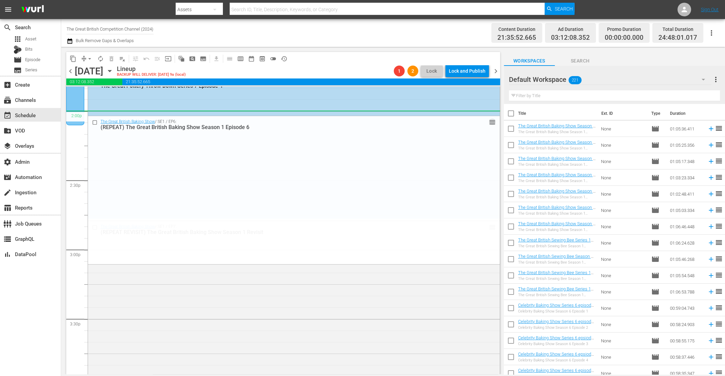
drag, startPoint x: 487, startPoint y: 108, endPoint x: 469, endPoint y: 119, distance: 21.1
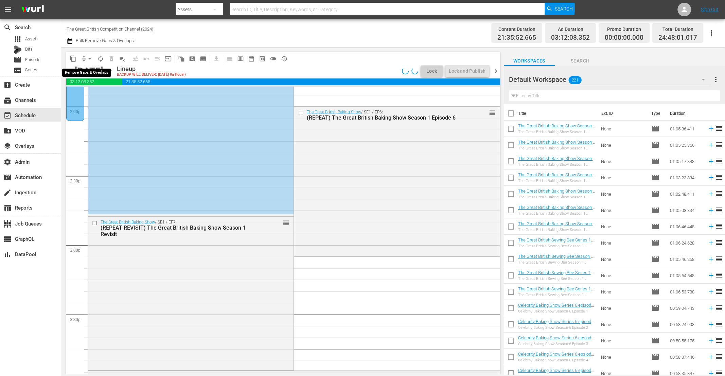
scroll to position [1931, 0]
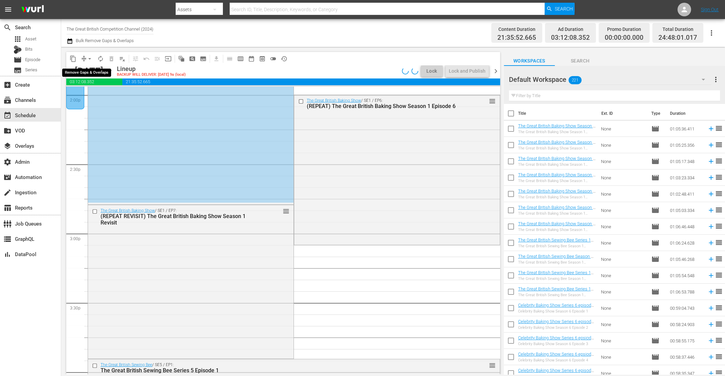
click at [87, 59] on span "arrow_drop_down" at bounding box center [89, 58] width 7 height 7
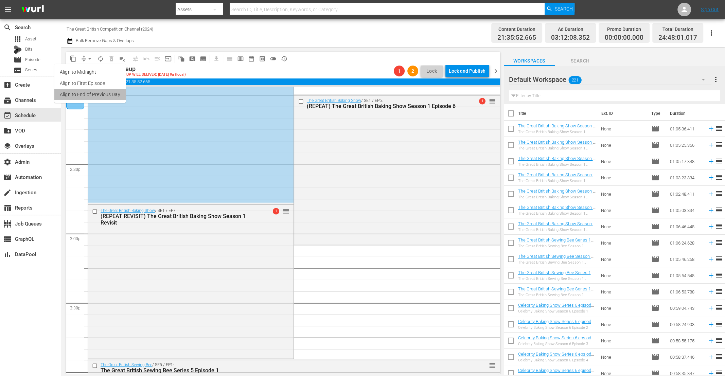
click at [103, 92] on li "Align to End of Previous Day" at bounding box center [89, 94] width 71 height 11
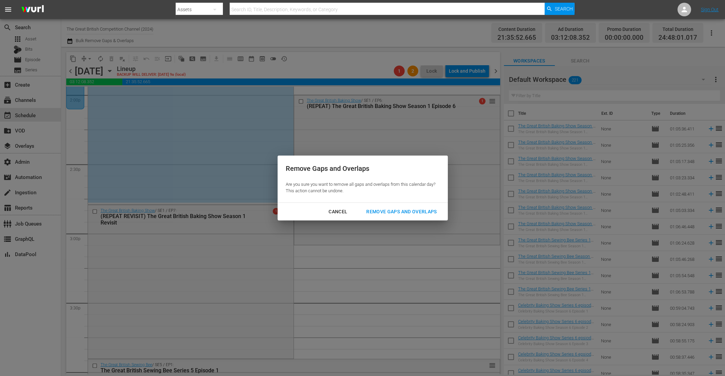
click at [403, 216] on button "Remove Gaps and Overlaps" at bounding box center [401, 211] width 87 height 13
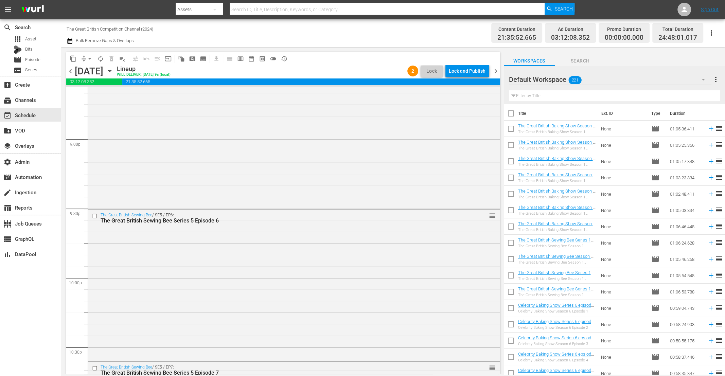
scroll to position [3151, 0]
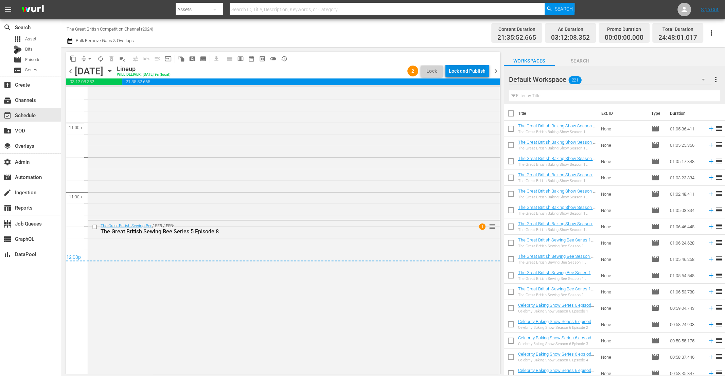
click at [481, 67] on div "Lock and Publish" at bounding box center [467, 71] width 37 height 12
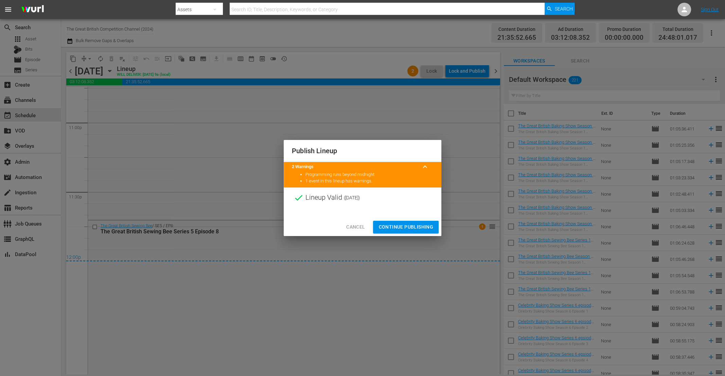
click at [407, 224] on span "Continue Publishing" at bounding box center [405, 227] width 55 height 8
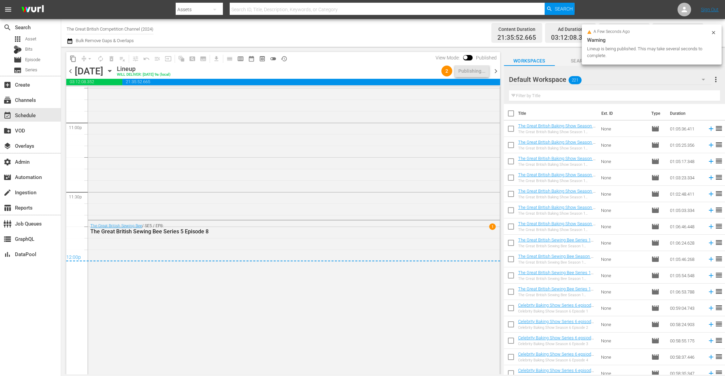
click at [497, 73] on span "chevron_right" at bounding box center [495, 71] width 8 height 8
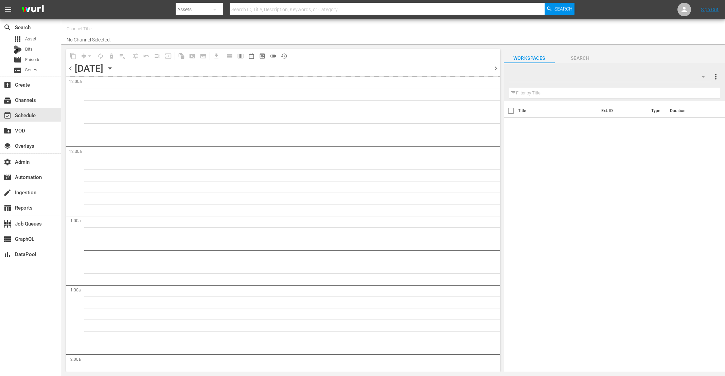
type input "The Great British Competition Channel (2024)"
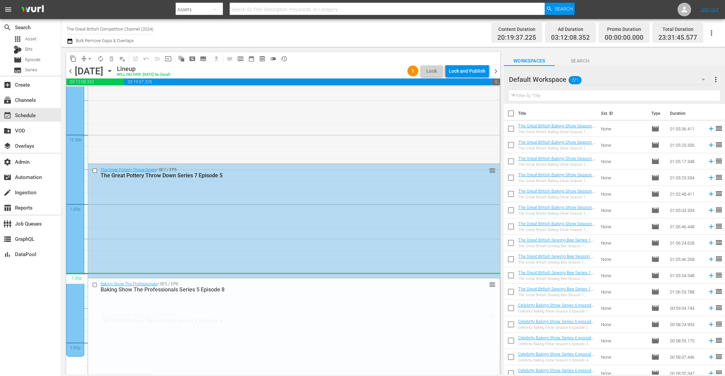
scroll to position [1782, 0]
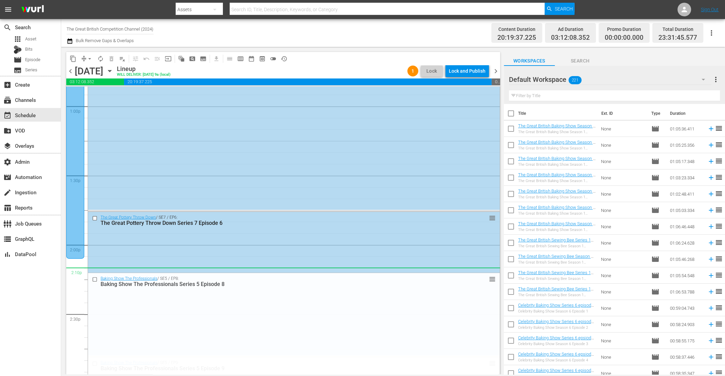
drag, startPoint x: 485, startPoint y: 192, endPoint x: 446, endPoint y: 272, distance: 89.3
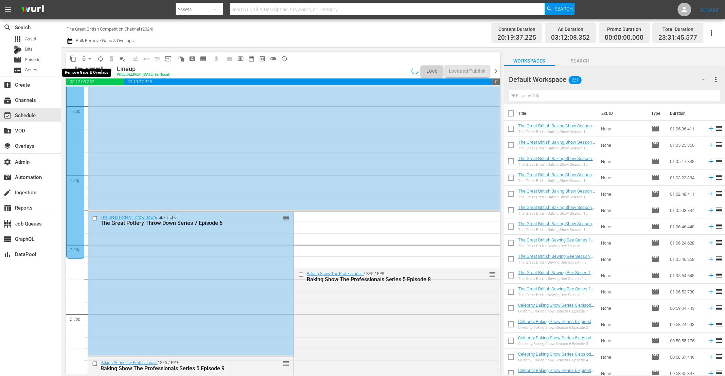
scroll to position [1793, 0]
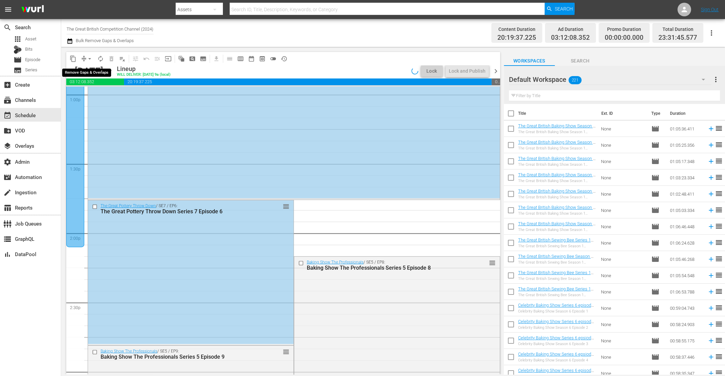
click at [86, 59] on span "arrow_drop_down" at bounding box center [89, 58] width 7 height 7
click at [89, 95] on li "Align to End of Previous Day" at bounding box center [89, 94] width 71 height 11
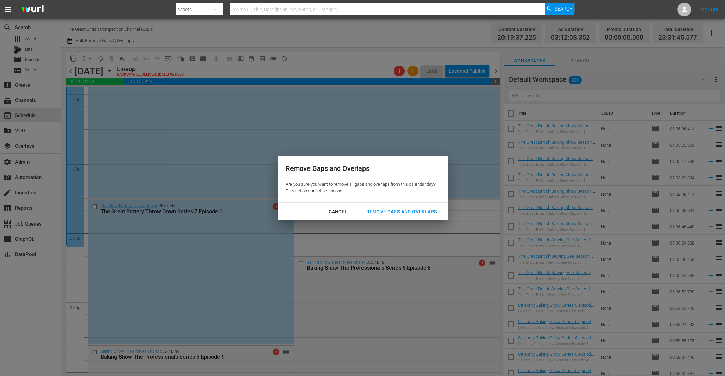
click at [396, 212] on div "Remove Gaps and Overlaps" at bounding box center [401, 212] width 81 height 8
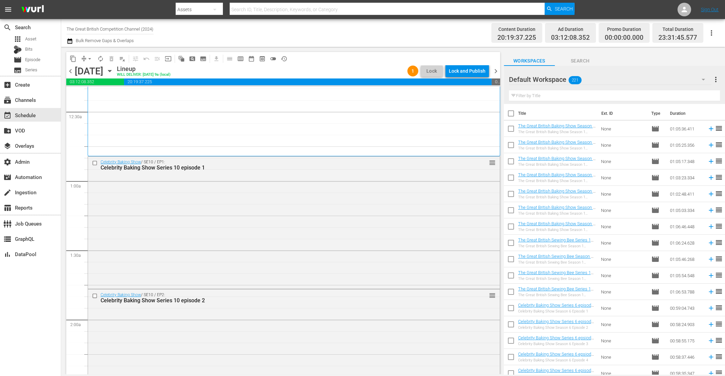
scroll to position [0, 0]
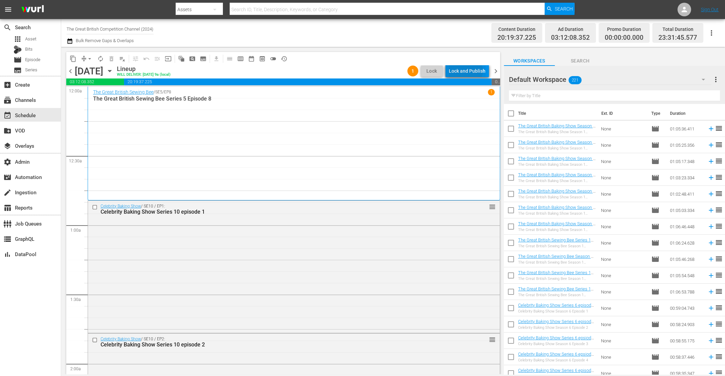
click at [467, 71] on div "Lock and Publish" at bounding box center [467, 71] width 37 height 12
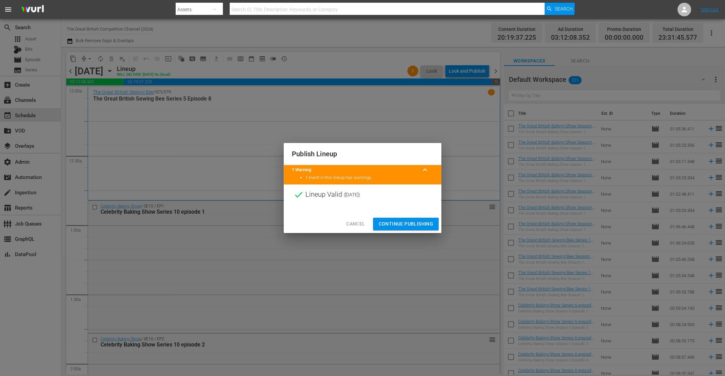
click at [410, 222] on span "Continue Publishing" at bounding box center [405, 224] width 55 height 8
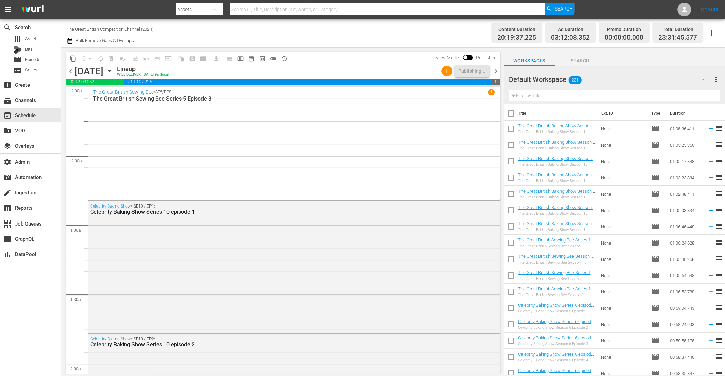
click at [496, 71] on span "chevron_right" at bounding box center [495, 71] width 8 height 8
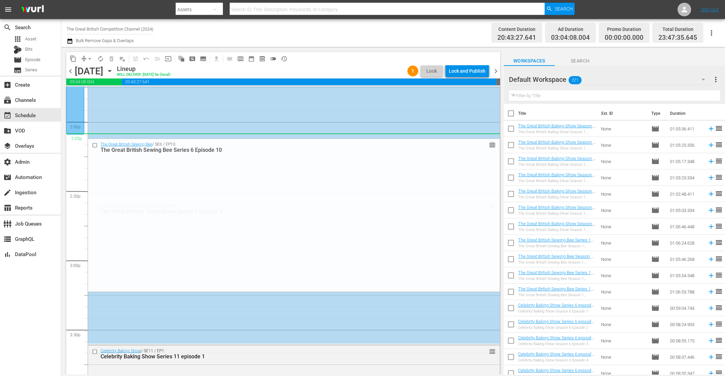
scroll to position [2000, 0]
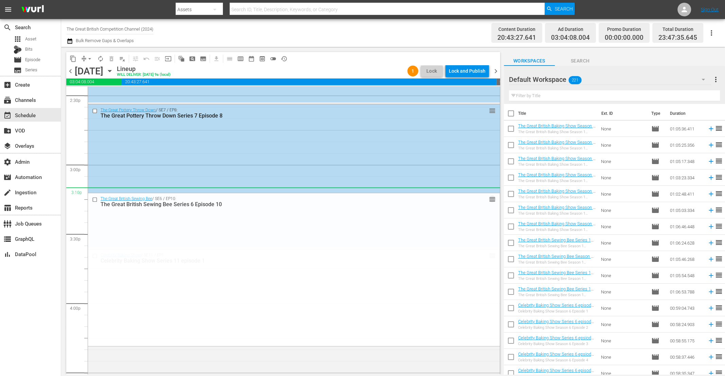
drag, startPoint x: 484, startPoint y: 237, endPoint x: 437, endPoint y: 189, distance: 67.5
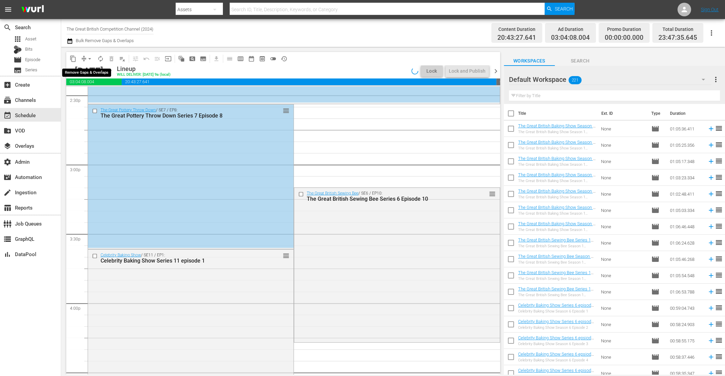
click at [86, 58] on span "arrow_drop_down" at bounding box center [89, 58] width 7 height 7
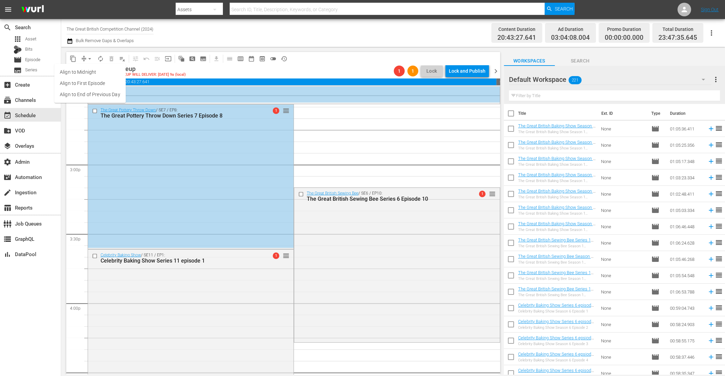
click at [88, 94] on li "Align to End of Previous Day" at bounding box center [89, 94] width 71 height 11
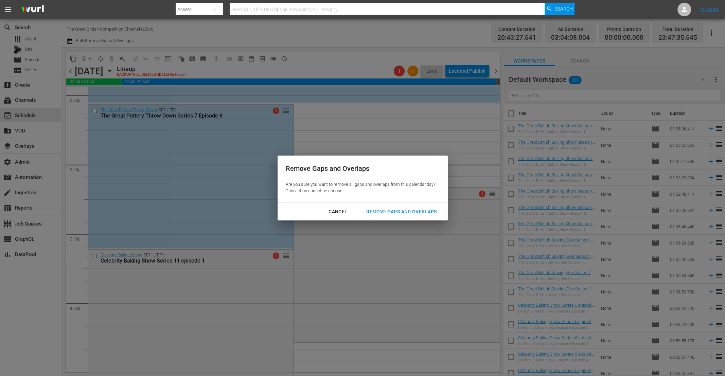
click at [386, 214] on div "Remove Gaps and Overlaps" at bounding box center [401, 212] width 81 height 8
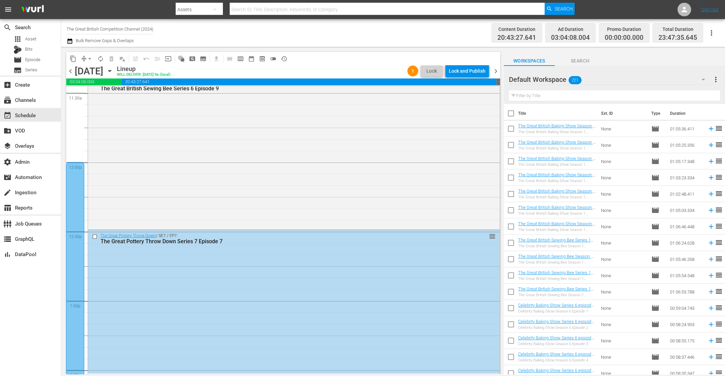
scroll to position [1582, 0]
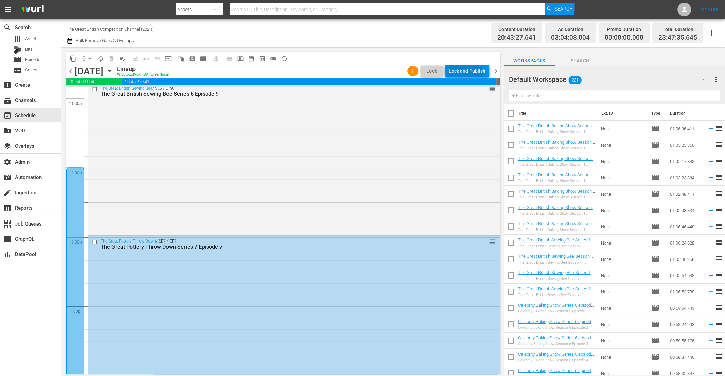
click at [467, 73] on div "Lock and Publish" at bounding box center [467, 71] width 37 height 12
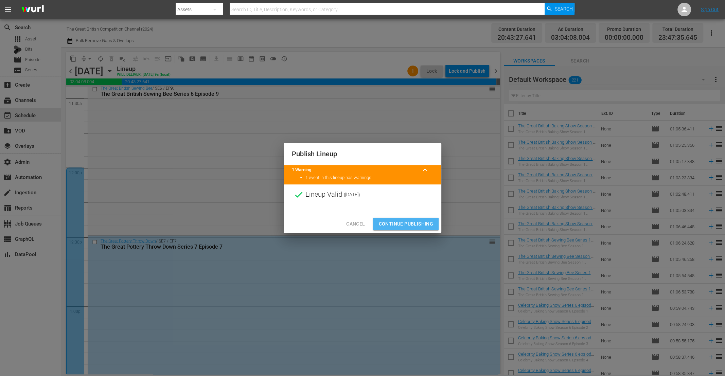
click at [419, 225] on span "Continue Publishing" at bounding box center [405, 224] width 55 height 8
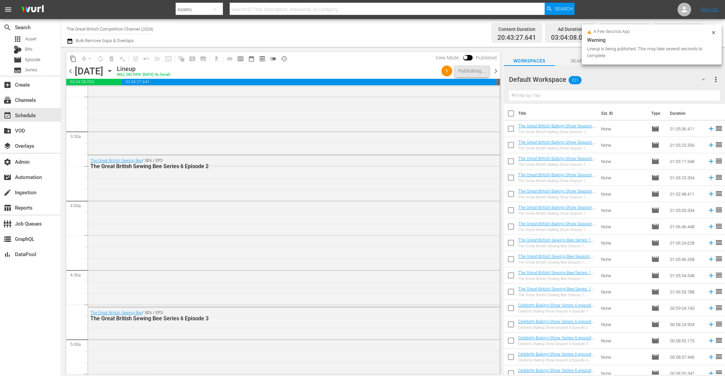
scroll to position [0, 0]
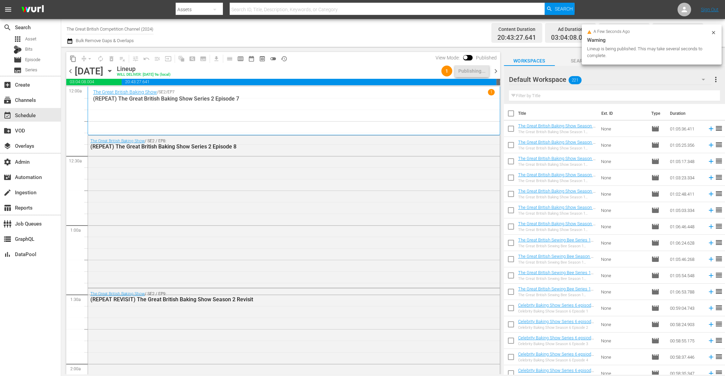
click at [494, 71] on span "chevron_right" at bounding box center [495, 71] width 8 height 8
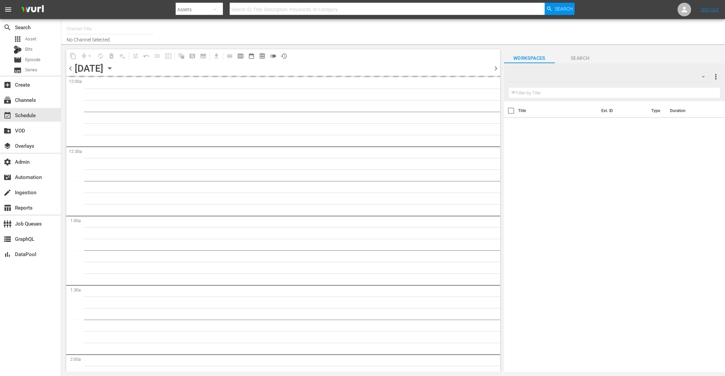
type input "The Great British Competition Channel (2024)"
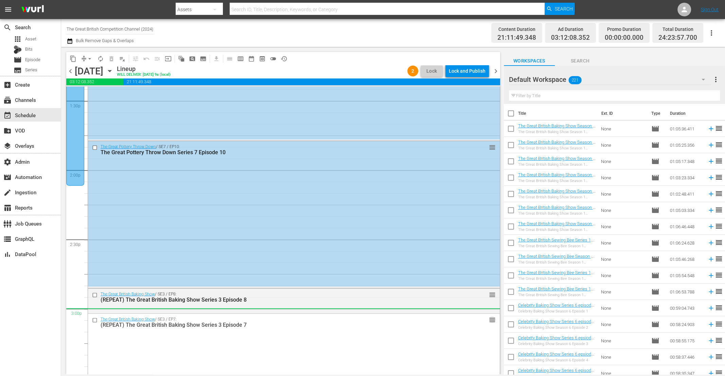
scroll to position [1862, 0]
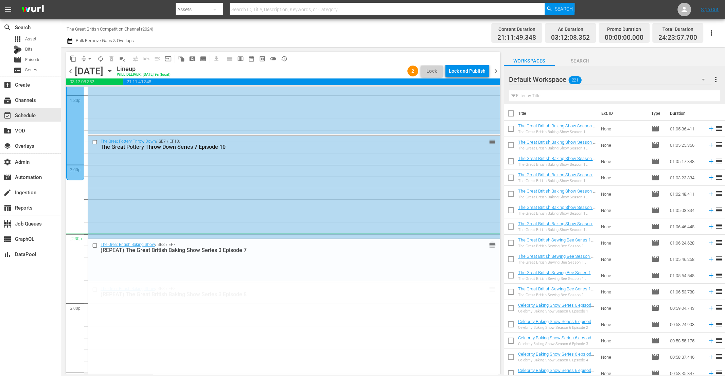
drag, startPoint x: 487, startPoint y: 284, endPoint x: 435, endPoint y: 234, distance: 72.1
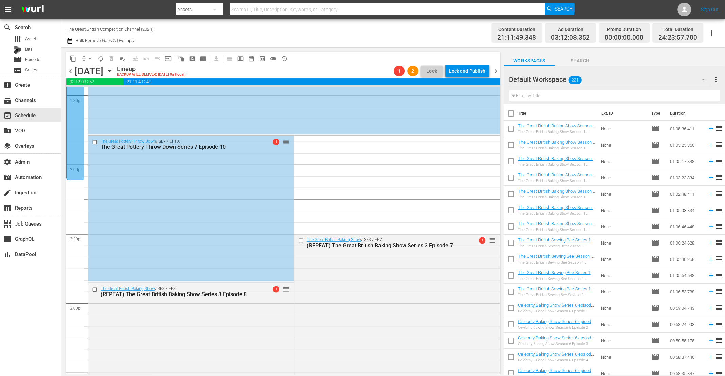
click at [90, 59] on span "arrow_drop_down" at bounding box center [89, 58] width 7 height 7
click at [98, 96] on li "Align to End of Previous Day" at bounding box center [89, 94] width 71 height 11
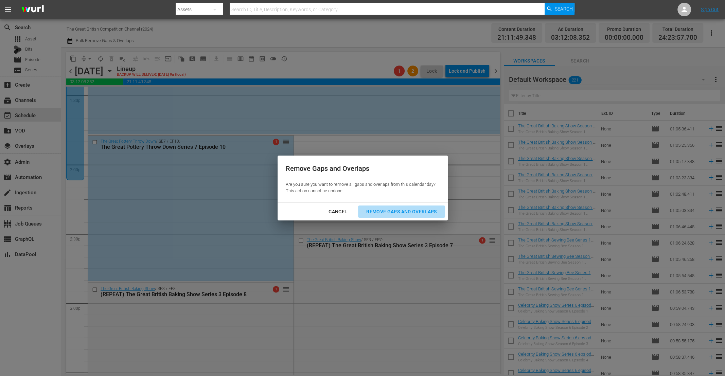
click at [389, 210] on div "Remove Gaps and Overlaps" at bounding box center [401, 212] width 81 height 8
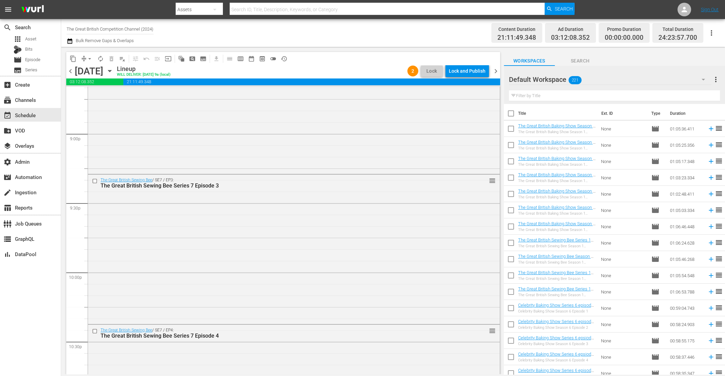
scroll to position [3113, 0]
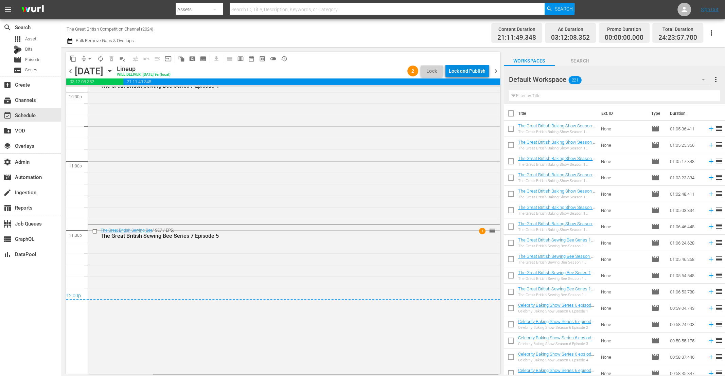
click at [469, 74] on div "Lock and Publish" at bounding box center [467, 71] width 37 height 12
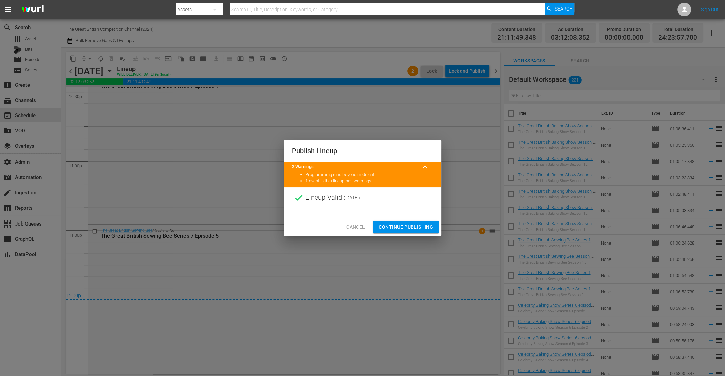
click at [407, 224] on span "Continue Publishing" at bounding box center [405, 227] width 55 height 8
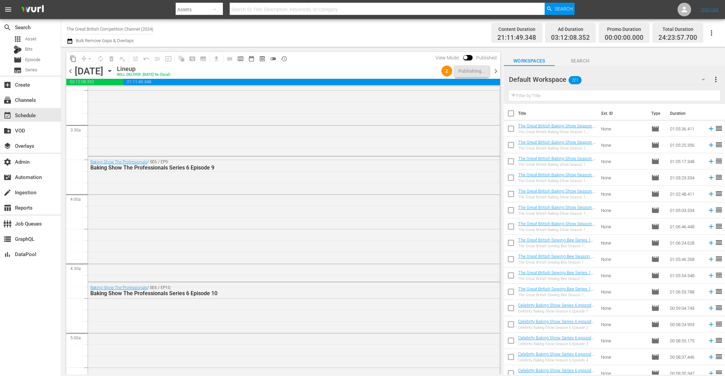
scroll to position [0, 0]
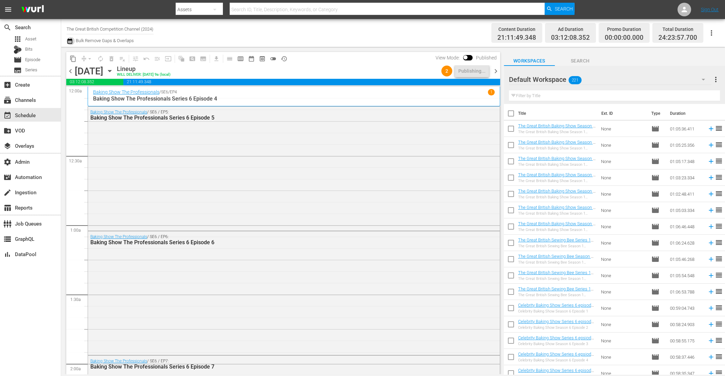
click at [68, 38] on icon "button" at bounding box center [70, 41] width 6 height 8
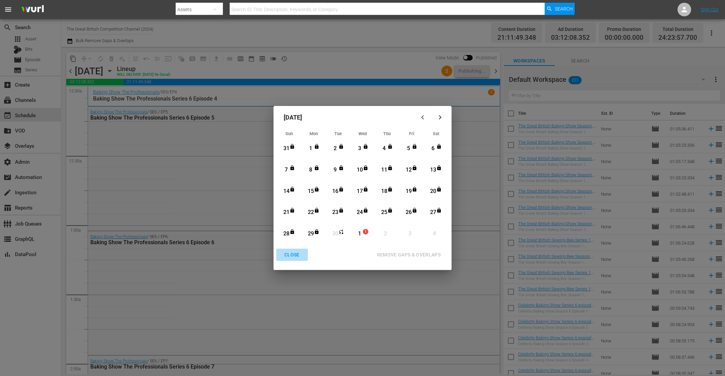
click at [289, 256] on div "CLOSE" at bounding box center [292, 255] width 26 height 8
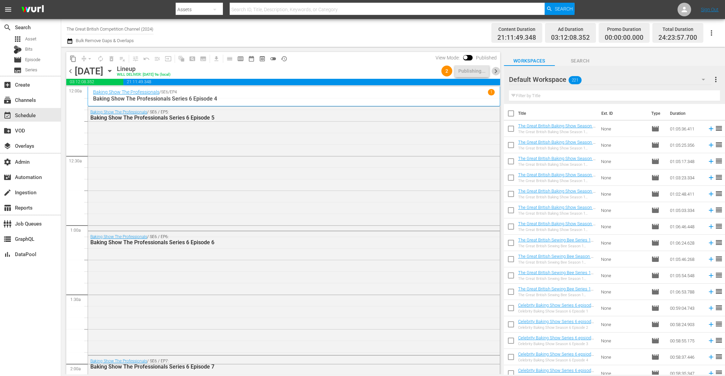
click at [496, 70] on span "chevron_right" at bounding box center [495, 71] width 8 height 8
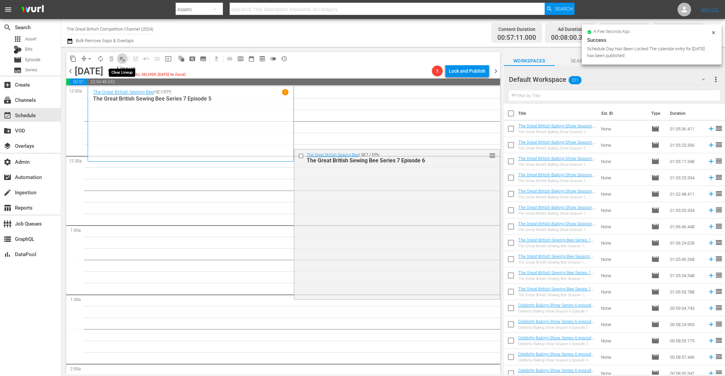
click at [122, 56] on span "playlist_remove_outlined" at bounding box center [122, 58] width 7 height 7
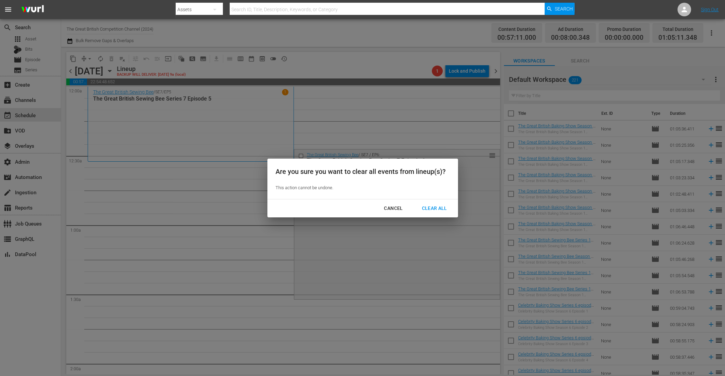
click at [426, 208] on div "Clear All" at bounding box center [434, 208] width 36 height 8
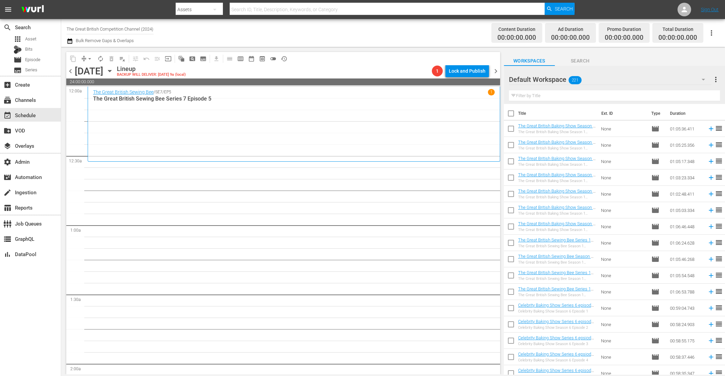
click at [68, 38] on icon "button" at bounding box center [70, 41] width 6 height 8
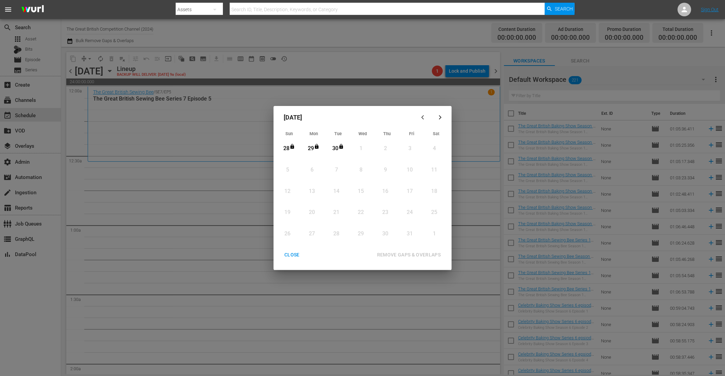
click at [292, 255] on div "CLOSE" at bounding box center [292, 255] width 26 height 8
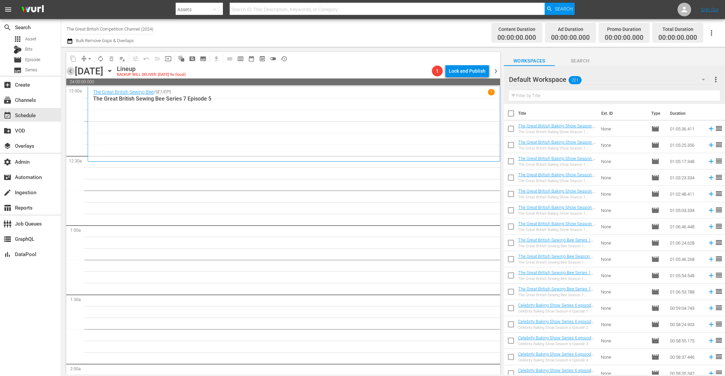
click at [71, 70] on span "chevron_left" at bounding box center [70, 71] width 8 height 8
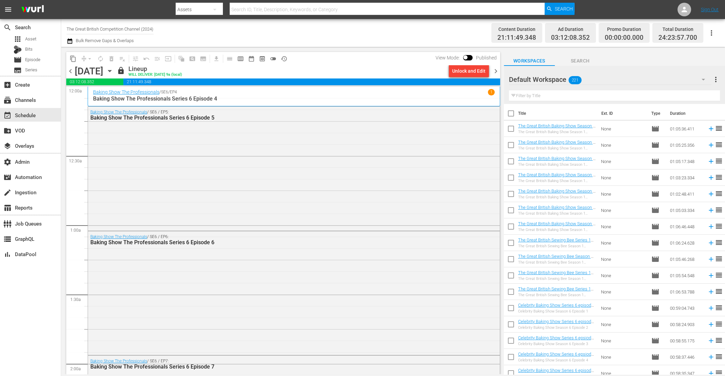
click at [70, 39] on icon "button" at bounding box center [69, 40] width 5 height 5
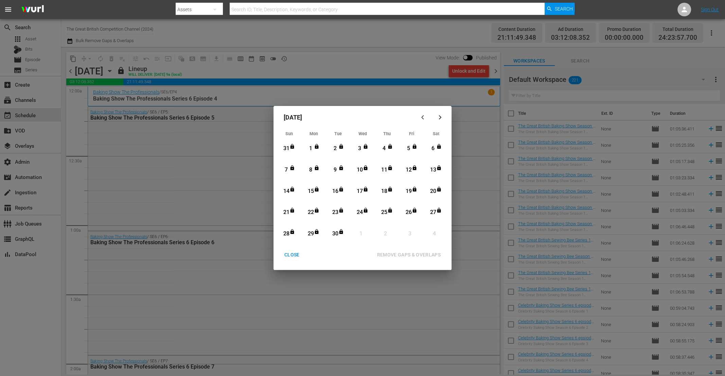
click at [293, 256] on div "CLOSE" at bounding box center [292, 255] width 26 height 8
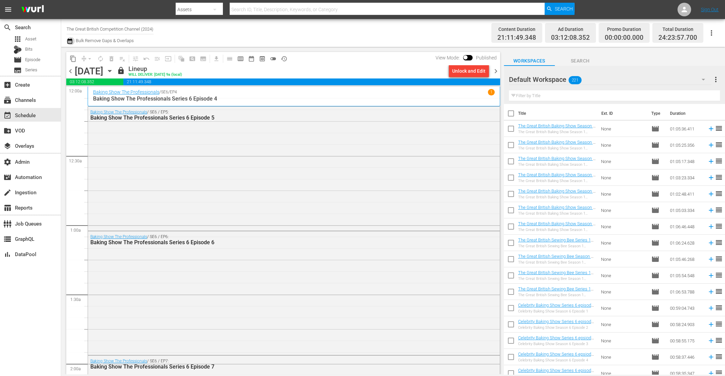
click at [71, 42] on icon "button" at bounding box center [70, 41] width 6 height 8
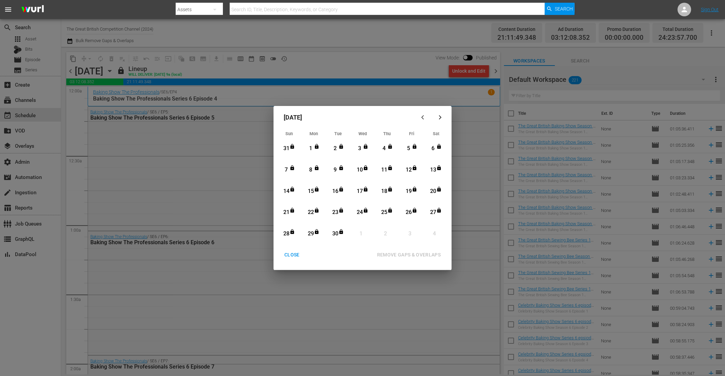
click at [293, 254] on div "CLOSE" at bounding box center [292, 255] width 26 height 8
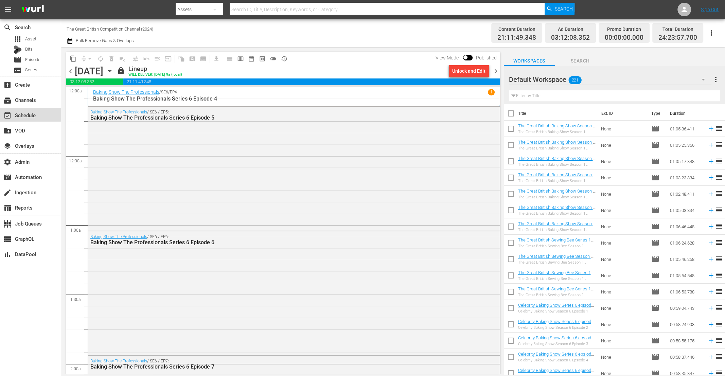
click at [28, 113] on div "event_available Schedule" at bounding box center [19, 114] width 38 height 6
click at [685, 9] on icon at bounding box center [684, 9] width 8 height 8
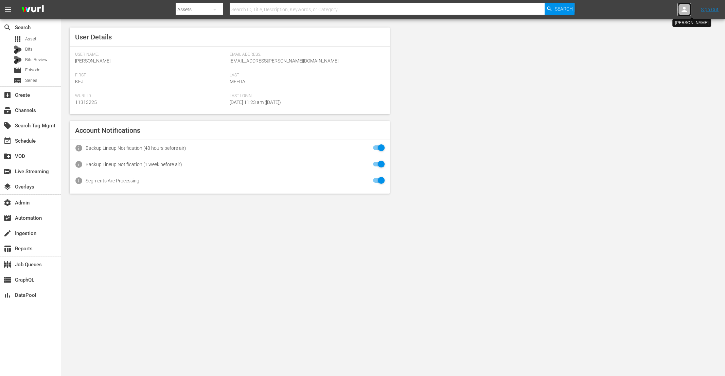
click at [682, 11] on icon at bounding box center [683, 9] width 5 height 5
click at [628, 13] on input "text" at bounding box center [666, 10] width 87 height 16
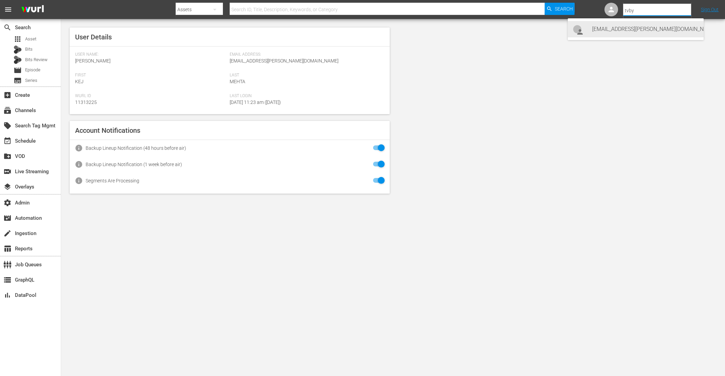
click at [617, 26] on div "[EMAIL_ADDRESS][PERSON_NAME][DOMAIN_NAME] [EMAIL_ADDRESS][PERSON_NAME][DOMAIN_N…" at bounding box center [645, 29] width 106 height 16
type input "[EMAIL_ADDRESS][PERSON_NAME][DOMAIN_NAME] [EMAIL_ADDRESS][PERSON_NAME][DOMAIN_N…"
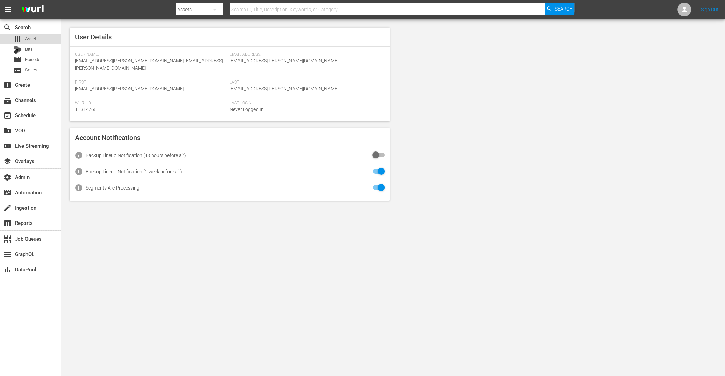
click at [32, 41] on span "Asset" at bounding box center [30, 39] width 11 height 7
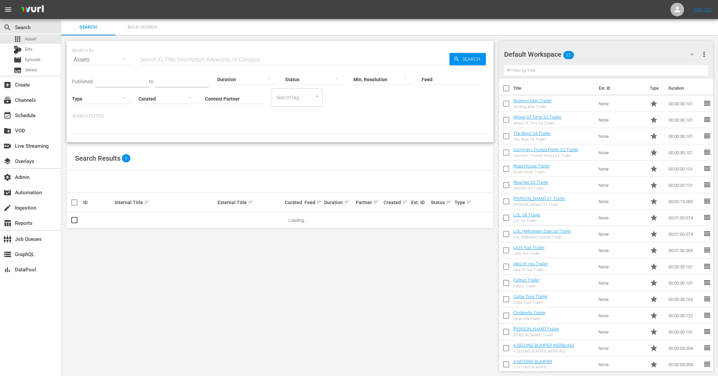
click at [236, 96] on input "Content Partner" at bounding box center [235, 99] width 60 height 24
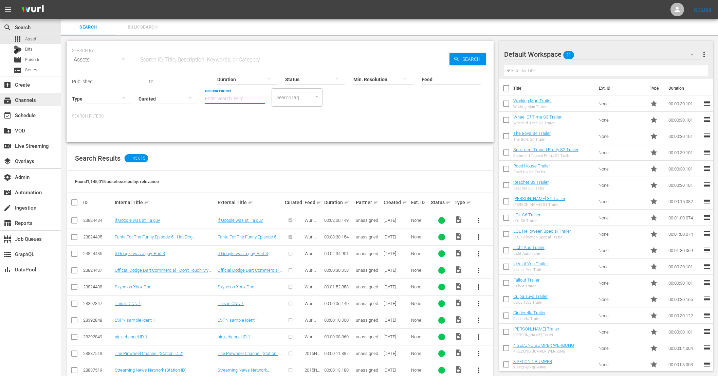
click at [34, 102] on div "subscriptions Channels" at bounding box center [19, 99] width 38 height 6
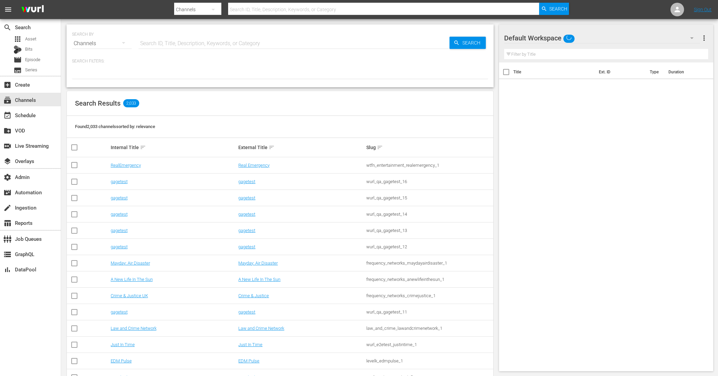
click at [173, 42] on input "text" at bounding box center [294, 43] width 311 height 16
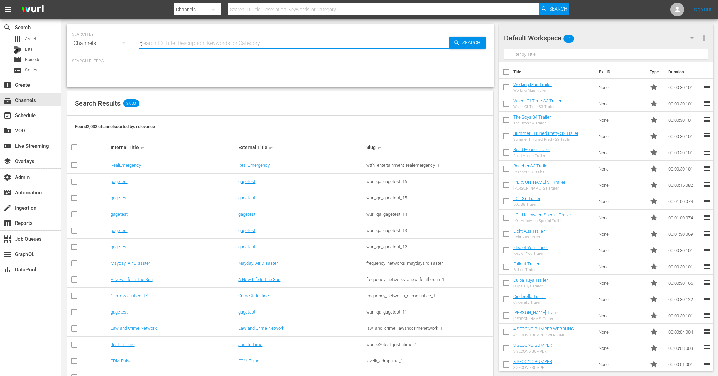
type input "tv"
type input "tv by prime"
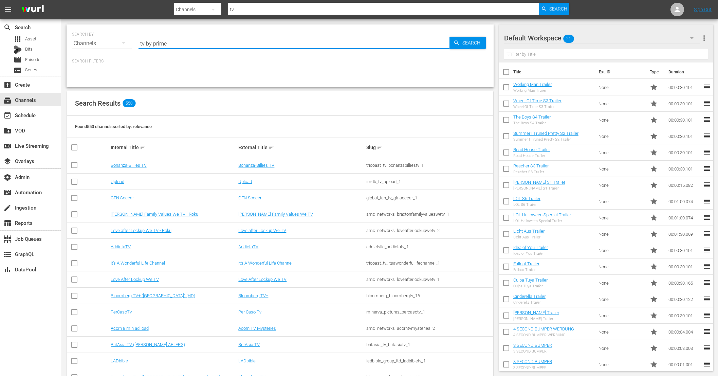
type input "tv by prime"
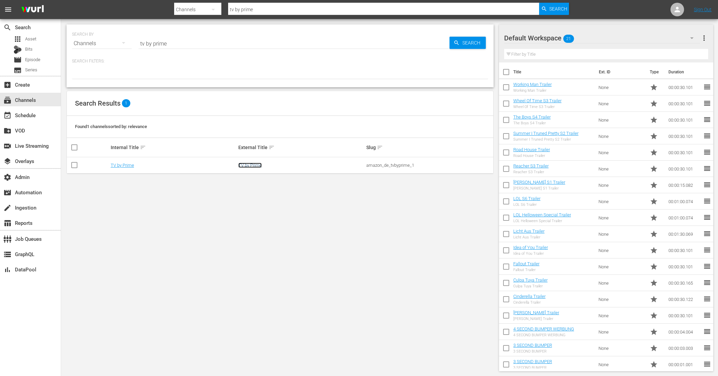
click at [247, 165] on link "TV by Prime" at bounding box center [249, 165] width 23 height 5
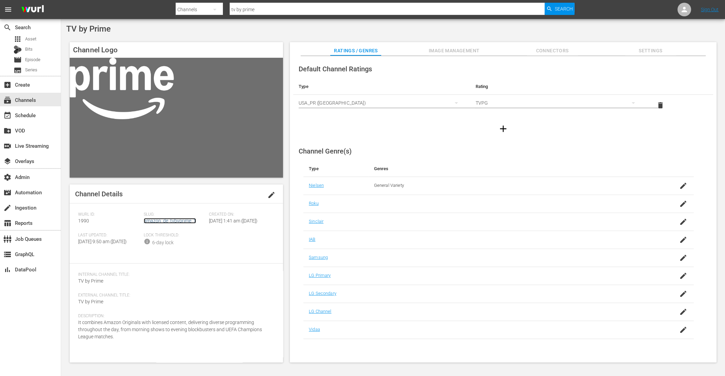
click at [162, 222] on link "amazon_de_tvbyprime_1" at bounding box center [170, 220] width 52 height 5
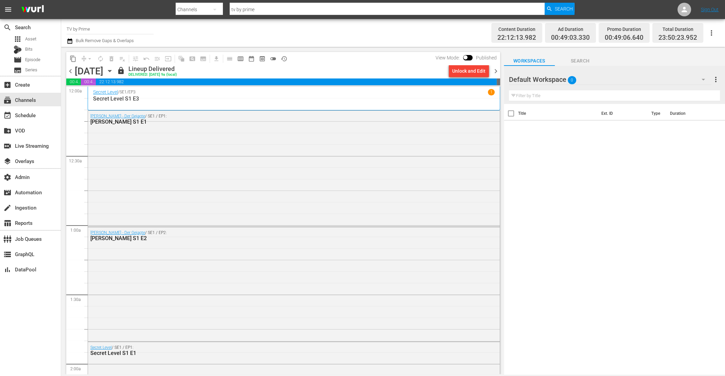
click at [111, 71] on icon "button" at bounding box center [109, 71] width 3 height 2
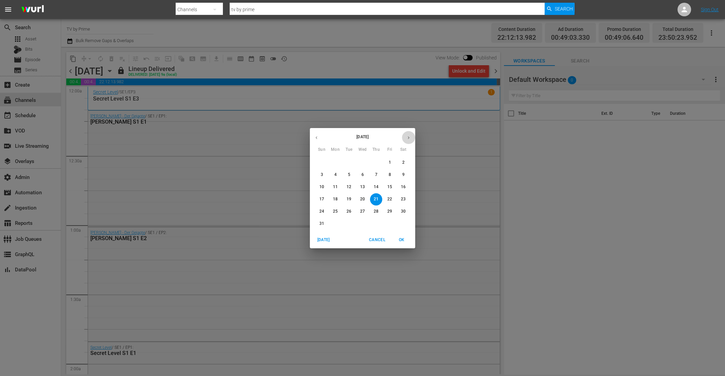
click at [411, 137] on icon "button" at bounding box center [408, 137] width 5 height 5
click at [337, 187] on p "13" at bounding box center [335, 187] width 5 height 6
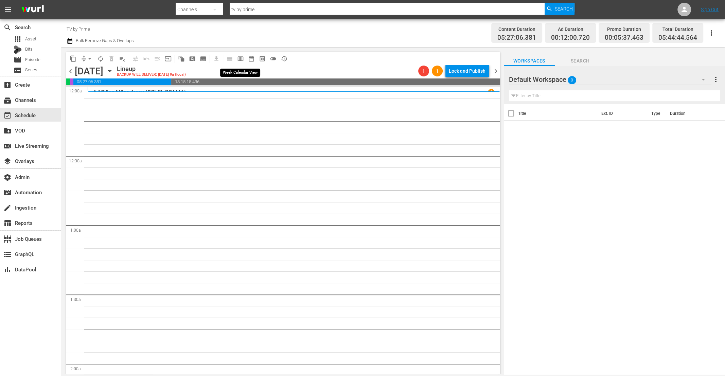
click at [240, 57] on span "calendar_view_week_outlined" at bounding box center [240, 58] width 7 height 7
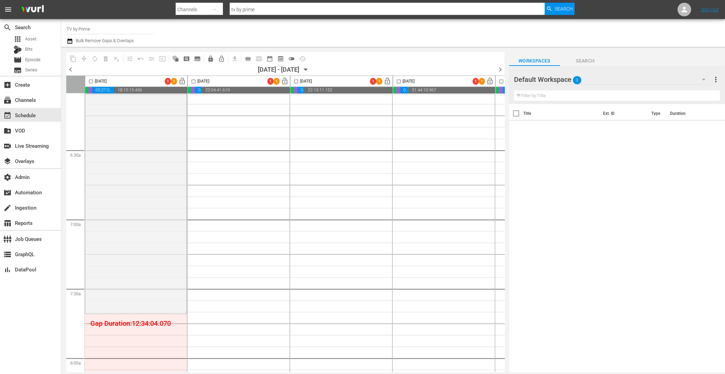
scroll to position [690, 0]
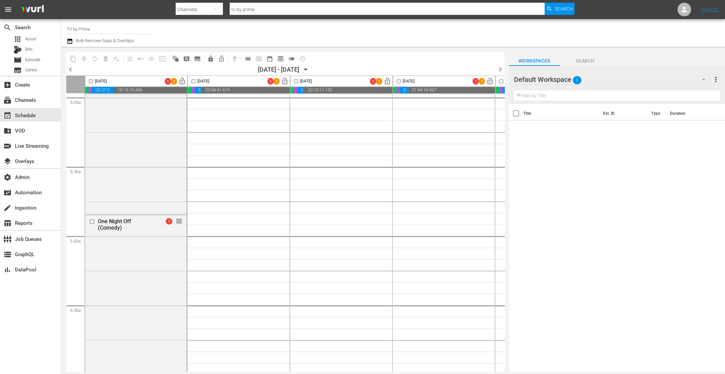
click at [703, 81] on icon "button" at bounding box center [703, 79] width 8 height 8
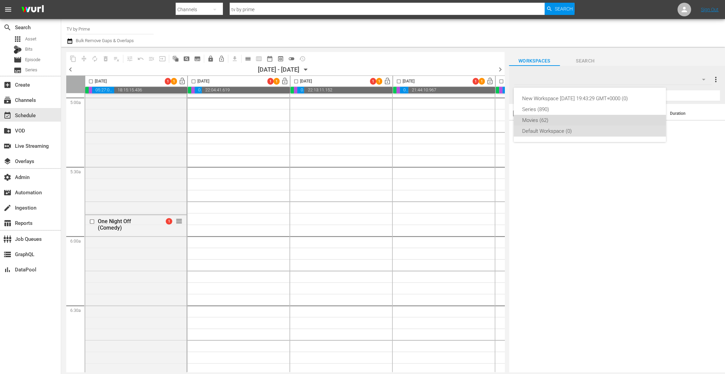
click at [555, 120] on div "Movies (62)" at bounding box center [590, 120] width 136 height 11
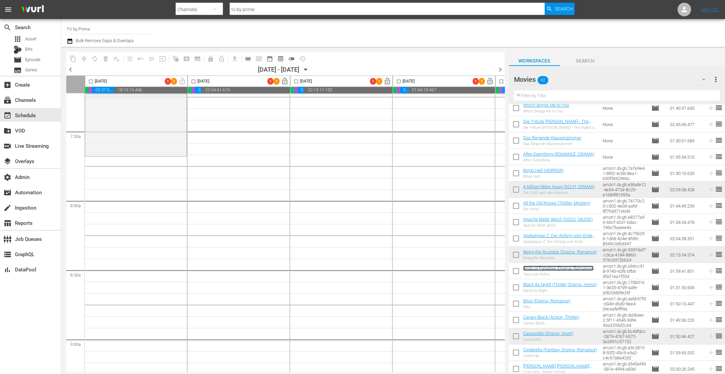
scroll to position [48, 0]
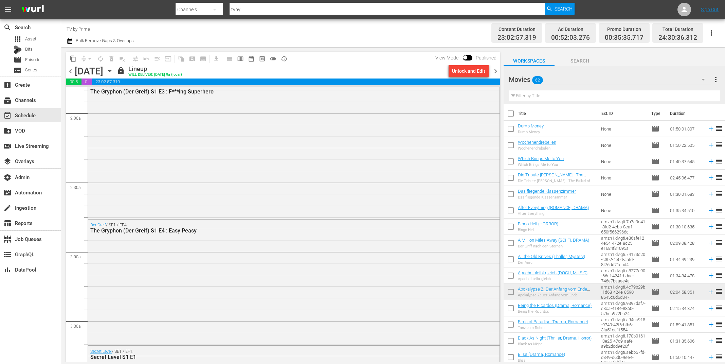
scroll to position [409, 0]
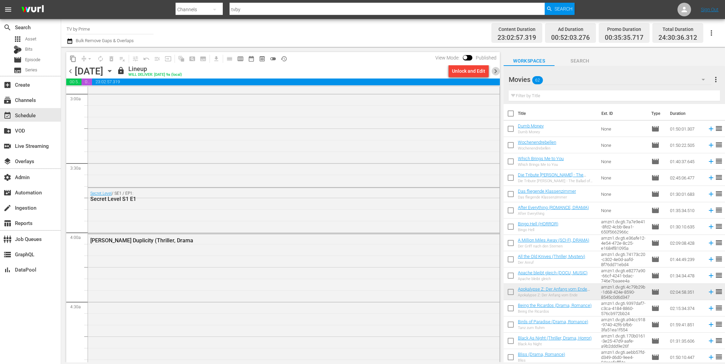
click at [497, 70] on span "chevron_right" at bounding box center [495, 71] width 8 height 8
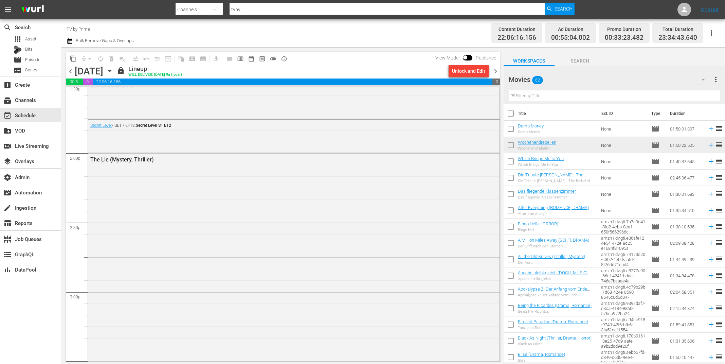
scroll to position [1868, 0]
click at [494, 70] on span "chevron_right" at bounding box center [495, 71] width 8 height 8
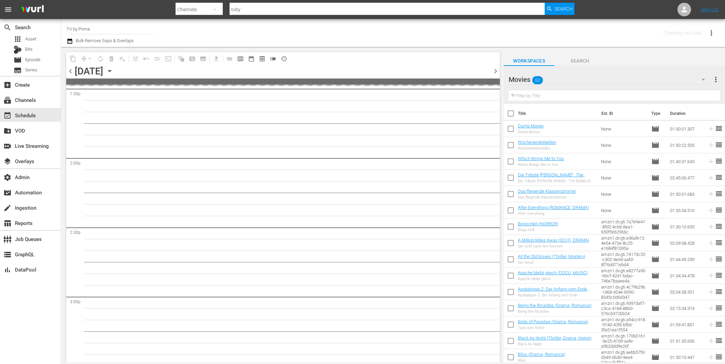
click at [494, 70] on span "chevron_right" at bounding box center [495, 71] width 8 height 8
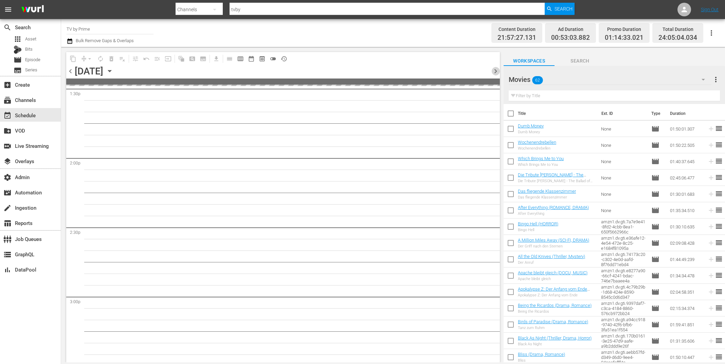
click at [494, 70] on span "chevron_right" at bounding box center [495, 71] width 8 height 8
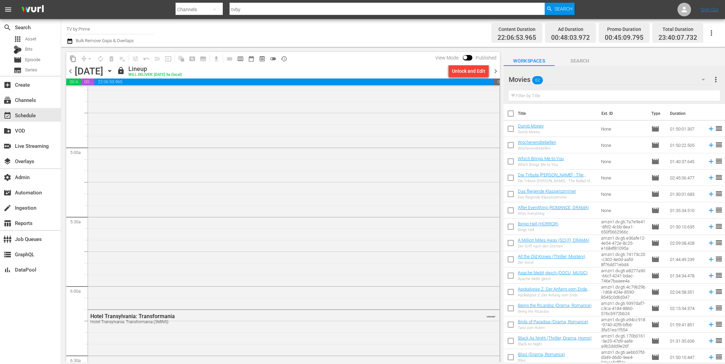
scroll to position [643, 0]
click at [69, 71] on span "chevron_left" at bounding box center [70, 71] width 8 height 8
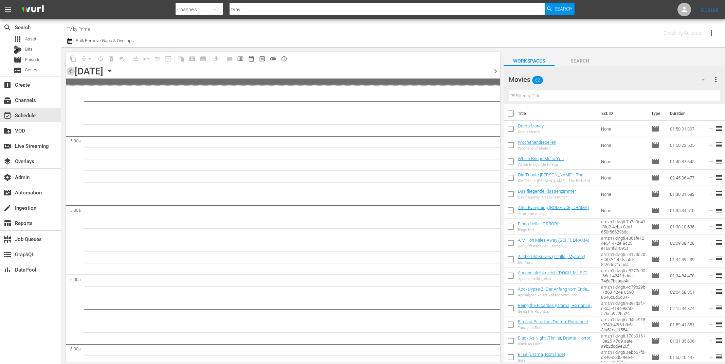
click at [69, 71] on span "chevron_left" at bounding box center [70, 71] width 8 height 8
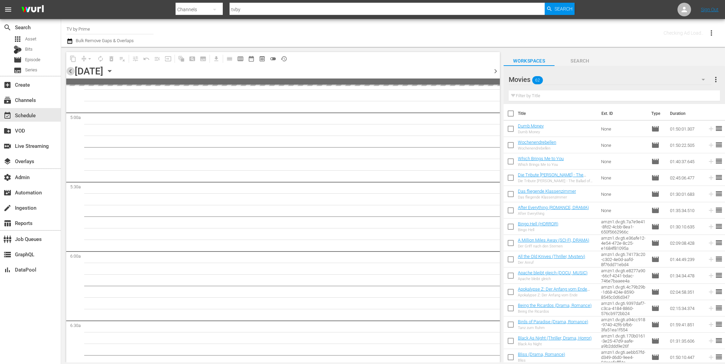
click at [69, 71] on span "chevron_left" at bounding box center [70, 71] width 8 height 8
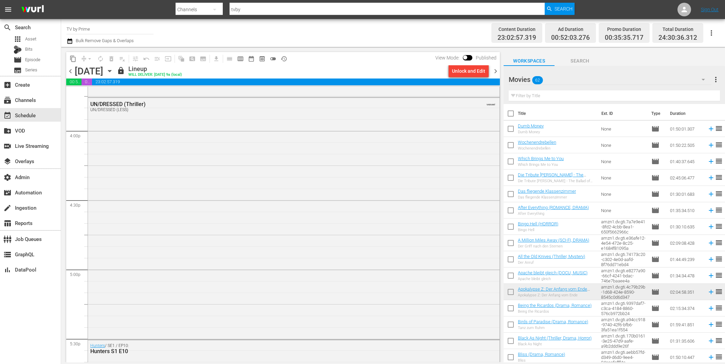
scroll to position [2179, 0]
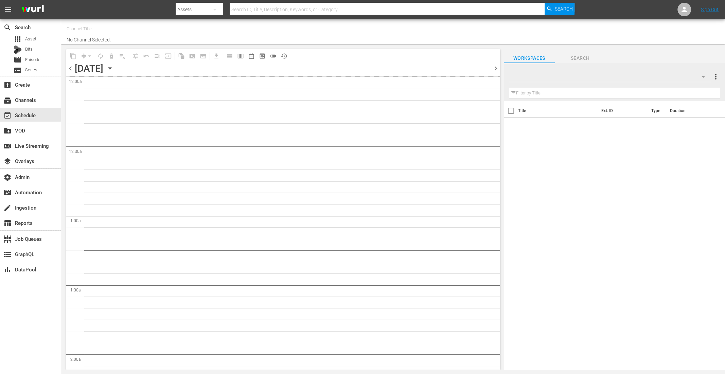
type input "TV by Prime (1990)"
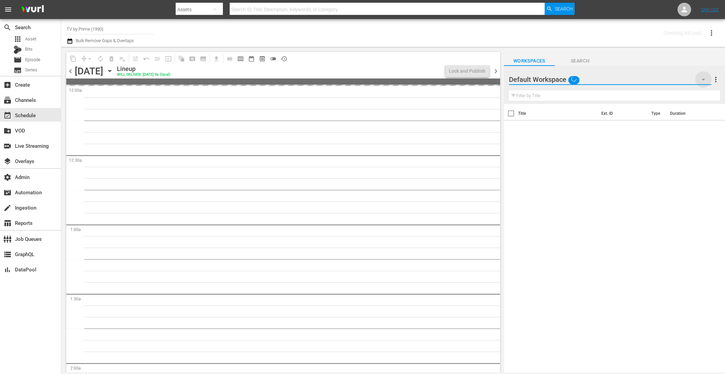
click at [703, 79] on icon "button" at bounding box center [702, 80] width 3 height 2
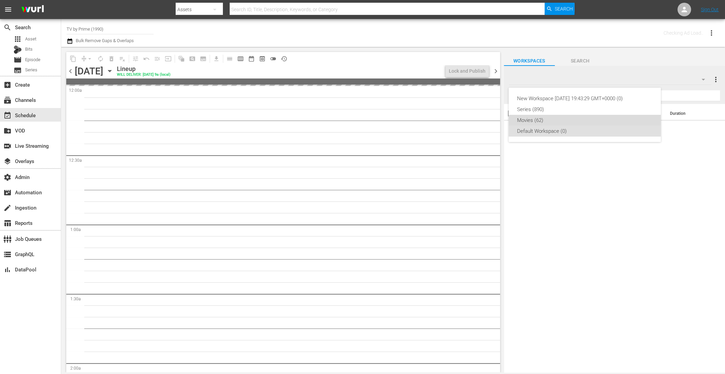
click at [546, 123] on div "Movies (62)" at bounding box center [585, 120] width 136 height 11
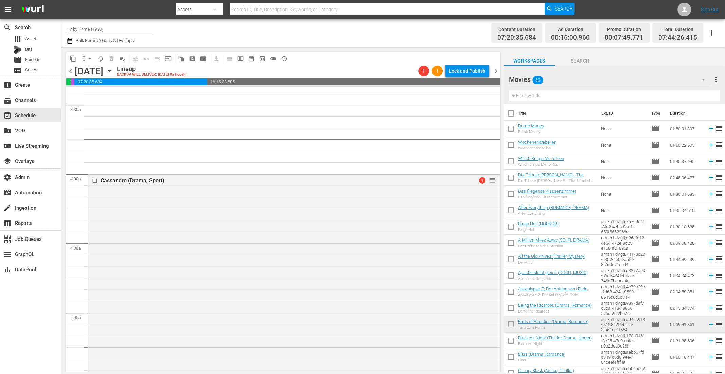
scroll to position [608, 0]
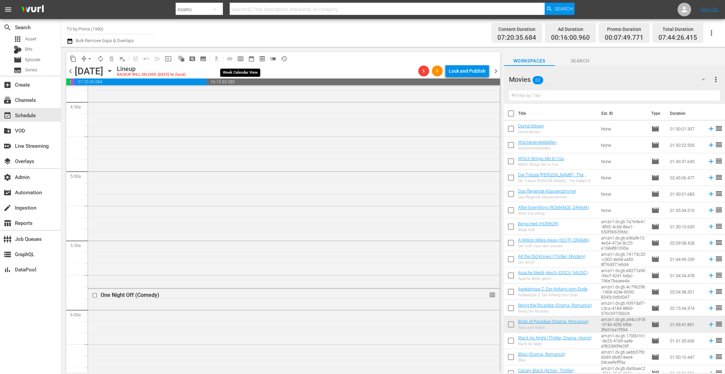
click at [243, 59] on span "calendar_view_week_outlined" at bounding box center [240, 58] width 7 height 7
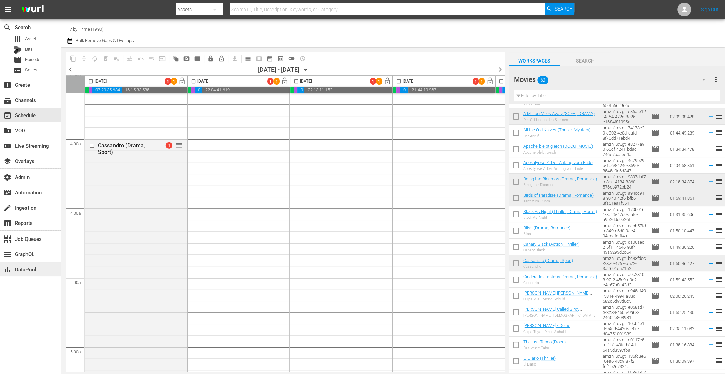
scroll to position [237, 0]
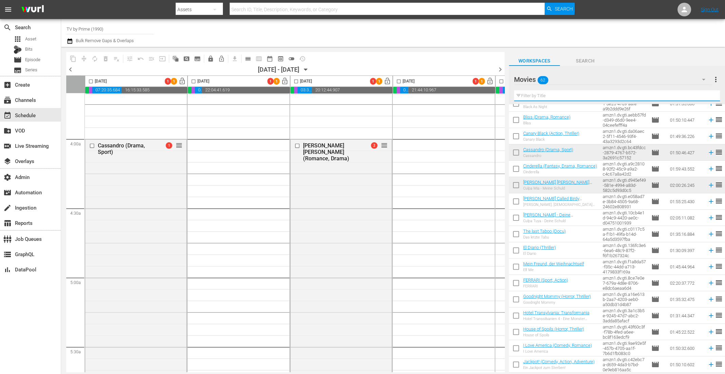
click at [536, 99] on input "text" at bounding box center [617, 95] width 206 height 11
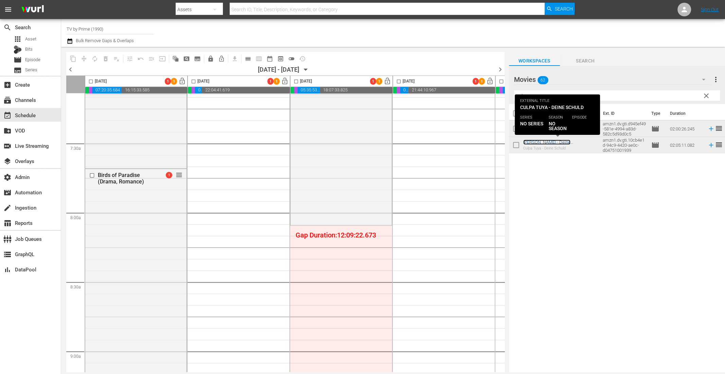
scroll to position [1055, 0]
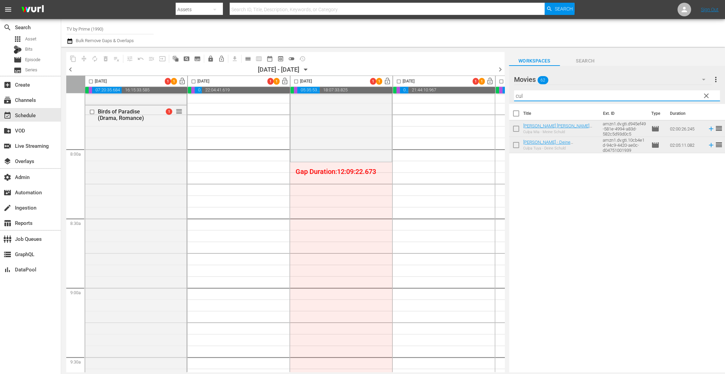
drag, startPoint x: 535, startPoint y: 95, endPoint x: 470, endPoint y: 91, distance: 65.7
click at [470, 91] on div "content_copy compress autorenew_outlined delete_forever_outlined playlist_remov…" at bounding box center [393, 209] width 664 height 325
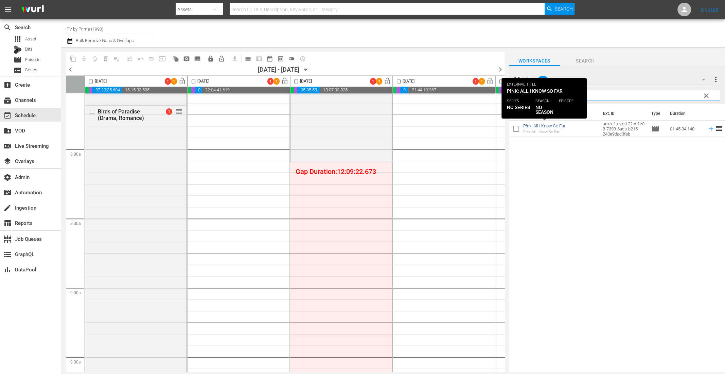
type input "p!"
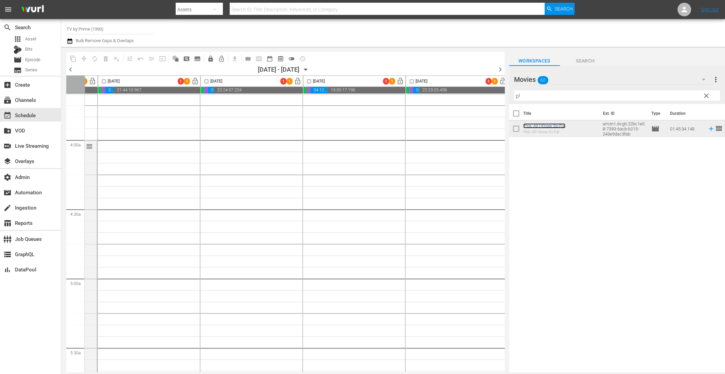
scroll to position [509, 301]
click at [707, 95] on span "clear" at bounding box center [706, 96] width 8 height 8
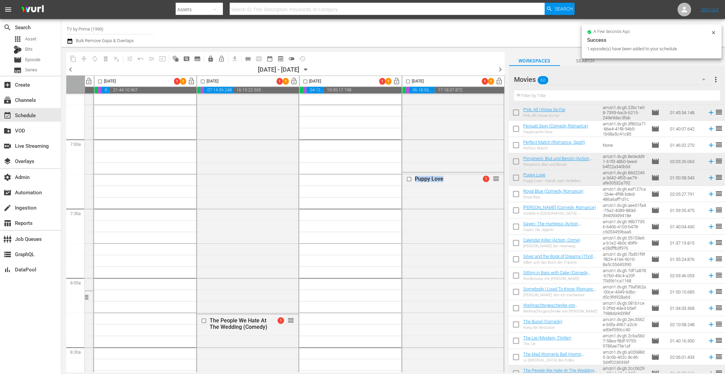
scroll to position [945, 301]
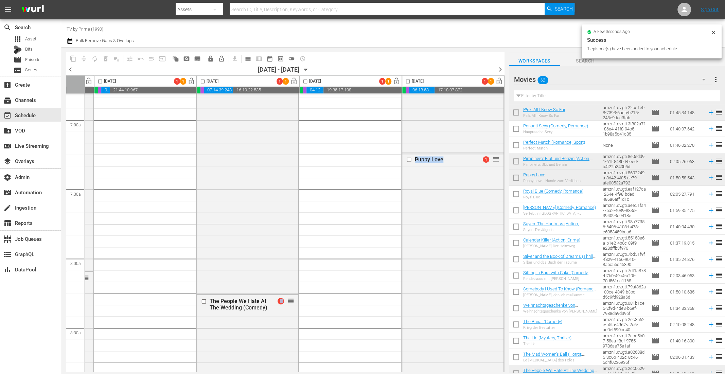
drag, startPoint x: 439, startPoint y: 369, endPoint x: 191, endPoint y: 355, distance: 248.3
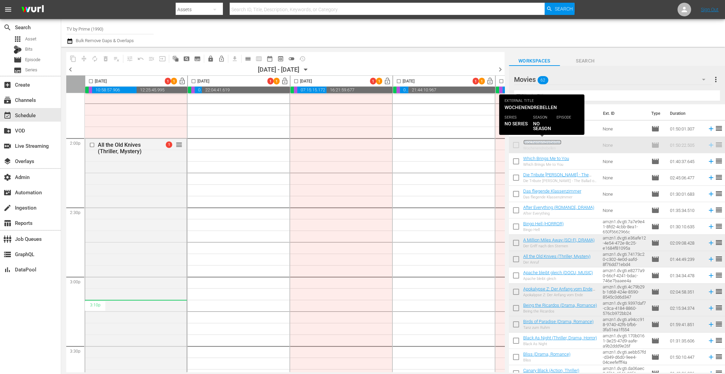
scroll to position [2035, 0]
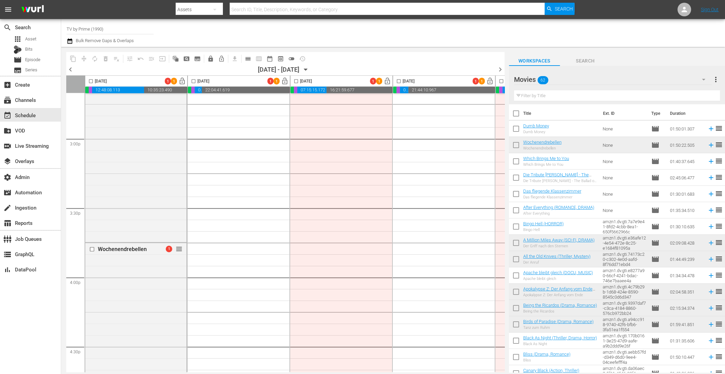
drag, startPoint x: 544, startPoint y: 142, endPoint x: 117, endPoint y: 2, distance: 449.1
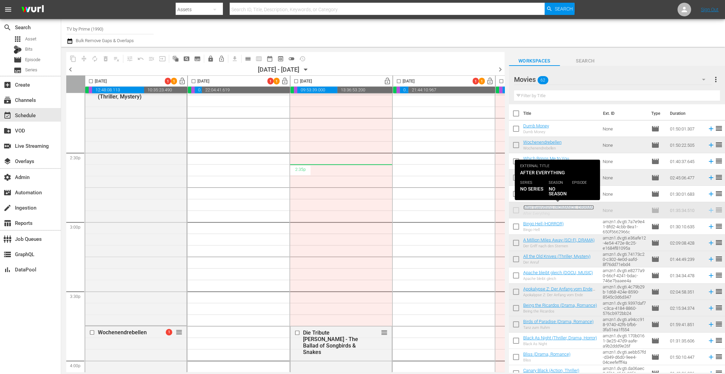
scroll to position [1929, 0]
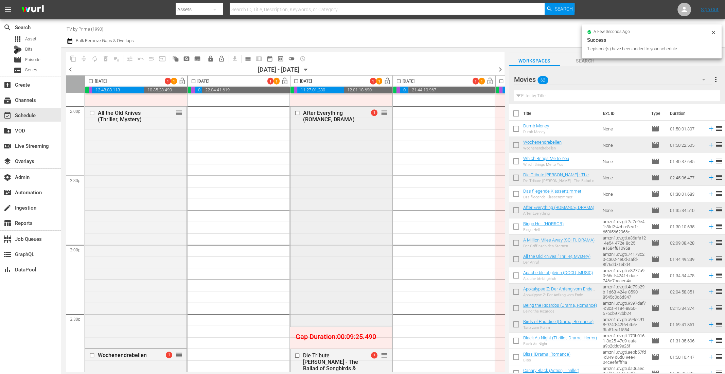
click at [355, 199] on div "After Everything (ROMANCE, DRAMA) 1 reorder" at bounding box center [340, 216] width 101 height 219
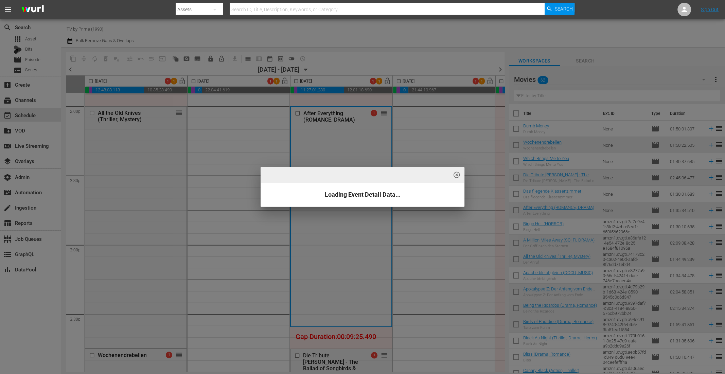
click at [368, 230] on div "highlight_off_icon Loading Event Detail Data..." at bounding box center [362, 187] width 725 height 374
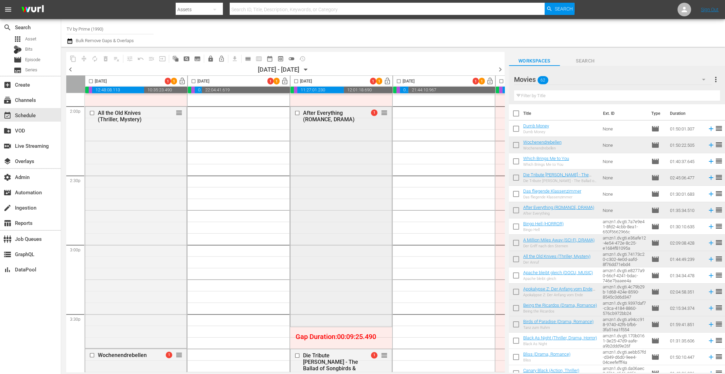
click at [349, 159] on div "After Everything (ROMANCE, DRAMA) 1 reorder" at bounding box center [340, 216] width 101 height 219
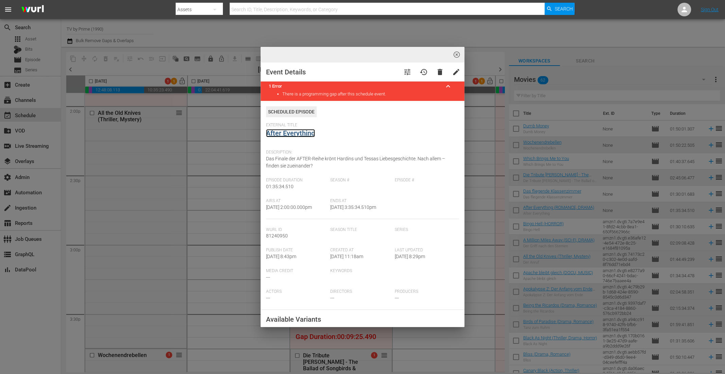
click at [292, 135] on link "After Everything" at bounding box center [290, 133] width 49 height 8
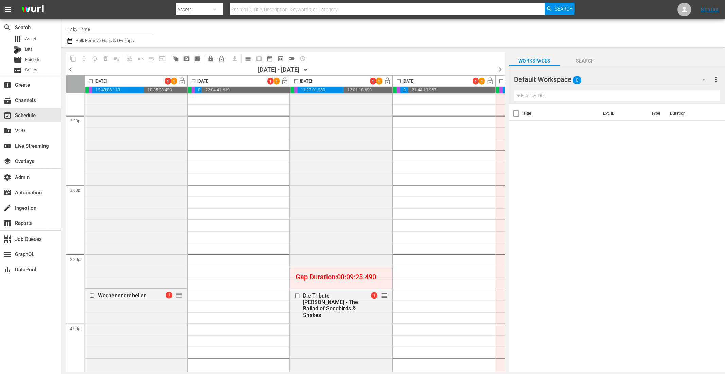
scroll to position [1994, 0]
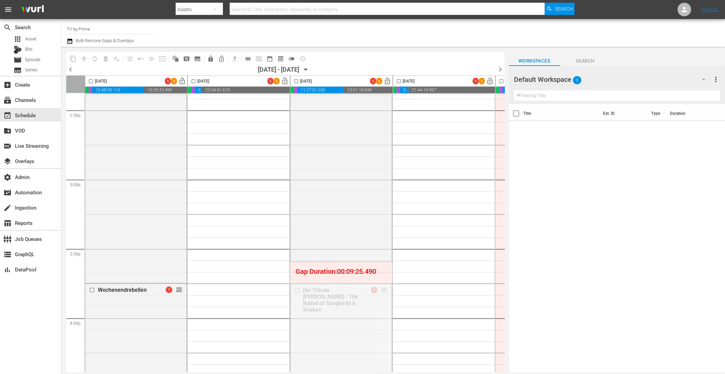
drag, startPoint x: 382, startPoint y: 290, endPoint x: 381, endPoint y: 268, distance: 22.8
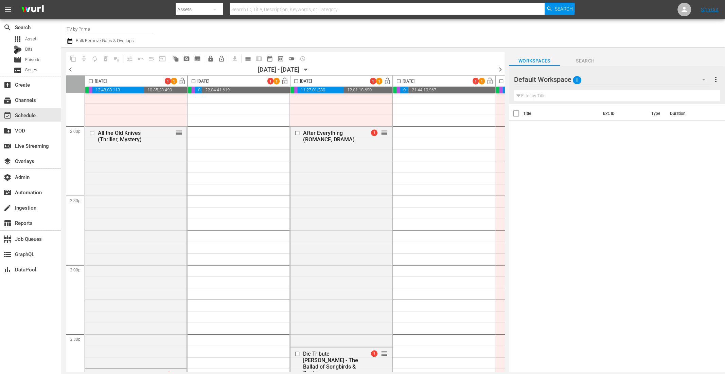
scroll to position [1903, 0]
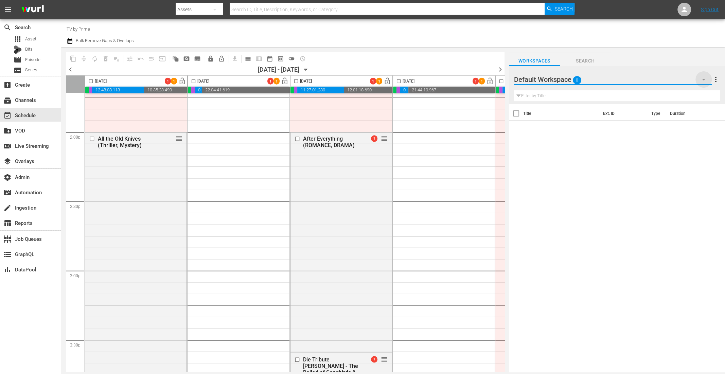
click at [701, 79] on icon "button" at bounding box center [703, 79] width 8 height 8
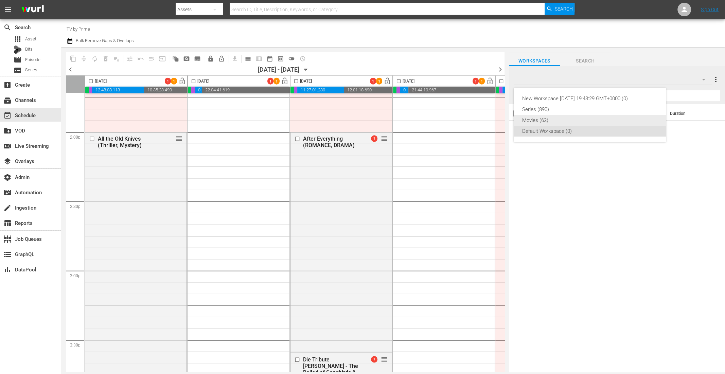
click at [548, 120] on div "Movies (62)" at bounding box center [590, 120] width 136 height 11
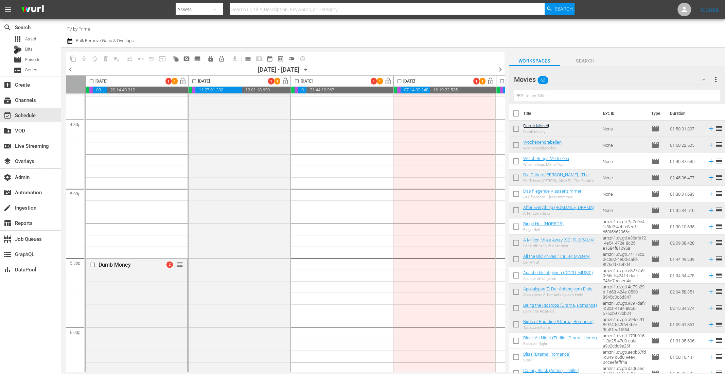
scroll to position [2262, 102]
drag, startPoint x: 346, startPoint y: 368, endPoint x: 419, endPoint y: 373, distance: 72.8
click at [419, 373] on body "menu Search By Assets Search ID, Title, Description, Keywords, or Category Sear…" at bounding box center [362, 187] width 725 height 374
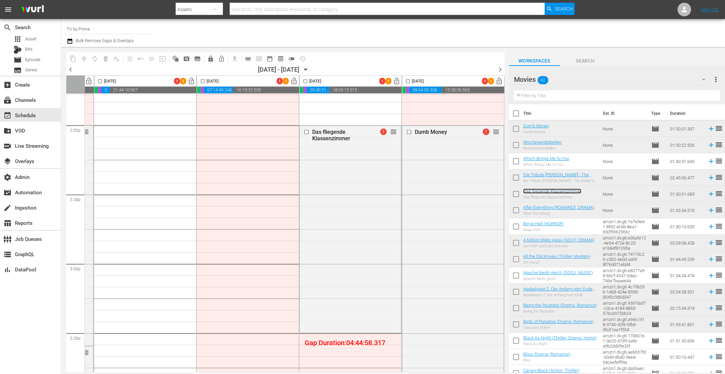
scroll to position [1915, 301]
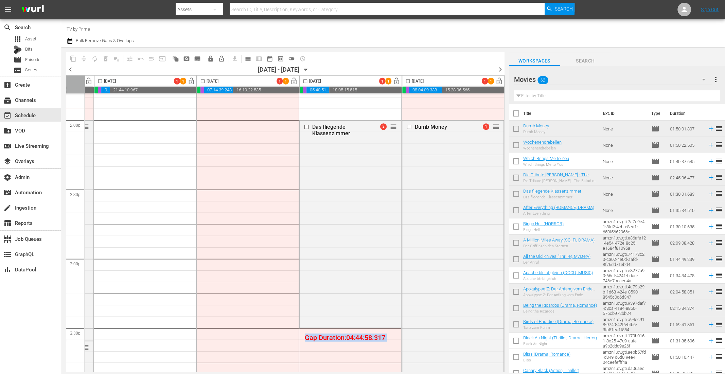
drag, startPoint x: 367, startPoint y: 372, endPoint x: 278, endPoint y: 374, distance: 88.7
click at [278, 374] on body "menu Search By Assets Search ID, Title, Description, Keywords, or Category Sear…" at bounding box center [362, 187] width 725 height 374
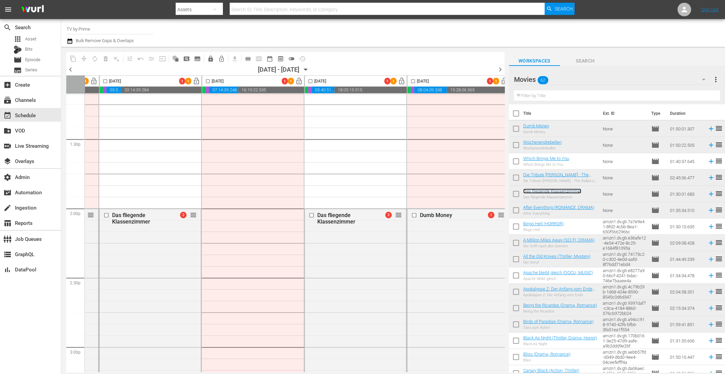
scroll to position [1826, 301]
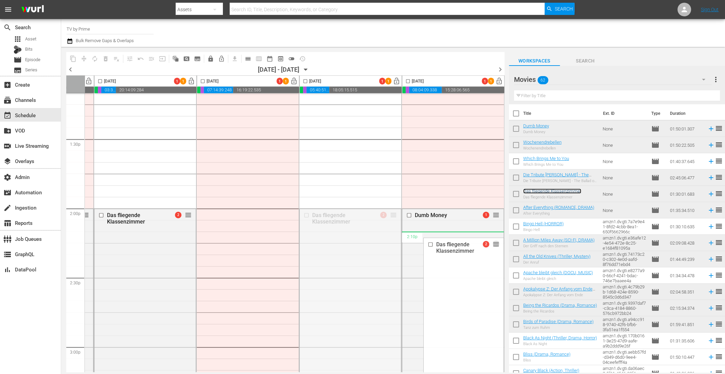
drag, startPoint x: 391, startPoint y: 215, endPoint x: 462, endPoint y: 238, distance: 74.4
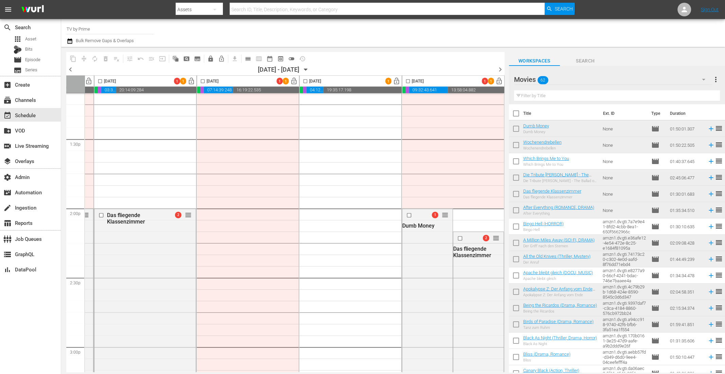
drag, startPoint x: 492, startPoint y: 213, endPoint x: 374, endPoint y: 214, distance: 118.9
drag, startPoint x: 414, startPoint y: 219, endPoint x: 371, endPoint y: 215, distance: 44.0
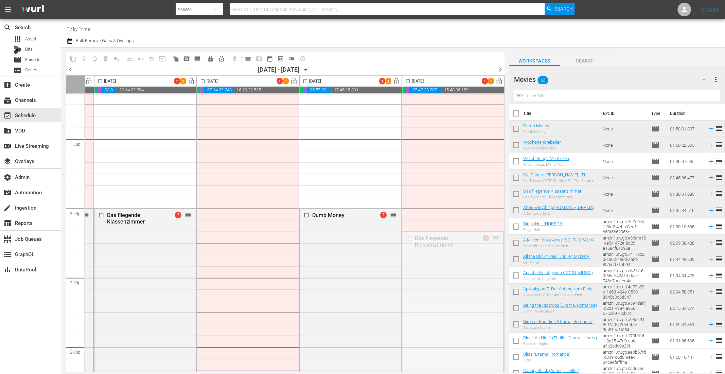
drag, startPoint x: 491, startPoint y: 235, endPoint x: 486, endPoint y: 212, distance: 23.5
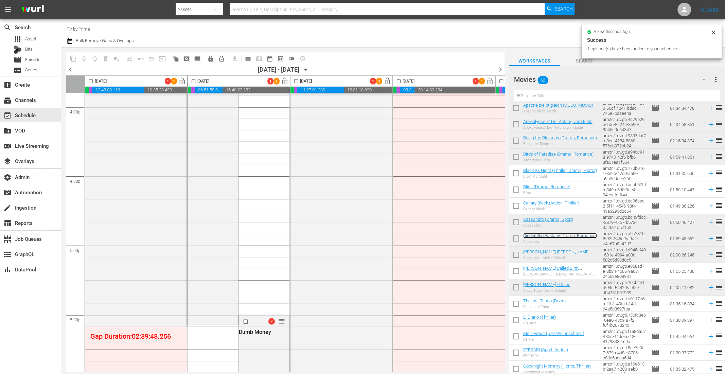
scroll to position [2320, 0]
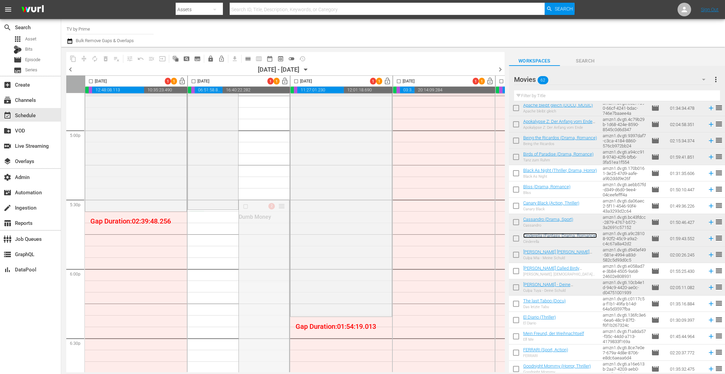
drag, startPoint x: 281, startPoint y: 204, endPoint x: 279, endPoint y: 211, distance: 6.8
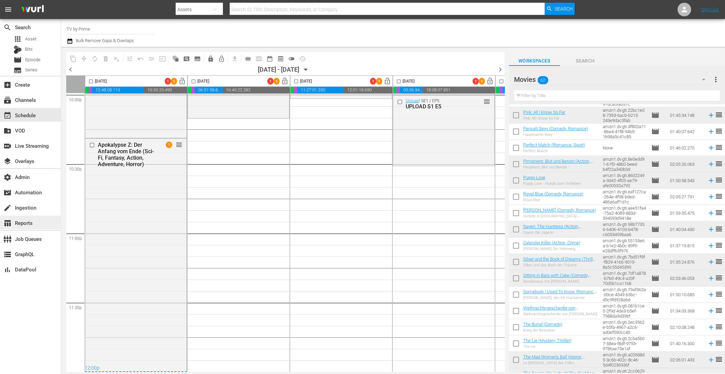
scroll to position [606, 0]
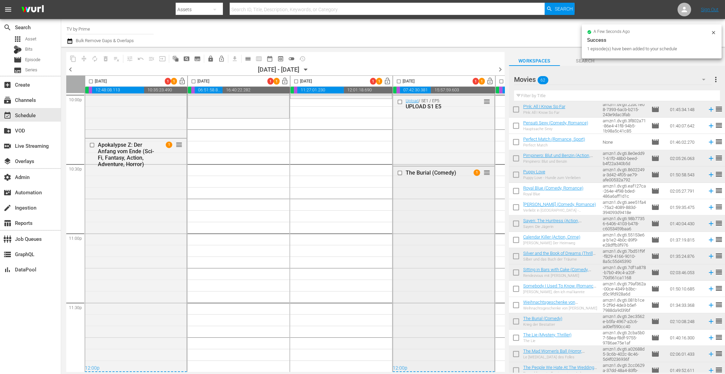
click at [434, 225] on div "The Burial (Comedy) 1 reorder" at bounding box center [443, 315] width 101 height 299
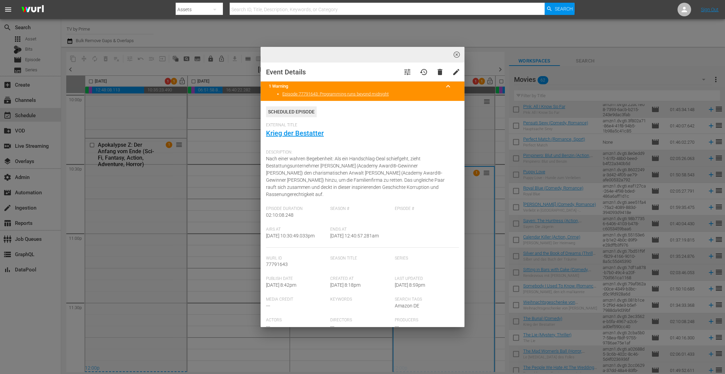
click at [455, 53] on span "highlight_off_icon" at bounding box center [457, 55] width 8 height 8
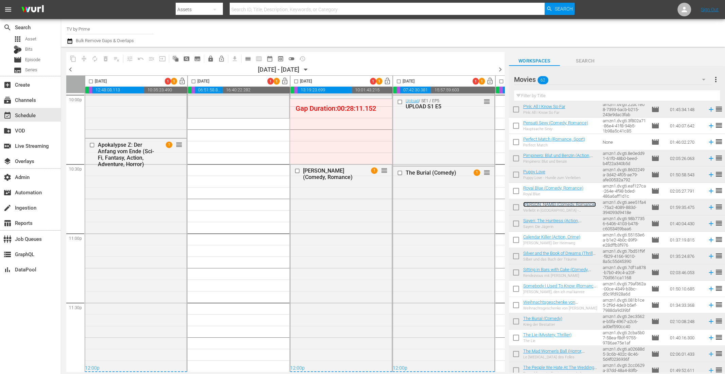
scroll to position [3015, 0]
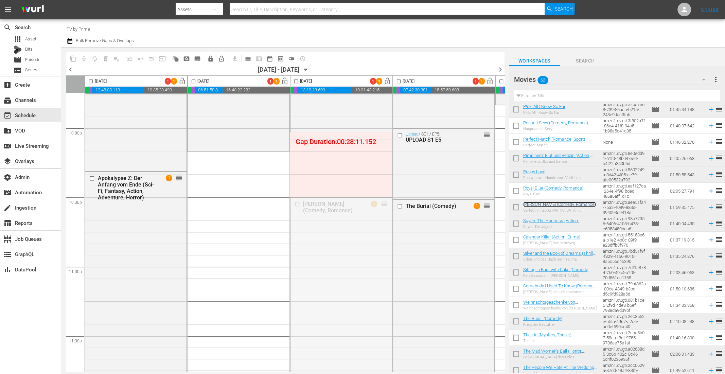
drag, startPoint x: 384, startPoint y: 202, endPoint x: 384, endPoint y: 134, distance: 68.6
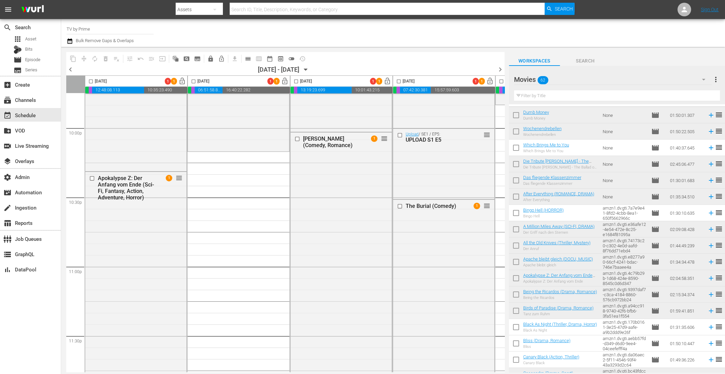
scroll to position [0, 0]
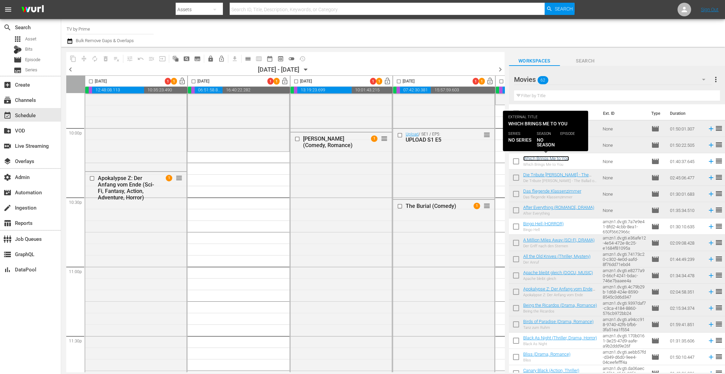
click at [561, 159] on link "Which Brings Me to You" at bounding box center [546, 158] width 46 height 5
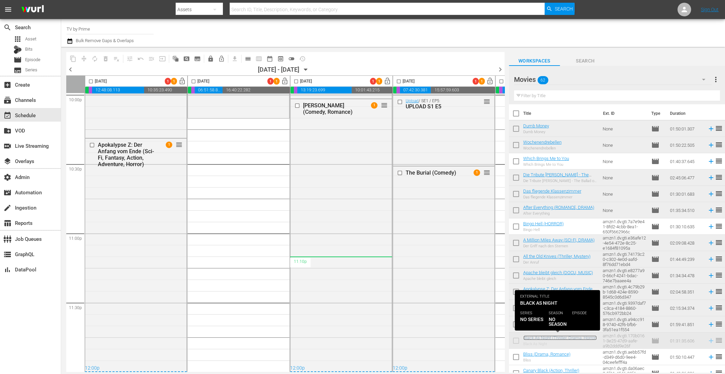
scroll to position [2858, 0]
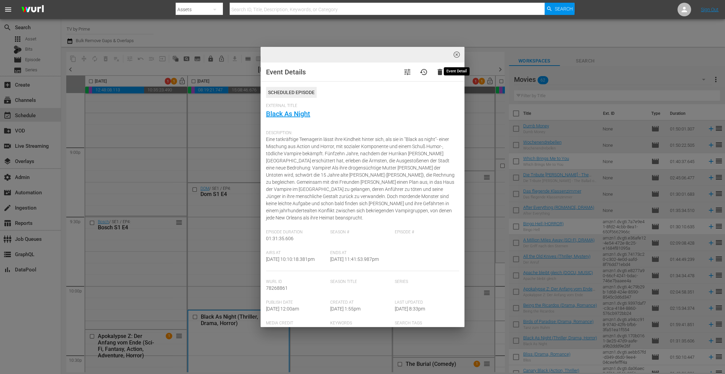
click at [456, 56] on span "highlight_off_icon" at bounding box center [457, 55] width 8 height 8
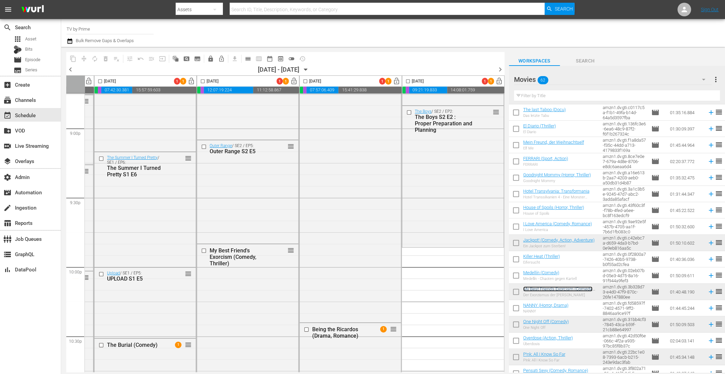
scroll to position [370, 0]
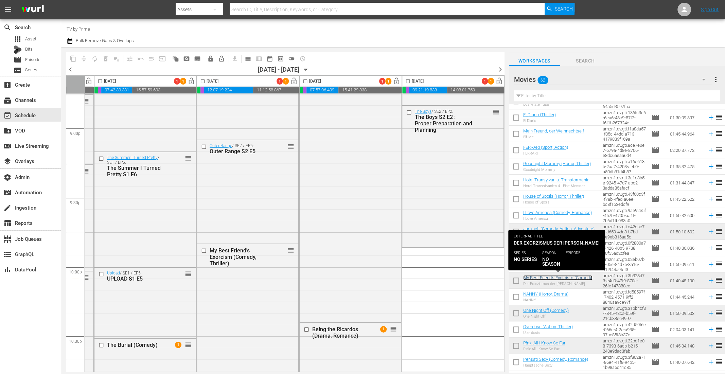
click at [544, 275] on link "My Best Friend's Exorcism (Comedy, Thriller)" at bounding box center [557, 280] width 69 height 10
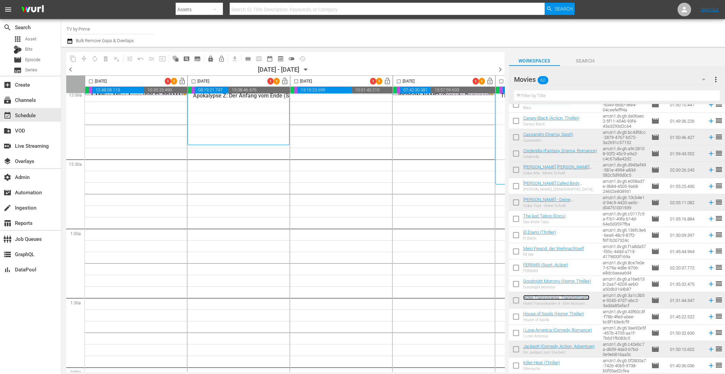
scroll to position [11, 0]
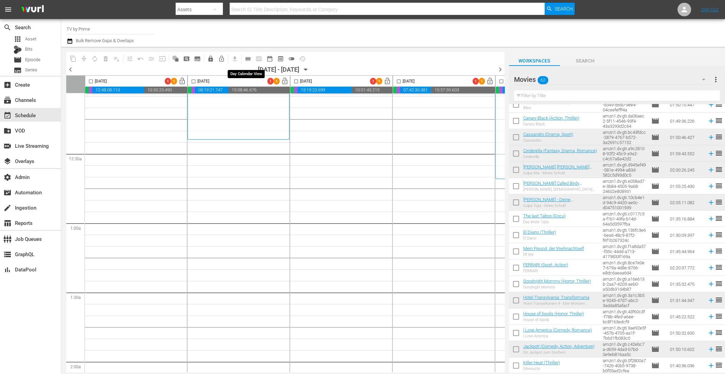
click at [249, 56] on span "calendar_view_day_outlined" at bounding box center [248, 58] width 7 height 7
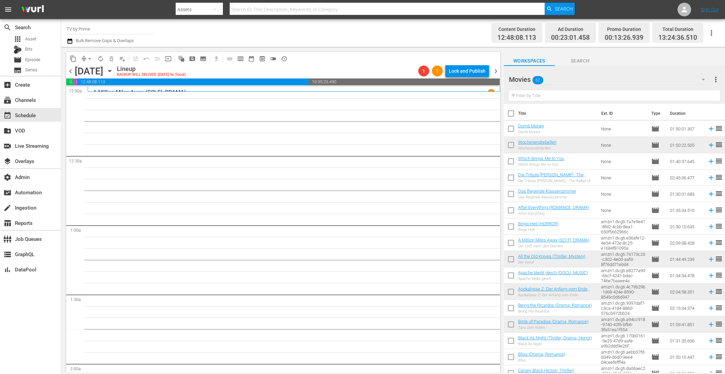
click at [528, 95] on input "text" at bounding box center [614, 95] width 211 height 11
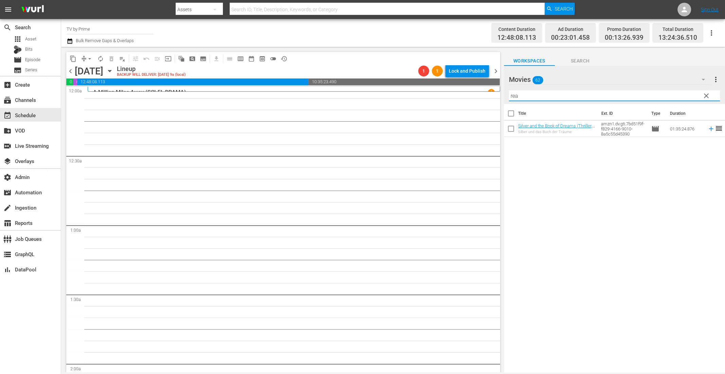
click at [701, 77] on icon "button" at bounding box center [703, 79] width 8 height 8
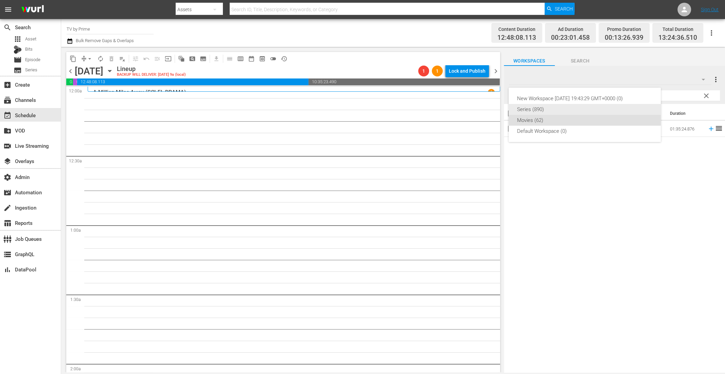
click at [591, 106] on div "Series (890)" at bounding box center [585, 109] width 136 height 11
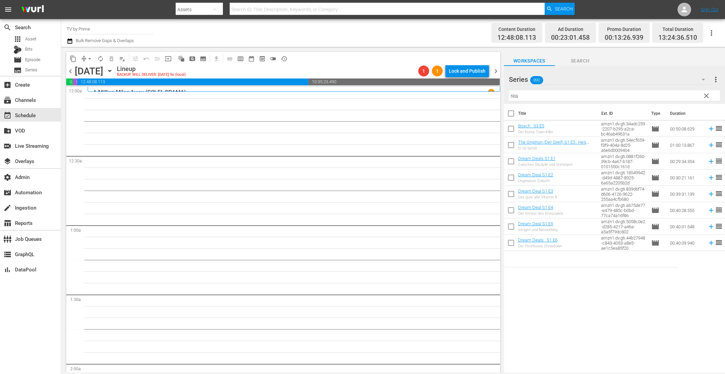
click at [526, 93] on input "rea" at bounding box center [614, 95] width 211 height 11
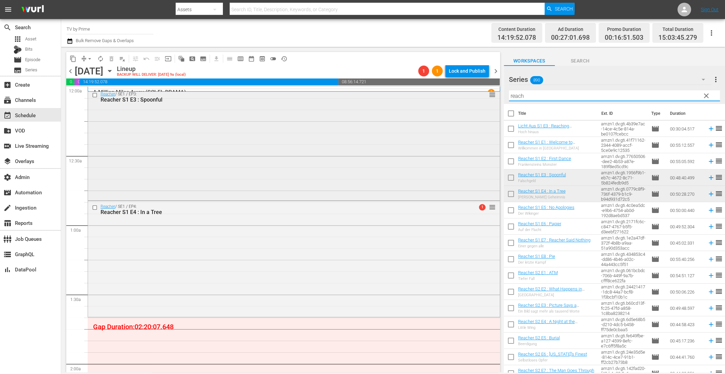
drag, startPoint x: 476, startPoint y: 98, endPoint x: 427, endPoint y: 97, distance: 48.6
click at [427, 97] on div "content_copy compress arrow_drop_down autorenew_outlined delete_forever_outline…" at bounding box center [393, 209] width 664 height 325
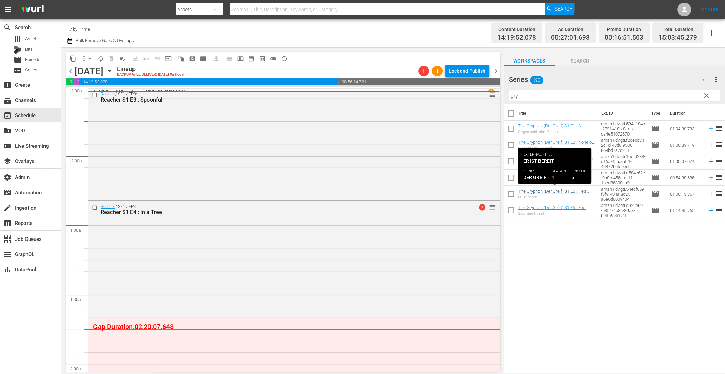
type input "gry"
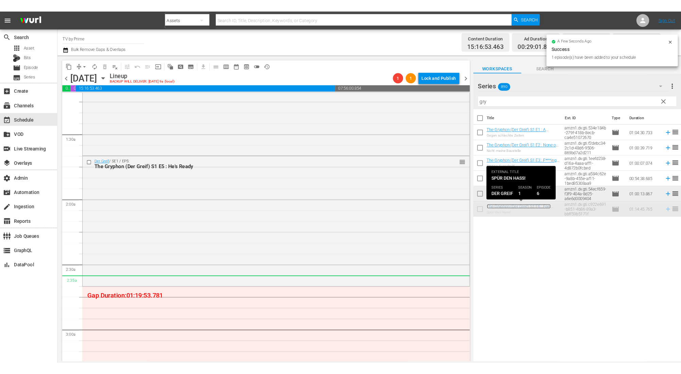
scroll to position [169, 0]
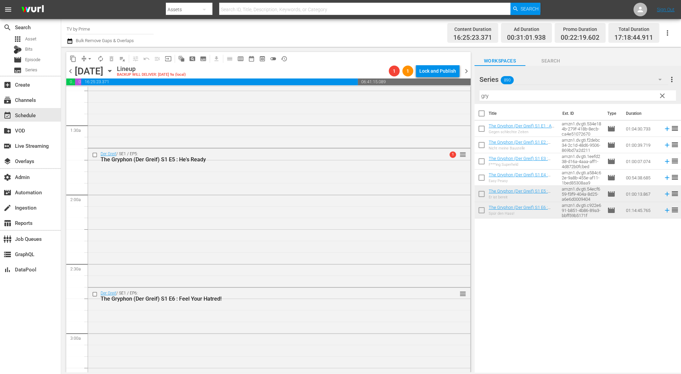
drag, startPoint x: 542, startPoint y: 205, endPoint x: 695, endPoint y: 1, distance: 254.8
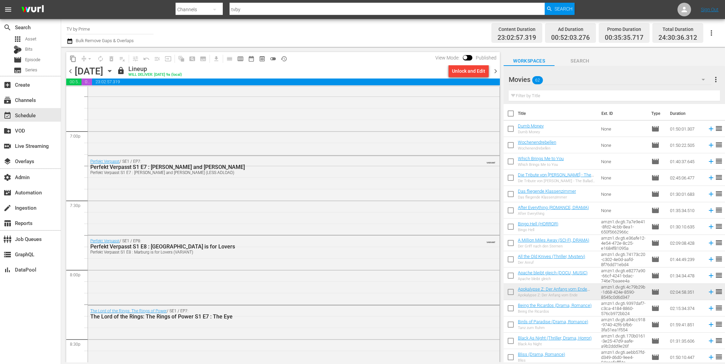
scroll to position [2663, 0]
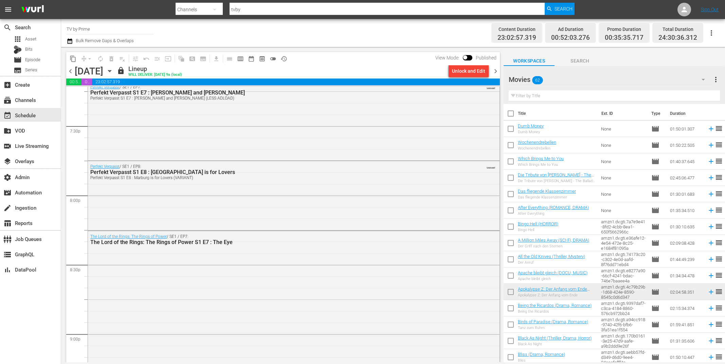
click at [497, 68] on span "chevron_right" at bounding box center [495, 71] width 8 height 8
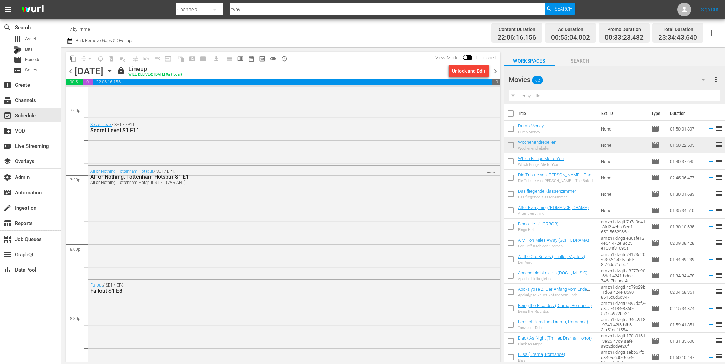
scroll to position [2625, 0]
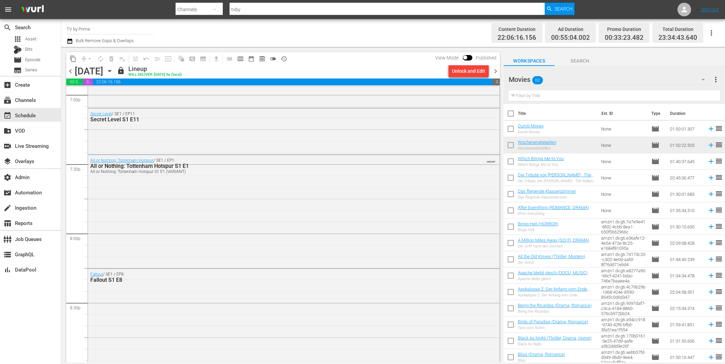
click at [496, 71] on span "chevron_right" at bounding box center [495, 71] width 8 height 8
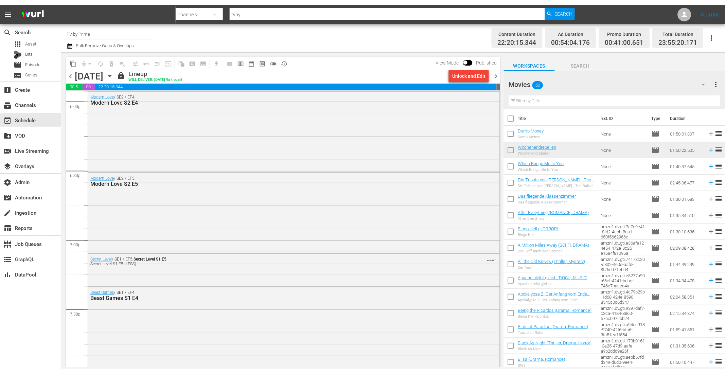
scroll to position [2484, 0]
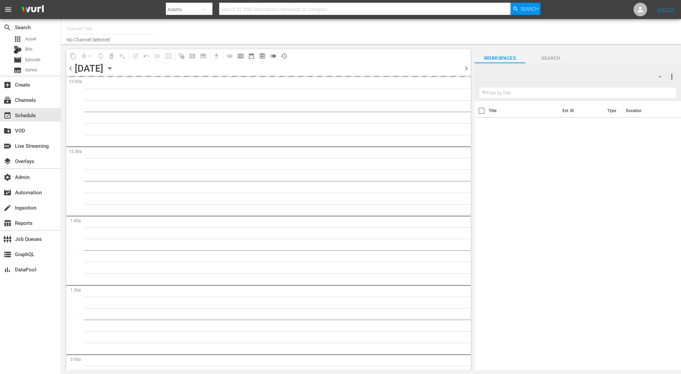
type input "TV by Prime (1990)"
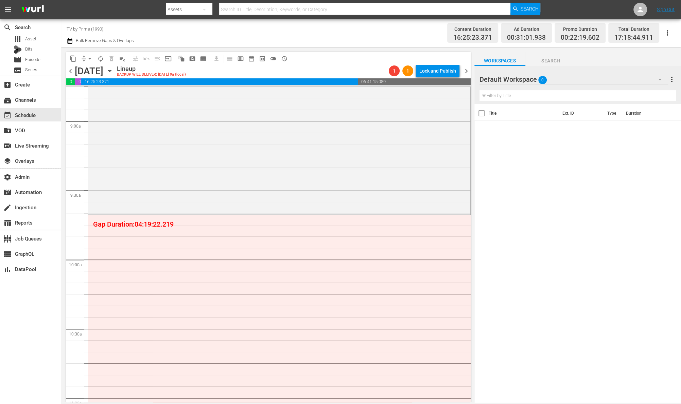
scroll to position [1259, 0]
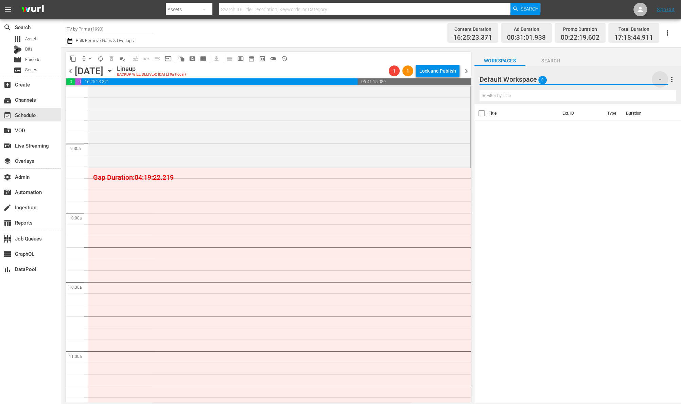
click at [657, 78] on icon "button" at bounding box center [659, 79] width 8 height 8
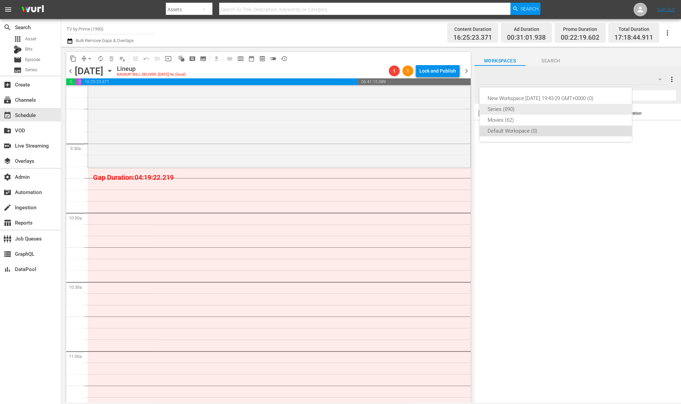
click at [505, 109] on div "Series (890)" at bounding box center [555, 109] width 136 height 11
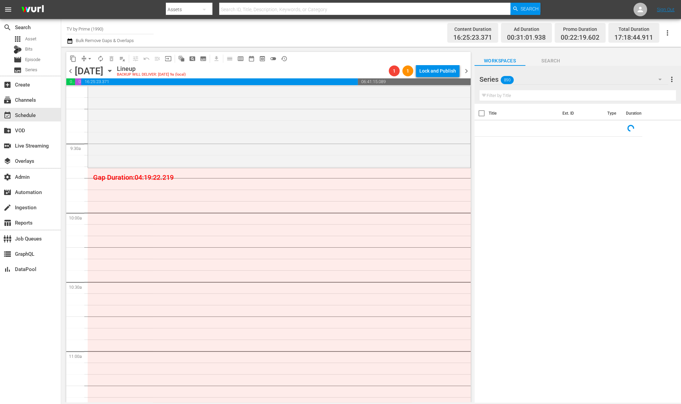
click at [513, 95] on input "text" at bounding box center [577, 95] width 196 height 11
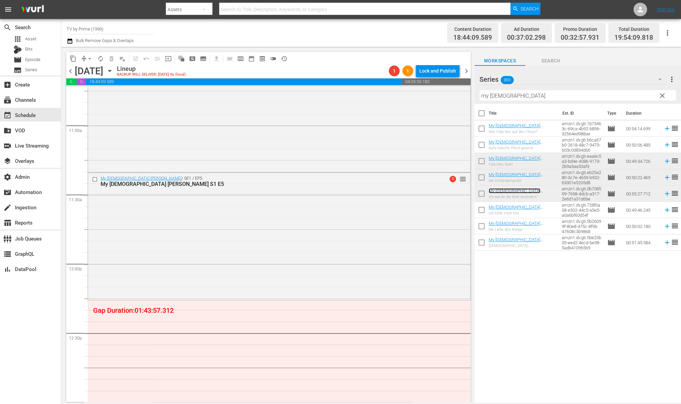
scroll to position [1517, 0]
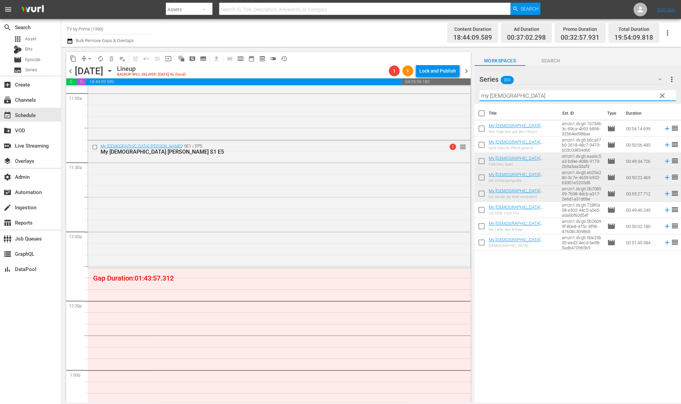
drag, startPoint x: 535, startPoint y: 98, endPoint x: 387, endPoint y: 79, distance: 148.9
click at [387, 79] on div "content_copy compress arrow_drop_down autorenew_outlined delete_forever_outline…" at bounding box center [370, 225] width 619 height 356
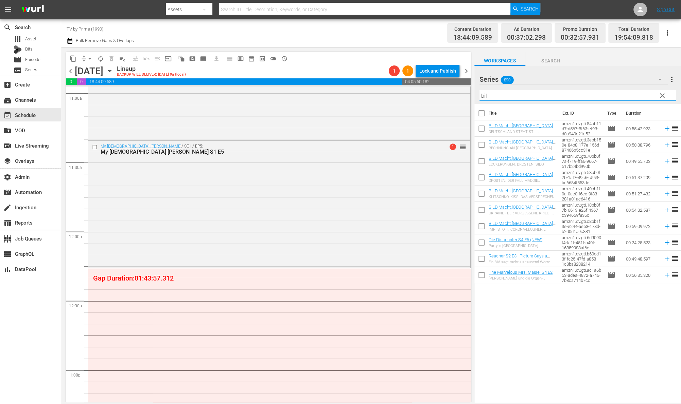
drag, startPoint x: 169, startPoint y: 208, endPoint x: 206, endPoint y: 227, distance: 42.4
click at [206, 228] on div "Delete Event" at bounding box center [196, 226] width 54 height 9
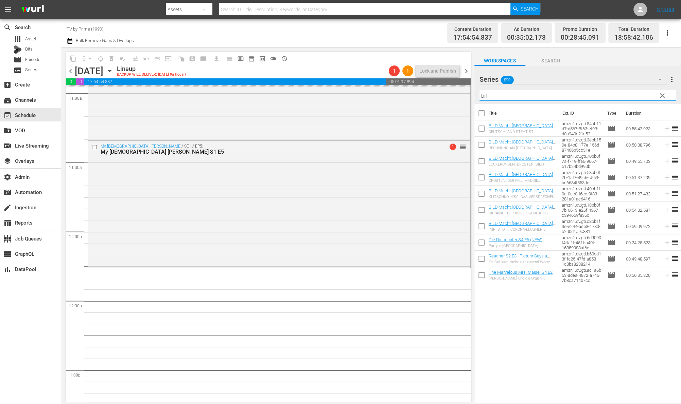
drag, startPoint x: 494, startPoint y: 98, endPoint x: 417, endPoint y: 85, distance: 77.4
click at [417, 85] on div "content_copy compress arrow_drop_down autorenew_outlined delete_forever_outline…" at bounding box center [370, 225] width 619 height 356
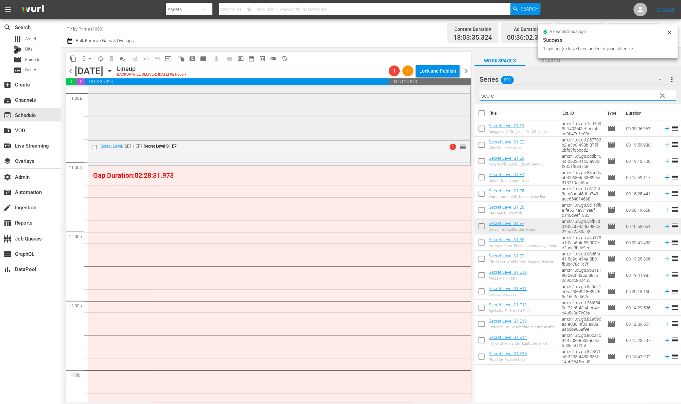
drag, startPoint x: 499, startPoint y: 95, endPoint x: 458, endPoint y: 87, distance: 41.4
click at [458, 87] on div "content_copy compress arrow_drop_down autorenew_outlined delete_forever_outline…" at bounding box center [370, 225] width 619 height 356
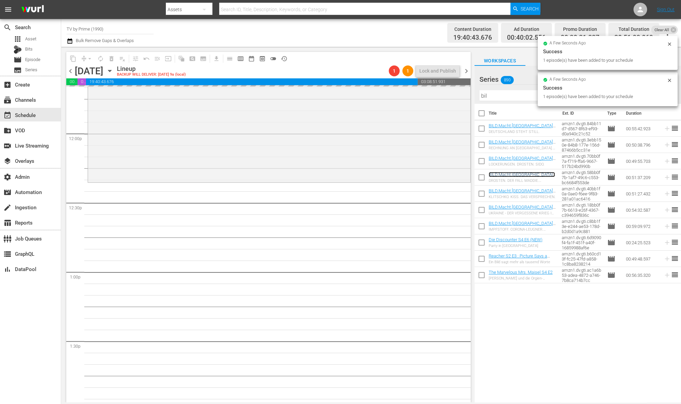
scroll to position [1675, 0]
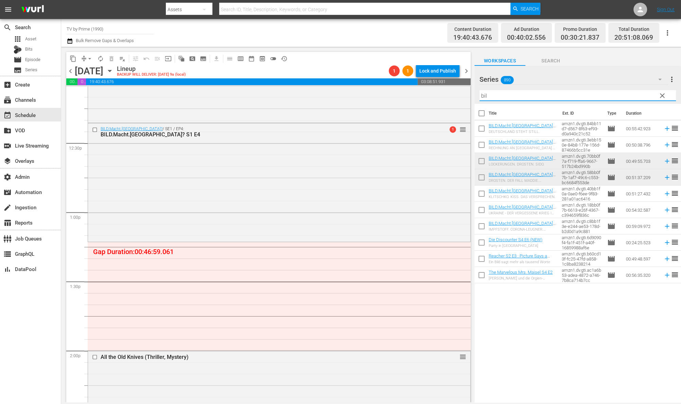
drag, startPoint x: 486, startPoint y: 96, endPoint x: 439, endPoint y: 84, distance: 48.9
click at [439, 84] on div "content_copy compress arrow_drop_down autorenew_outlined delete_forever_outline…" at bounding box center [370, 225] width 619 height 356
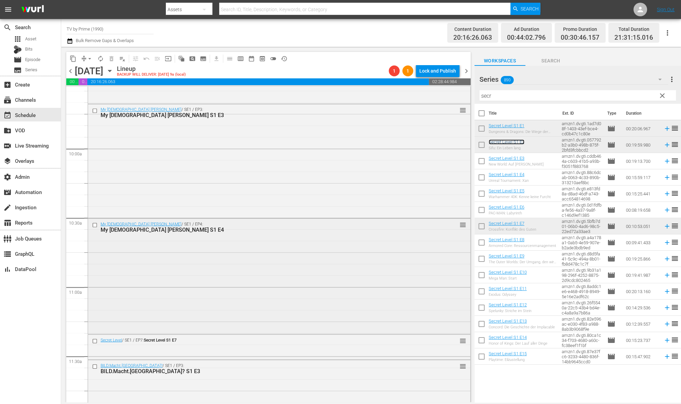
scroll to position [1482, 0]
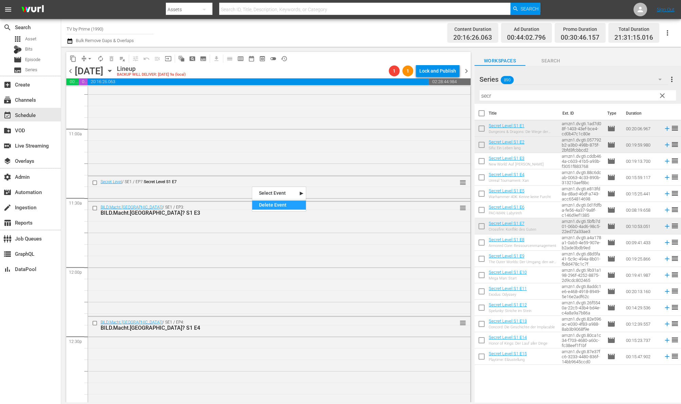
click at [264, 204] on div "Delete Event" at bounding box center [279, 205] width 54 height 9
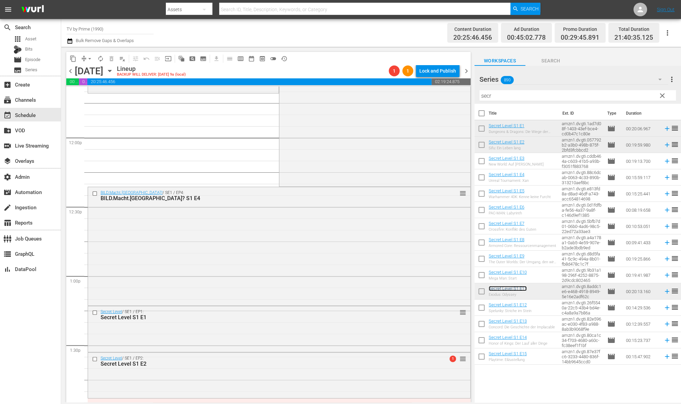
scroll to position [1498, 0]
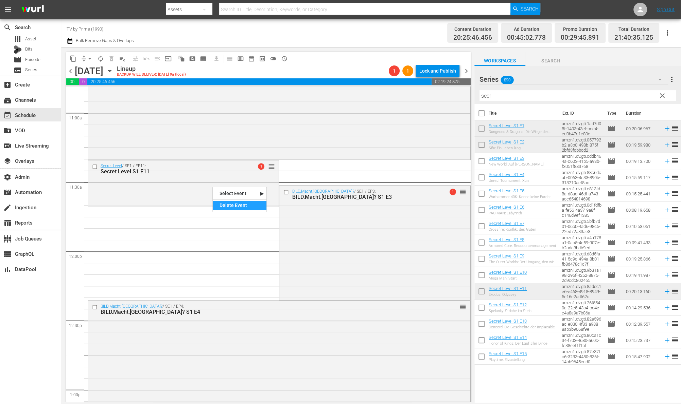
click at [232, 203] on div "Delete Event" at bounding box center [240, 205] width 54 height 9
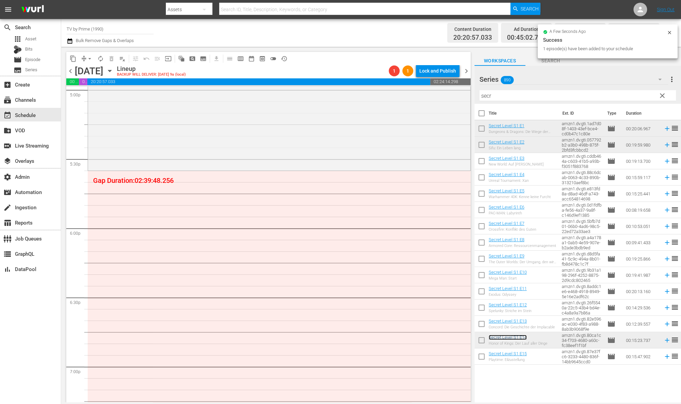
scroll to position [2358, 0]
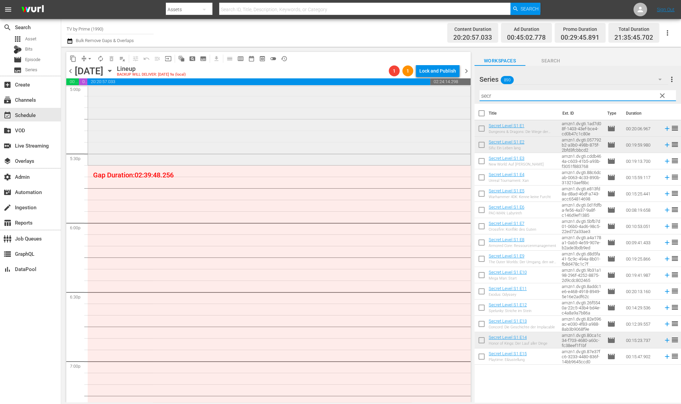
drag, startPoint x: 499, startPoint y: 94, endPoint x: 432, endPoint y: 90, distance: 66.7
click at [432, 90] on div "content_copy compress arrow_drop_down autorenew_outlined delete_forever_outline…" at bounding box center [370, 225] width 619 height 356
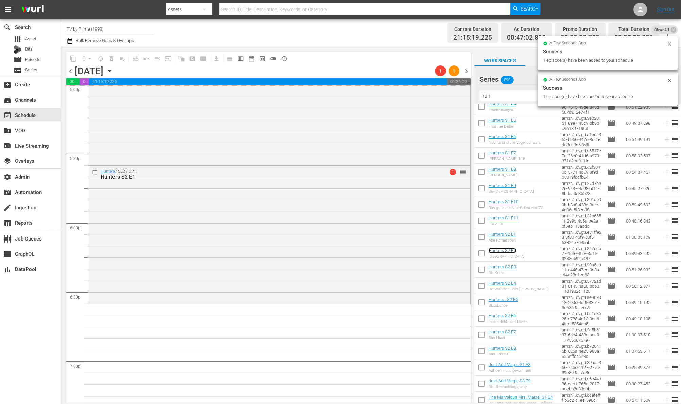
scroll to position [2548, 0]
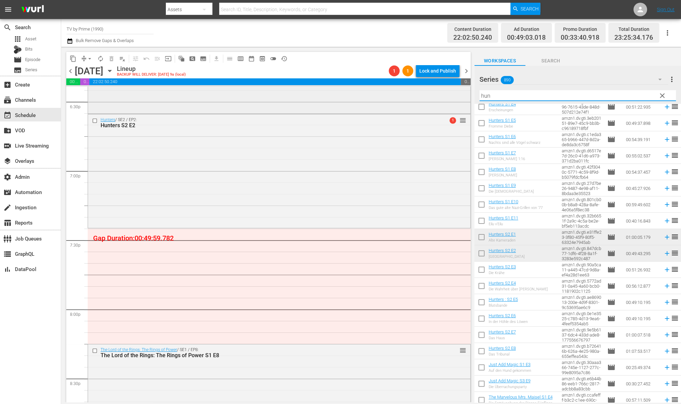
drag, startPoint x: 497, startPoint y: 96, endPoint x: 458, endPoint y: 94, distance: 38.5
click at [458, 94] on div "content_copy compress arrow_drop_down autorenew_outlined delete_forever_outline…" at bounding box center [370, 225] width 619 height 356
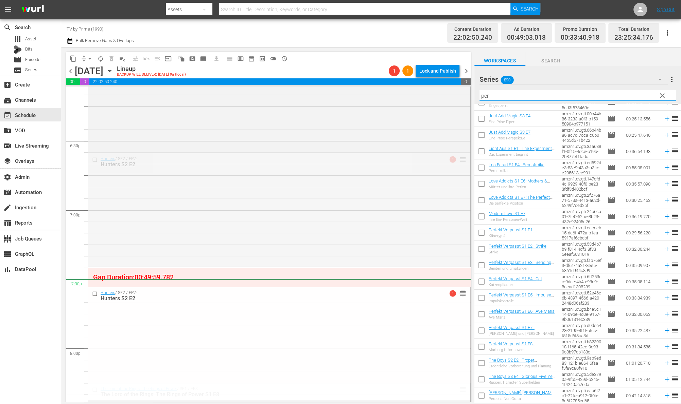
scroll to position [2520, 0]
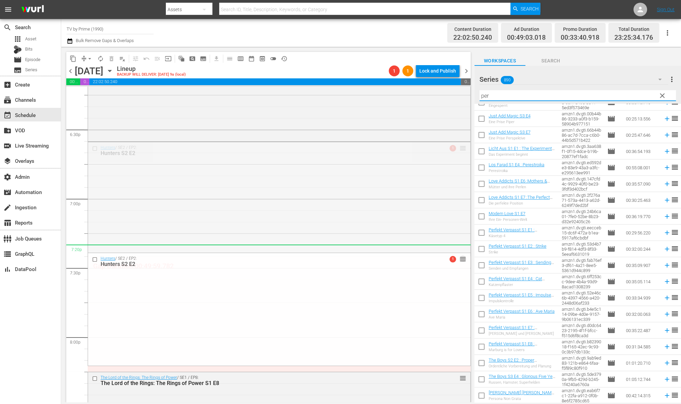
drag, startPoint x: 455, startPoint y: 231, endPoint x: 443, endPoint y: 254, distance: 26.0
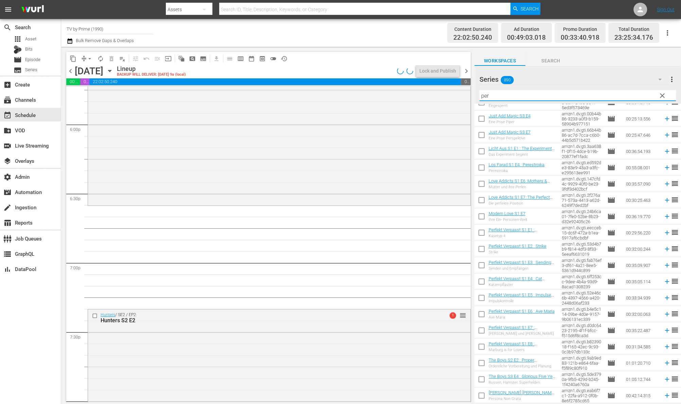
scroll to position [2439, 0]
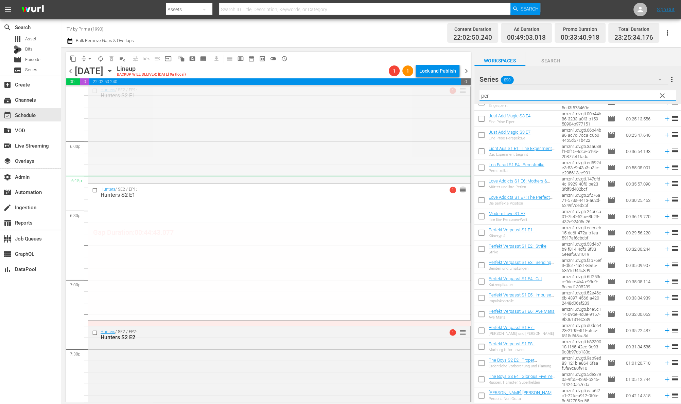
drag, startPoint x: 455, startPoint y: 96, endPoint x: 435, endPoint y: 185, distance: 90.5
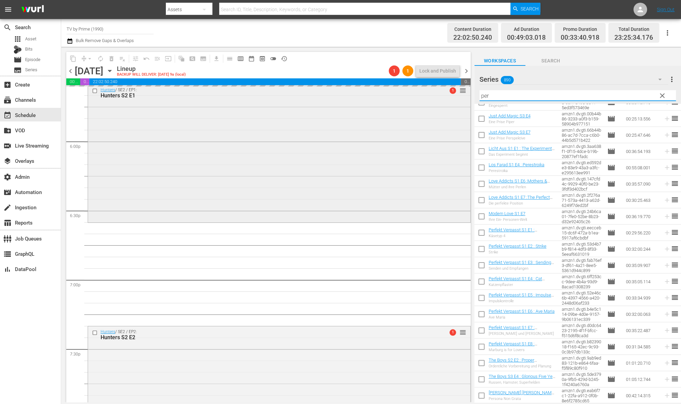
drag, startPoint x: 495, startPoint y: 96, endPoint x: 441, endPoint y: 92, distance: 54.1
click at [441, 92] on div "content_copy compress arrow_drop_down autorenew_outlined delete_forever_outline…" at bounding box center [370, 225] width 619 height 356
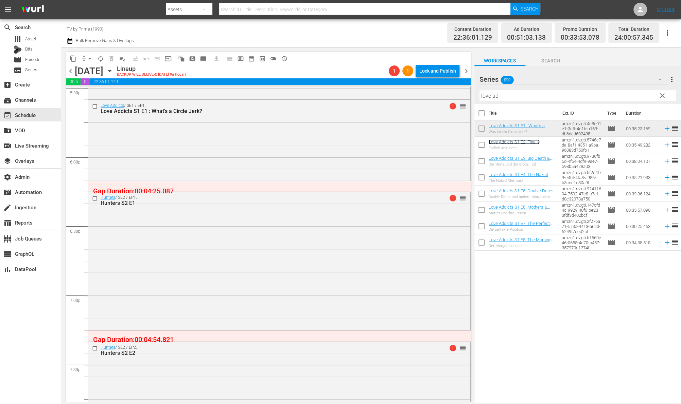
scroll to position [2376, 0]
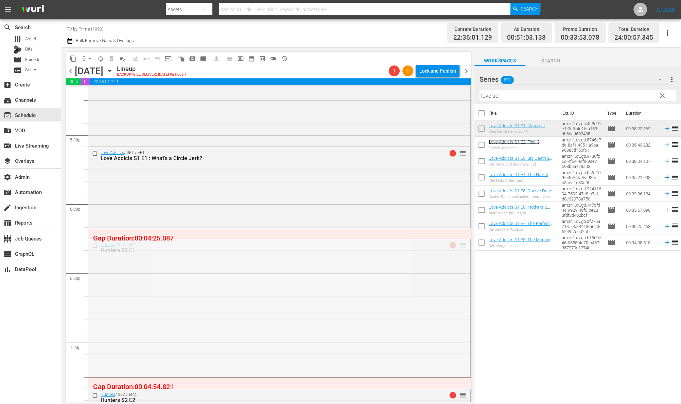
drag, startPoint x: 454, startPoint y: 243, endPoint x: 452, endPoint y: 236, distance: 7.3
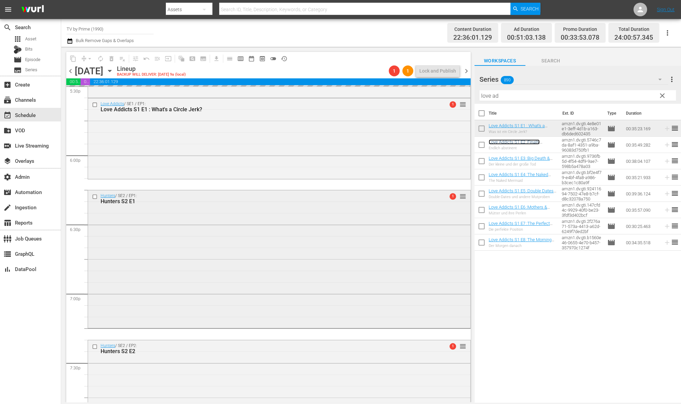
scroll to position [2519, 0]
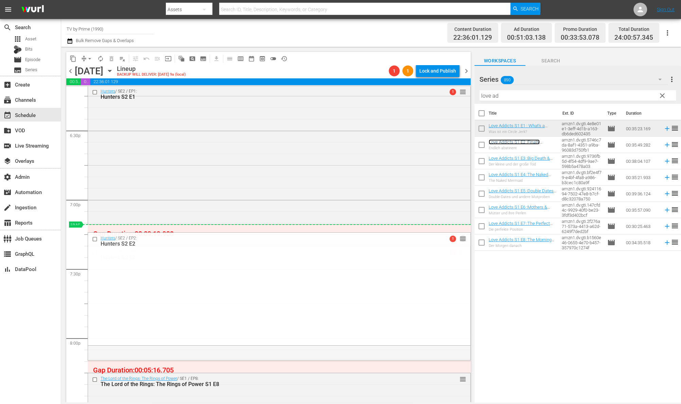
drag, startPoint x: 455, startPoint y: 252, endPoint x: 452, endPoint y: 229, distance: 23.6
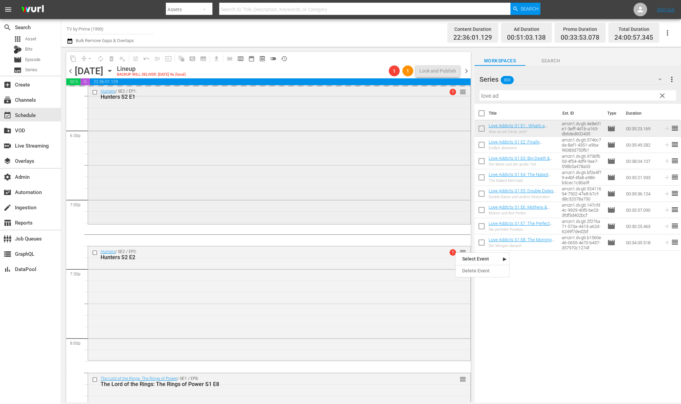
click at [427, 87] on div "content_copy compress arrow_drop_down autorenew_outlined delete_forever_outline…" at bounding box center [370, 225] width 619 height 356
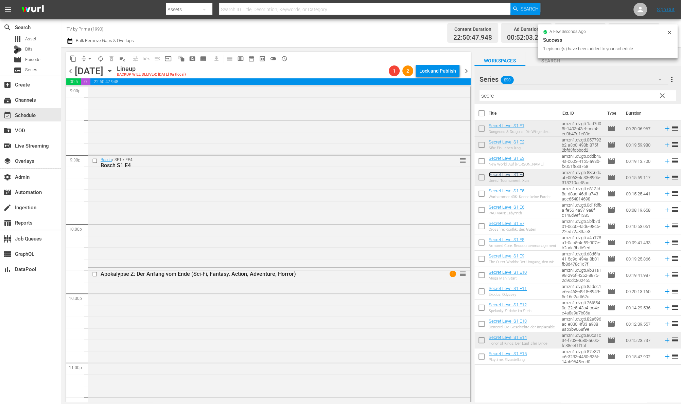
scroll to position [3064, 0]
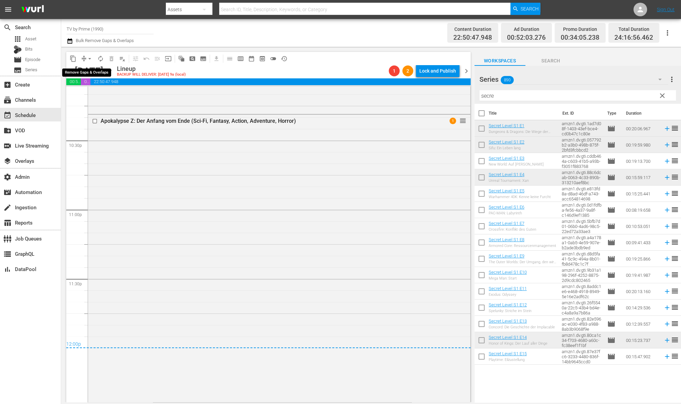
click at [86, 57] on span "arrow_drop_down" at bounding box center [89, 58] width 7 height 7
click at [86, 94] on li "Align to End of Previous Day" at bounding box center [89, 94] width 71 height 11
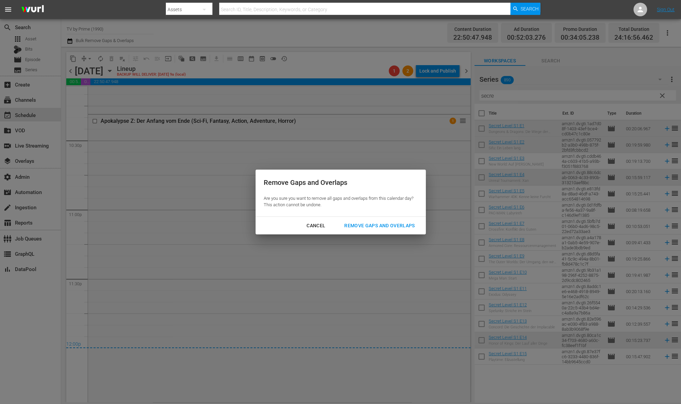
click at [368, 227] on div "Remove Gaps and Overlaps" at bounding box center [379, 226] width 81 height 8
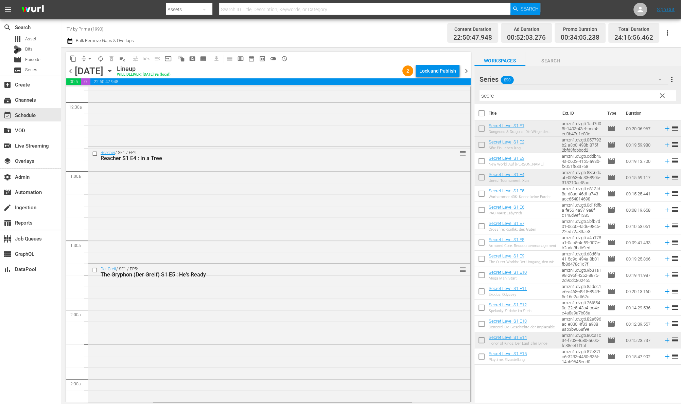
scroll to position [0, 0]
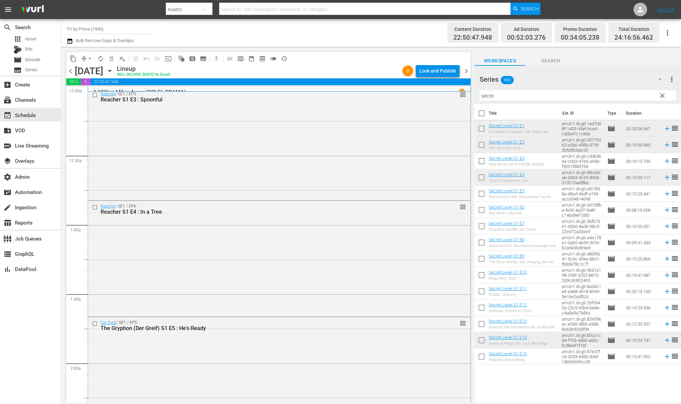
click at [468, 71] on span "chevron_right" at bounding box center [466, 71] width 8 height 8
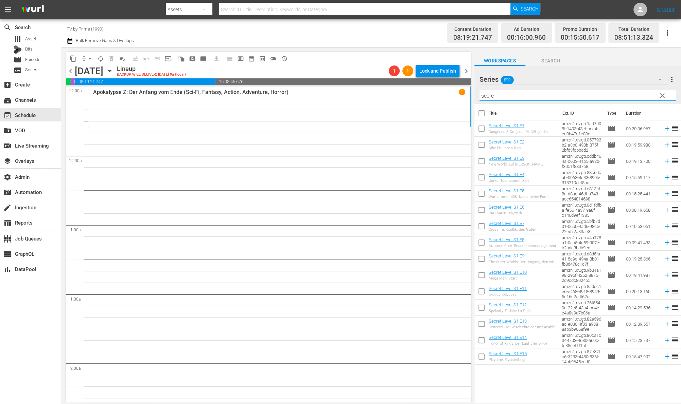
drag, startPoint x: 503, startPoint y: 97, endPoint x: 419, endPoint y: 87, distance: 84.8
click at [419, 87] on div "content_copy compress arrow_drop_down autorenew_outlined delete_forever_outline…" at bounding box center [370, 225] width 619 height 356
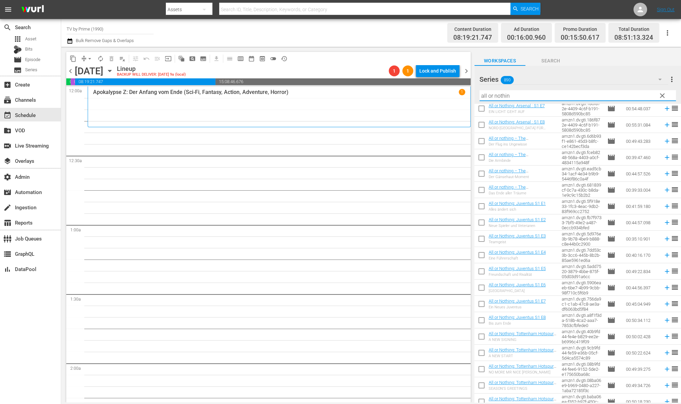
scroll to position [171, 0]
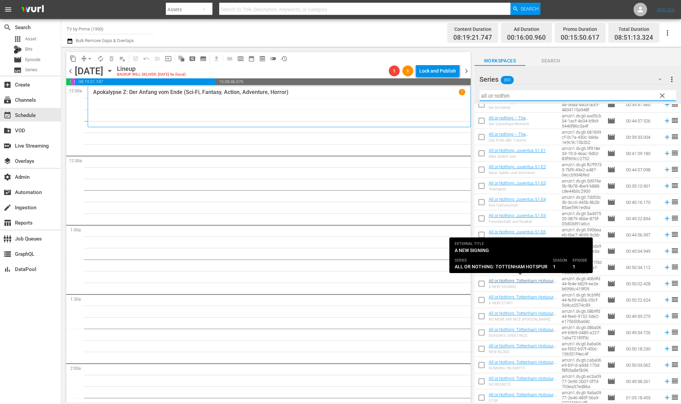
type input "all or nothin"
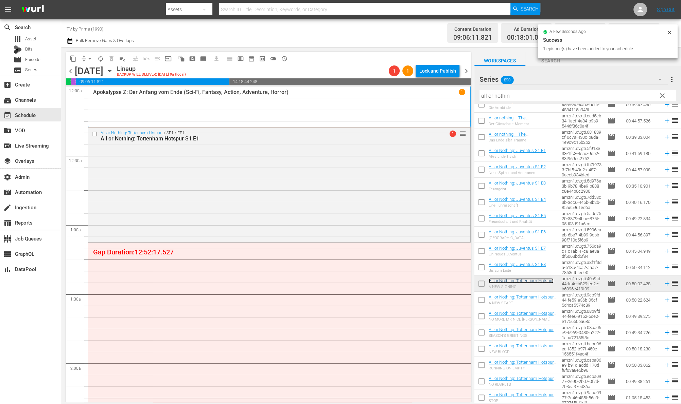
scroll to position [11, 0]
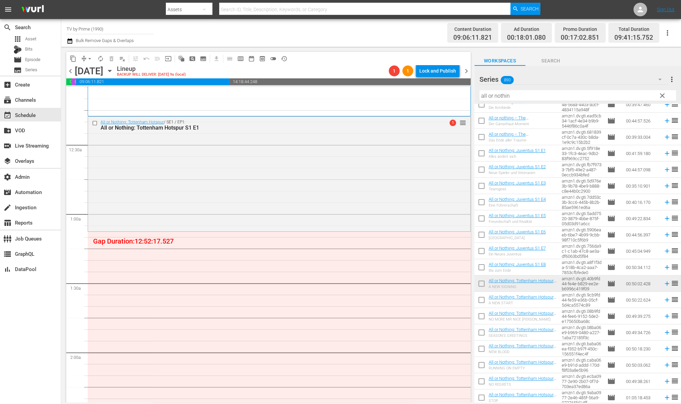
click at [481, 301] on input "checkbox" at bounding box center [481, 301] width 14 height 14
checkbox input "true"
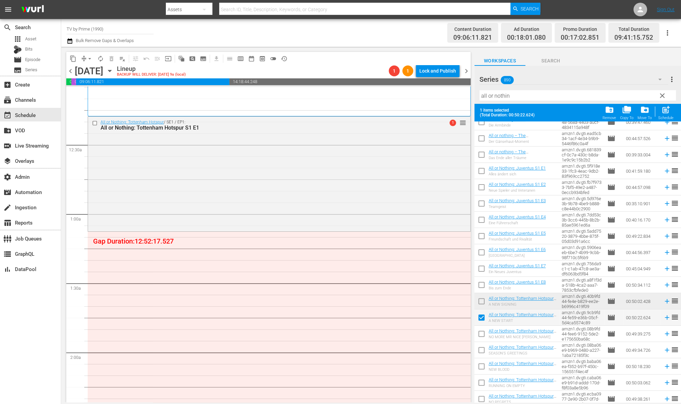
click at [480, 329] on input "checkbox" at bounding box center [481, 335] width 14 height 14
checkbox input "true"
click at [482, 354] on input "checkbox" at bounding box center [481, 352] width 14 height 14
checkbox input "true"
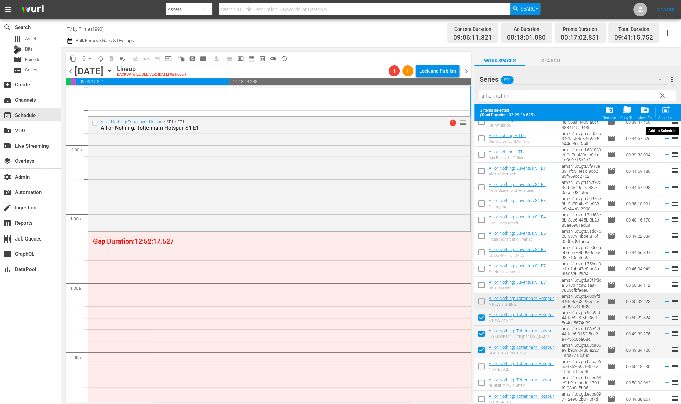
click at [669, 115] on div "post_add Schedule" at bounding box center [665, 112] width 15 height 15
checkbox input "false"
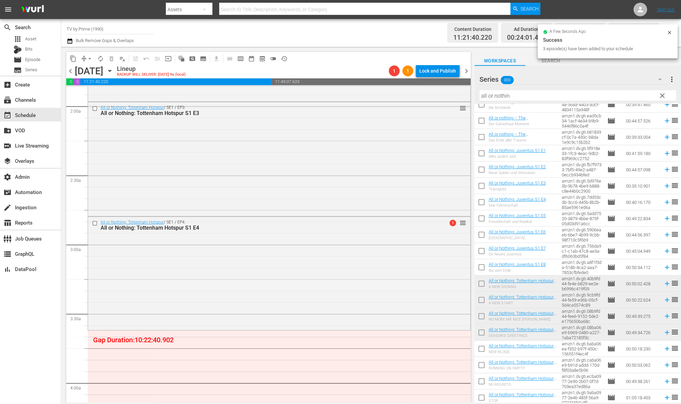
scroll to position [355, 0]
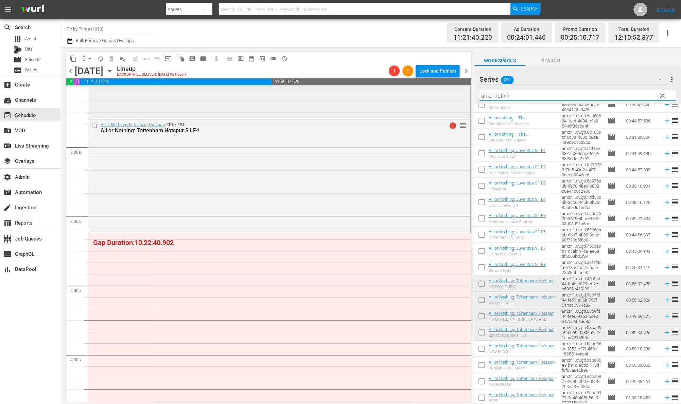
drag, startPoint x: 513, startPoint y: 99, endPoint x: 414, endPoint y: 87, distance: 99.2
click at [414, 87] on div "content_copy compress arrow_drop_down autorenew_outlined delete_forever_outline…" at bounding box center [370, 225] width 619 height 356
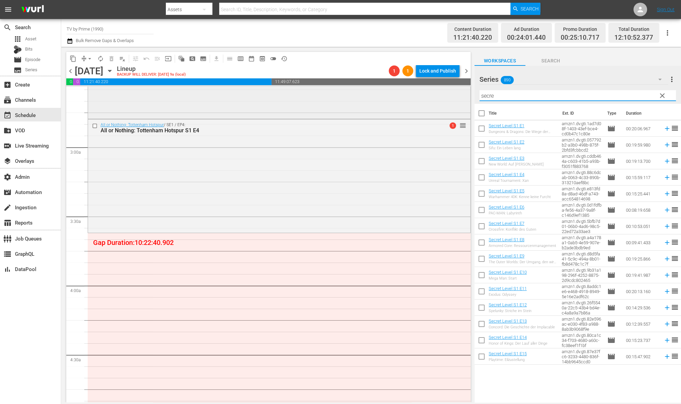
scroll to position [0, 0]
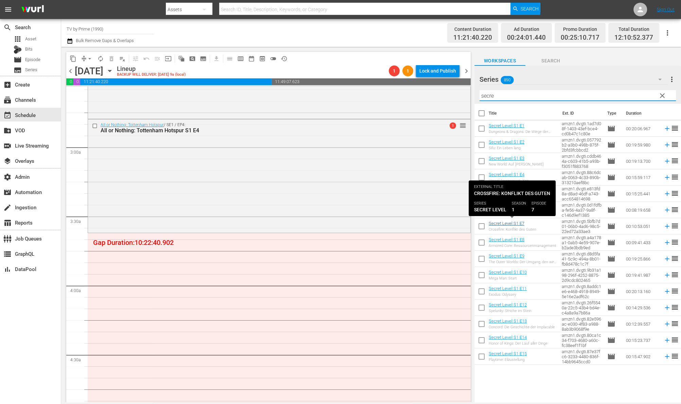
type input "secre"
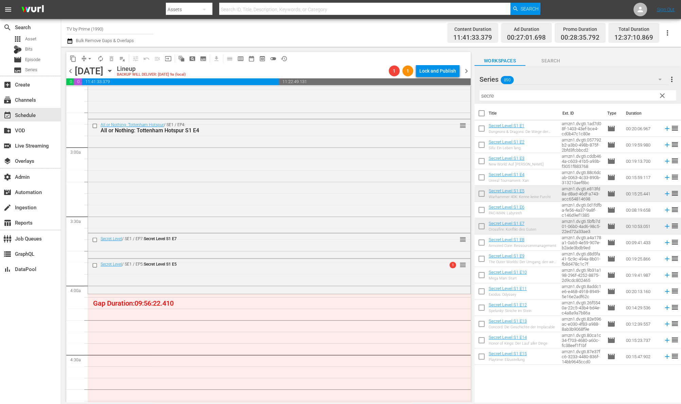
click at [660, 96] on span "clear" at bounding box center [662, 96] width 8 height 8
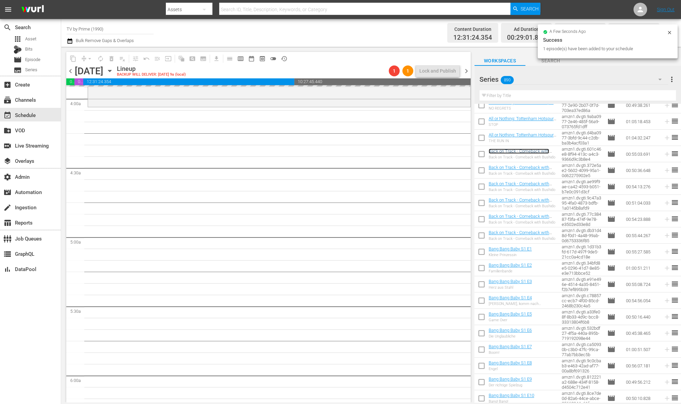
scroll to position [553, 0]
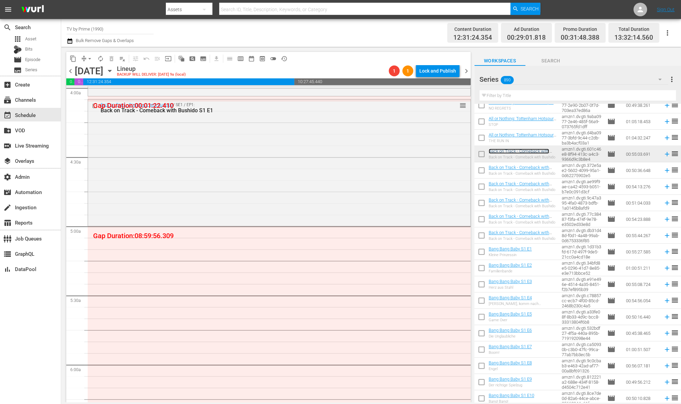
drag, startPoint x: 456, startPoint y: 107, endPoint x: 453, endPoint y: 97, distance: 10.5
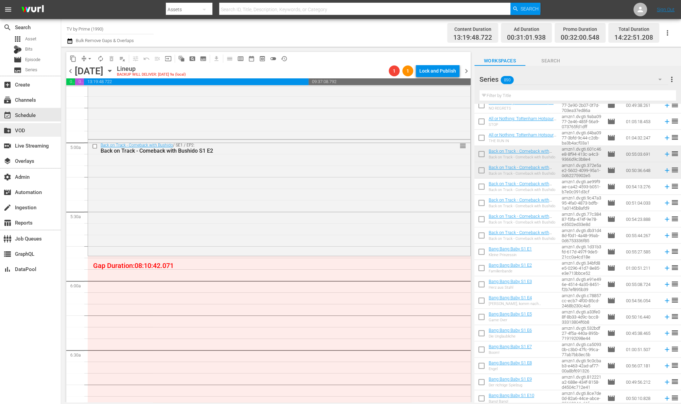
scroll to position [642, 0]
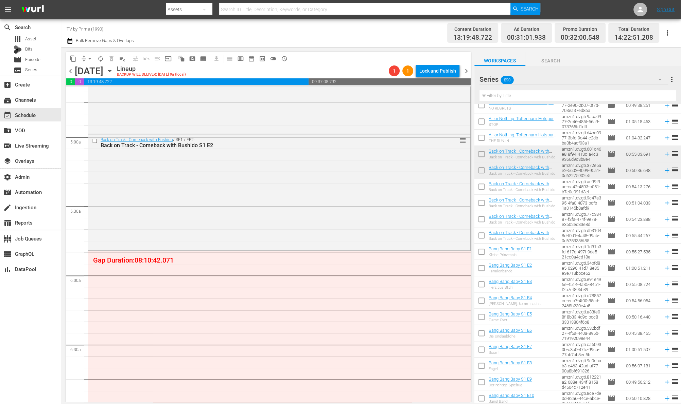
click at [505, 94] on input "text" at bounding box center [577, 95] width 196 height 11
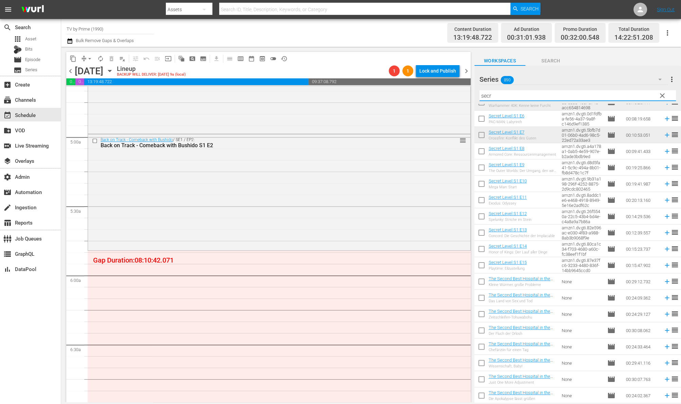
scroll to position [0, 0]
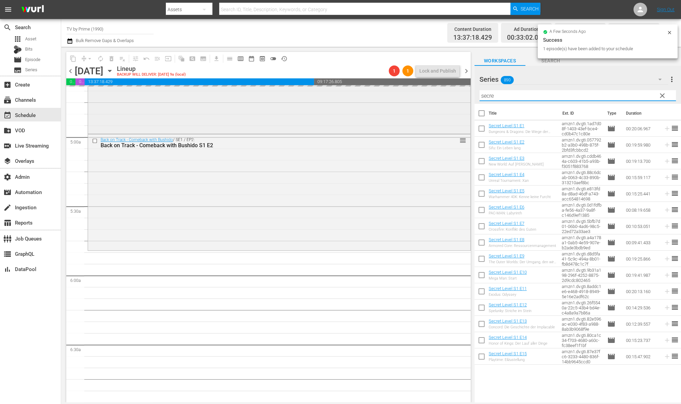
drag, startPoint x: 472, startPoint y: 98, endPoint x: 433, endPoint y: 95, distance: 39.2
click at [433, 95] on div "content_copy compress arrow_drop_down autorenew_outlined delete_forever_outline…" at bounding box center [370, 225] width 619 height 356
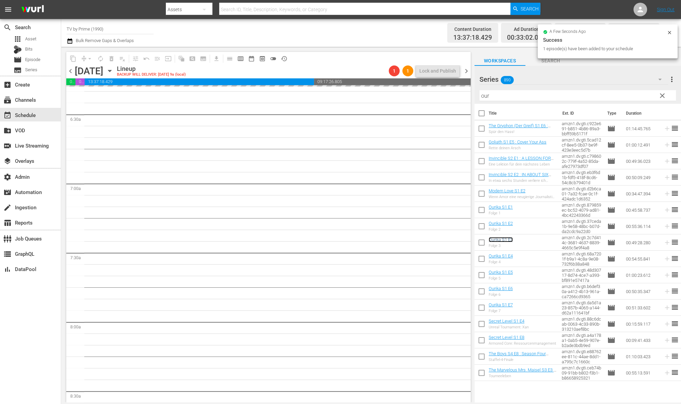
scroll to position [884, 0]
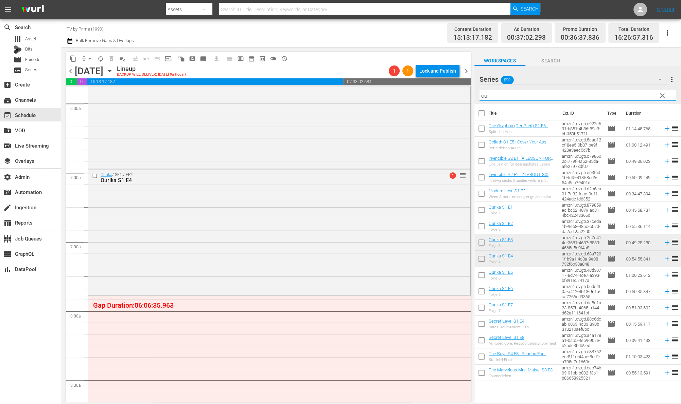
drag, startPoint x: 490, startPoint y: 95, endPoint x: 436, endPoint y: 86, distance: 55.4
click at [436, 86] on div "content_copy compress arrow_drop_down autorenew_outlined delete_forever_outline…" at bounding box center [370, 225] width 619 height 356
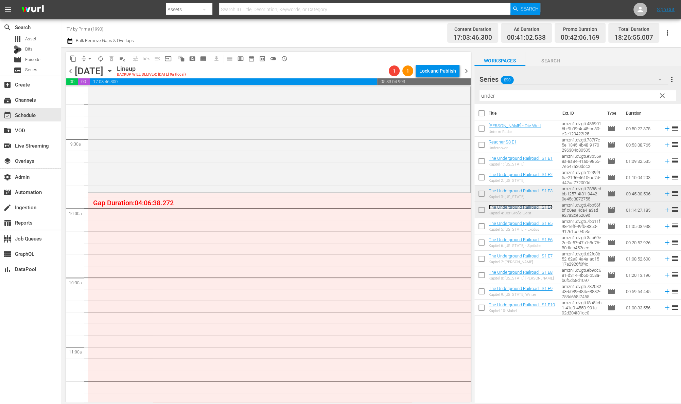
scroll to position [1269, 0]
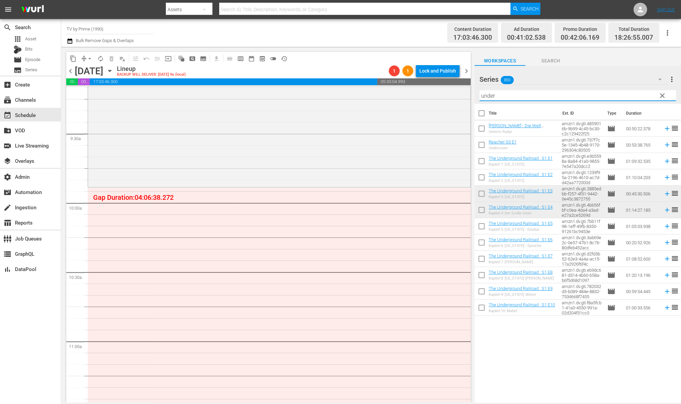
drag, startPoint x: 498, startPoint y: 97, endPoint x: 377, endPoint y: 76, distance: 122.0
click at [391, 81] on div "content_copy compress arrow_drop_down autorenew_outlined delete_forever_outline…" at bounding box center [370, 225] width 619 height 356
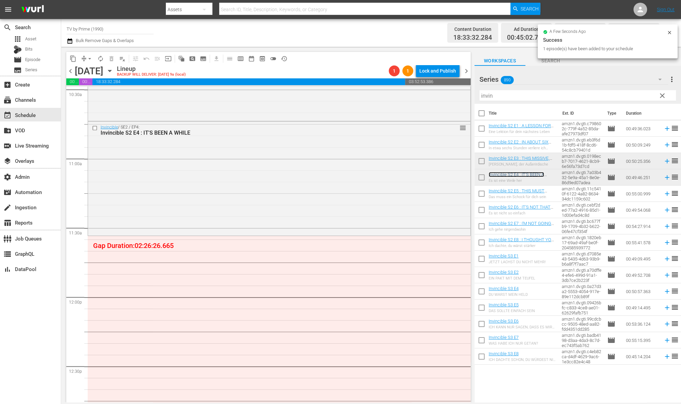
scroll to position [1547, 0]
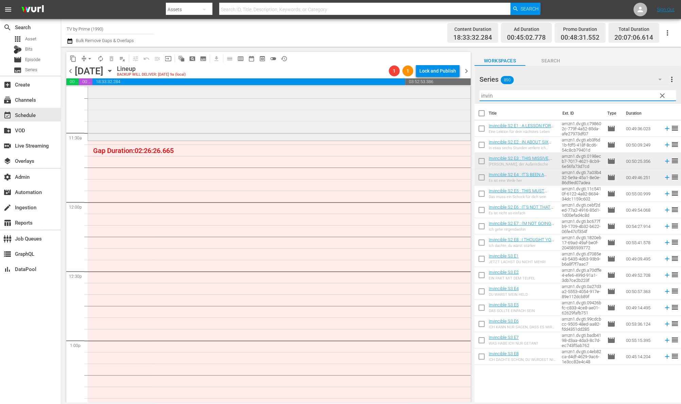
drag, startPoint x: 497, startPoint y: 95, endPoint x: 415, endPoint y: 92, distance: 81.9
click at [415, 92] on div "content_copy compress arrow_drop_down autorenew_outlined delete_forever_outline…" at bounding box center [370, 225] width 619 height 356
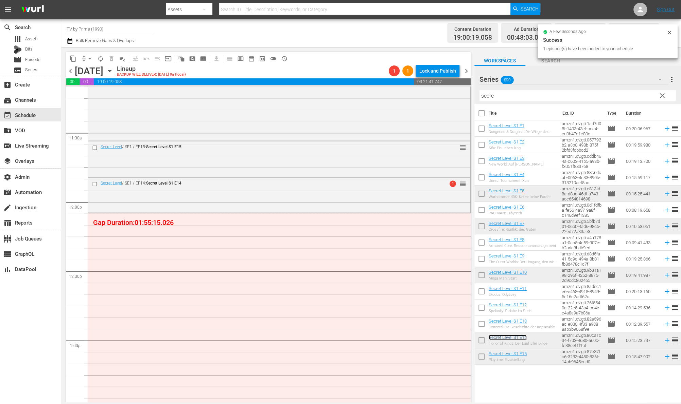
drag, startPoint x: 457, startPoint y: 148, endPoint x: 431, endPoint y: 221, distance: 77.8
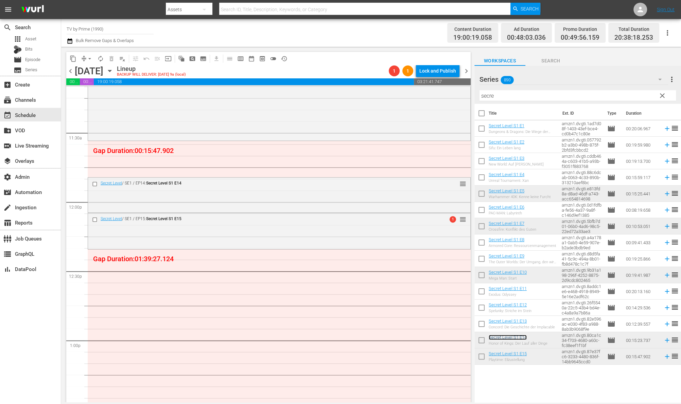
drag, startPoint x: 456, startPoint y: 184, endPoint x: 447, endPoint y: 142, distance: 43.0
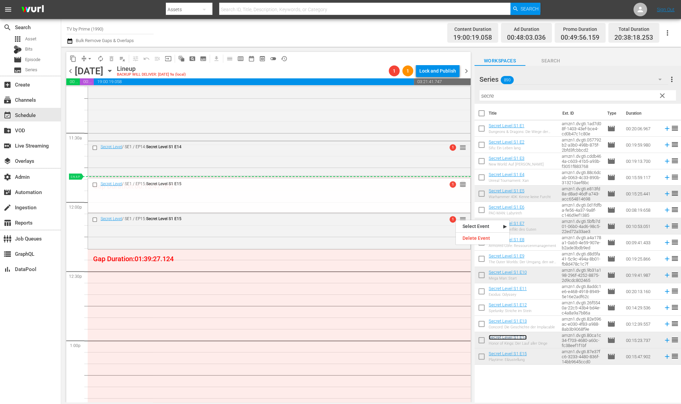
drag, startPoint x: 455, startPoint y: 219, endPoint x: 449, endPoint y: 177, distance: 42.6
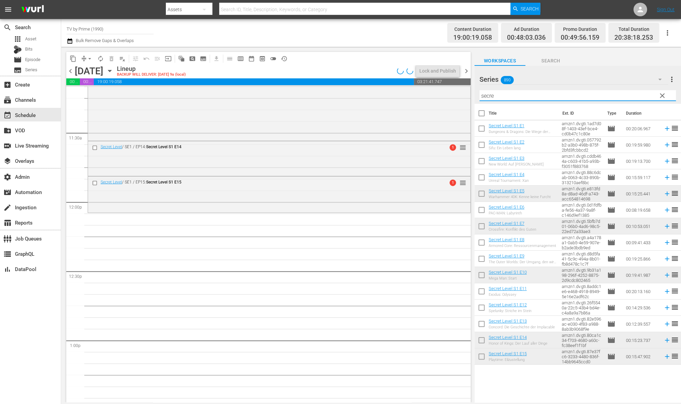
drag, startPoint x: 506, startPoint y: 98, endPoint x: 404, endPoint y: 86, distance: 102.6
click at [404, 86] on div "content_copy compress arrow_drop_down autorenew_outlined delete_forever_outline…" at bounding box center [370, 225] width 619 height 356
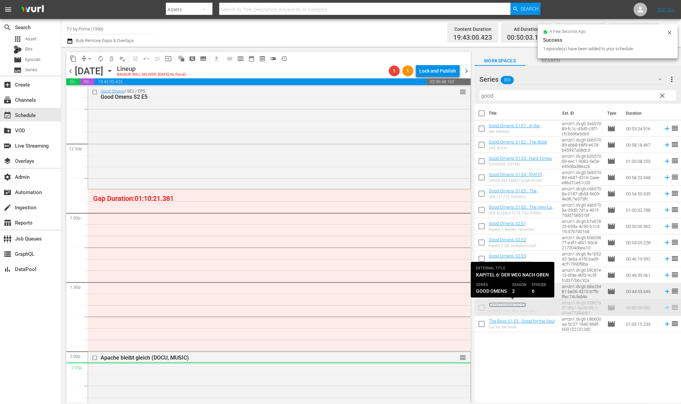
scroll to position [1722, 0]
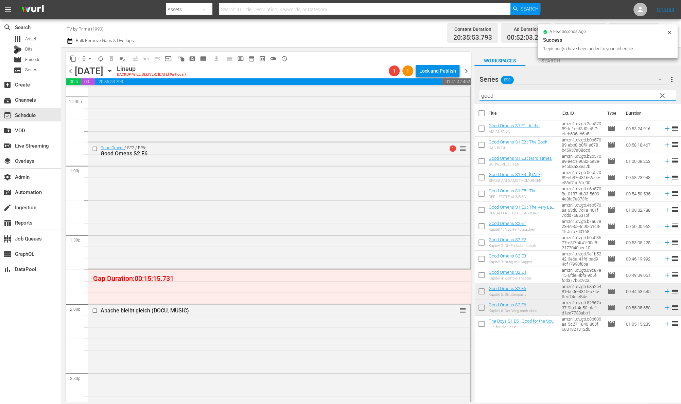
drag, startPoint x: 458, startPoint y: 91, endPoint x: 421, endPoint y: 83, distance: 37.8
click at [423, 84] on div "content_copy compress arrow_drop_down autorenew_outlined delete_forever_outline…" at bounding box center [370, 225] width 619 height 356
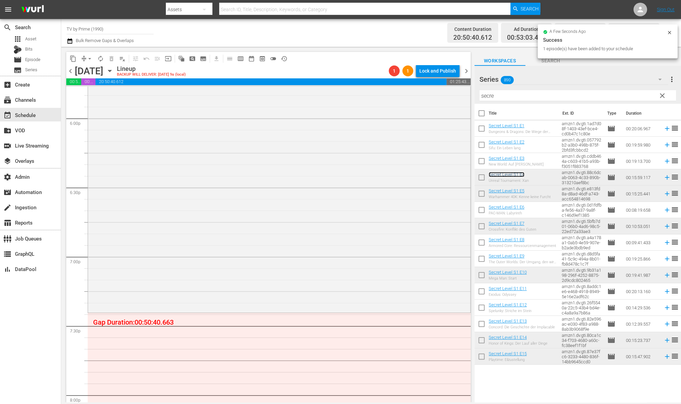
scroll to position [2592, 0]
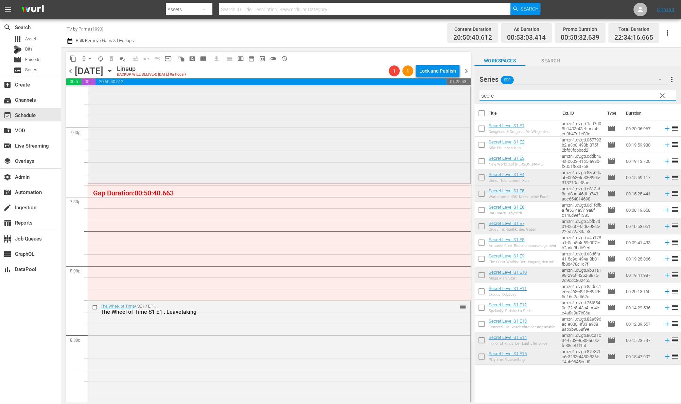
drag, startPoint x: 495, startPoint y: 94, endPoint x: 433, endPoint y: 88, distance: 62.5
click at [433, 88] on div "content_copy compress arrow_drop_down autorenew_outlined delete_forever_outline…" at bounding box center [370, 225] width 619 height 356
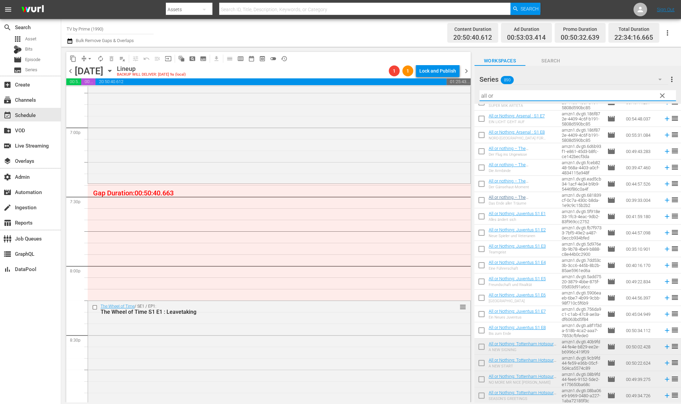
scroll to position [189, 0]
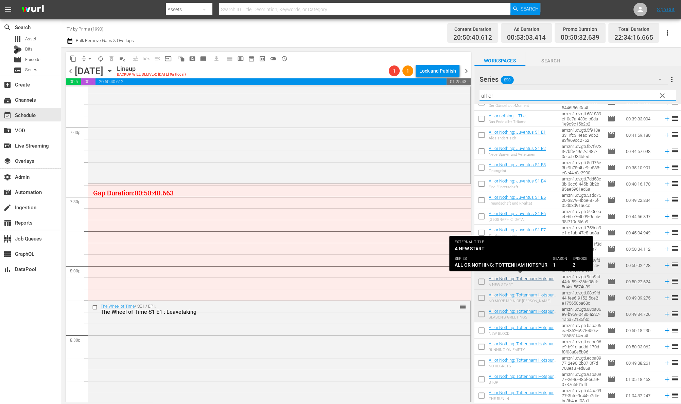
type input "all or"
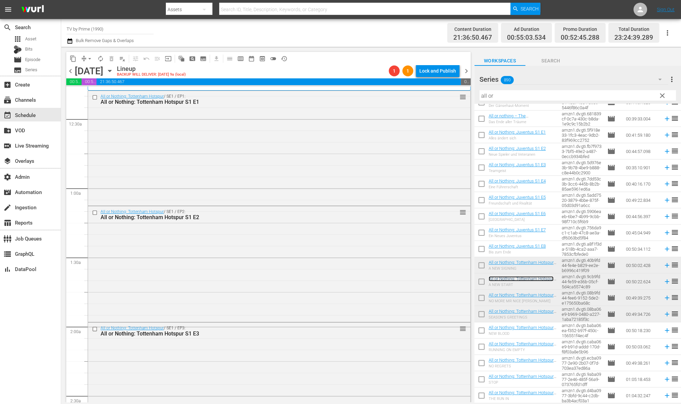
scroll to position [0, 0]
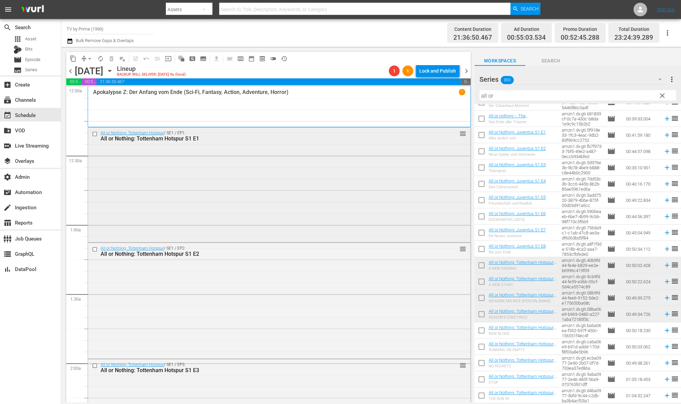
click at [94, 133] on input "checkbox" at bounding box center [95, 134] width 7 height 6
click at [94, 248] on input "checkbox" at bounding box center [95, 250] width 7 height 6
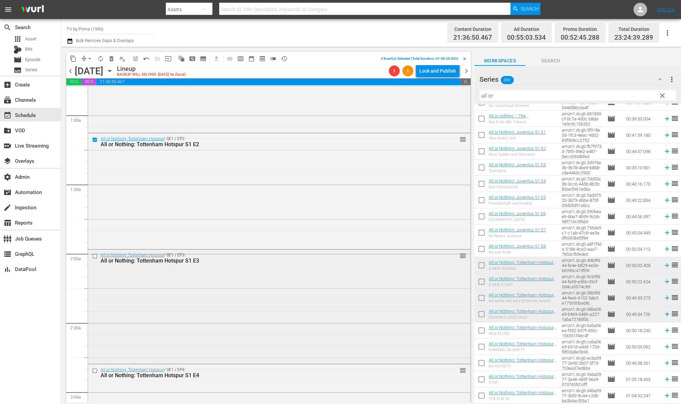
click at [96, 256] on input "checkbox" at bounding box center [95, 256] width 7 height 6
click at [95, 371] on input "checkbox" at bounding box center [95, 371] width 7 height 6
click at [113, 58] on span "delete_forever_outlined" at bounding box center [111, 58] width 7 height 7
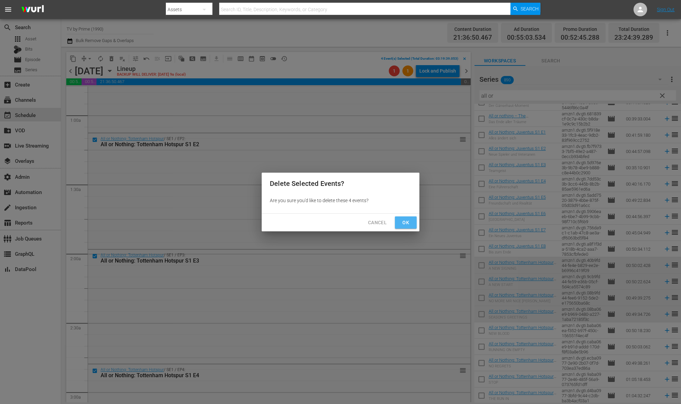
click at [405, 220] on span "Ok" at bounding box center [405, 223] width 11 height 8
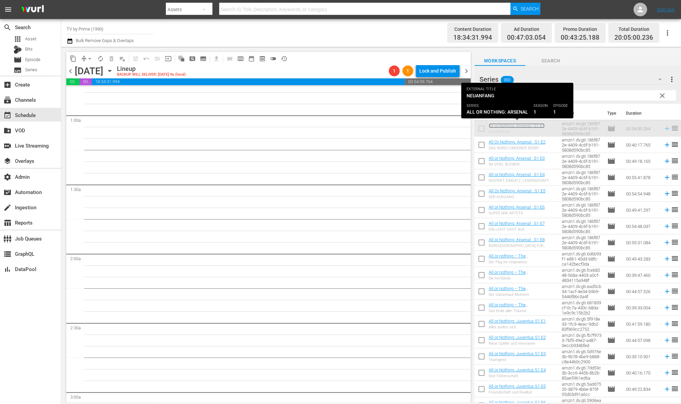
scroll to position [0, 0]
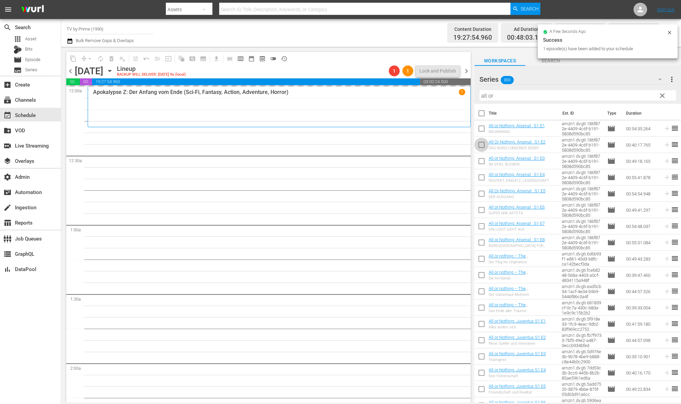
click at [481, 145] on input "checkbox" at bounding box center [481, 146] width 14 height 14
checkbox input "true"
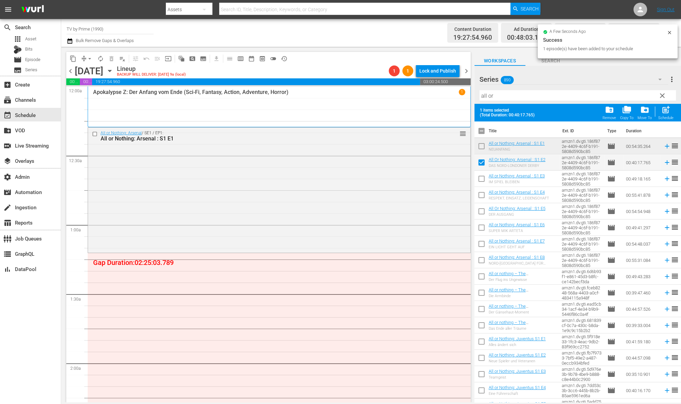
click at [480, 179] on input "checkbox" at bounding box center [481, 180] width 14 height 14
checkbox input "true"
click at [481, 199] on input "checkbox" at bounding box center [481, 197] width 14 height 14
checkbox input "true"
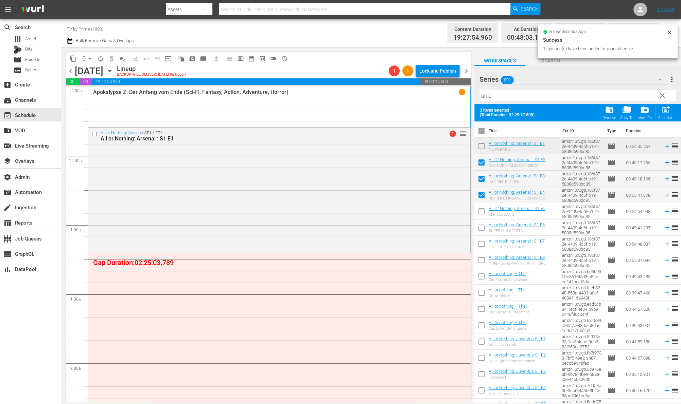
click at [661, 113] on span "post_add" at bounding box center [665, 109] width 9 height 9
checkbox input "false"
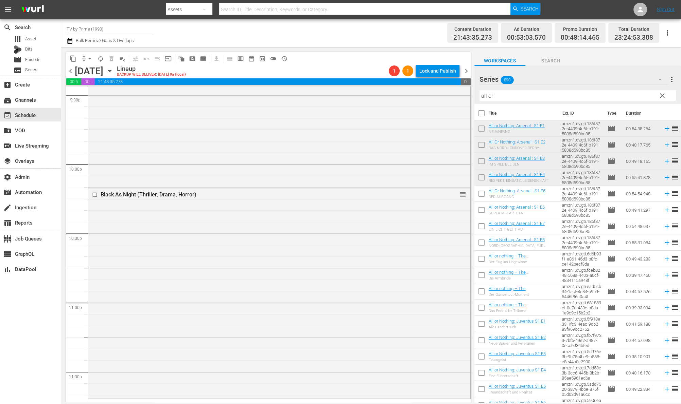
scroll to position [3009, 0]
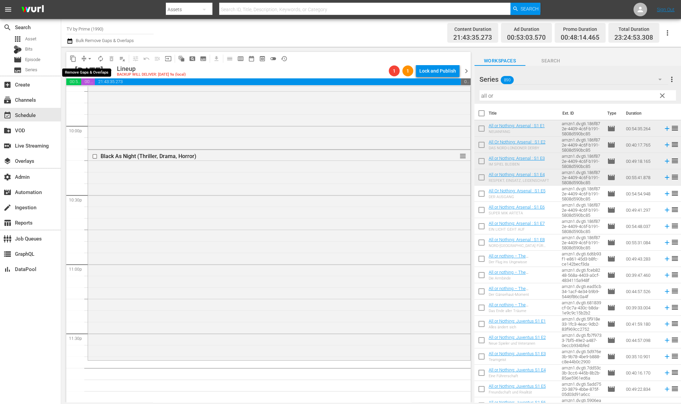
click at [87, 58] on span "arrow_drop_down" at bounding box center [89, 58] width 7 height 7
click at [86, 95] on li "Align to End of Previous Day" at bounding box center [89, 94] width 71 height 11
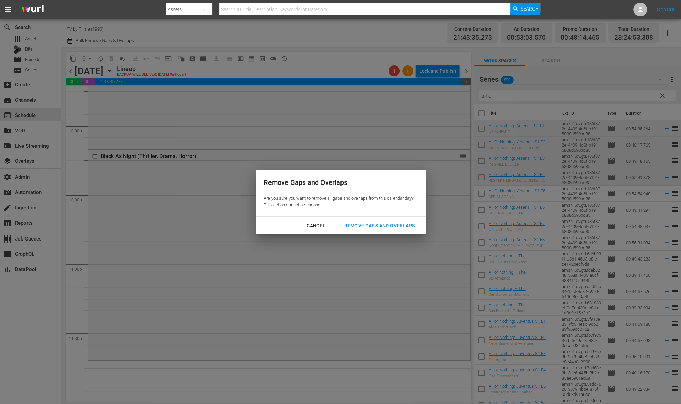
click at [392, 222] on div "Remove Gaps and Overlaps" at bounding box center [379, 226] width 81 height 8
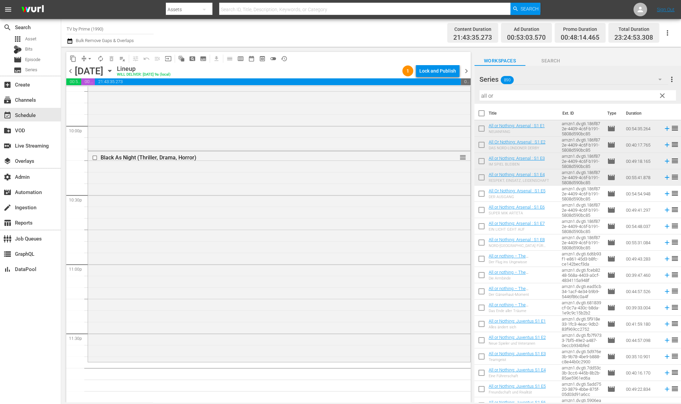
scroll to position [11, 0]
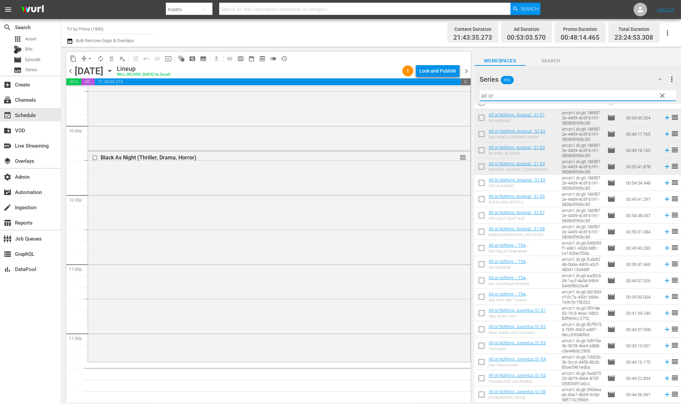
drag, startPoint x: 493, startPoint y: 93, endPoint x: 438, endPoint y: 86, distance: 55.8
click at [438, 86] on div "content_copy compress arrow_drop_down autorenew_outlined delete_forever_outline…" at bounding box center [370, 225] width 619 height 356
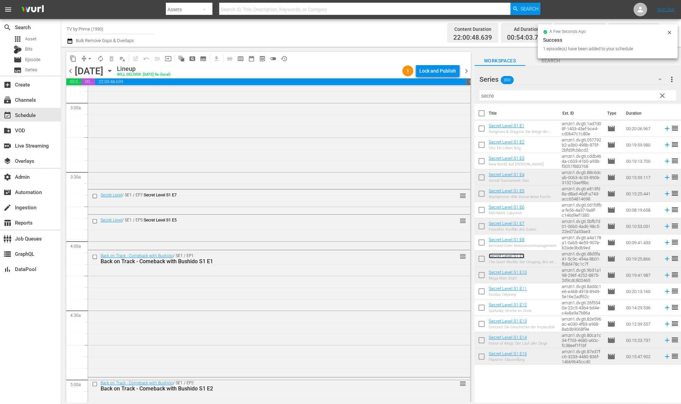
scroll to position [0, 0]
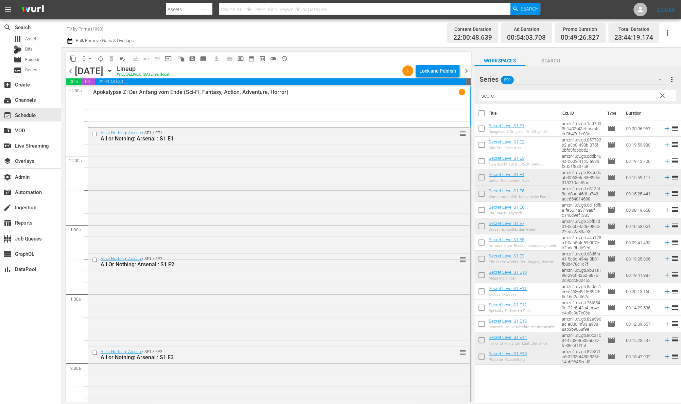
click at [466, 69] on span "chevron_right" at bounding box center [466, 71] width 8 height 8
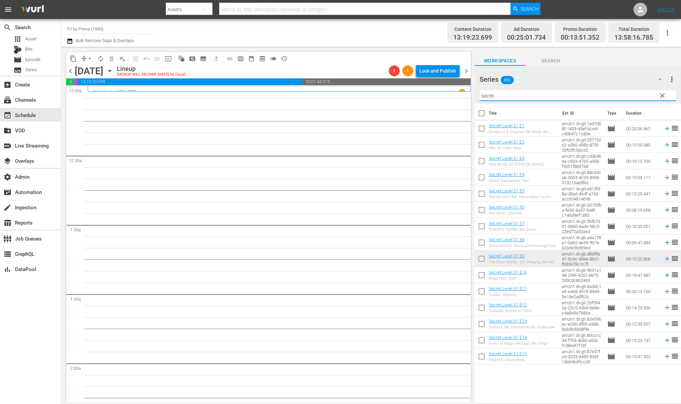
drag, startPoint x: 504, startPoint y: 96, endPoint x: 437, endPoint y: 88, distance: 68.0
click at [437, 88] on div "content_copy compress arrow_drop_down autorenew_outlined delete_forever_outline…" at bounding box center [370, 225] width 619 height 356
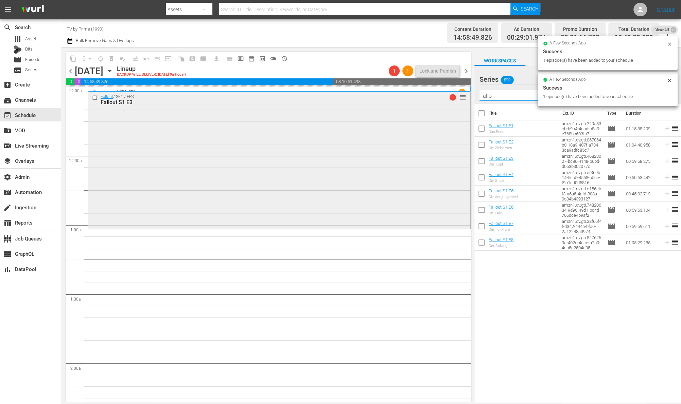
drag, startPoint x: 462, startPoint y: 93, endPoint x: 447, endPoint y: 92, distance: 14.7
click at [447, 92] on div "content_copy compress arrow_drop_down autorenew_outlined delete_forever_outline…" at bounding box center [370, 225] width 619 height 356
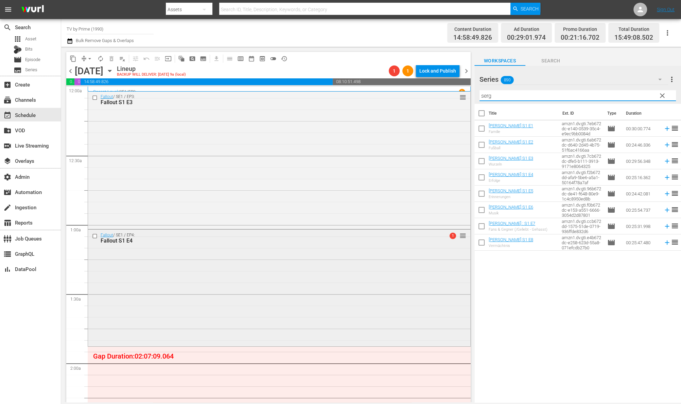
scroll to position [151, 0]
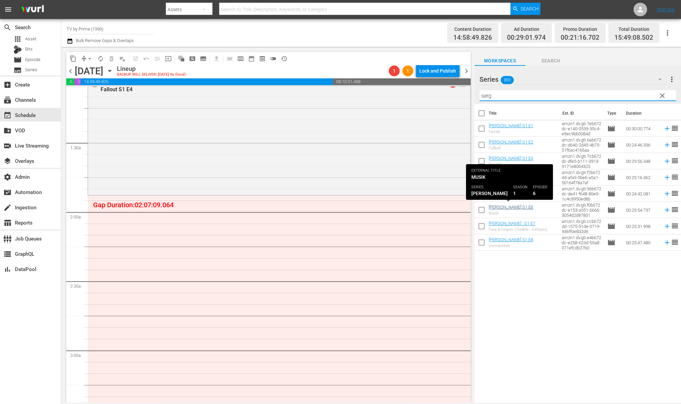
type input "serg"
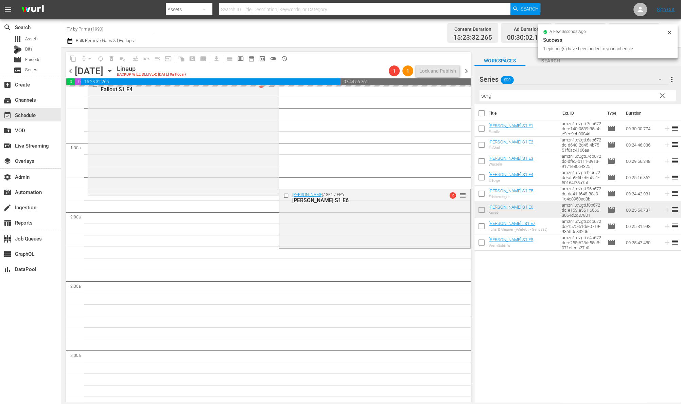
click at [484, 226] on input "checkbox" at bounding box center [481, 228] width 14 height 14
checkbox input "true"
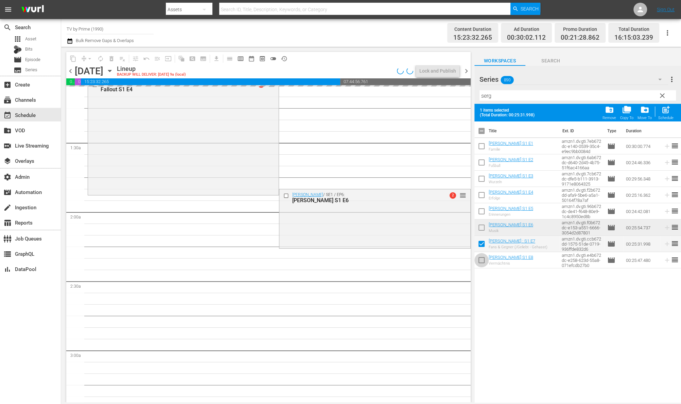
click at [483, 261] on input "checkbox" at bounding box center [481, 262] width 14 height 14
checkbox input "true"
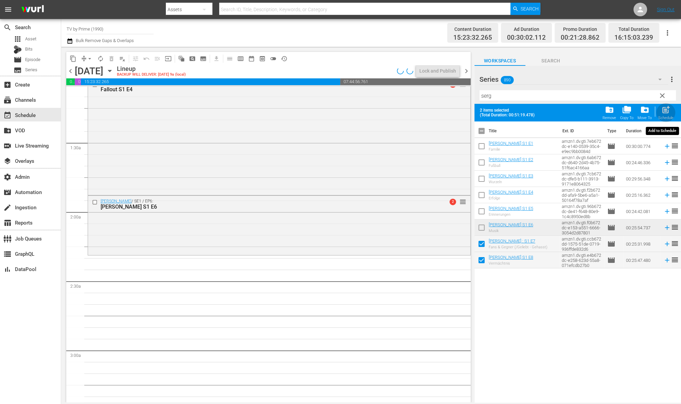
click at [664, 114] on span "post_add" at bounding box center [665, 109] width 9 height 9
checkbox input "false"
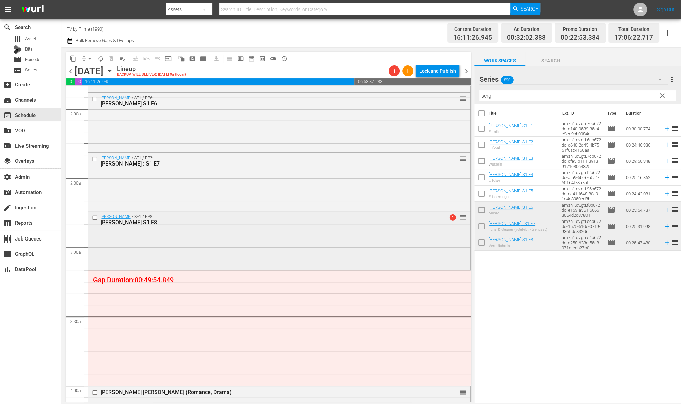
scroll to position [260, 0]
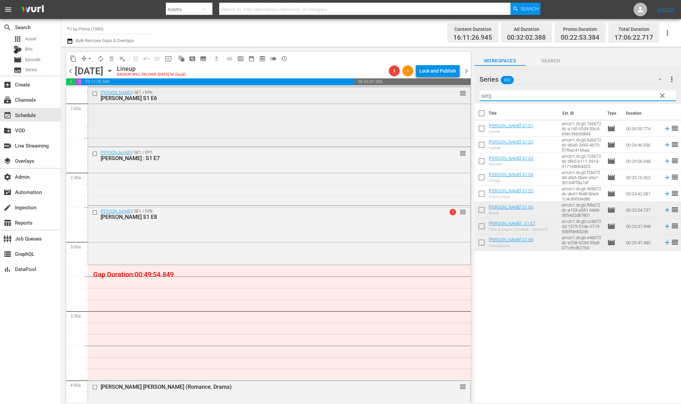
drag, startPoint x: 501, startPoint y: 97, endPoint x: 439, endPoint y: 88, distance: 62.5
click at [439, 88] on div "content_copy compress arrow_drop_down autorenew_outlined delete_forever_outline…" at bounding box center [370, 225] width 619 height 356
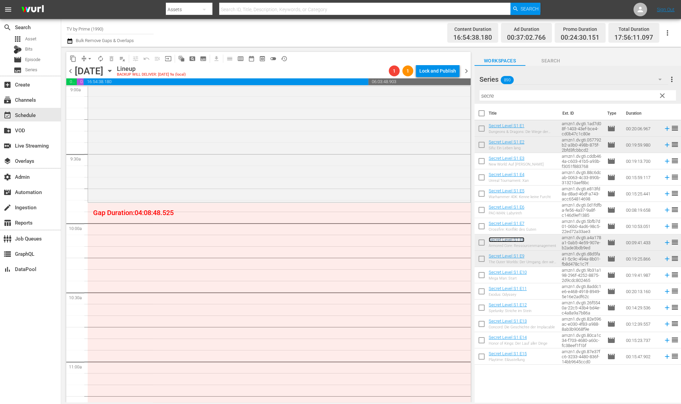
scroll to position [1267, 0]
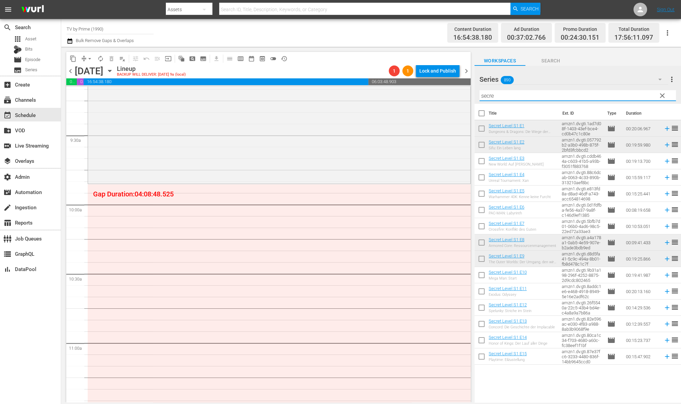
drag, startPoint x: 504, startPoint y: 98, endPoint x: 423, endPoint y: 86, distance: 82.4
click at [423, 86] on div "content_copy compress arrow_drop_down autorenew_outlined delete_forever_outline…" at bounding box center [370, 225] width 619 height 356
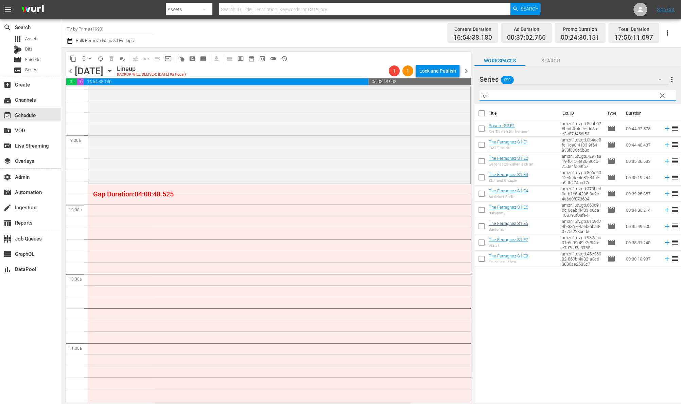
type input "ferr"
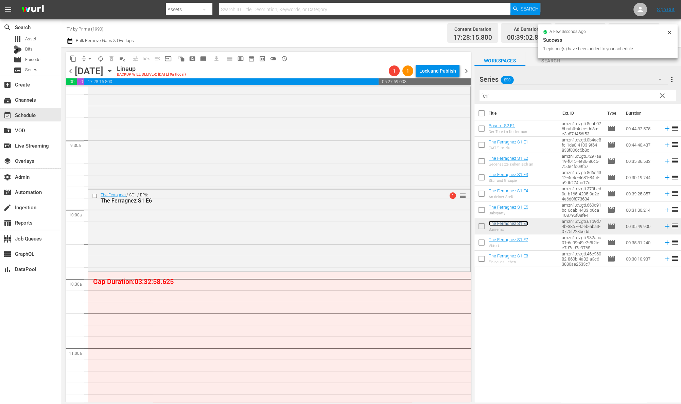
scroll to position [1281, 0]
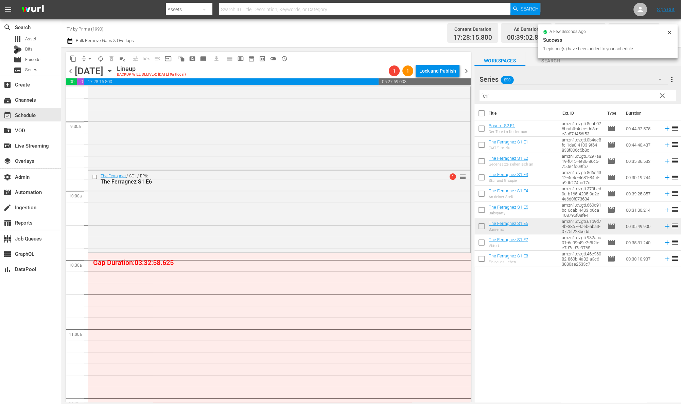
click at [483, 245] on input "checkbox" at bounding box center [481, 244] width 14 height 14
checkbox input "true"
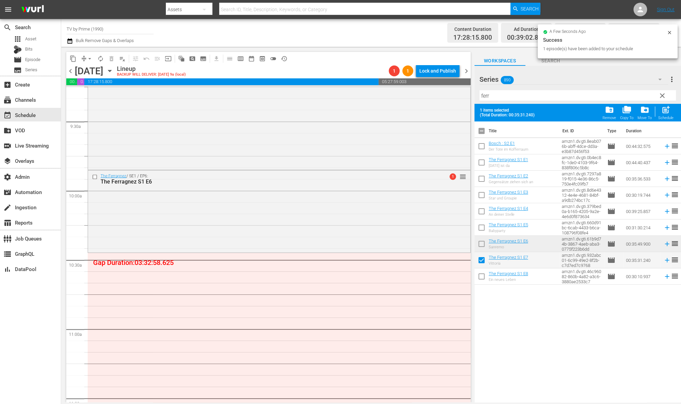
click at [481, 276] on input "checkbox" at bounding box center [481, 278] width 14 height 14
checkbox input "true"
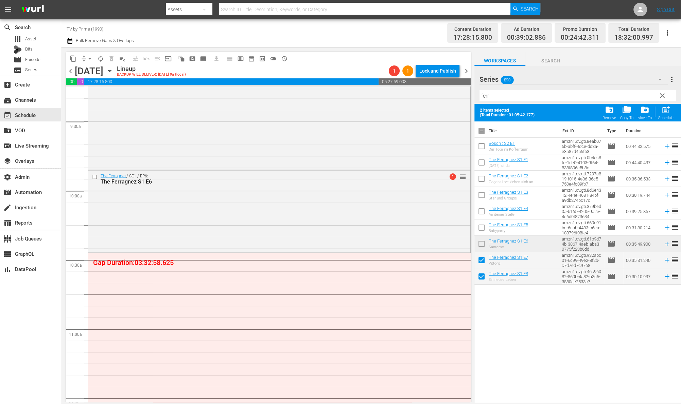
click at [664, 110] on span "post_add" at bounding box center [665, 109] width 9 height 9
checkbox input "false"
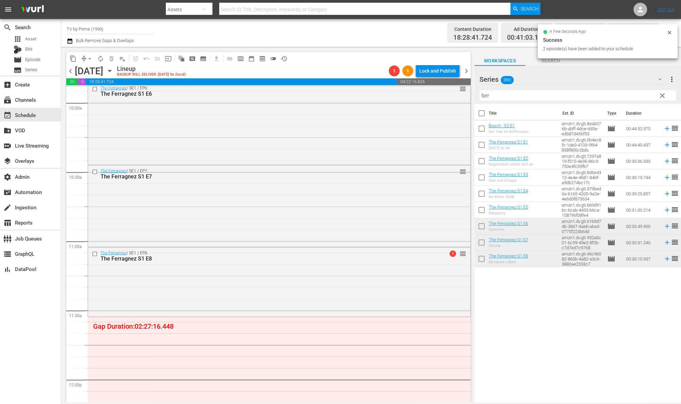
scroll to position [1449, 0]
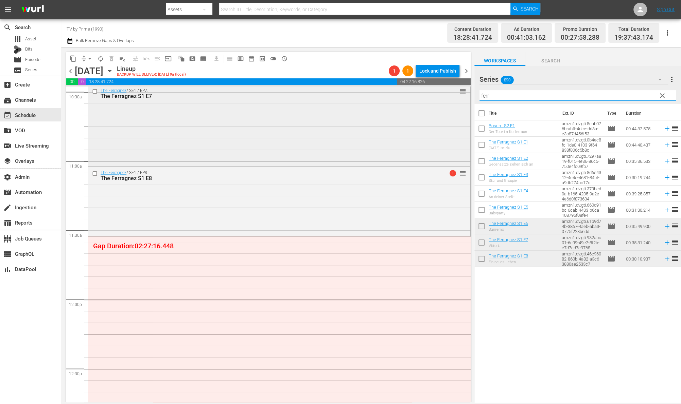
drag, startPoint x: 500, startPoint y: 95, endPoint x: 422, endPoint y: 94, distance: 77.8
click at [422, 94] on div "content_copy compress arrow_drop_down autorenew_outlined delete_forever_outline…" at bounding box center [370, 225] width 619 height 356
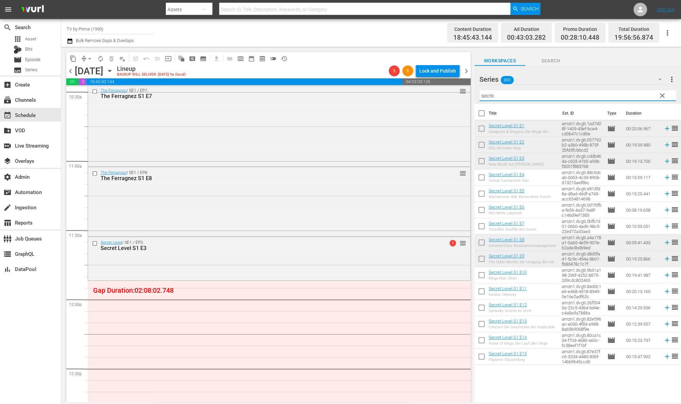
drag, startPoint x: 496, startPoint y: 95, endPoint x: 405, endPoint y: 85, distance: 91.7
click at [409, 85] on div "content_copy compress arrow_drop_down autorenew_outlined delete_forever_outline…" at bounding box center [370, 225] width 619 height 356
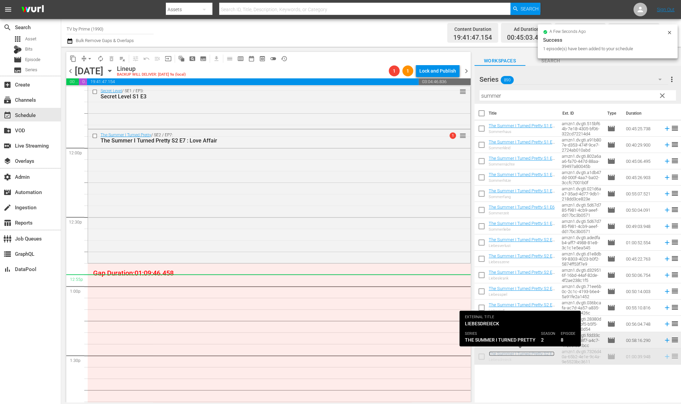
scroll to position [1648, 0]
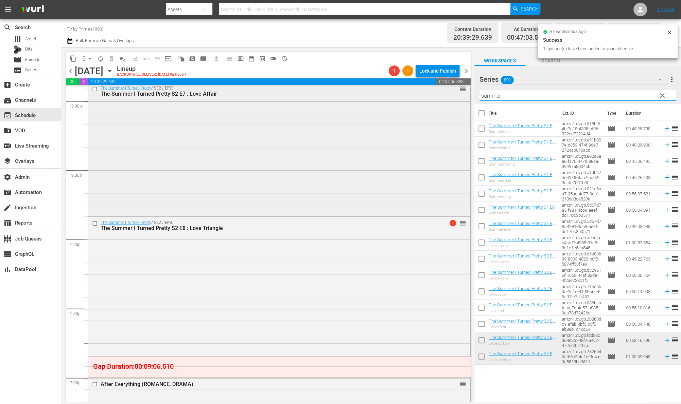
drag, startPoint x: 514, startPoint y: 97, endPoint x: 424, endPoint y: 89, distance: 90.0
click at [424, 89] on div "content_copy compress arrow_drop_down autorenew_outlined delete_forever_outline…" at bounding box center [370, 225] width 619 height 356
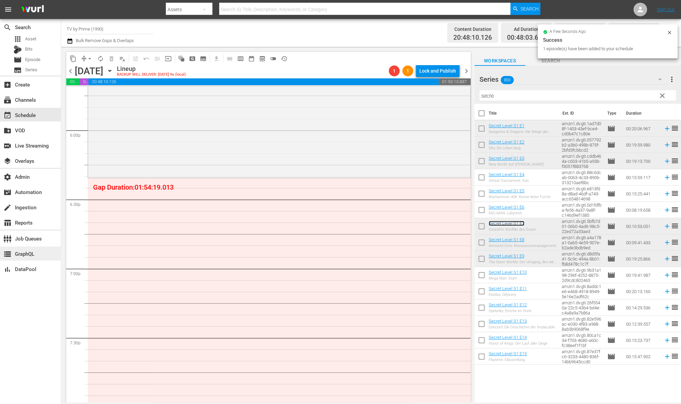
scroll to position [2438, 0]
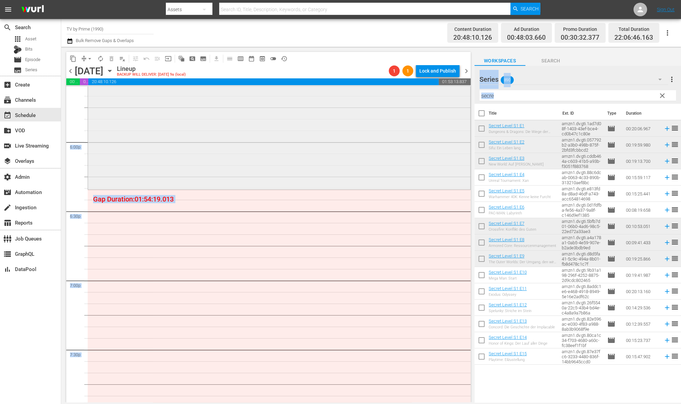
drag, startPoint x: 509, startPoint y: 101, endPoint x: 449, endPoint y: 87, distance: 61.0
click at [434, 86] on div "content_copy compress arrow_drop_down autorenew_outlined delete_forever_outline…" at bounding box center [370, 225] width 619 height 356
click at [491, 95] on input "secre" at bounding box center [577, 95] width 196 height 11
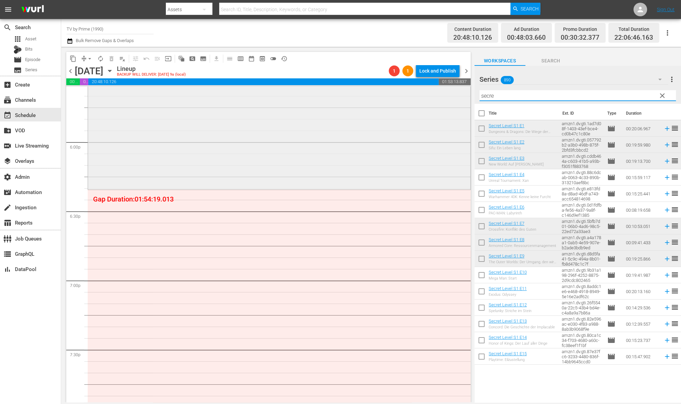
drag, startPoint x: 497, startPoint y: 96, endPoint x: 459, endPoint y: 98, distance: 37.7
click at [460, 98] on div "content_copy compress arrow_drop_down autorenew_outlined delete_forever_outline…" at bounding box center [370, 225] width 619 height 356
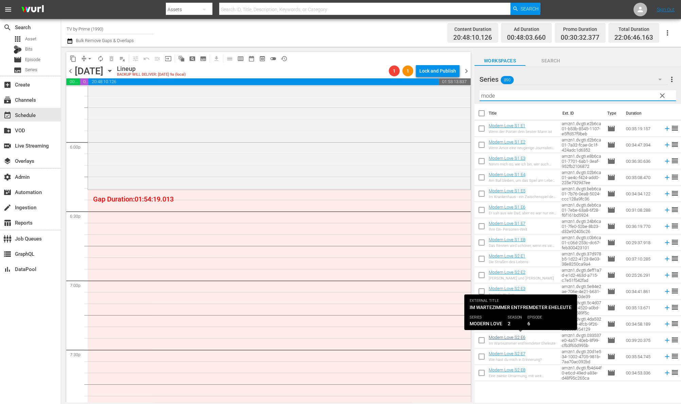
type input "mode"
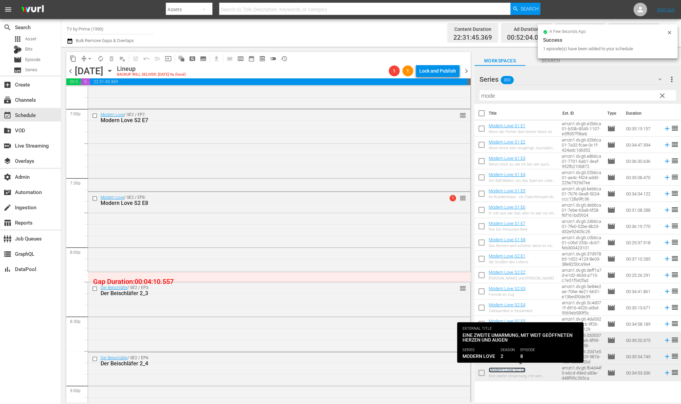
scroll to position [2718, 0]
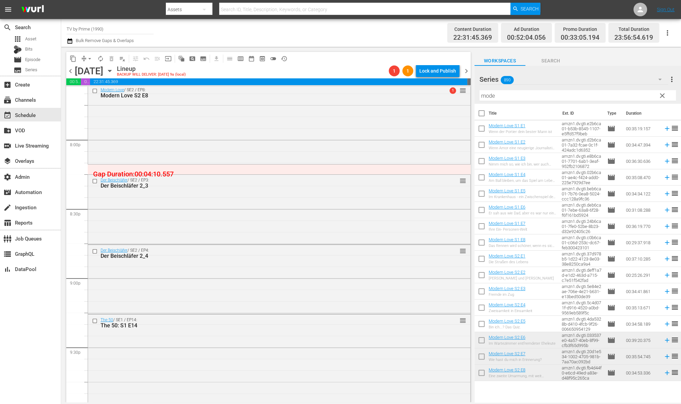
drag, startPoint x: 504, startPoint y: 371, endPoint x: 197, endPoint y: 6, distance: 476.8
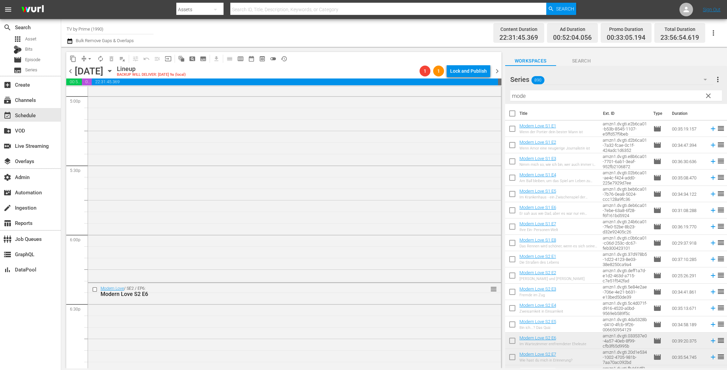
scroll to position [3047, 0]
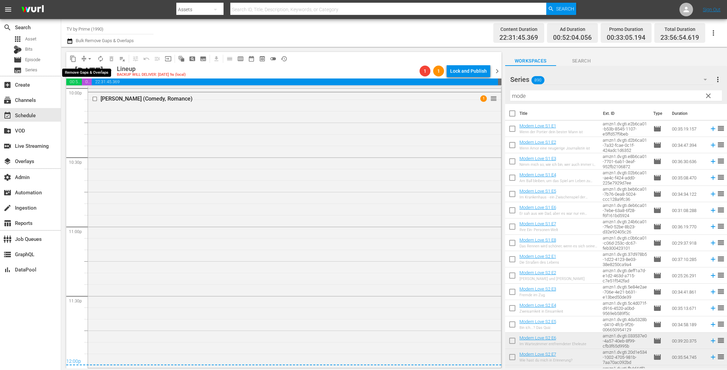
click at [85, 58] on button "arrow_drop_down" at bounding box center [89, 58] width 11 height 11
click at [92, 92] on li "Align to End of Previous Day" at bounding box center [89, 94] width 71 height 11
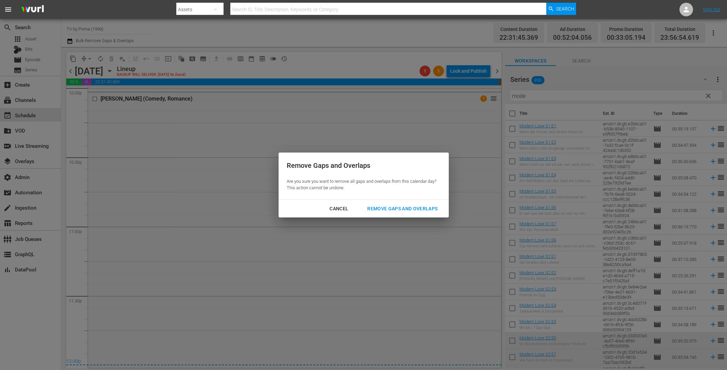
click at [381, 206] on div "Remove Gaps and Overlaps" at bounding box center [402, 208] width 81 height 8
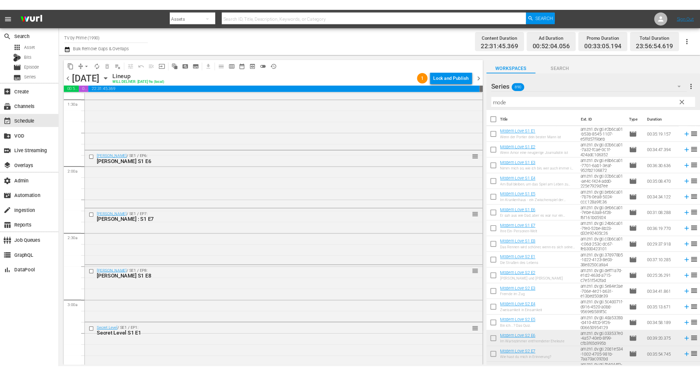
scroll to position [0, 0]
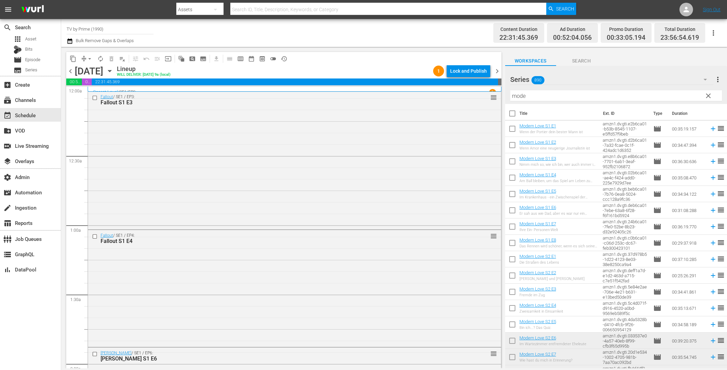
click at [496, 73] on span "chevron_right" at bounding box center [497, 71] width 8 height 8
